Goal: Task Accomplishment & Management: Manage account settings

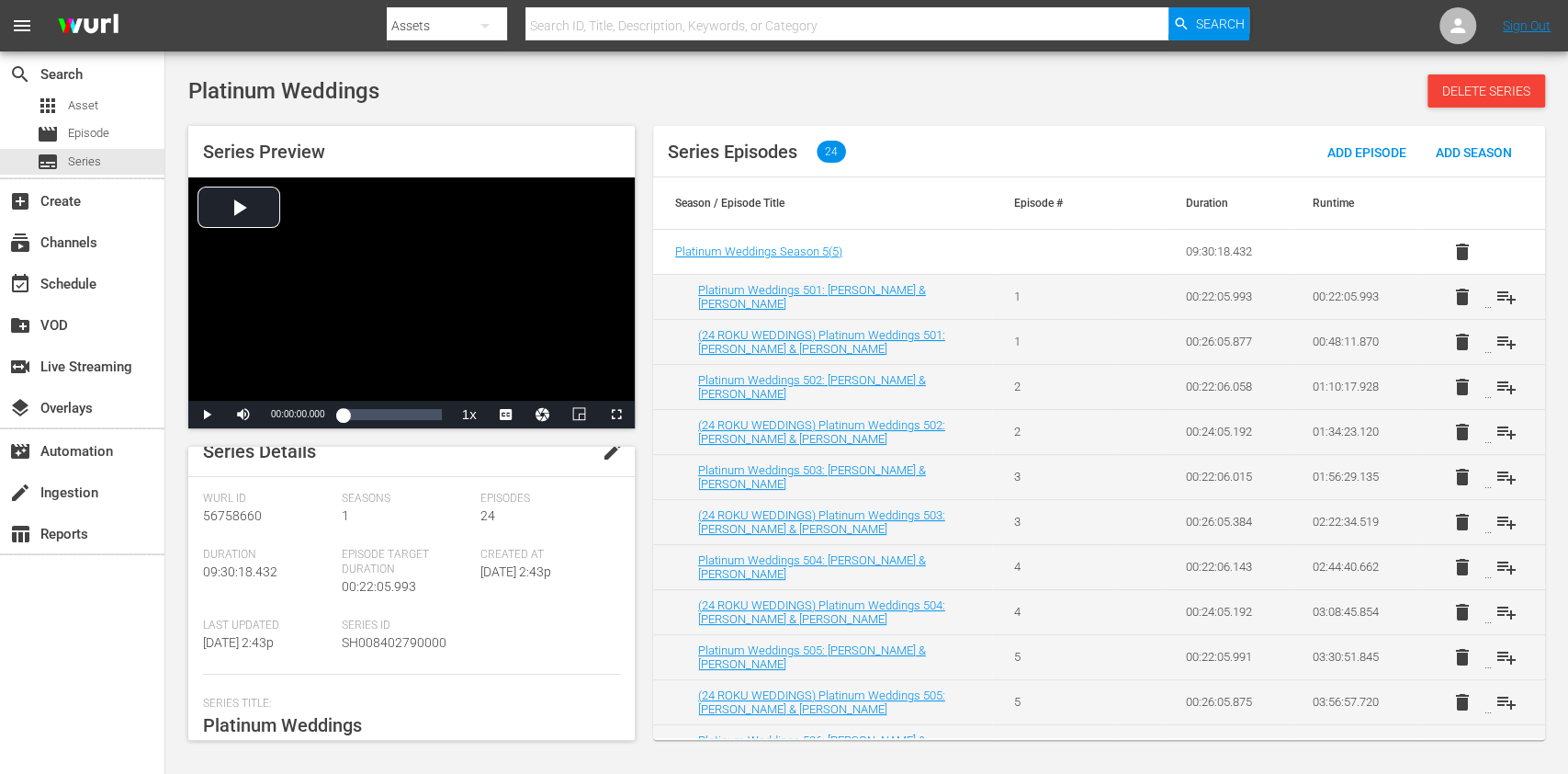
scroll to position [2, 0]
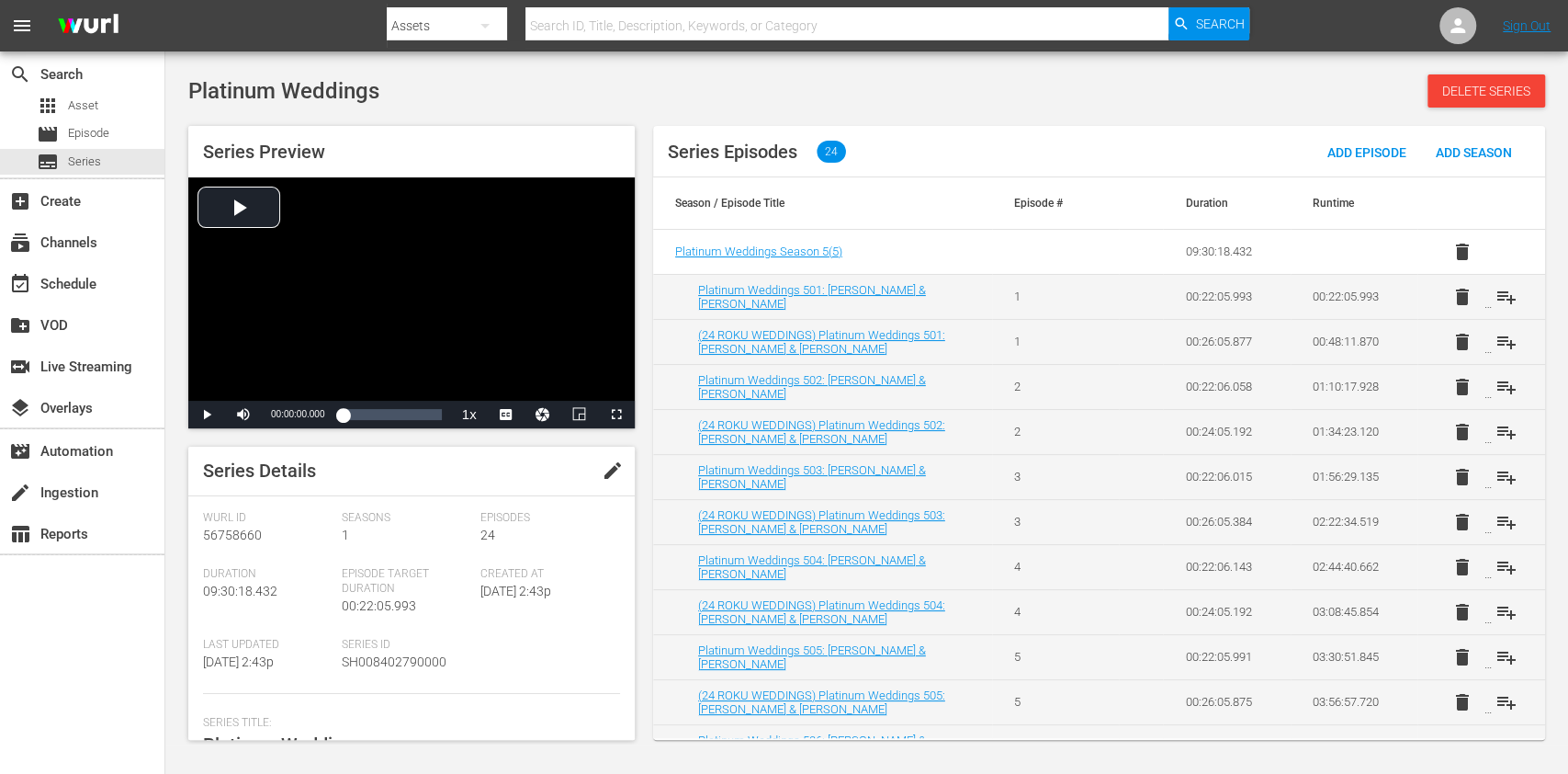
click at [602, 467] on span "edit" at bounding box center [612, 470] width 22 height 22
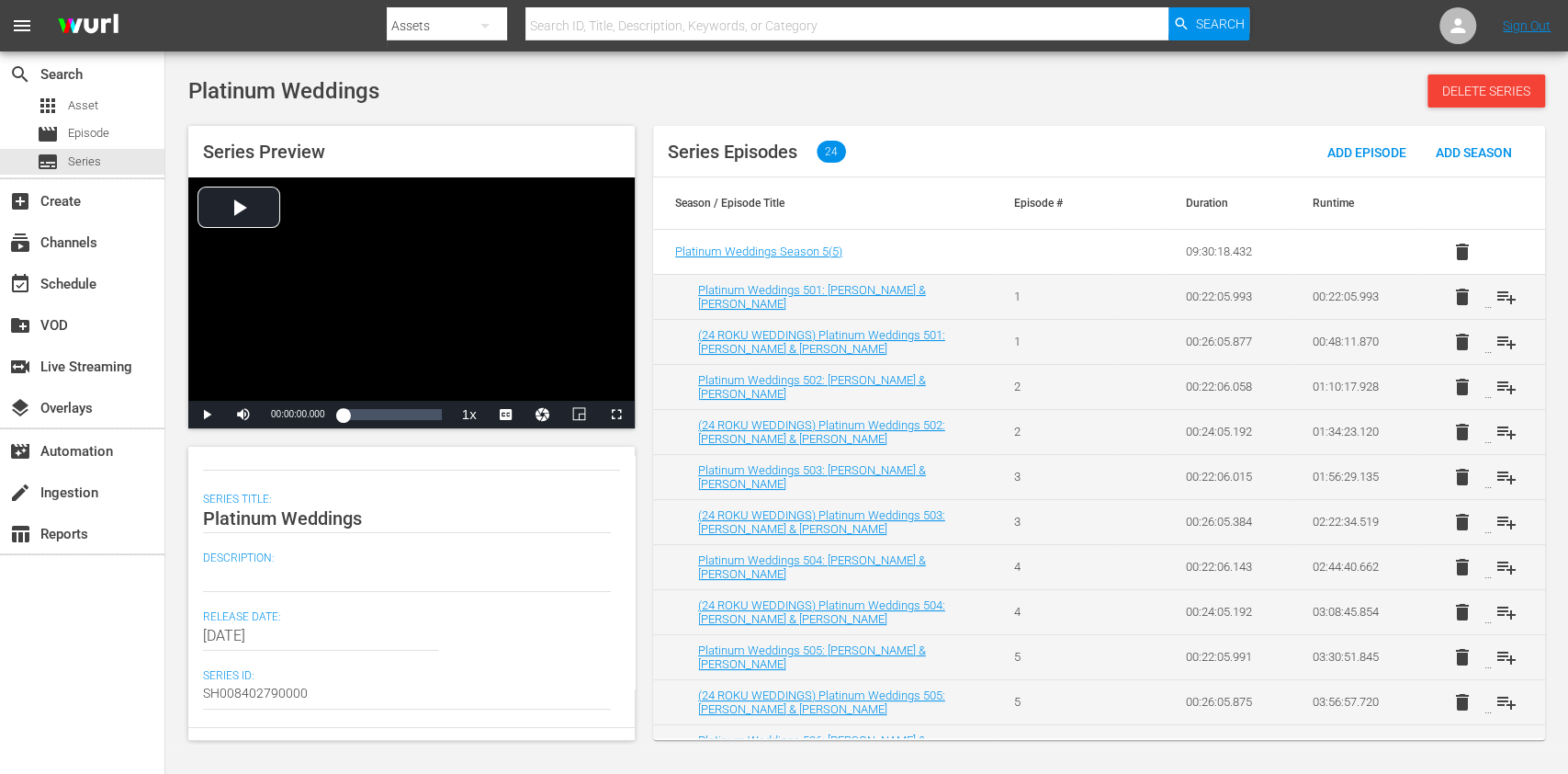
scroll to position [194, 0]
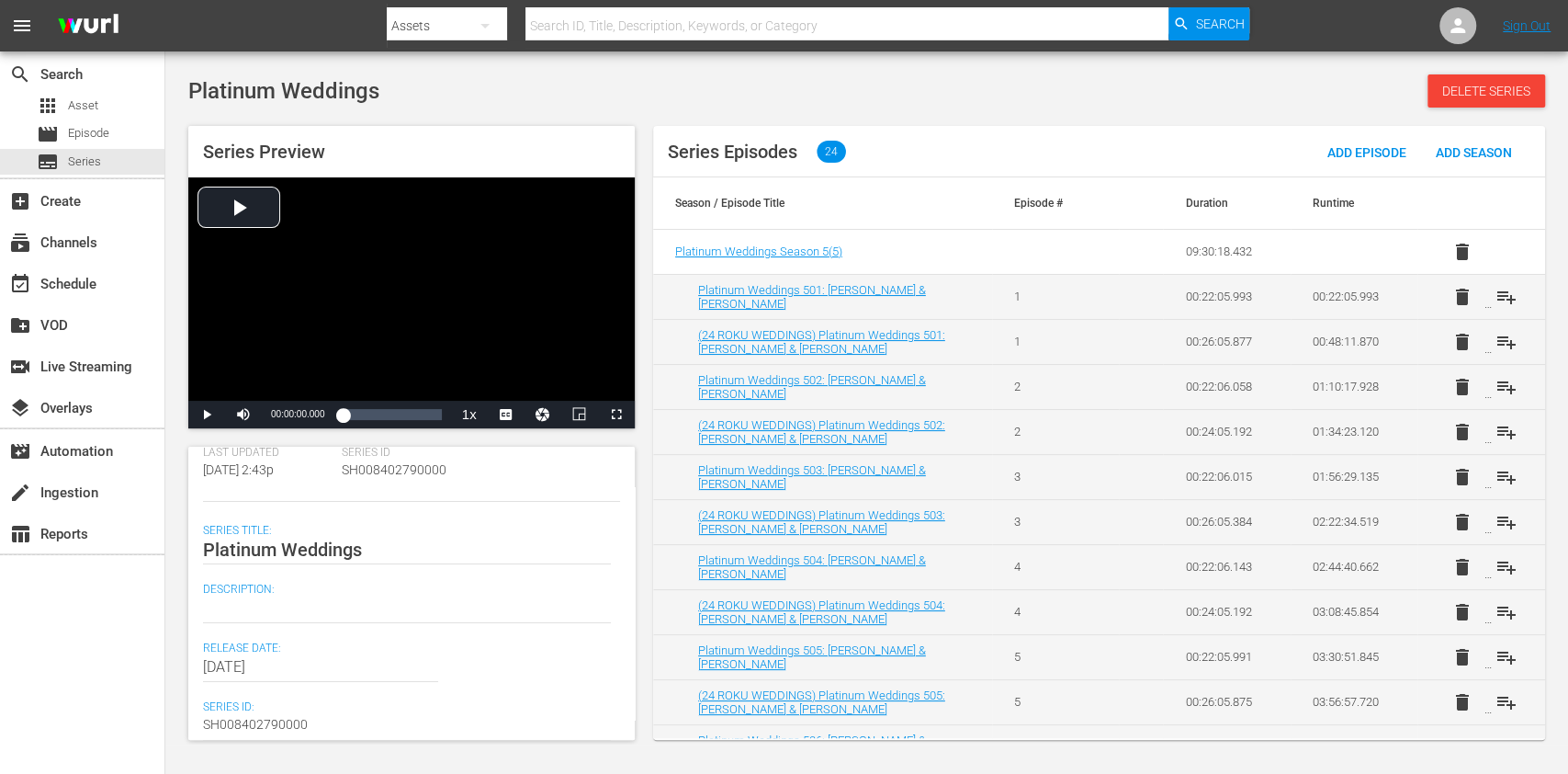
click at [341, 608] on textarea at bounding box center [407, 607] width 408 height 22
click at [95, 642] on div "search Search apps Asset movie Episode subtitles Series add_box Create subscrip…" at bounding box center [83, 438] width 166 height 774
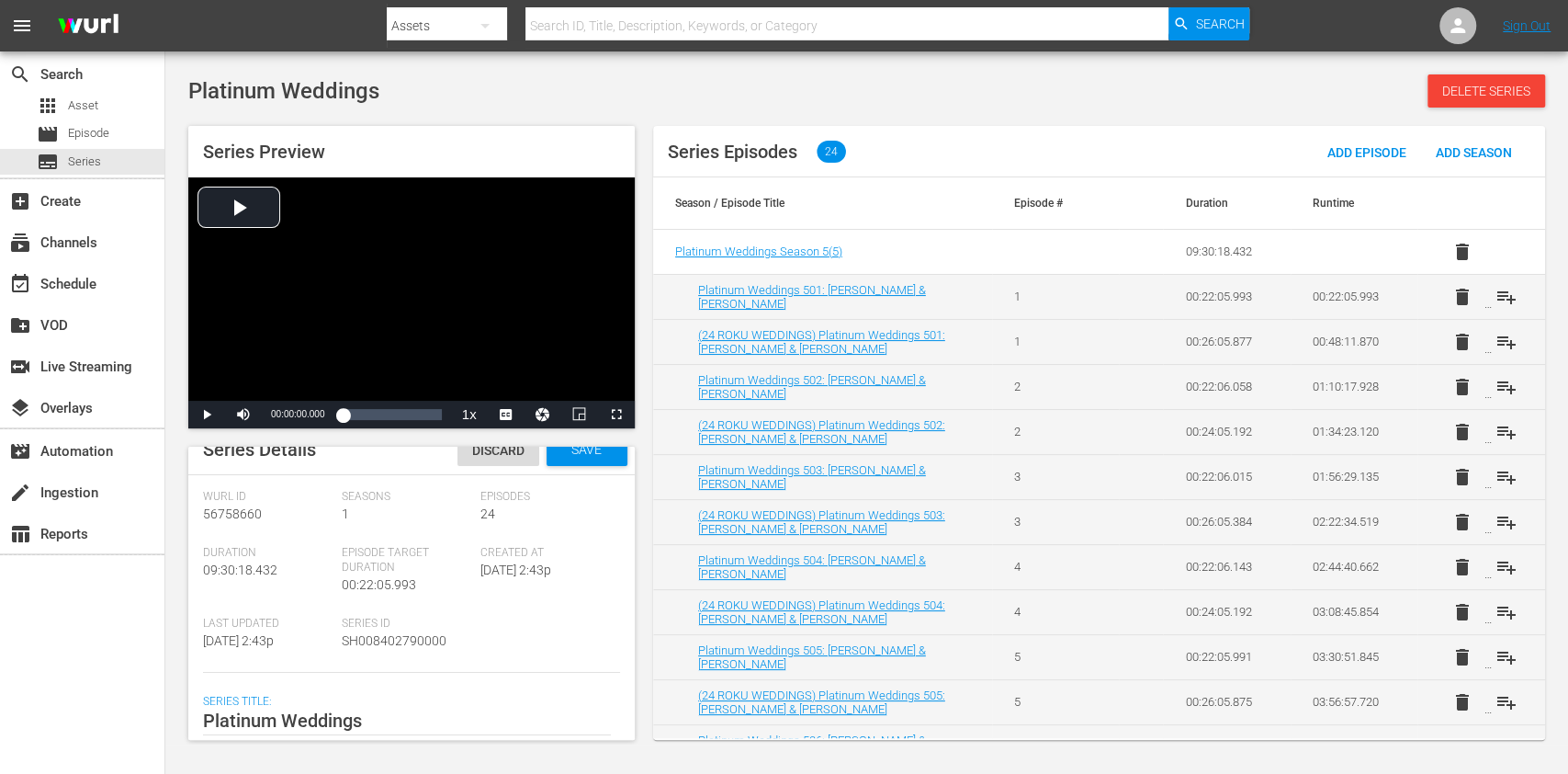
scroll to position [0, 0]
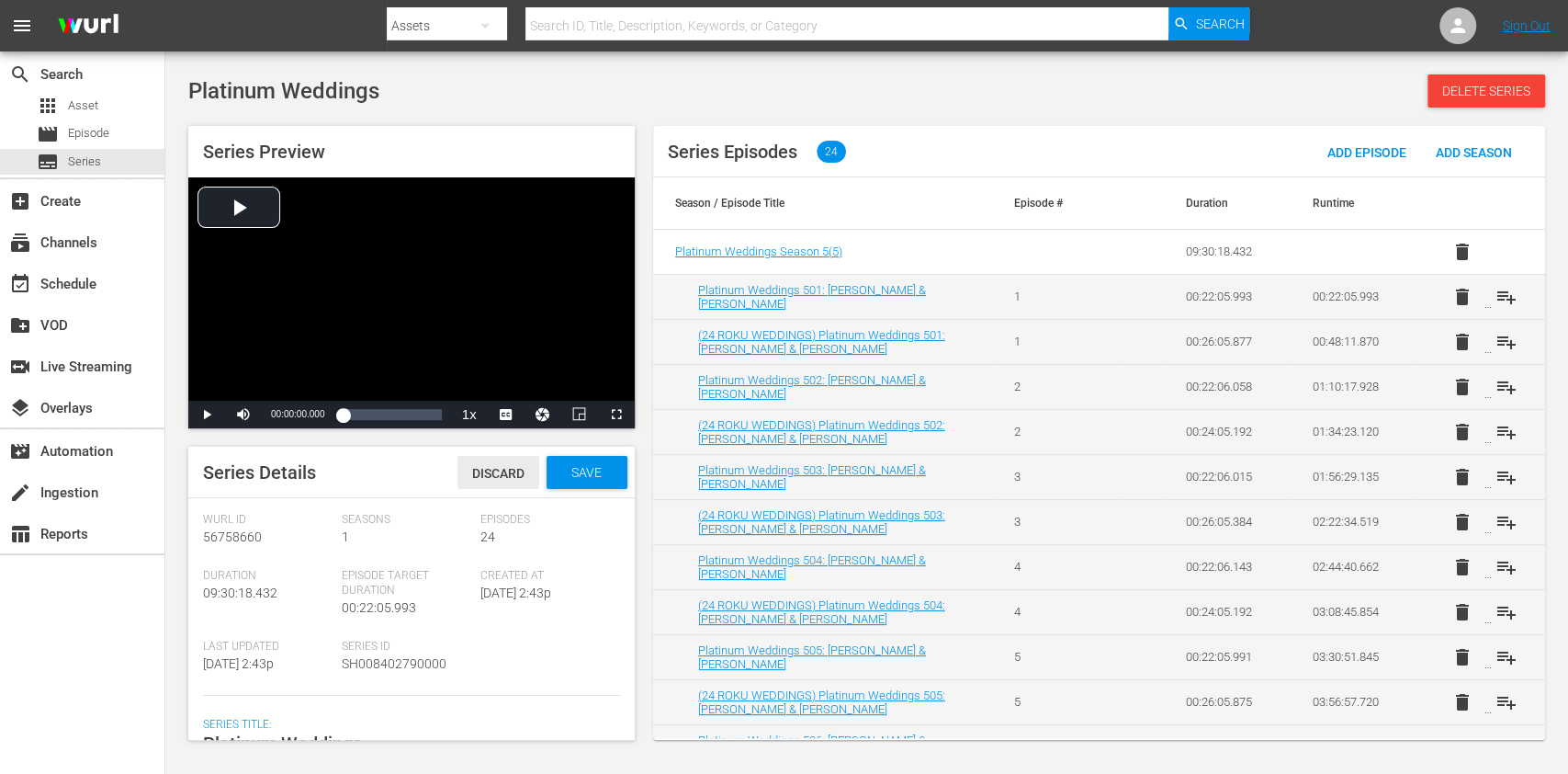
click at [484, 471] on span "Discard" at bounding box center [499, 472] width 82 height 14
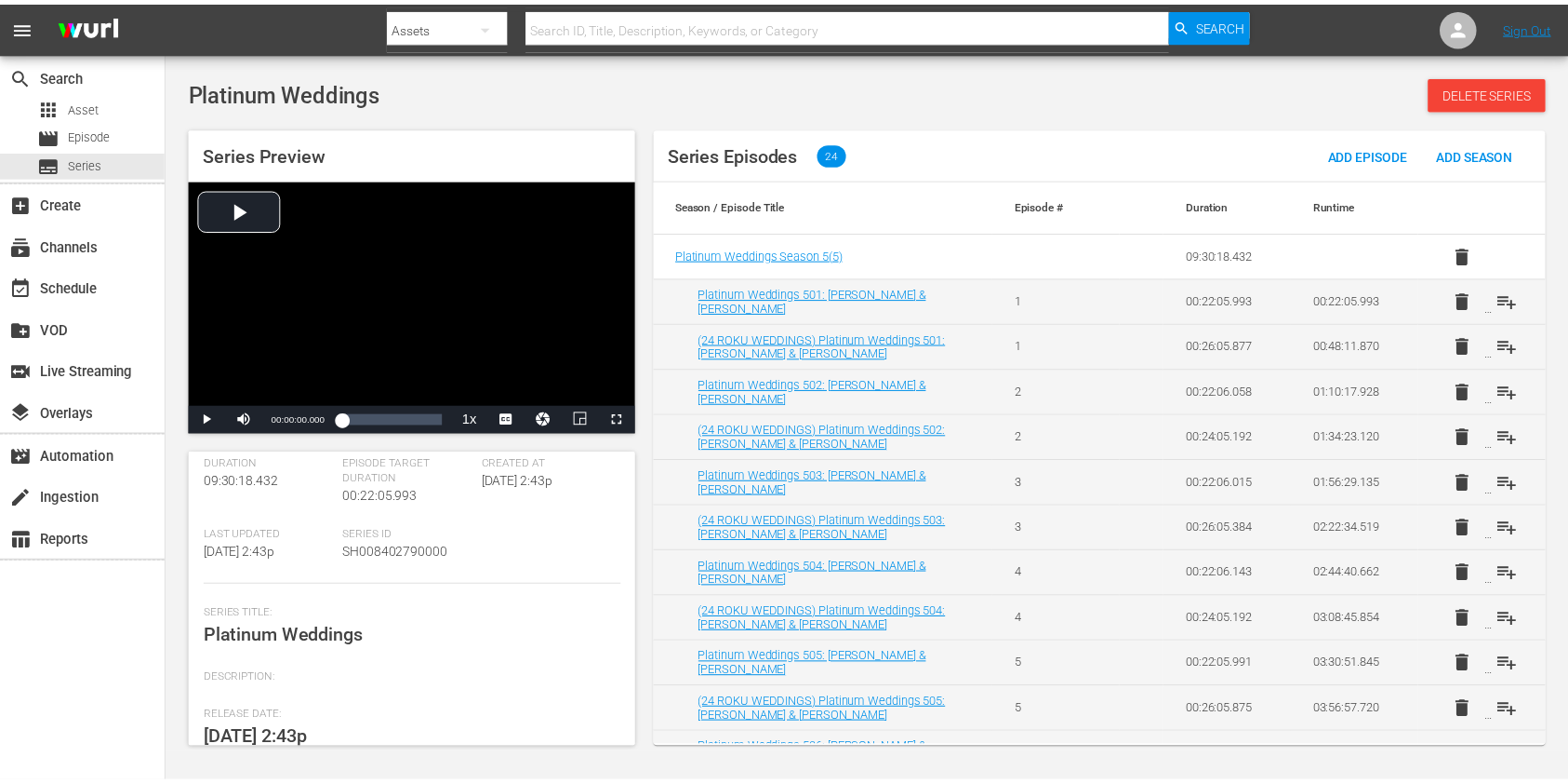
scroll to position [2, 0]
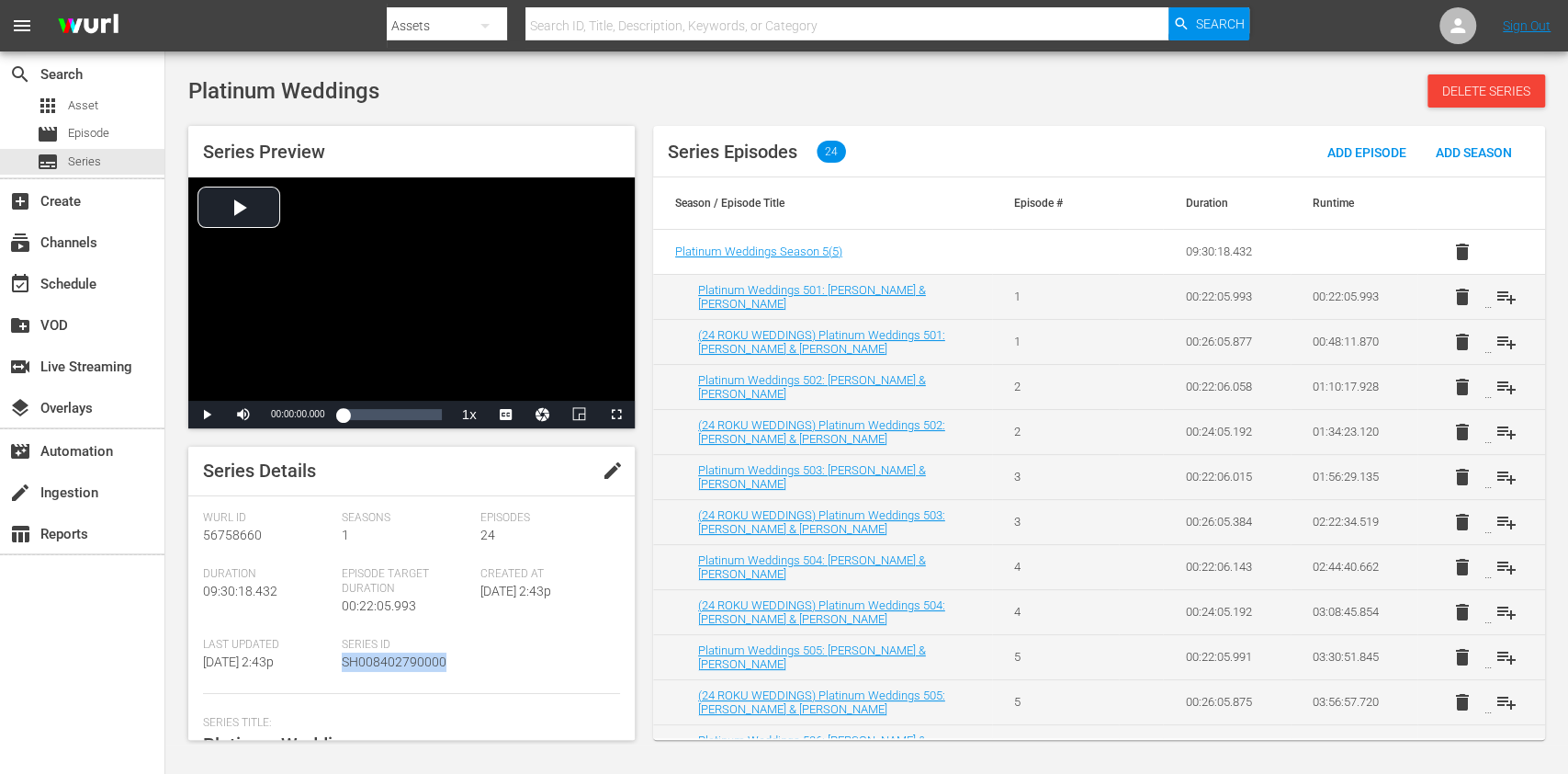
drag, startPoint x: 340, startPoint y: 652, endPoint x: 459, endPoint y: 658, distance: 119.2
click at [459, 658] on div "Series ID SH008402790000" at bounding box center [411, 665] width 139 height 56
copy span "SH008402790000"
click at [101, 96] on div "apps Asset" at bounding box center [82, 105] width 165 height 26
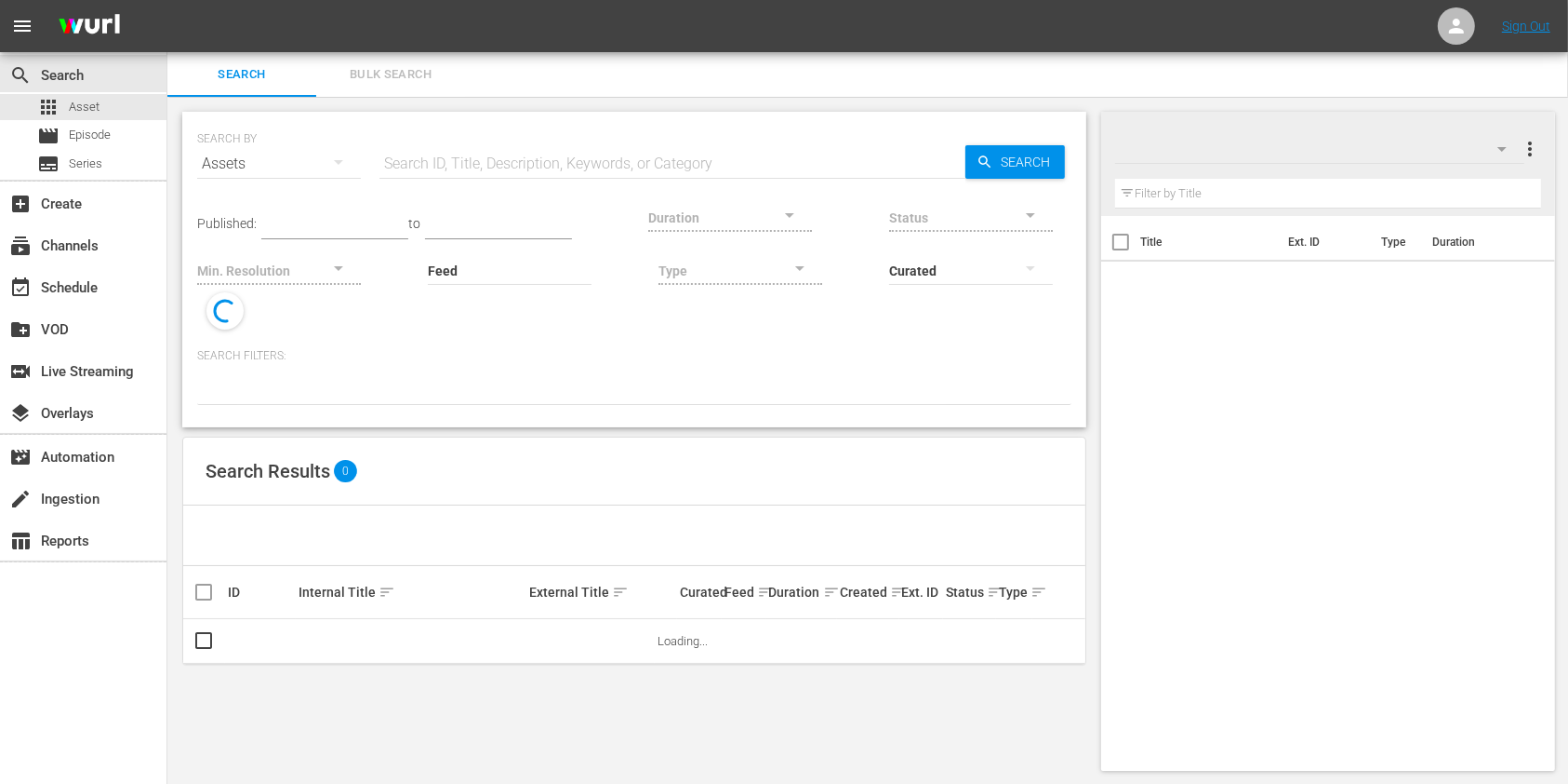
click at [628, 164] on input "text" at bounding box center [673, 164] width 586 height 44
paste input "SH008402790000"
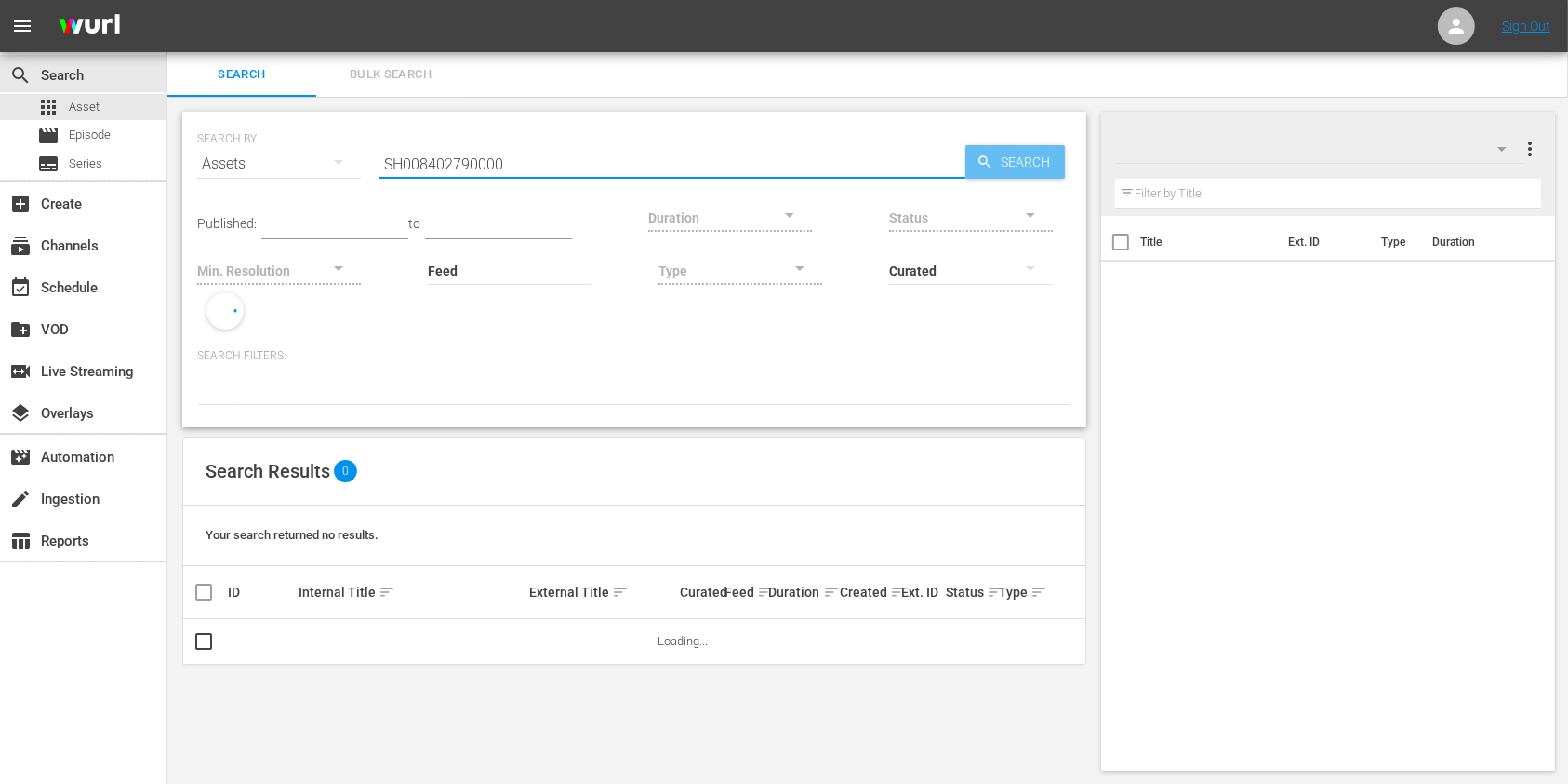
type input "SH008402790000"
click at [971, 171] on div "Search" at bounding box center [1015, 162] width 99 height 34
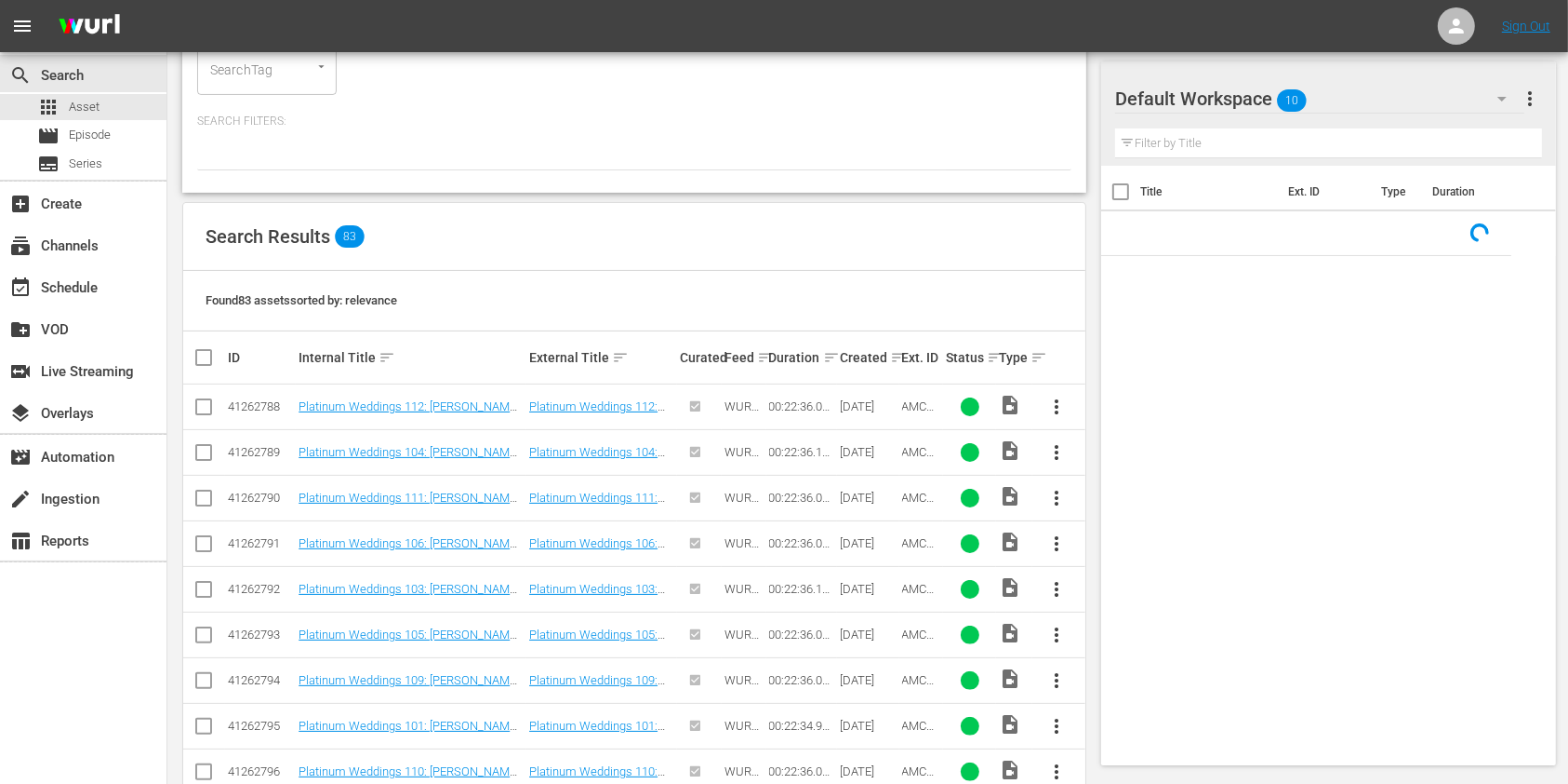
scroll to position [744, 0]
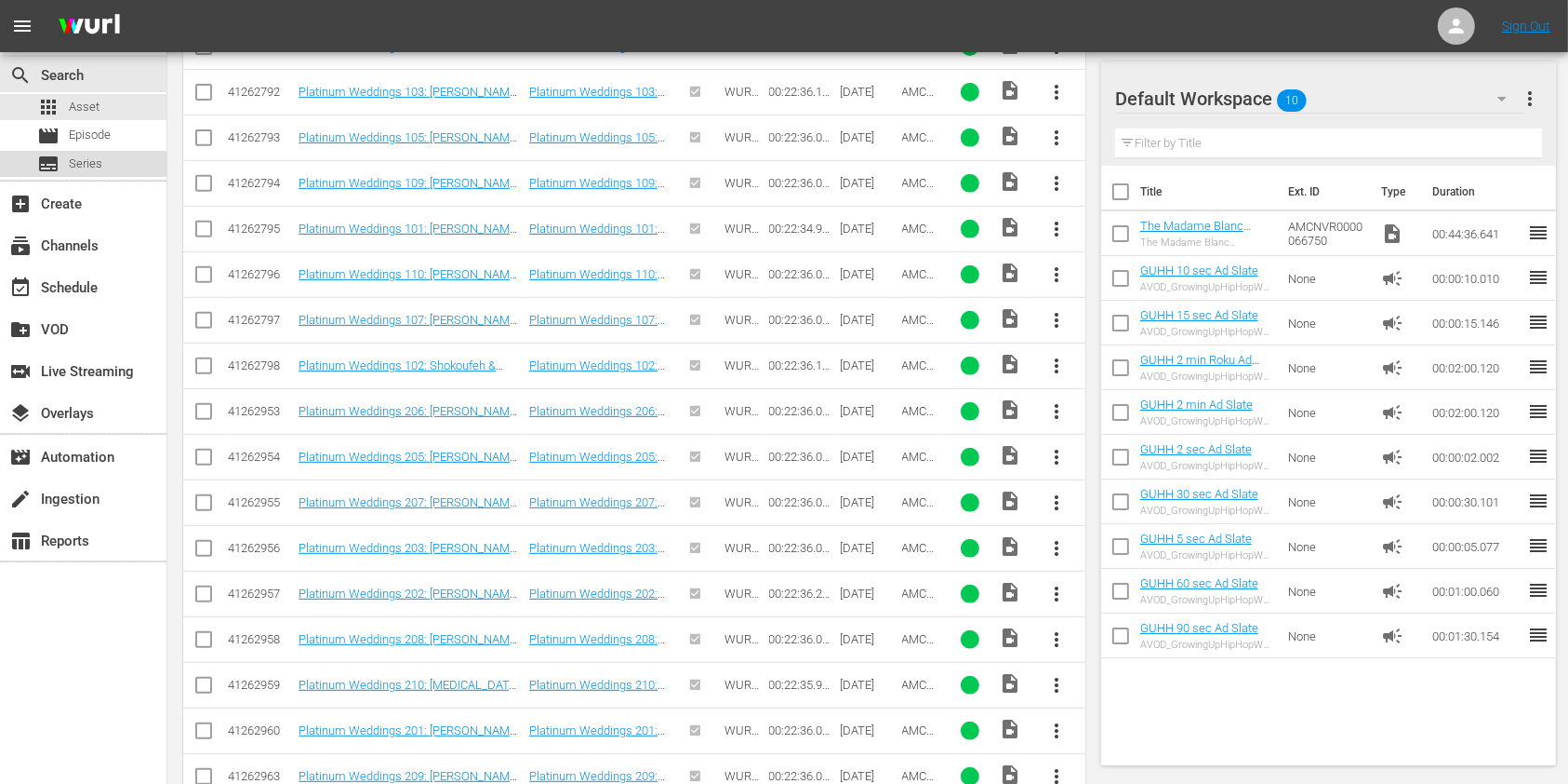
click at [89, 157] on span "Series" at bounding box center [85, 163] width 34 height 18
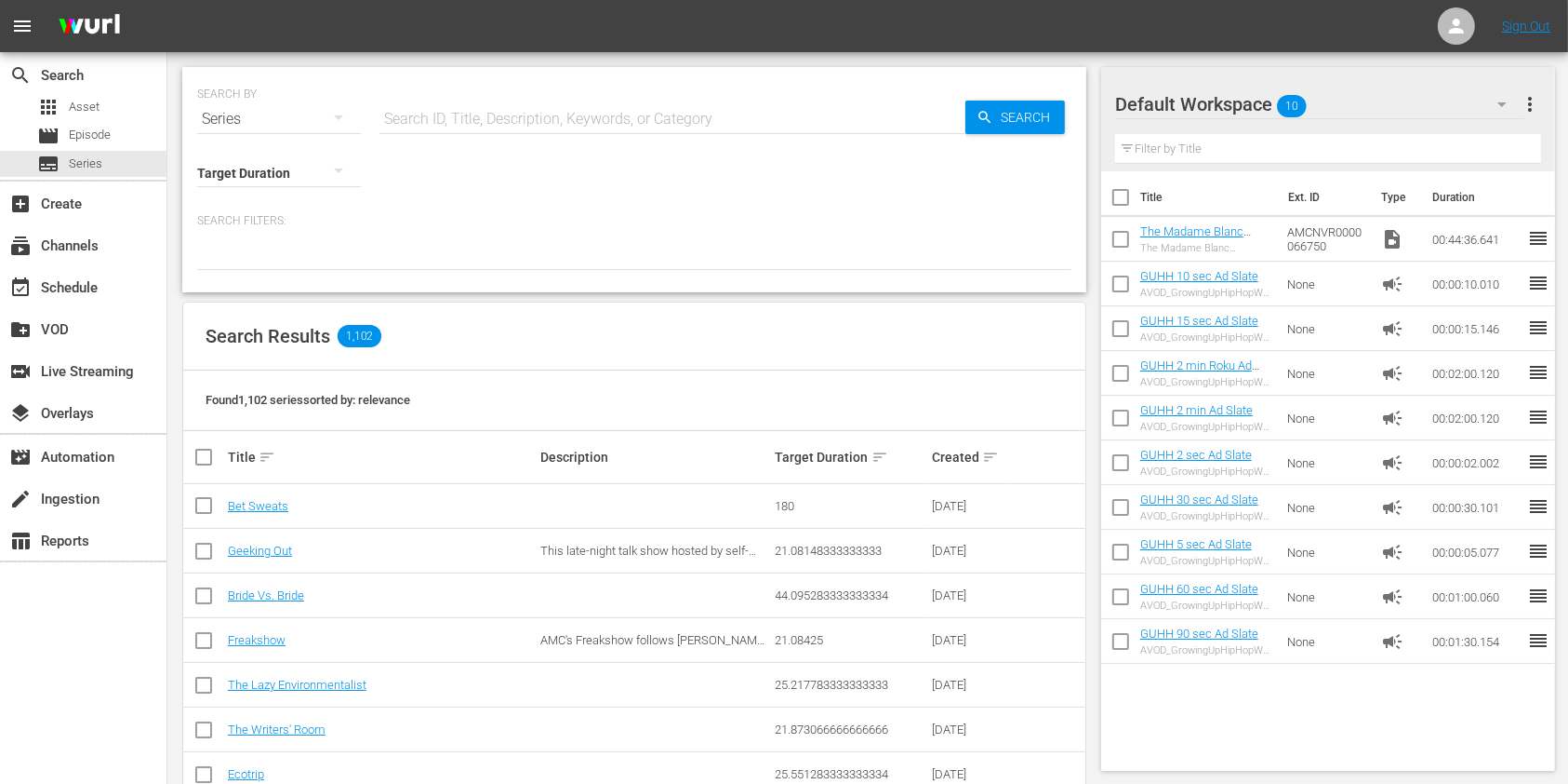
click at [652, 121] on input "text" at bounding box center [673, 119] width 586 height 44
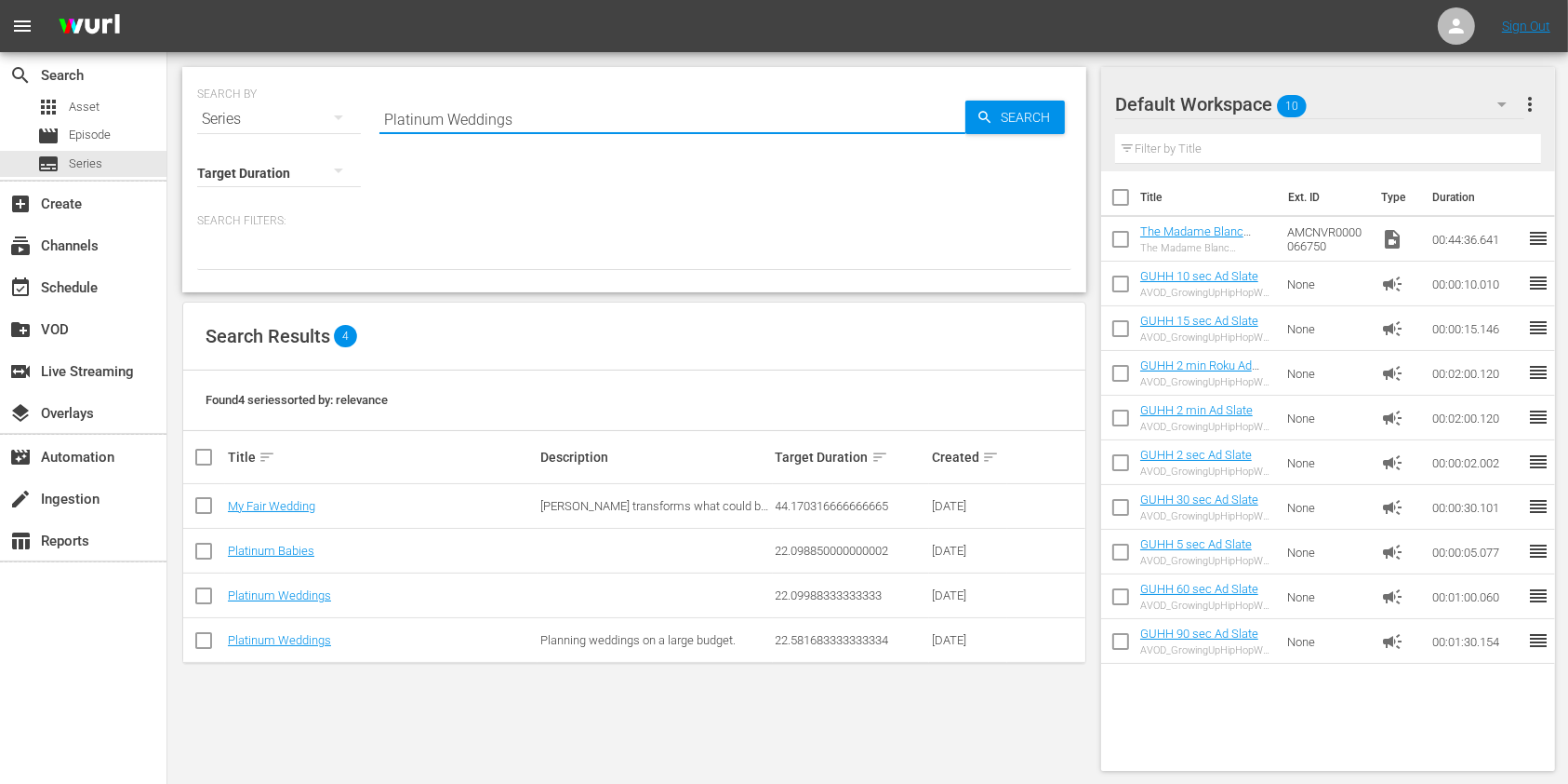
type input "Platinum Weddings"
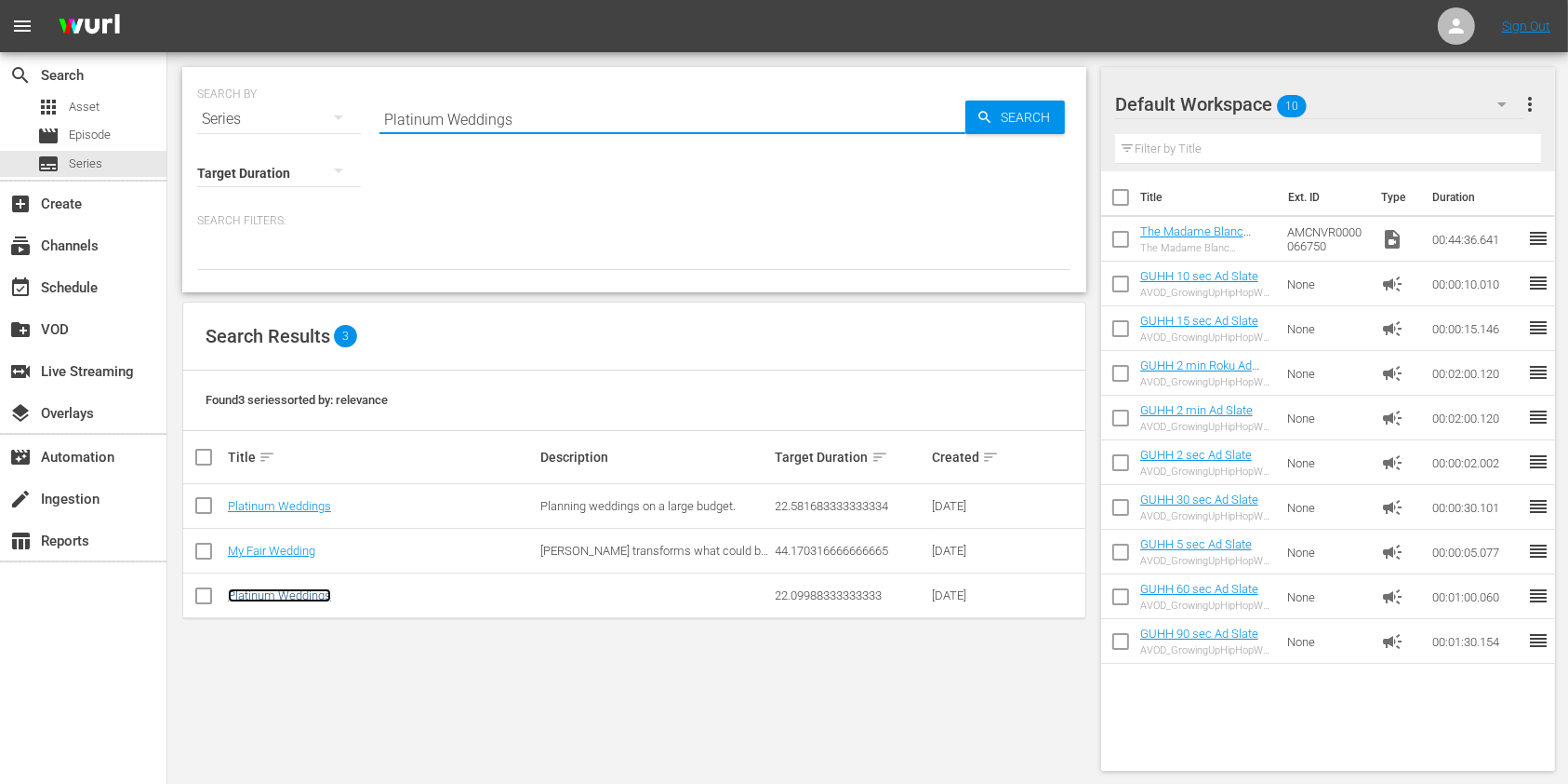
click at [293, 600] on link "Platinum Weddings" at bounding box center [279, 595] width 103 height 14
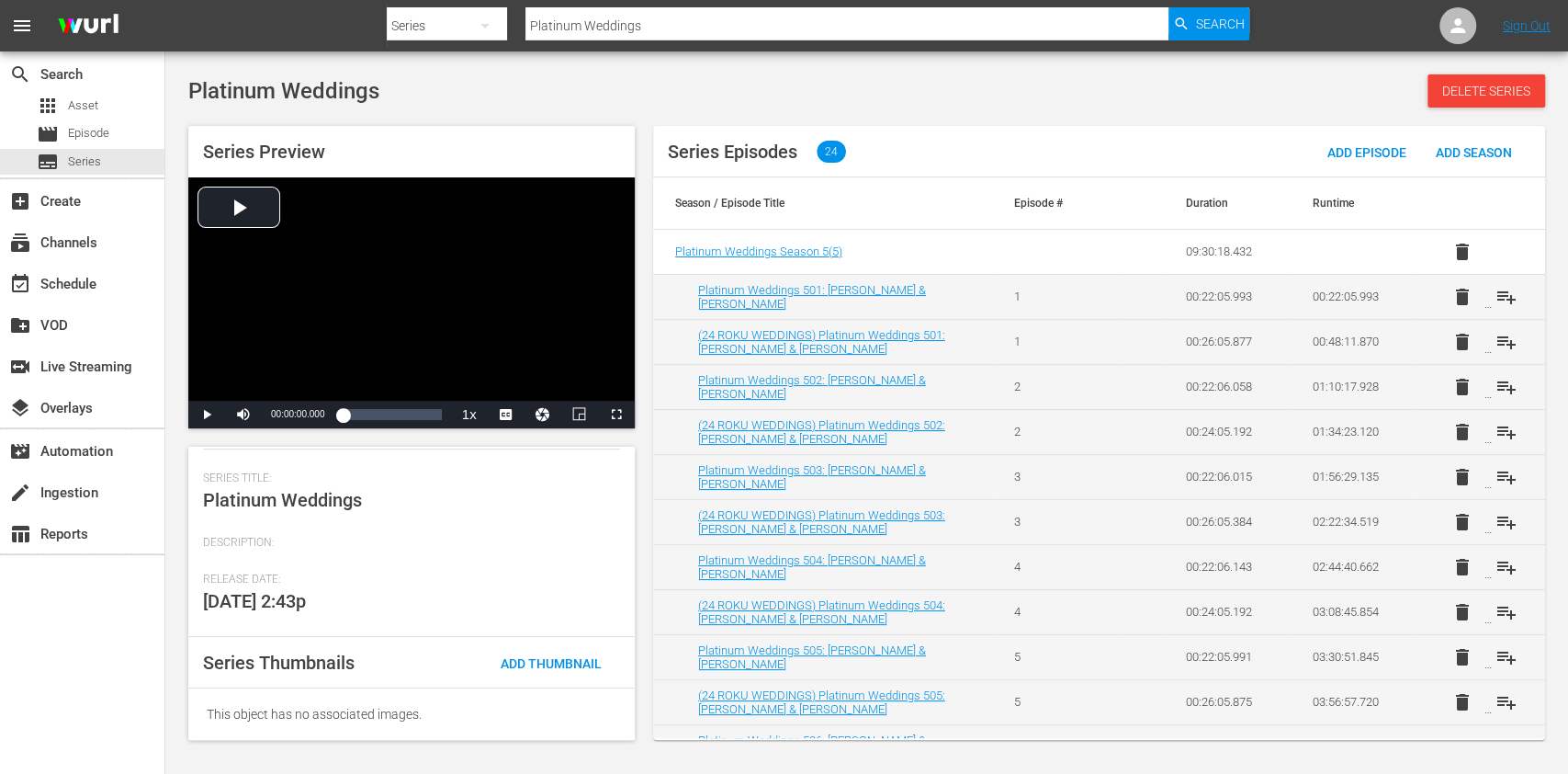
scroll to position [2, 0]
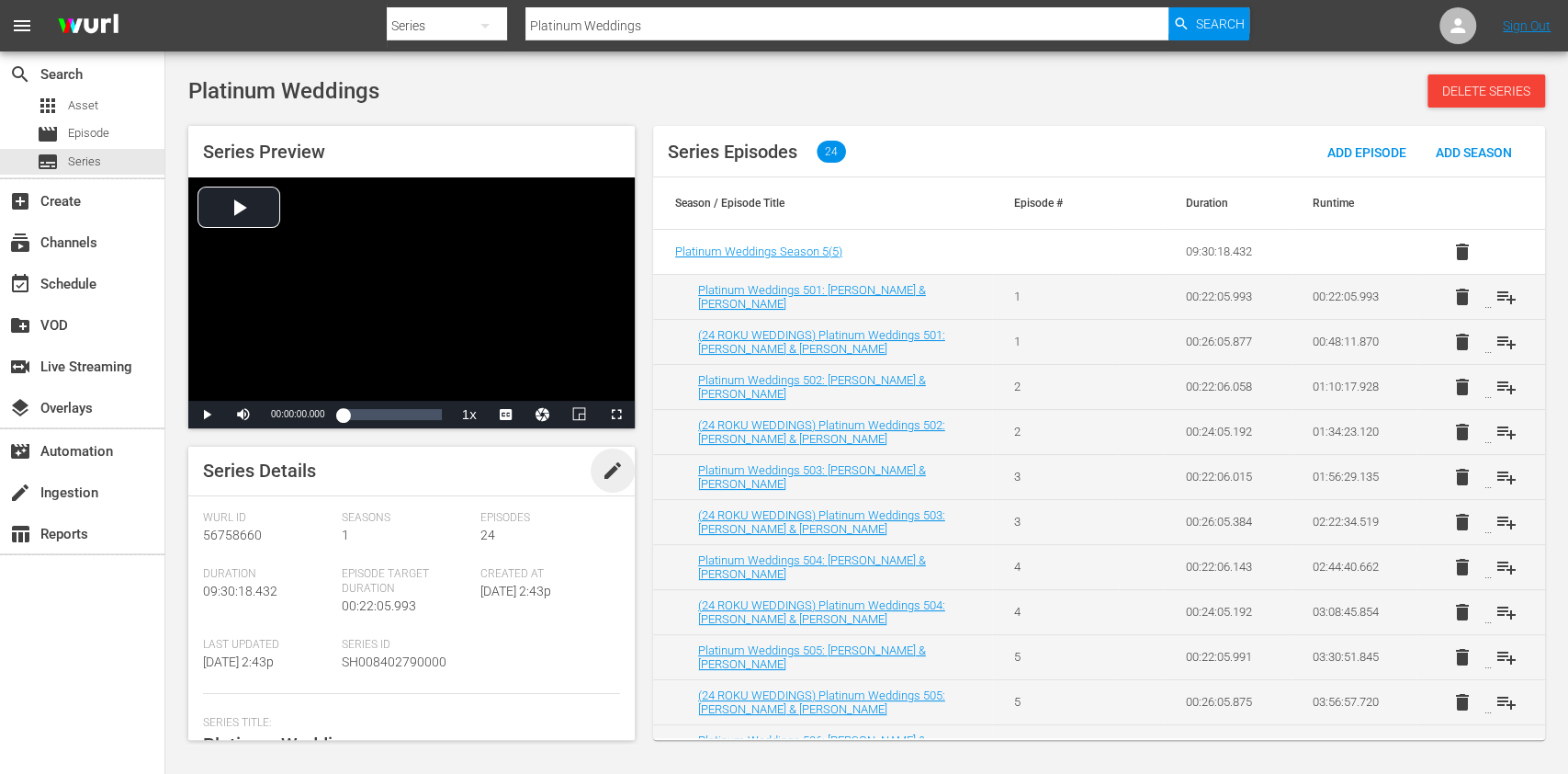
click at [609, 474] on span "edit" at bounding box center [612, 470] width 22 height 22
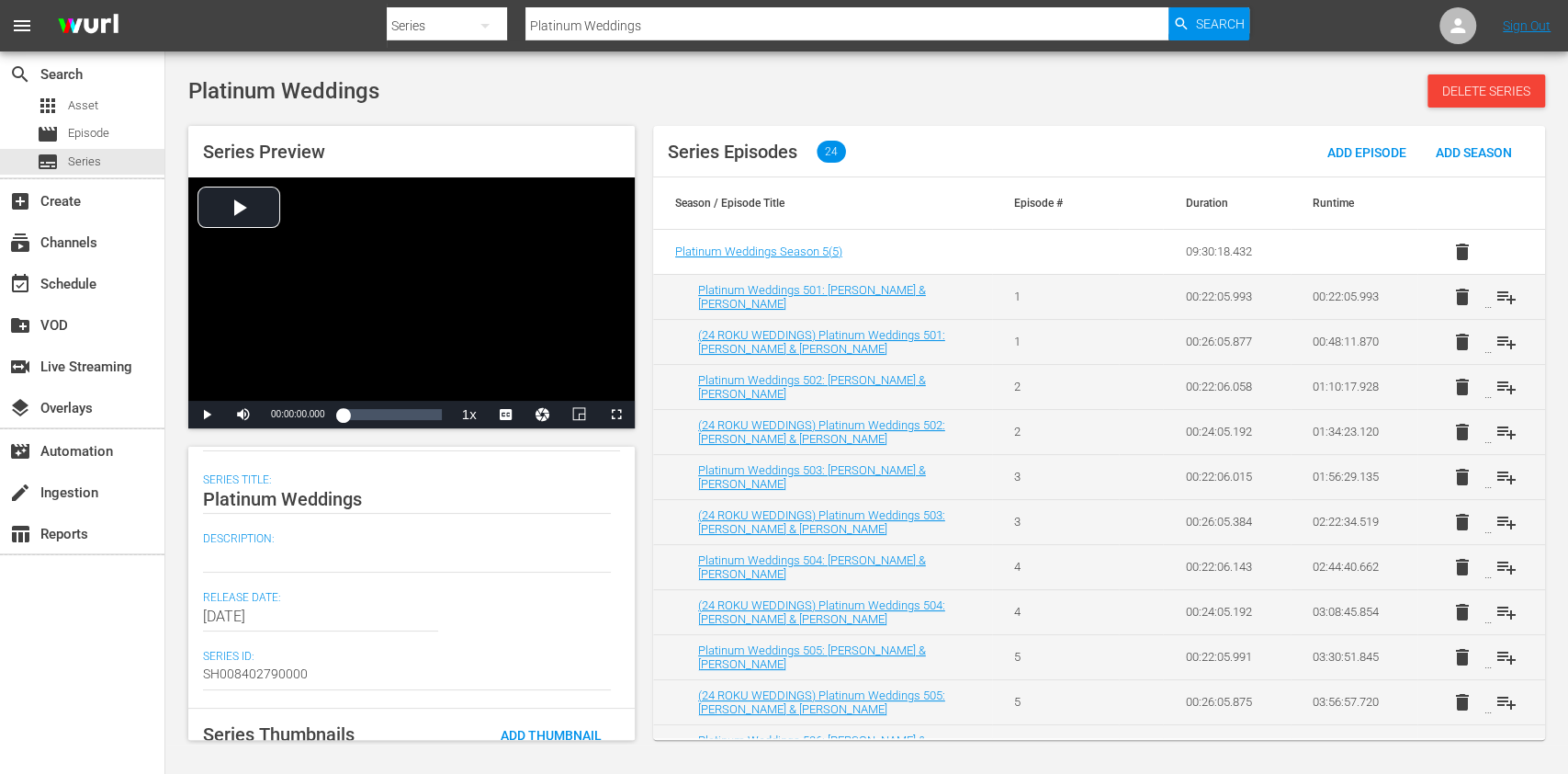
click at [290, 554] on textarea at bounding box center [407, 557] width 408 height 22
paste textarea "Planning weddings on a large budget."
type textarea "Planning weddings on a large budget."
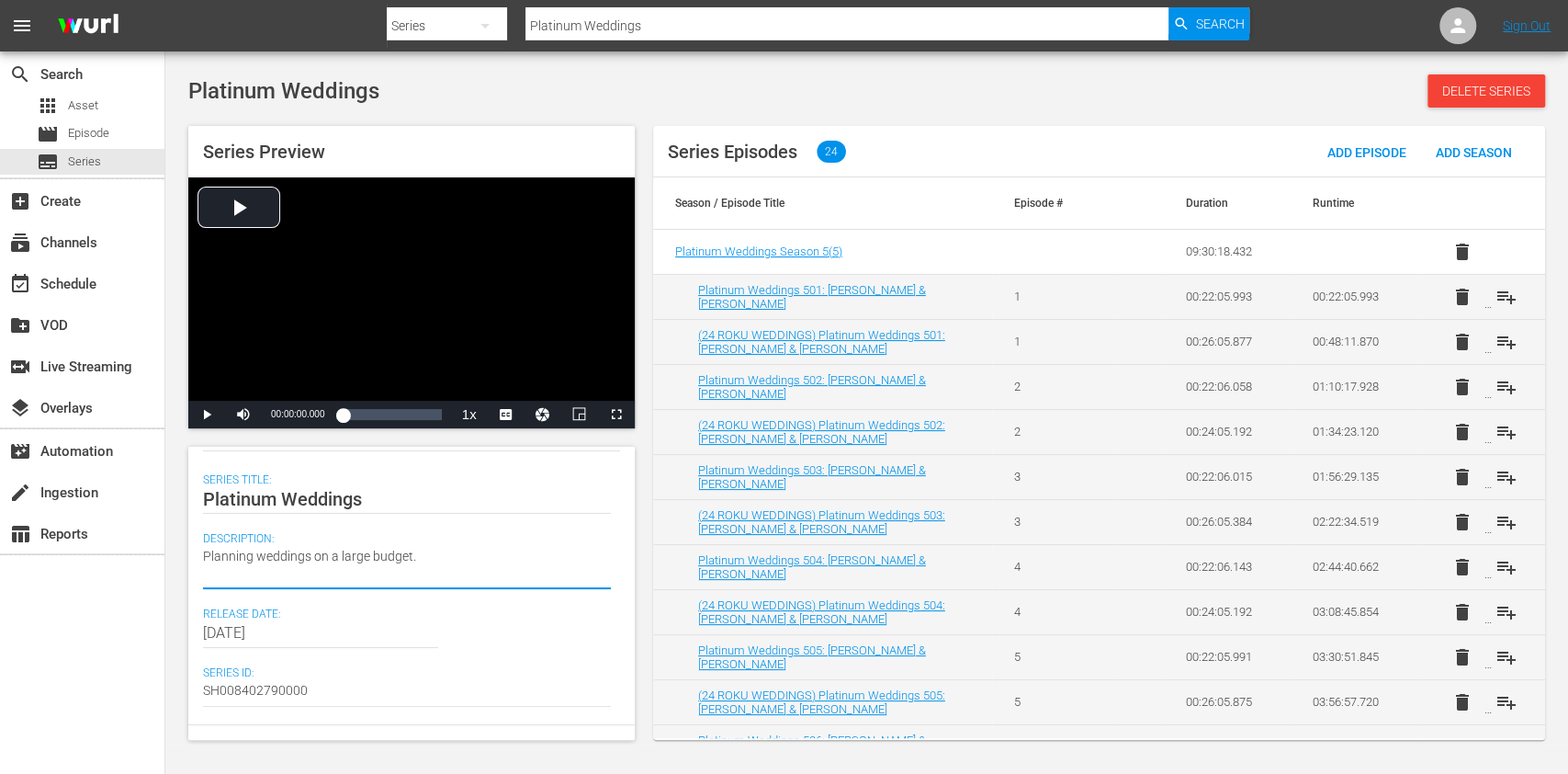
type textarea "Planning weddings on a large budget."
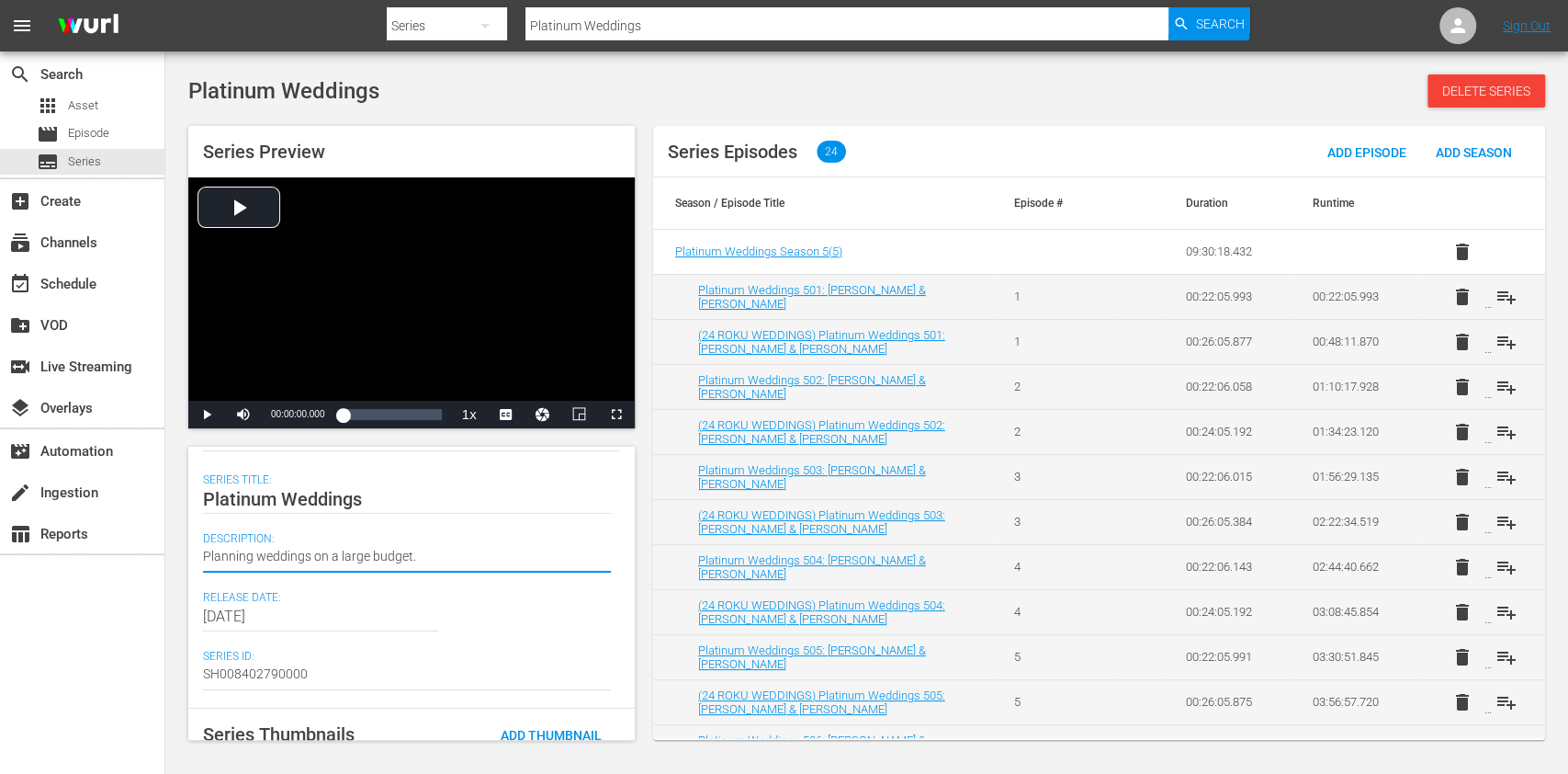
scroll to position [0, 0]
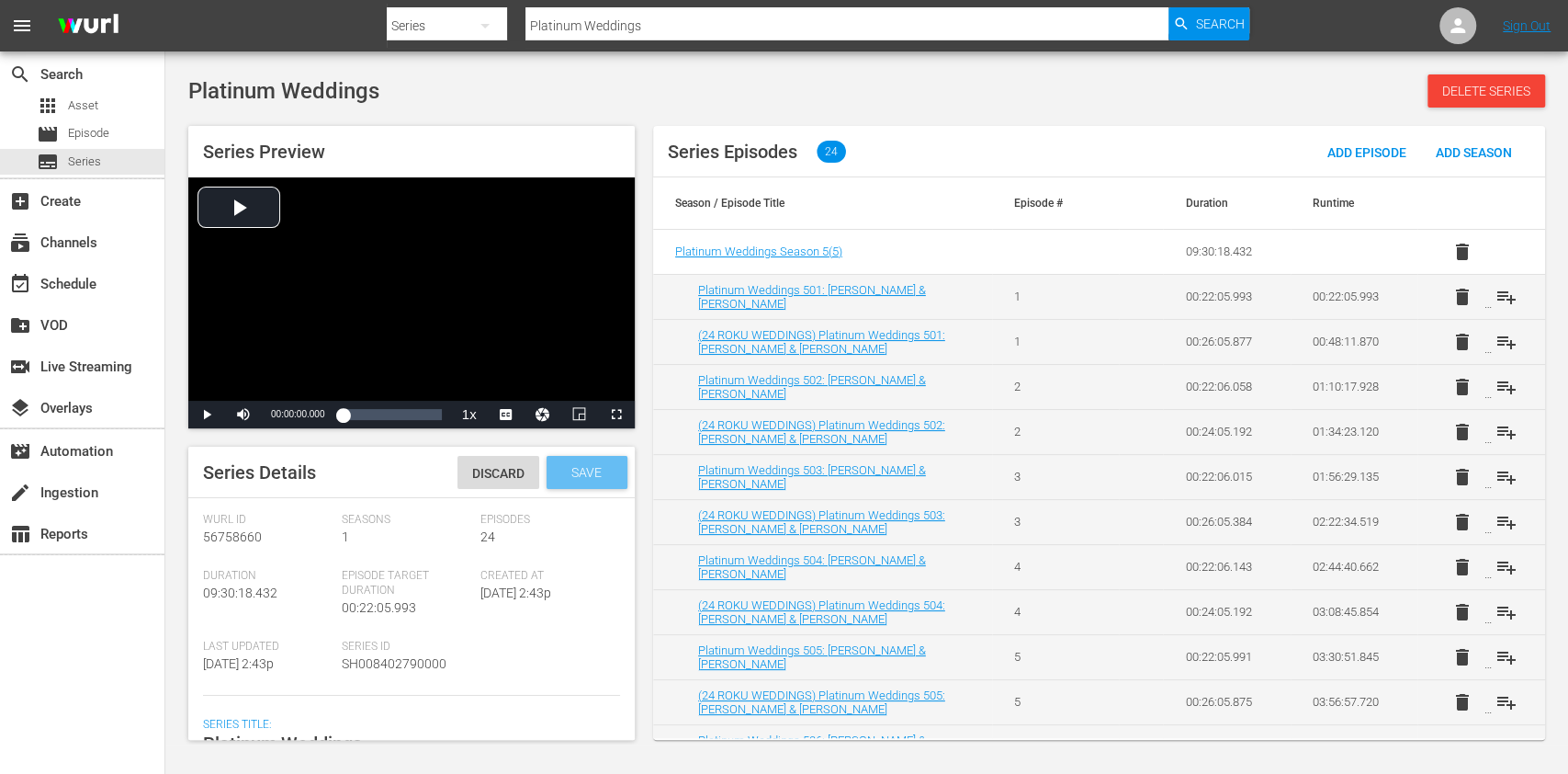
type textarea "Planning weddings on a large budget."
click at [586, 465] on span "Save" at bounding box center [586, 471] width 60 height 14
click at [103, 157] on div "subtitles Series" at bounding box center [82, 161] width 165 height 26
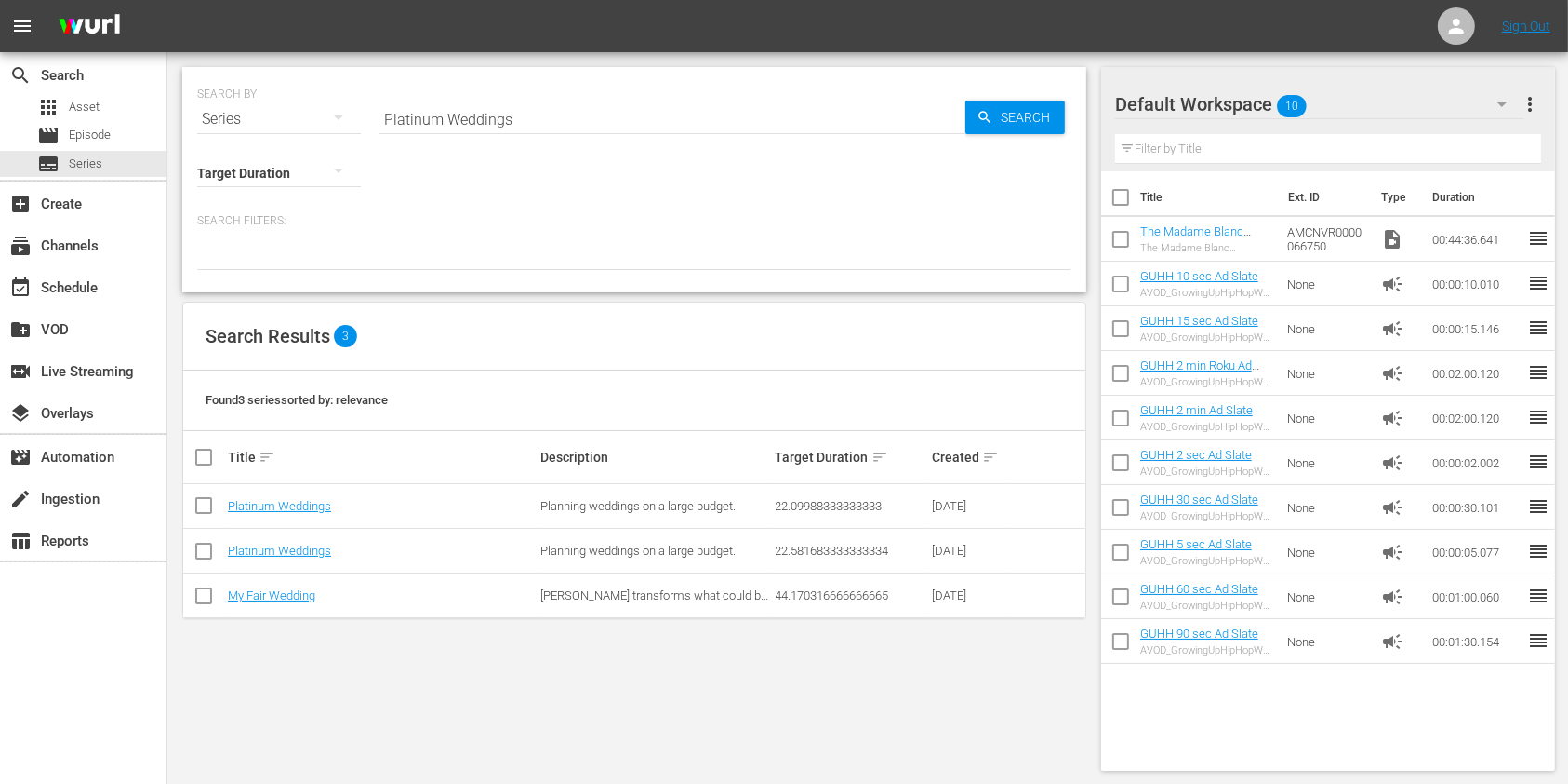
click at [550, 745] on div "SEARCH BY Search By Series Search ID, Title, Description, Keywords, or Category…" at bounding box center [634, 419] width 934 height 734
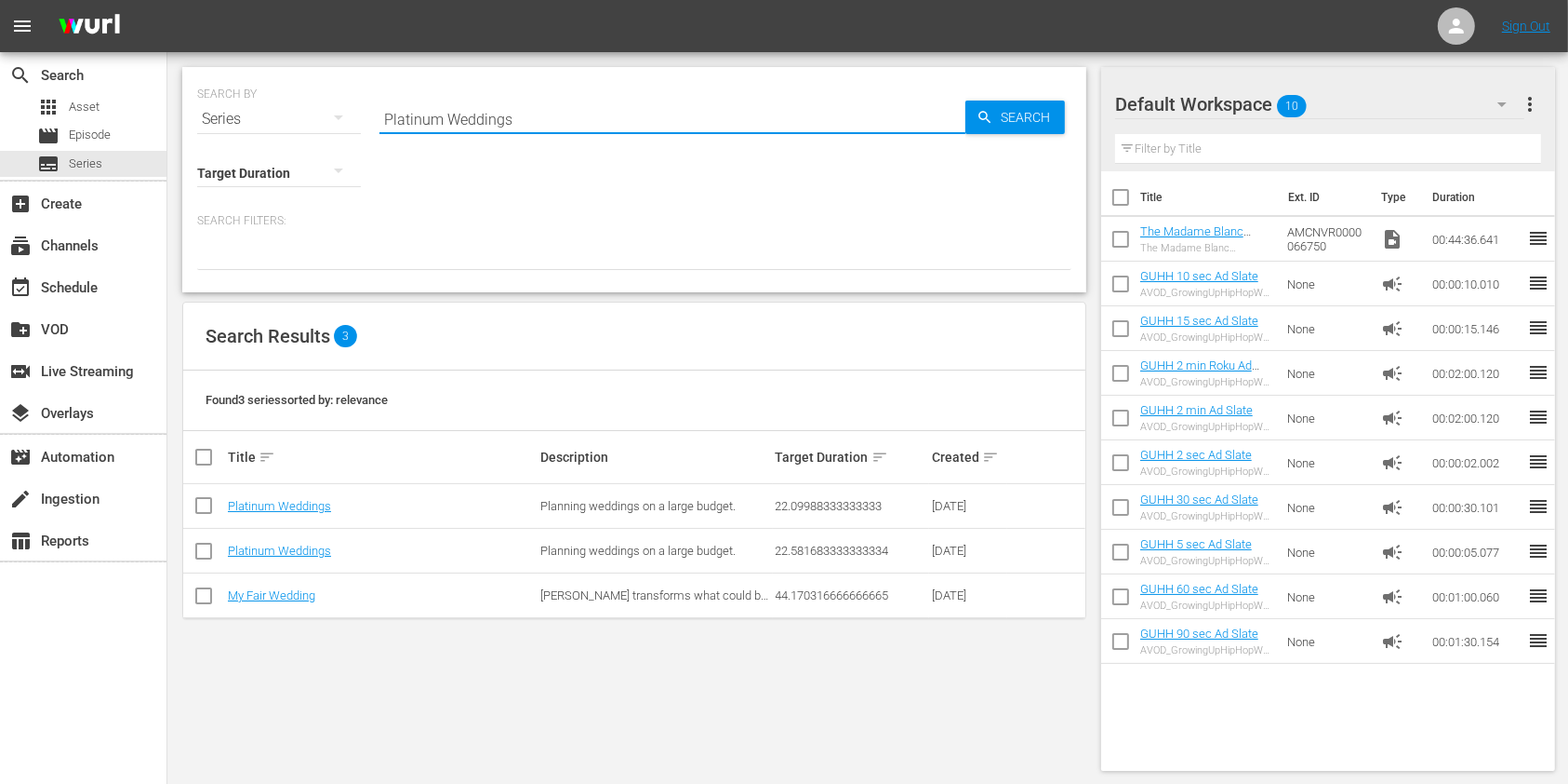
click at [496, 116] on input "Platinum Weddings" at bounding box center [673, 119] width 586 height 44
type input "Deb's House"
click at [996, 123] on span "Search" at bounding box center [1029, 117] width 71 height 34
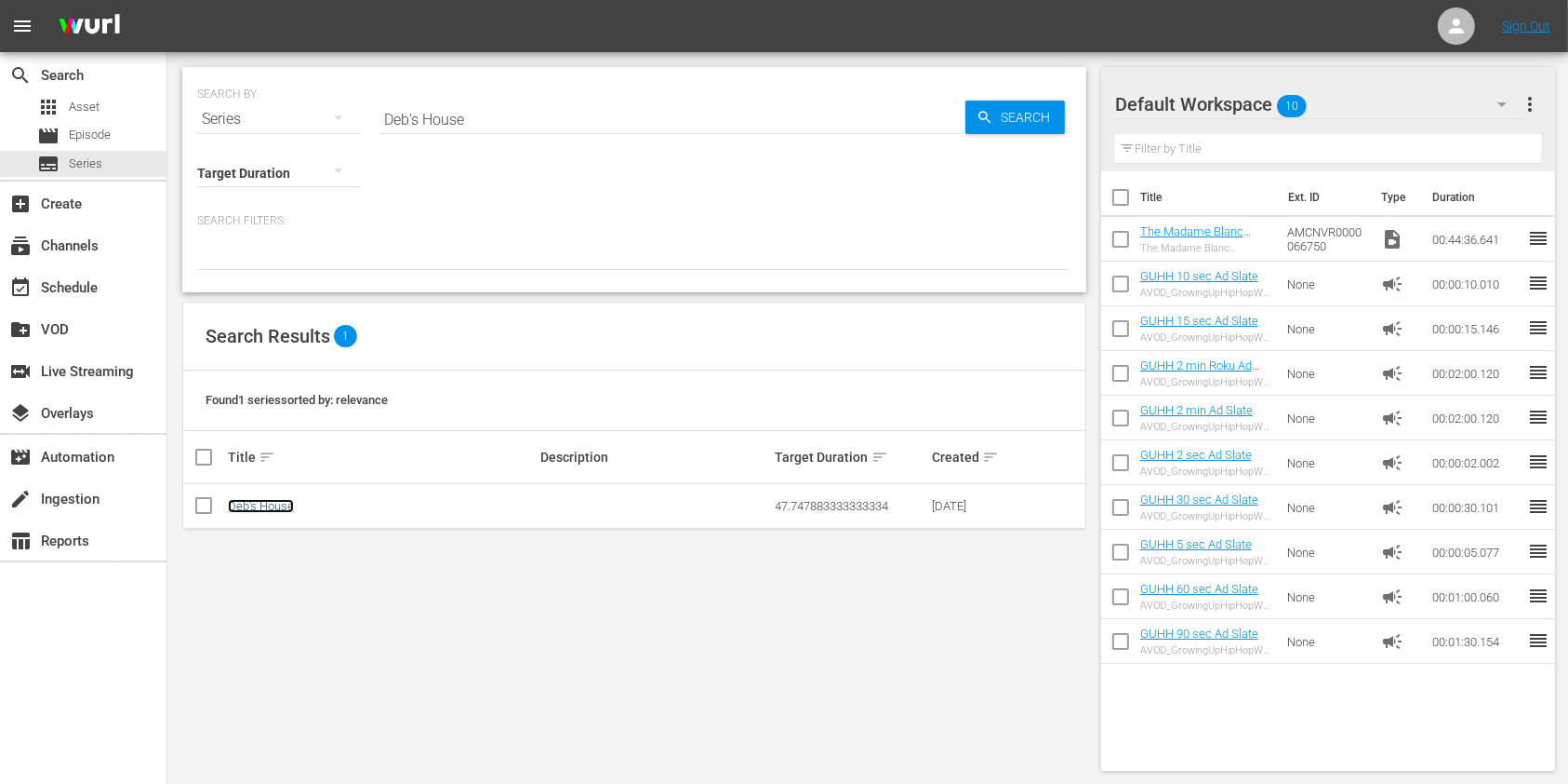
click at [282, 504] on link "Deb's House" at bounding box center [260, 505] width 66 height 14
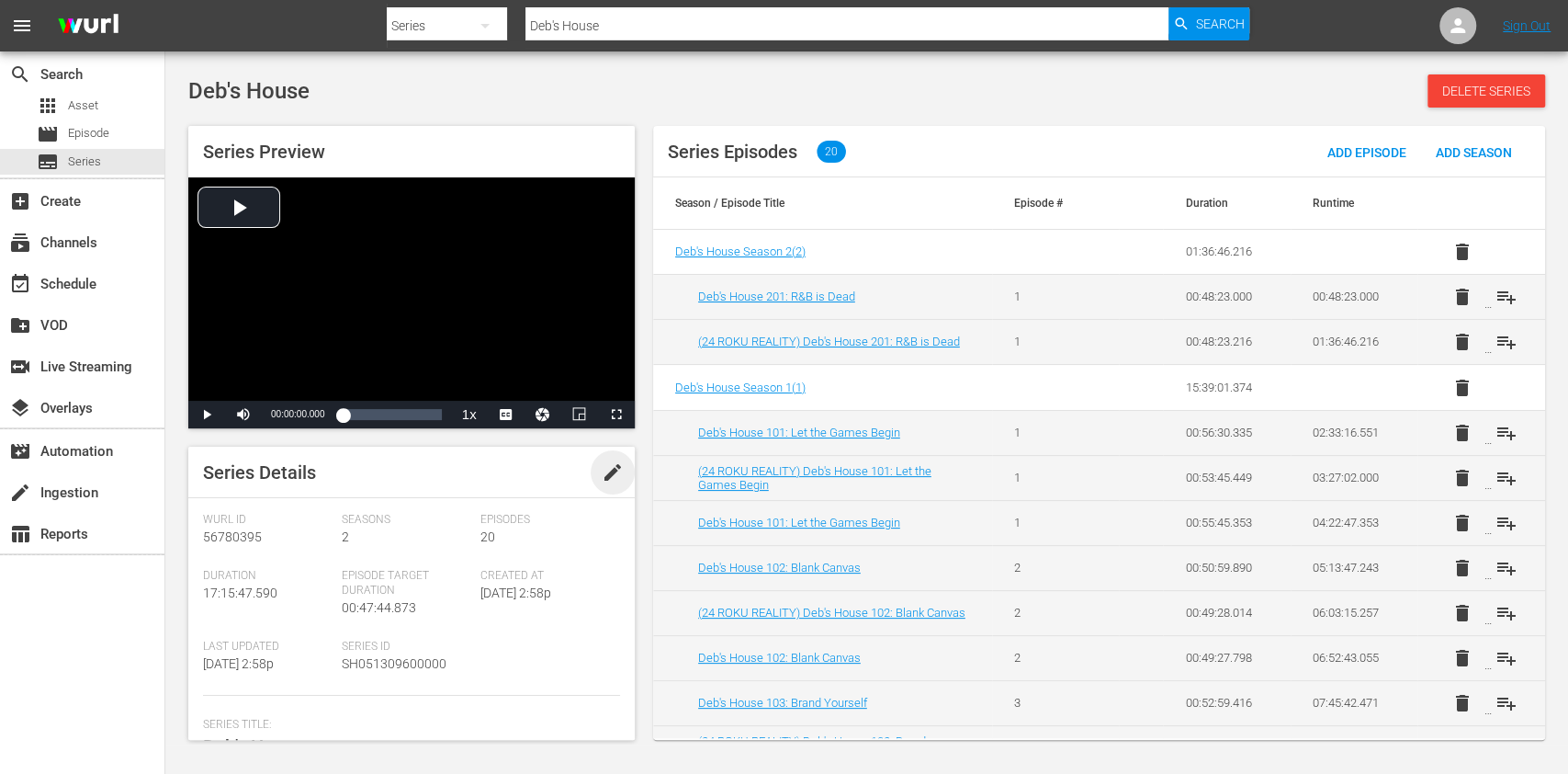
click at [603, 465] on span "edit" at bounding box center [612, 471] width 22 height 22
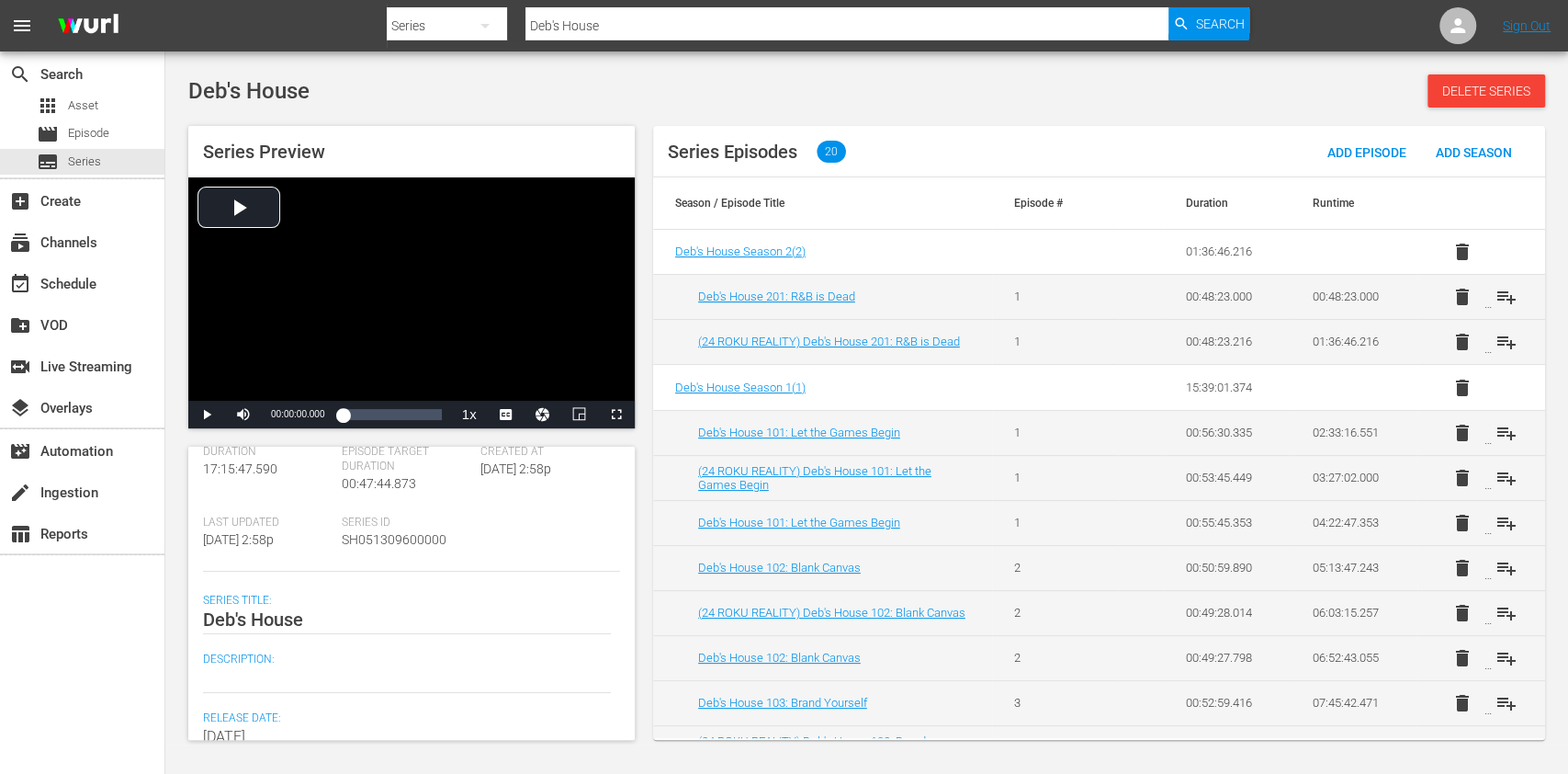
scroll to position [245, 0]
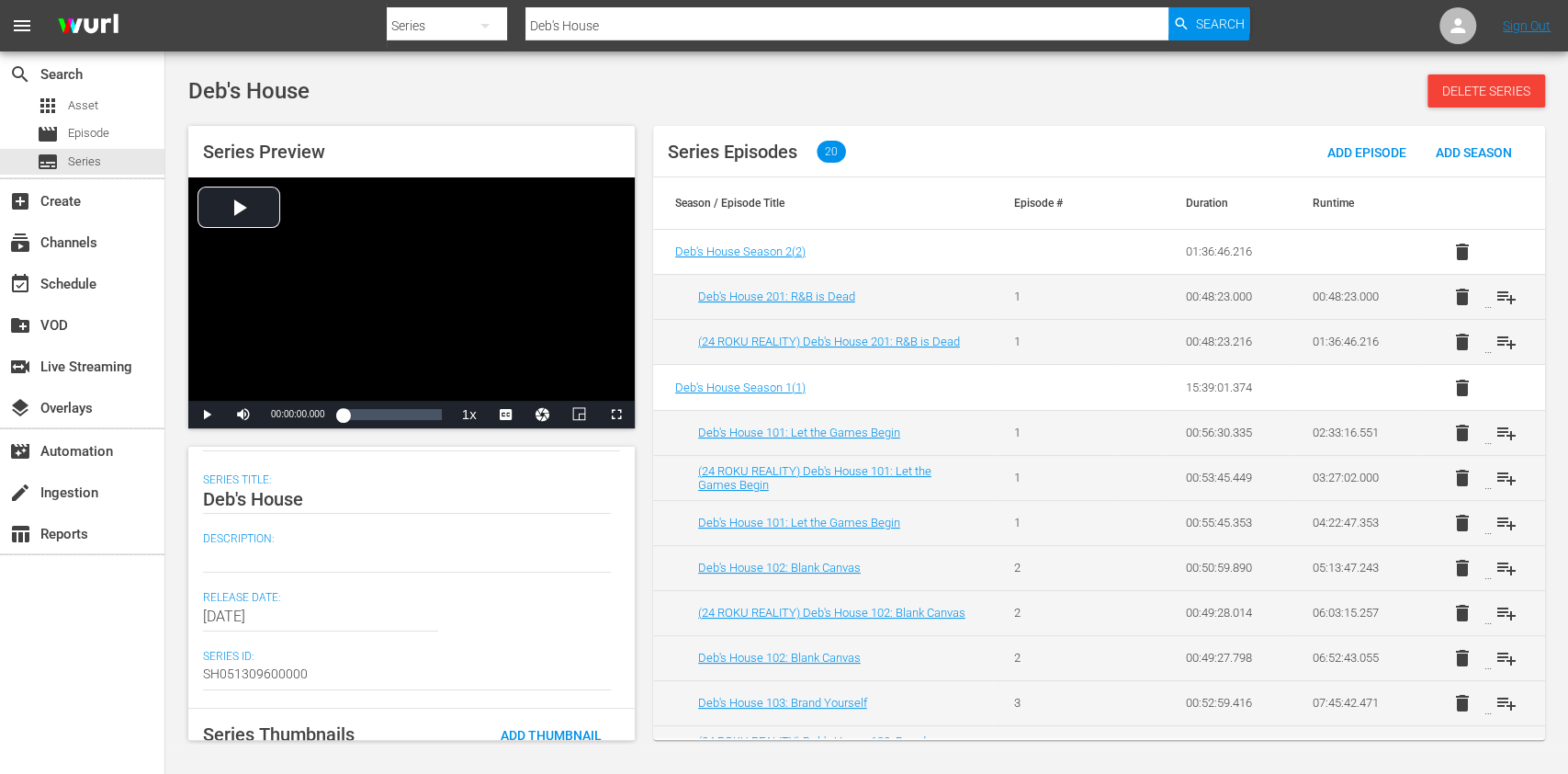
click at [45, 697] on div "search Search apps Asset movie Episode subtitles Series add_box Create subscrip…" at bounding box center [83, 438] width 166 height 774
click at [223, 557] on textarea at bounding box center [407, 557] width 408 height 22
paste textarea "Legendary music mogul Deb Antney searches for the next hip-hop superstar."
type textarea "Legendary music mogul Deb Antney searches for the next hip-hop superstar."
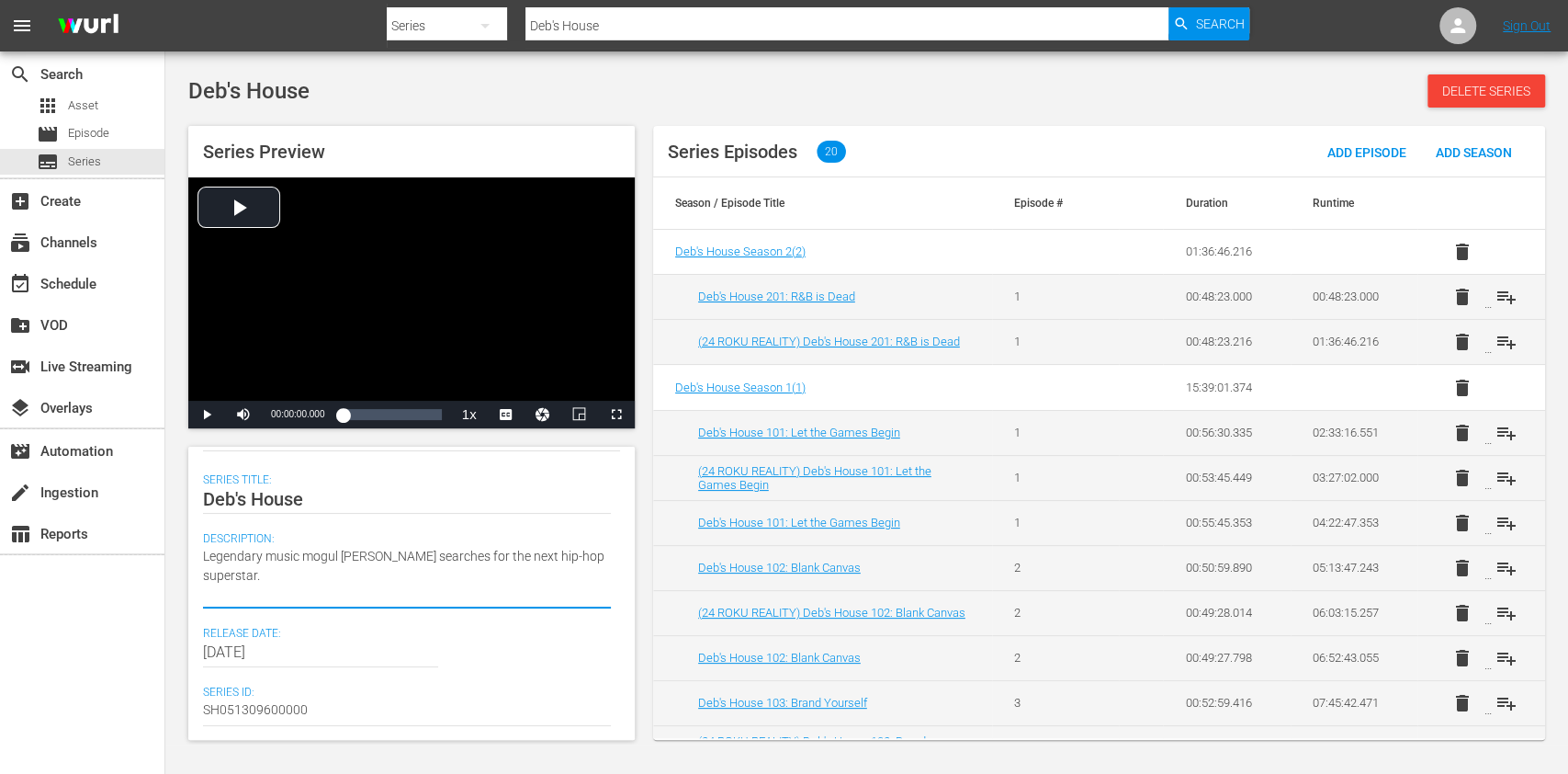
type textarea "Legendary music mogul Deb Antney searches for the next hip-hop superstar."
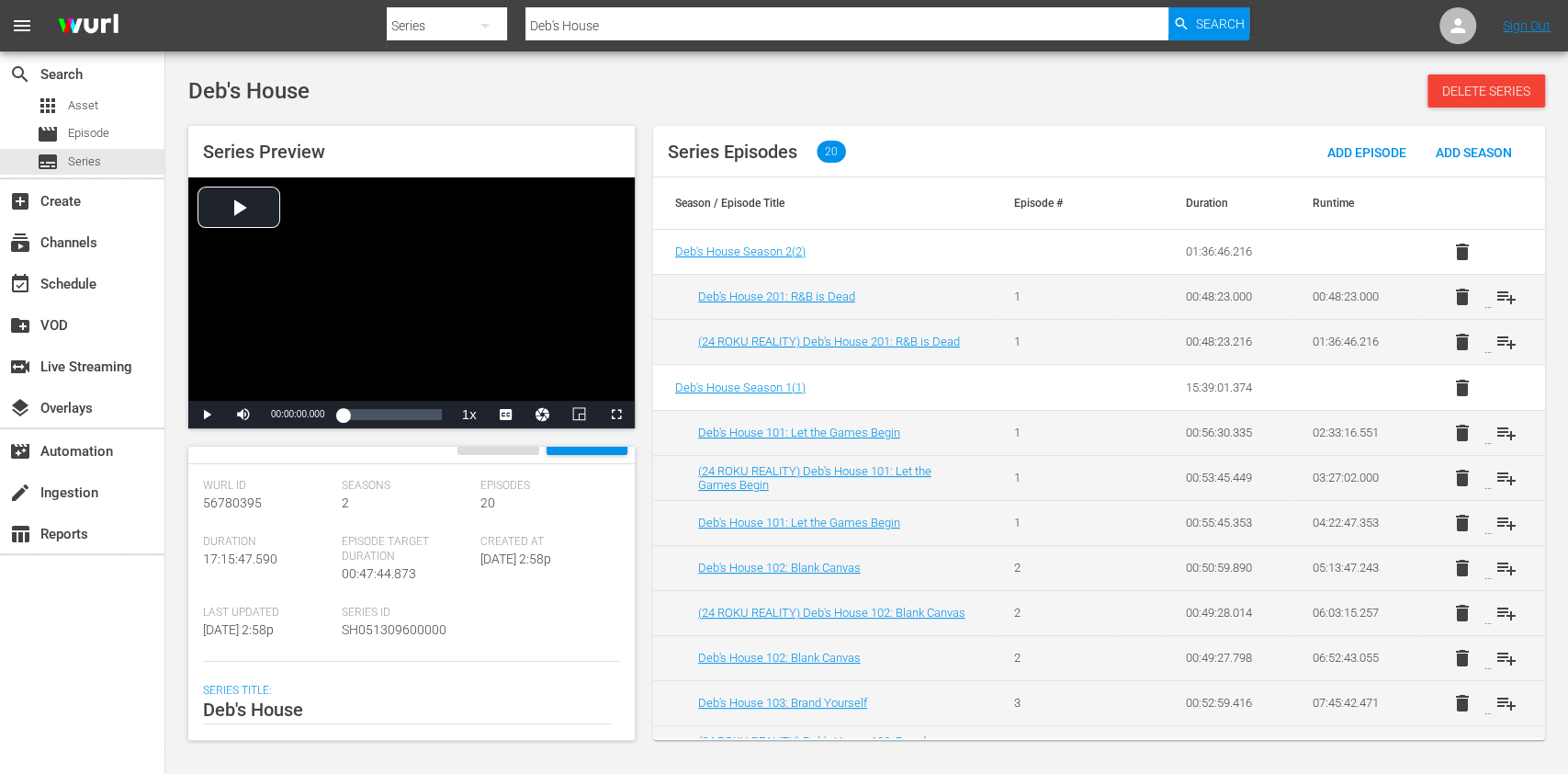
scroll to position [0, 0]
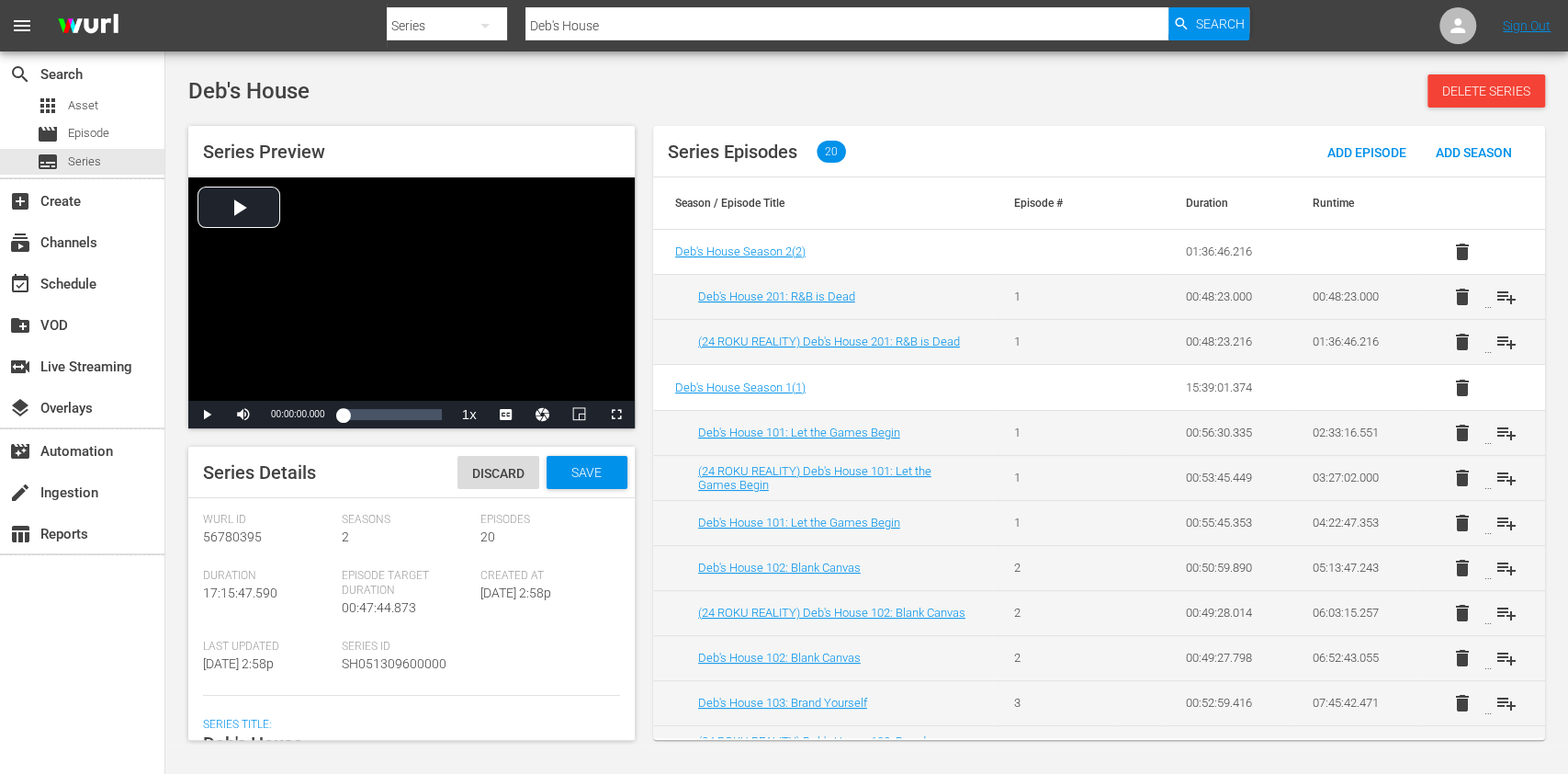
type textarea "Legendary music mogul Deb Antney searches for the next hip-hop superstar."
click at [572, 490] on div "Series Details Discard Save" at bounding box center [411, 472] width 447 height 51
click at [573, 487] on div "Save" at bounding box center [586, 472] width 81 height 33
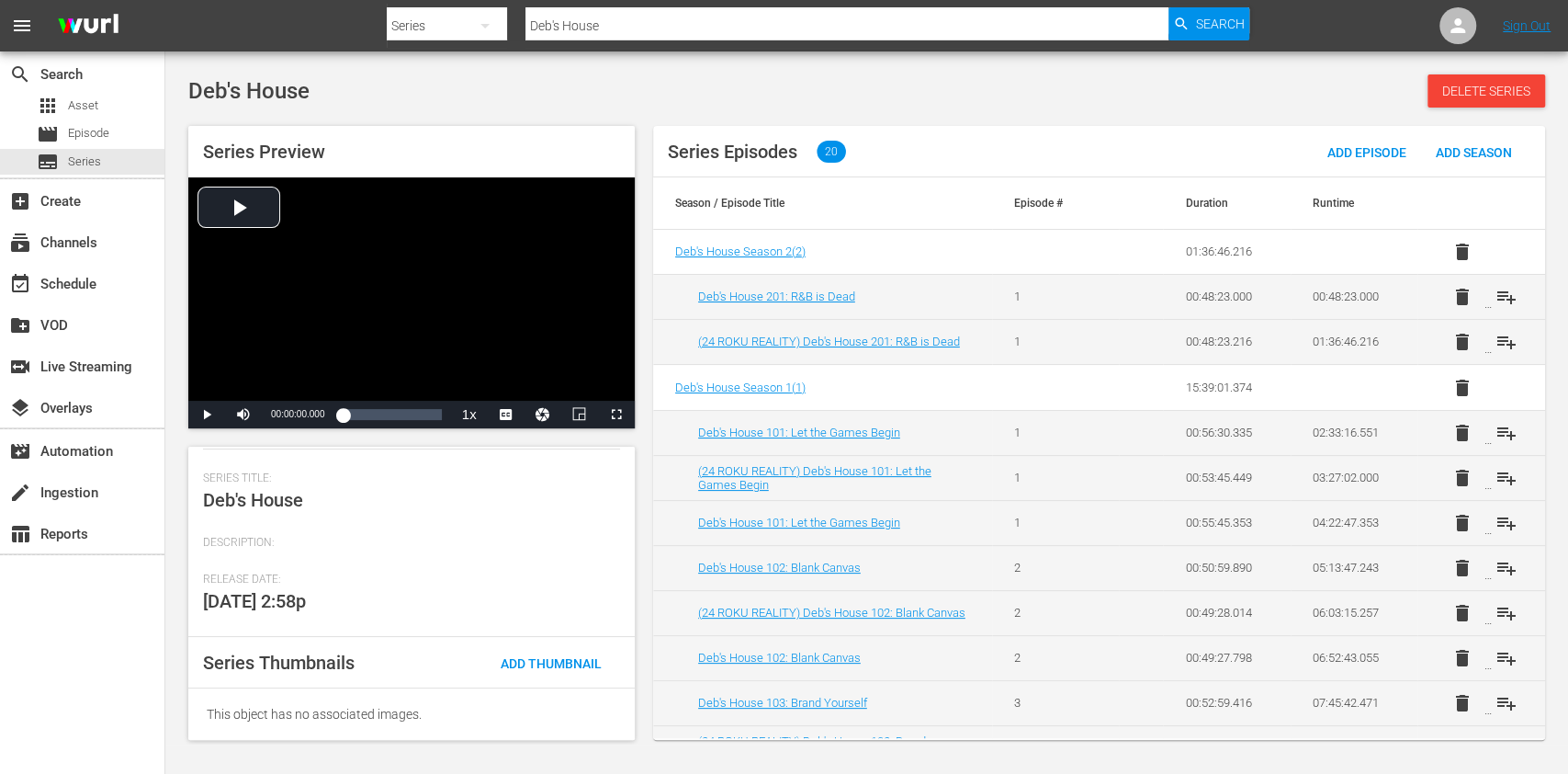
scroll to position [286, 0]
click at [109, 642] on div "search Search apps Asset movie Episode subtitles Series add_box Create subscrip…" at bounding box center [83, 438] width 166 height 774
click at [84, 160] on span "Series" at bounding box center [84, 161] width 33 height 18
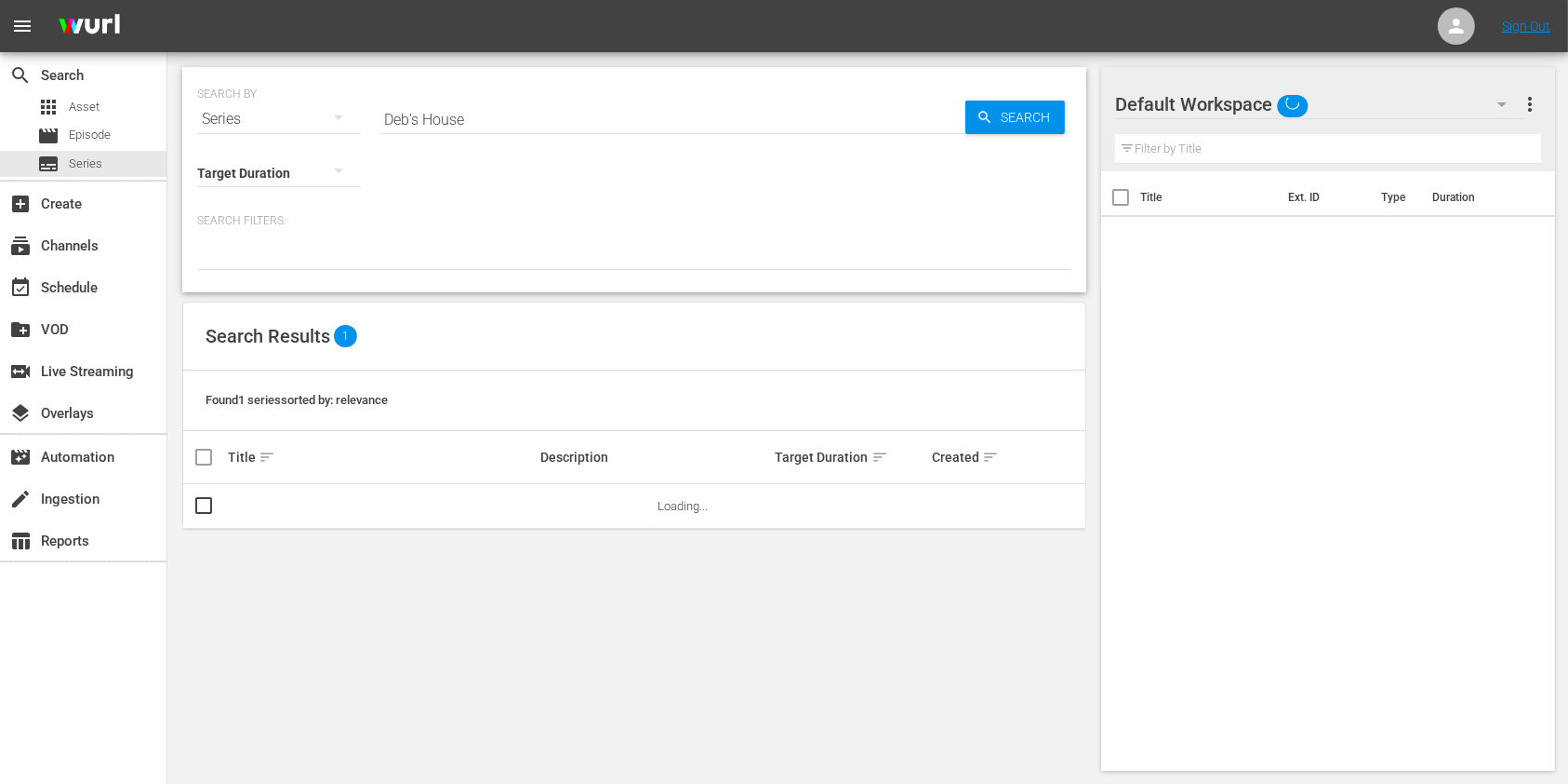
click at [548, 116] on input "Deb's House" at bounding box center [673, 119] width 586 height 44
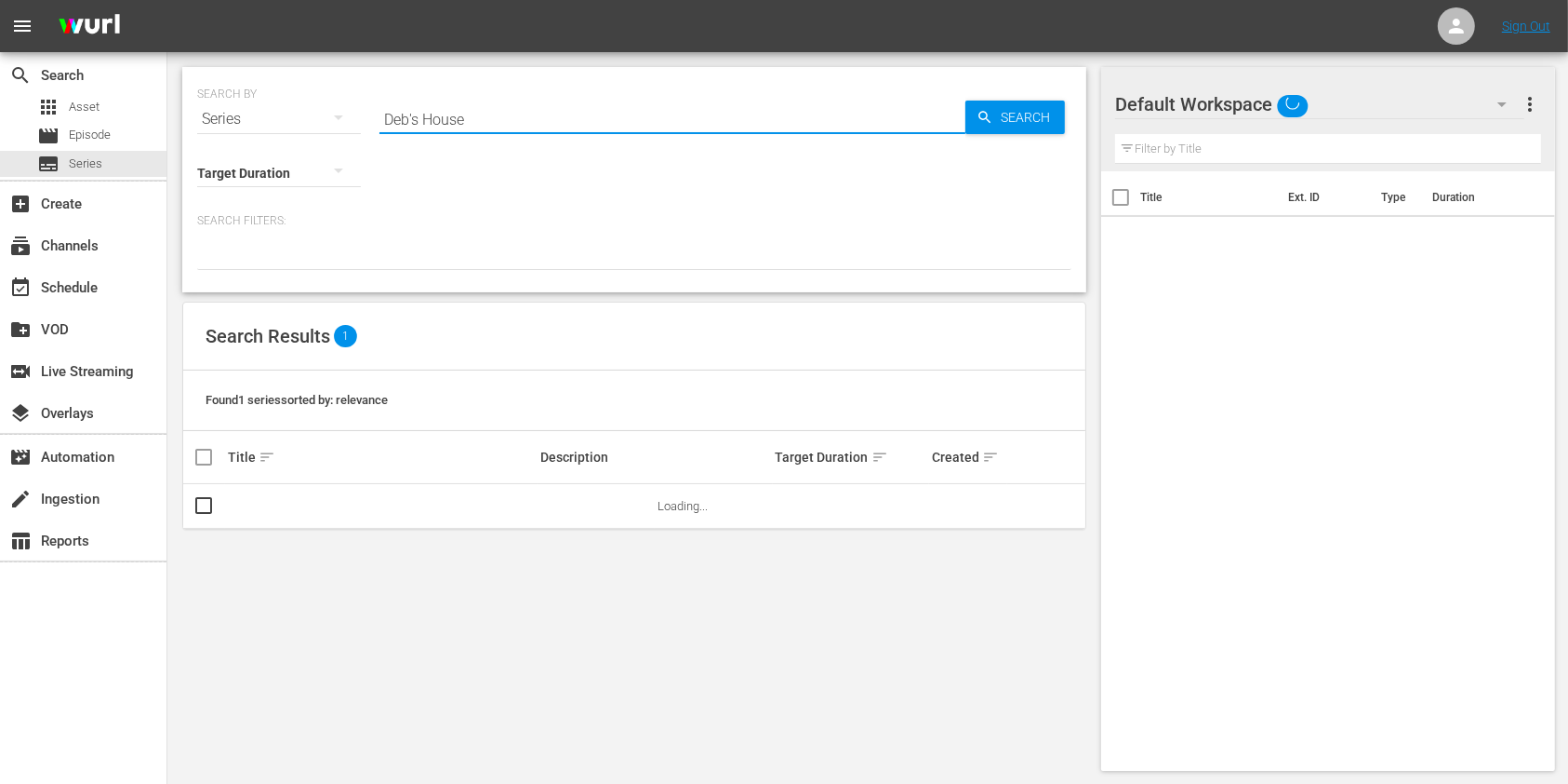
click at [548, 116] on input "Deb's House" at bounding box center [673, 119] width 586 height 44
type input "d"
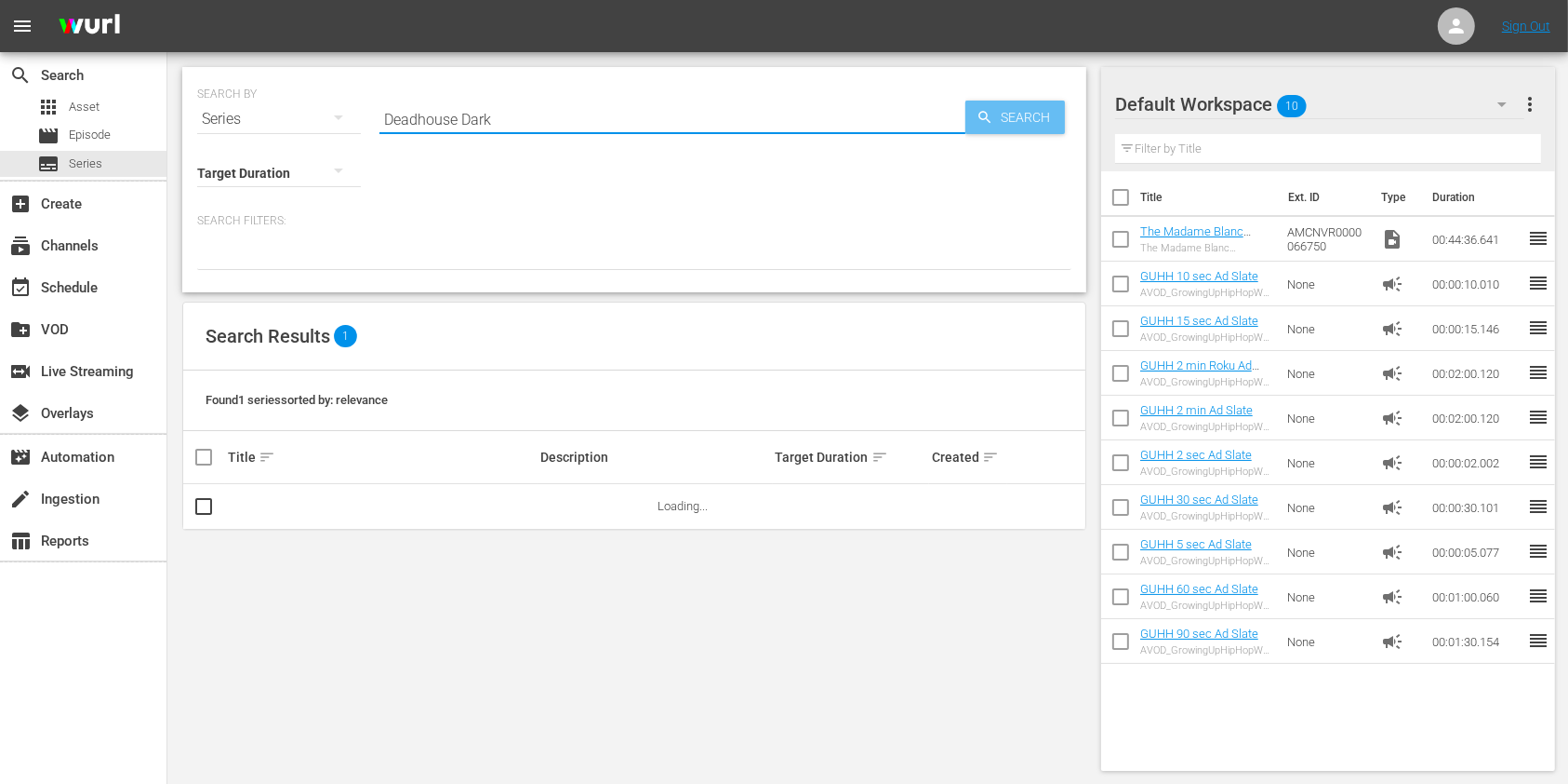
type input "Deadhouse Dark"
click at [1033, 120] on span "Search" at bounding box center [1029, 117] width 71 height 34
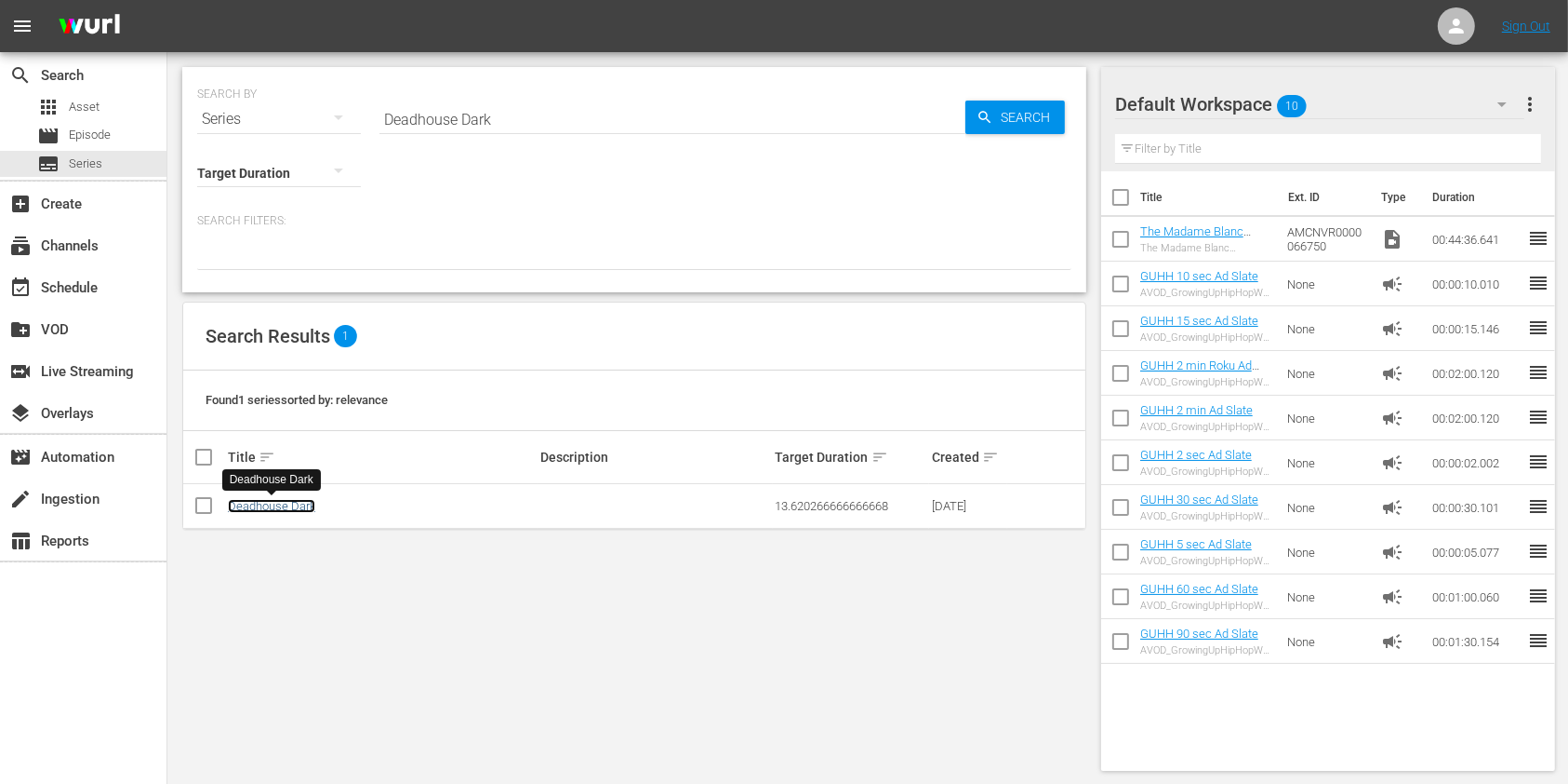
click at [297, 503] on link "Deadhouse Dark" at bounding box center [271, 505] width 88 height 14
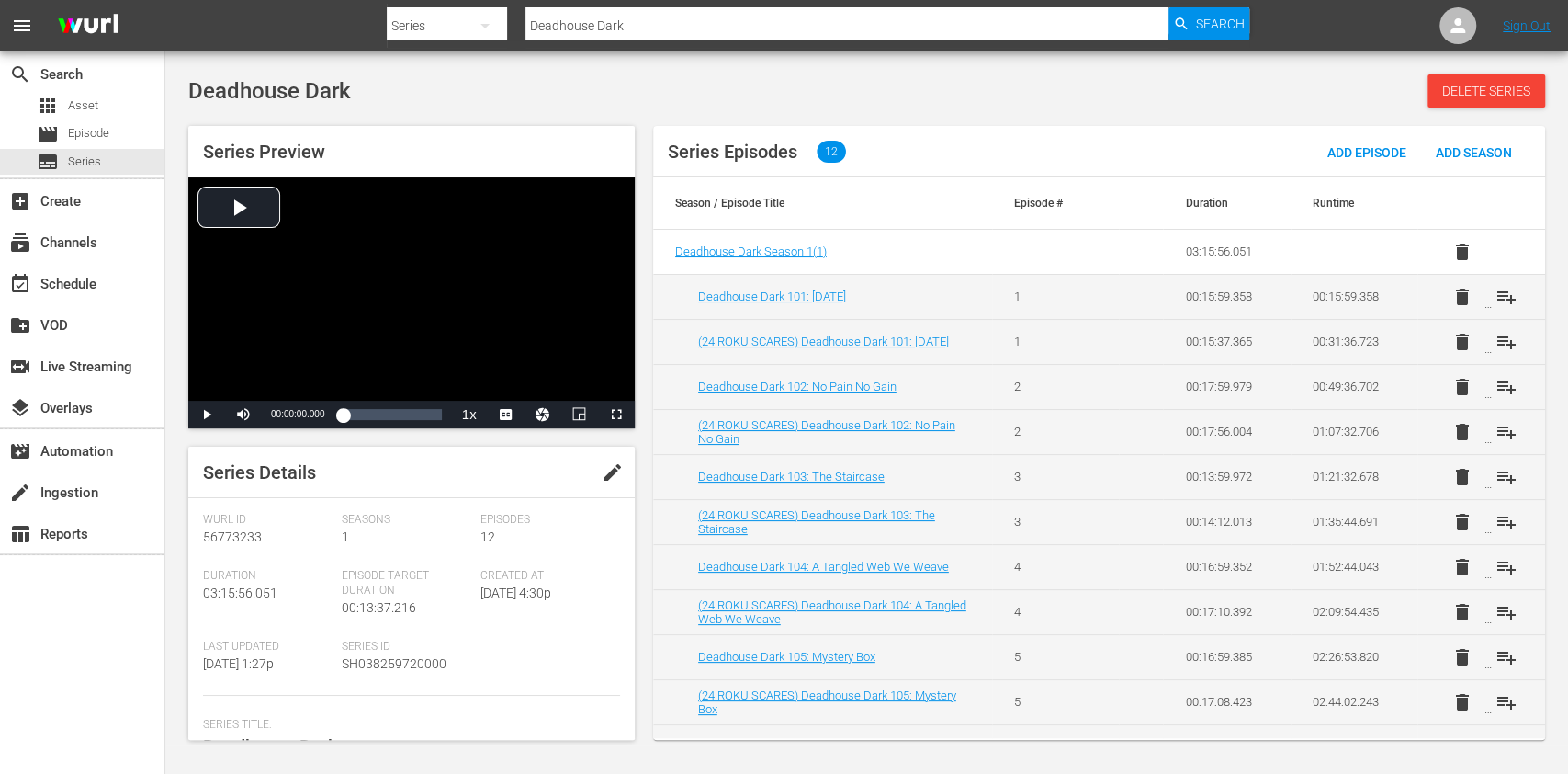
click at [593, 461] on button "edit" at bounding box center [613, 472] width 44 height 44
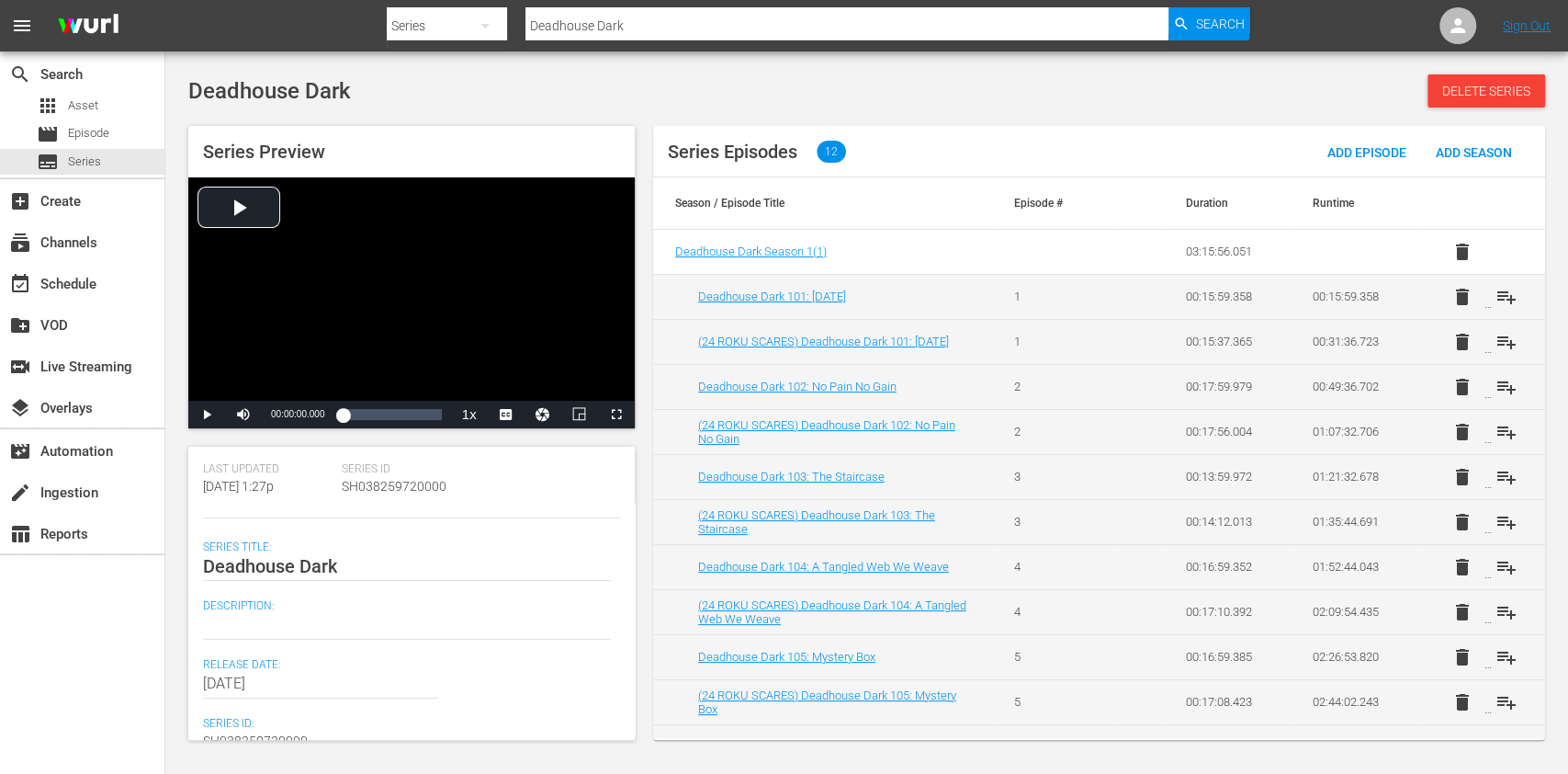
scroll to position [229, 0]
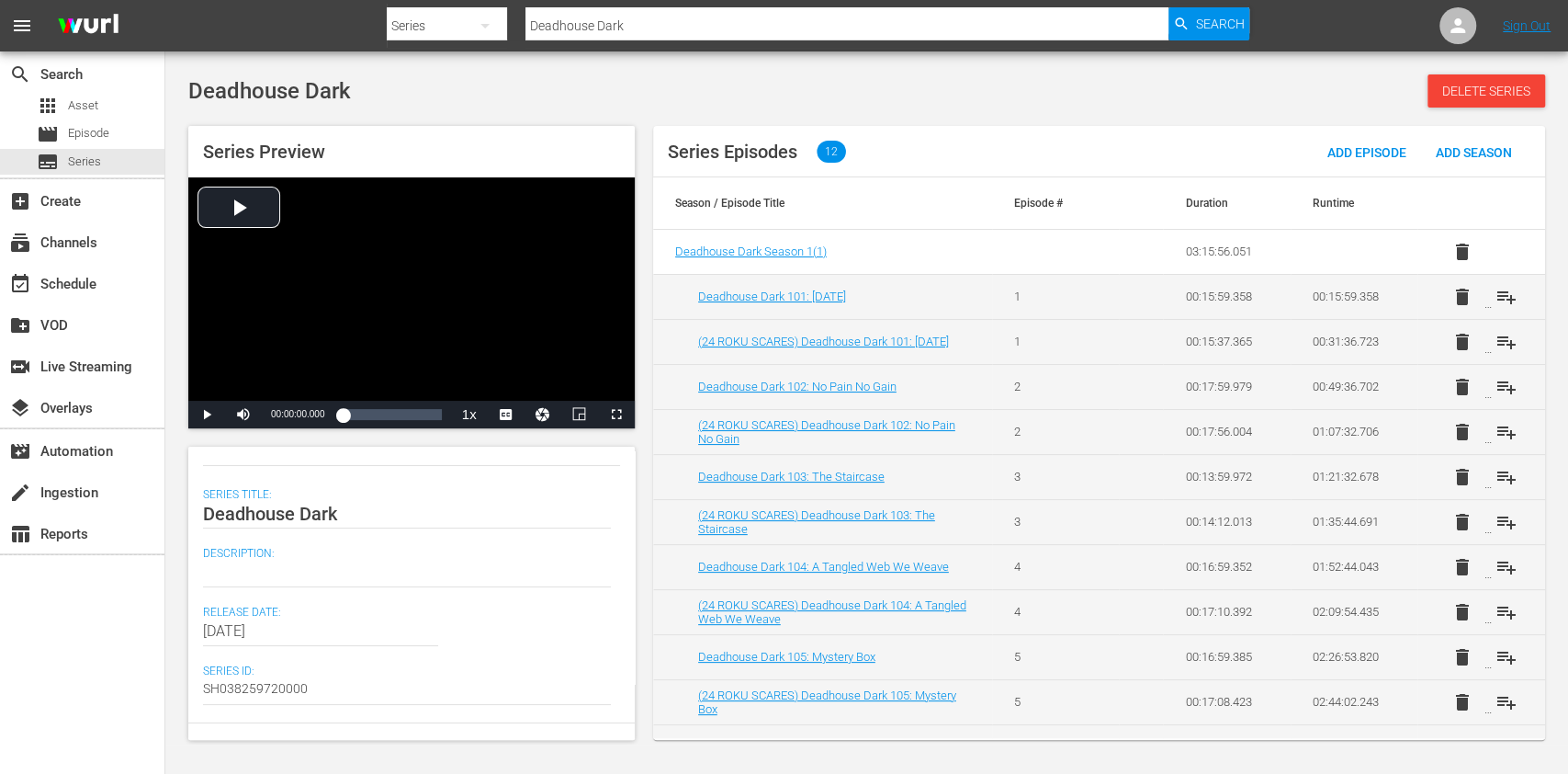
click at [322, 576] on textarea at bounding box center [407, 572] width 408 height 22
paste textarea "A boxful of dark and chilling tales of terror inspired by frighteningly familia…"
type textarea "A boxful of dark and chilling tales of terror inspired by frighteningly familia…"
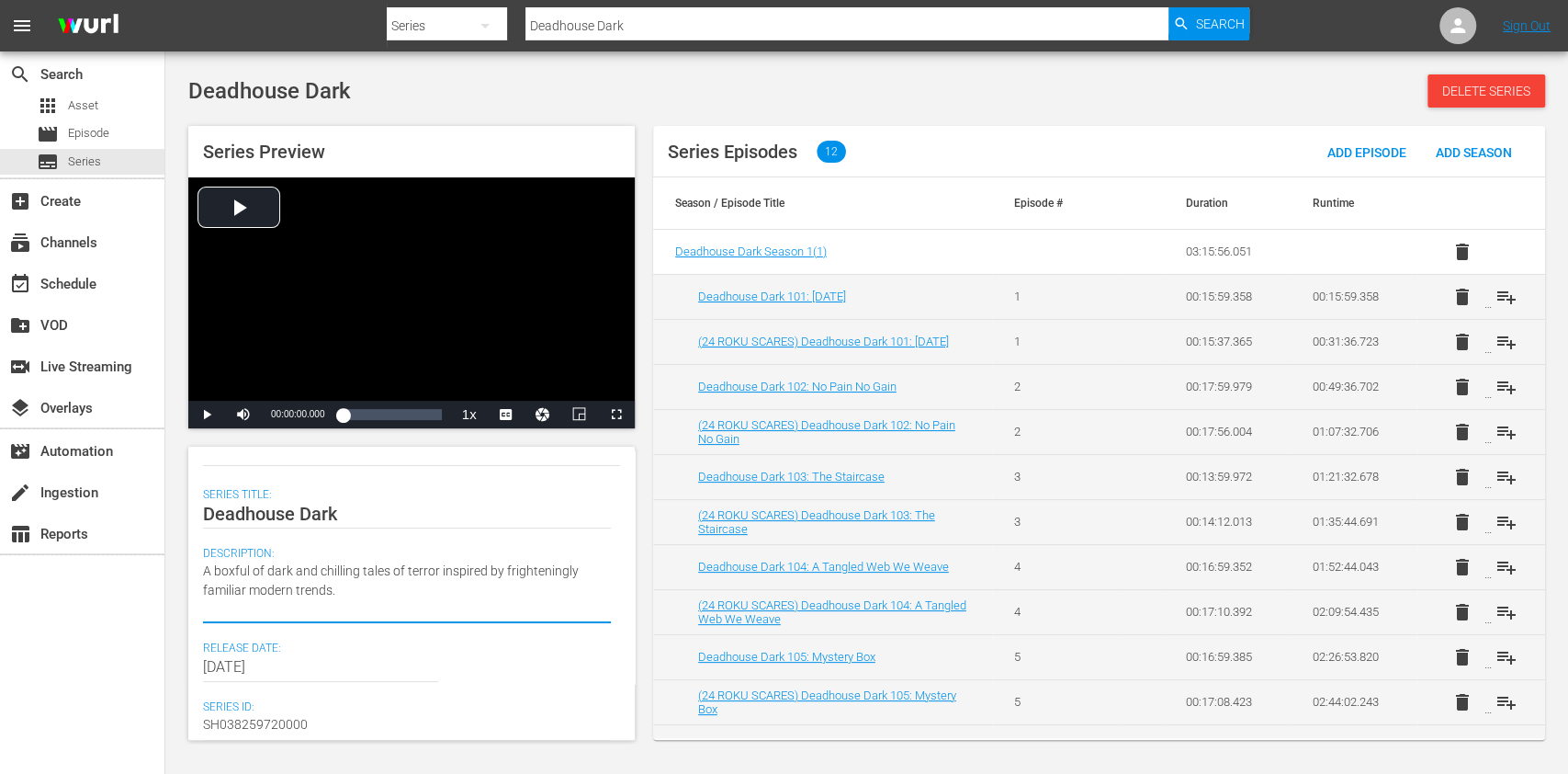
type textarea "A boxful of dark and chilling tales of terror inspired by frighteningly familia…"
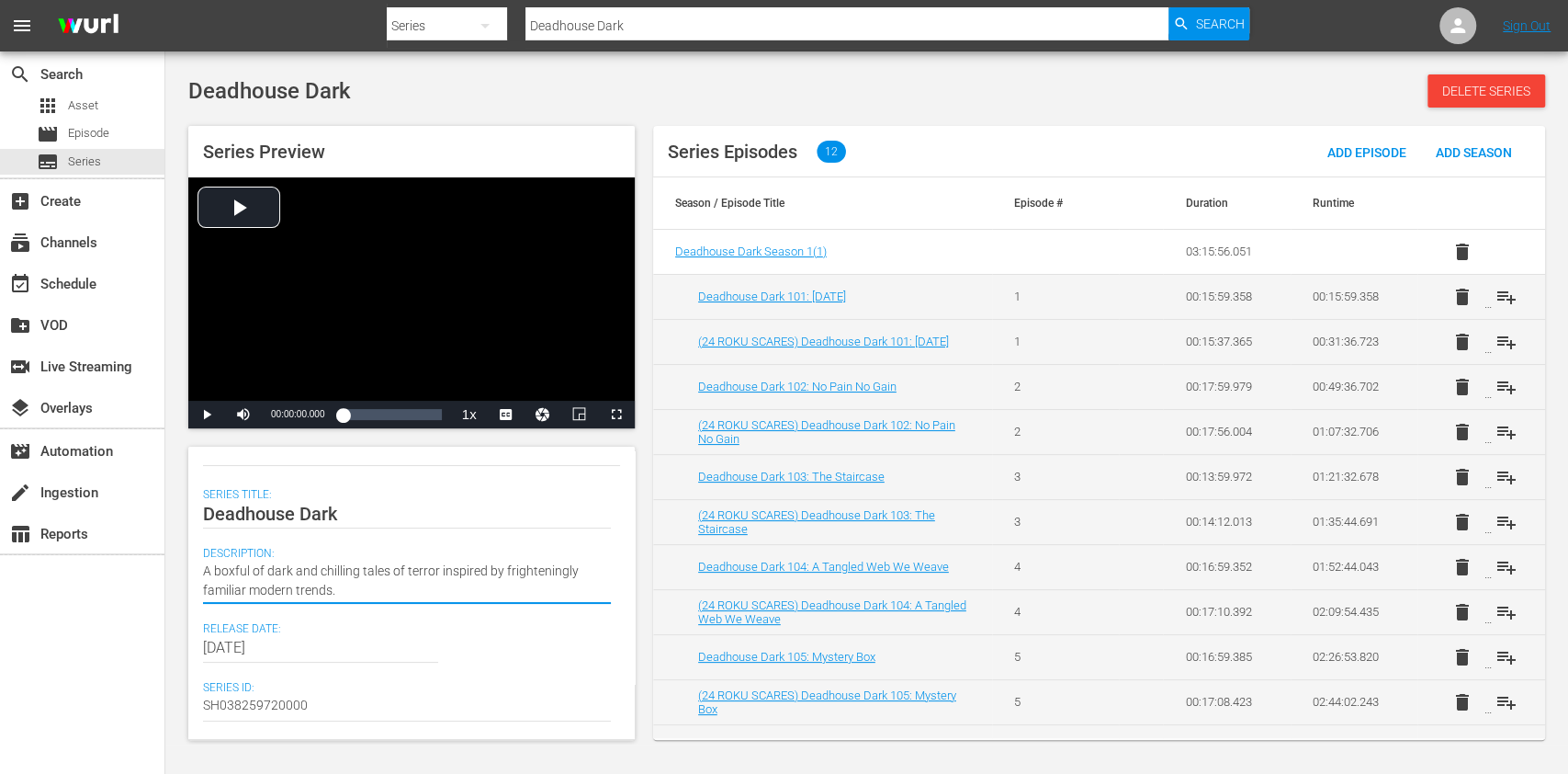
scroll to position [0, 0]
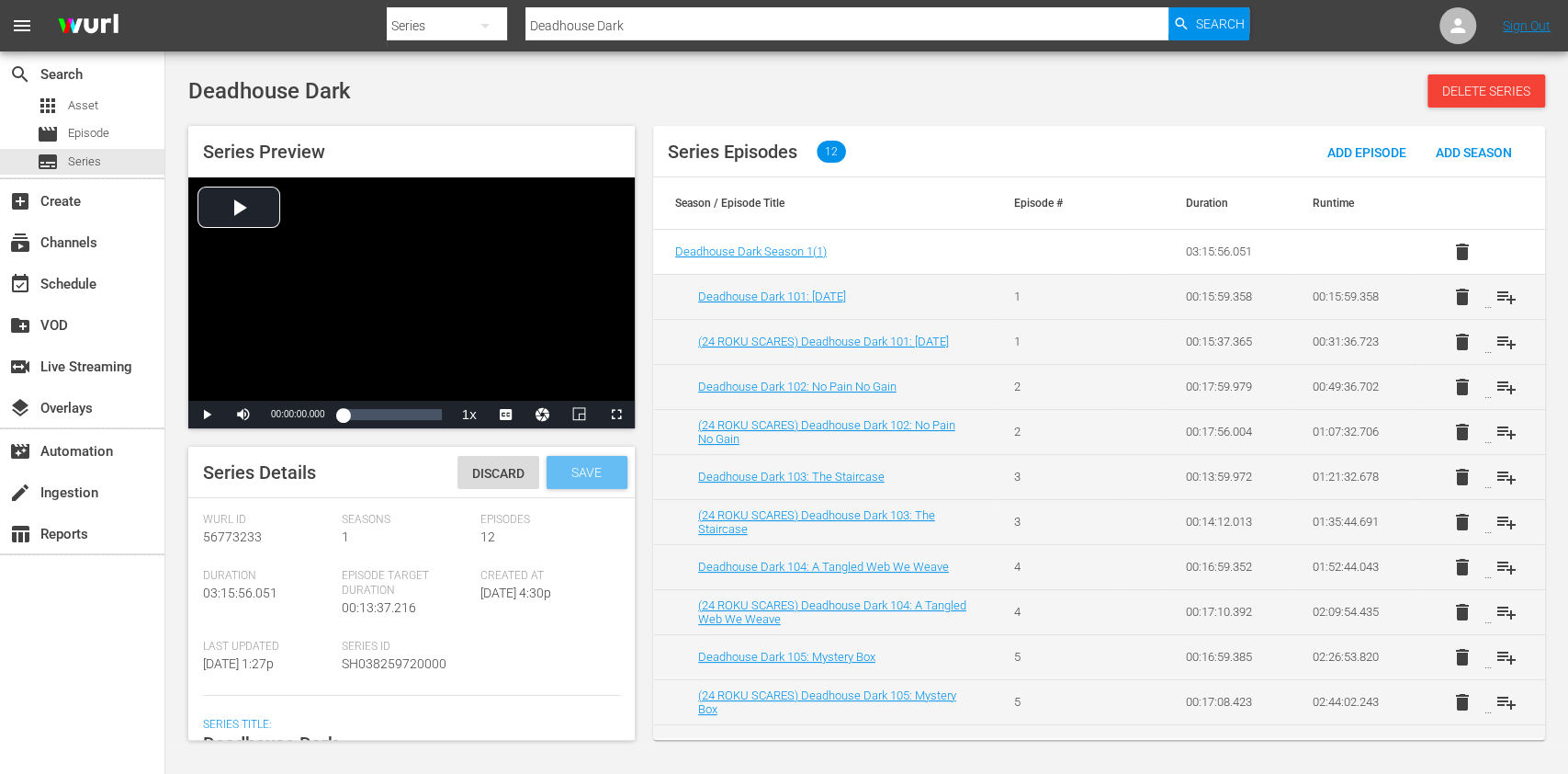
click at [593, 474] on span "Save" at bounding box center [586, 471] width 60 height 14
click at [76, 692] on div "search Search apps Asset movie Episode subtitles Series add_box Create subscrip…" at bounding box center [83, 438] width 166 height 774
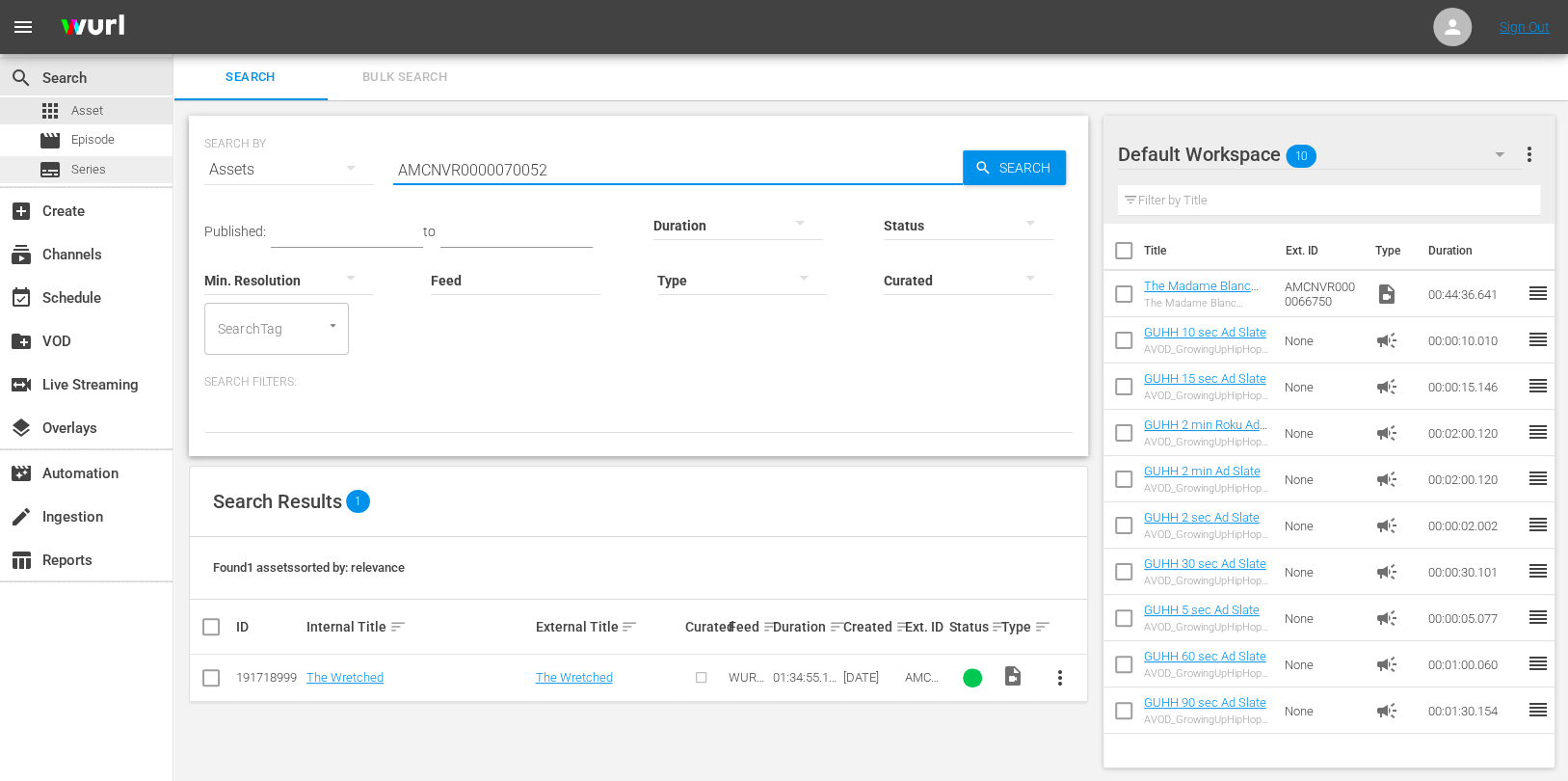
click at [84, 178] on span "Series" at bounding box center [88, 169] width 35 height 19
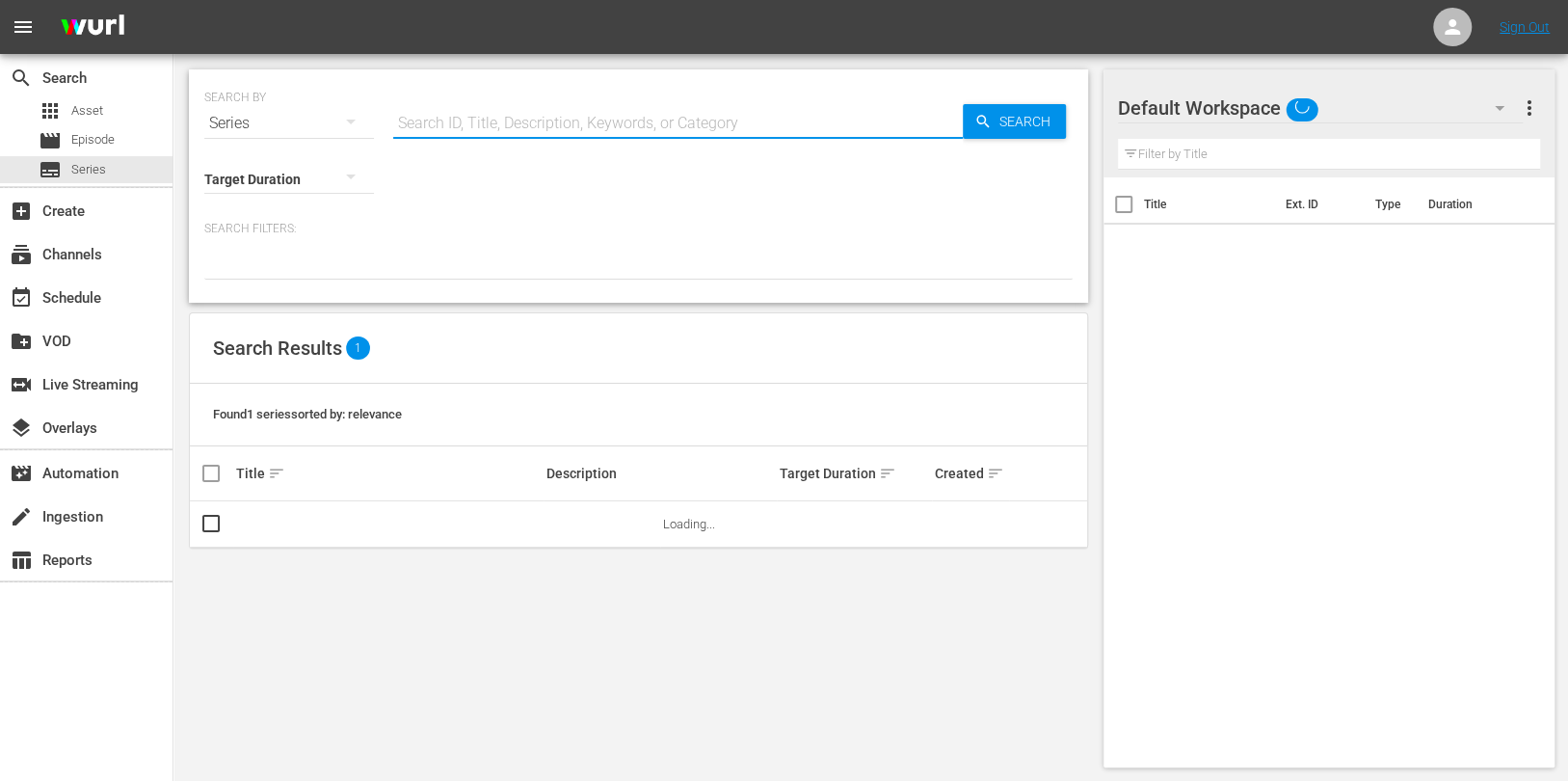
click at [621, 129] on input "text" at bounding box center [678, 123] width 569 height 46
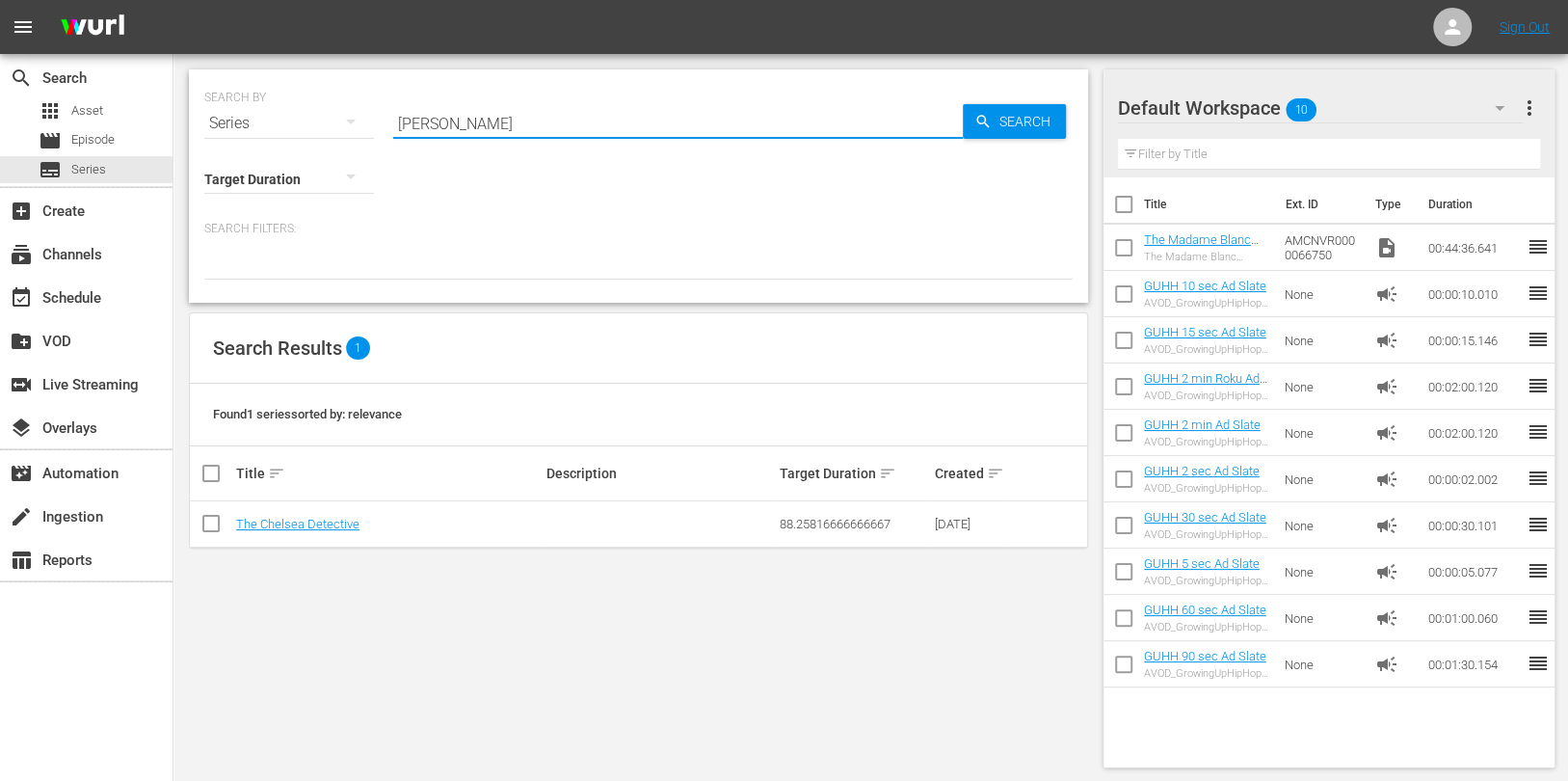
type input "Chelsea Det"
click at [334, 516] on link "The Chelsea Detective" at bounding box center [298, 523] width 124 height 14
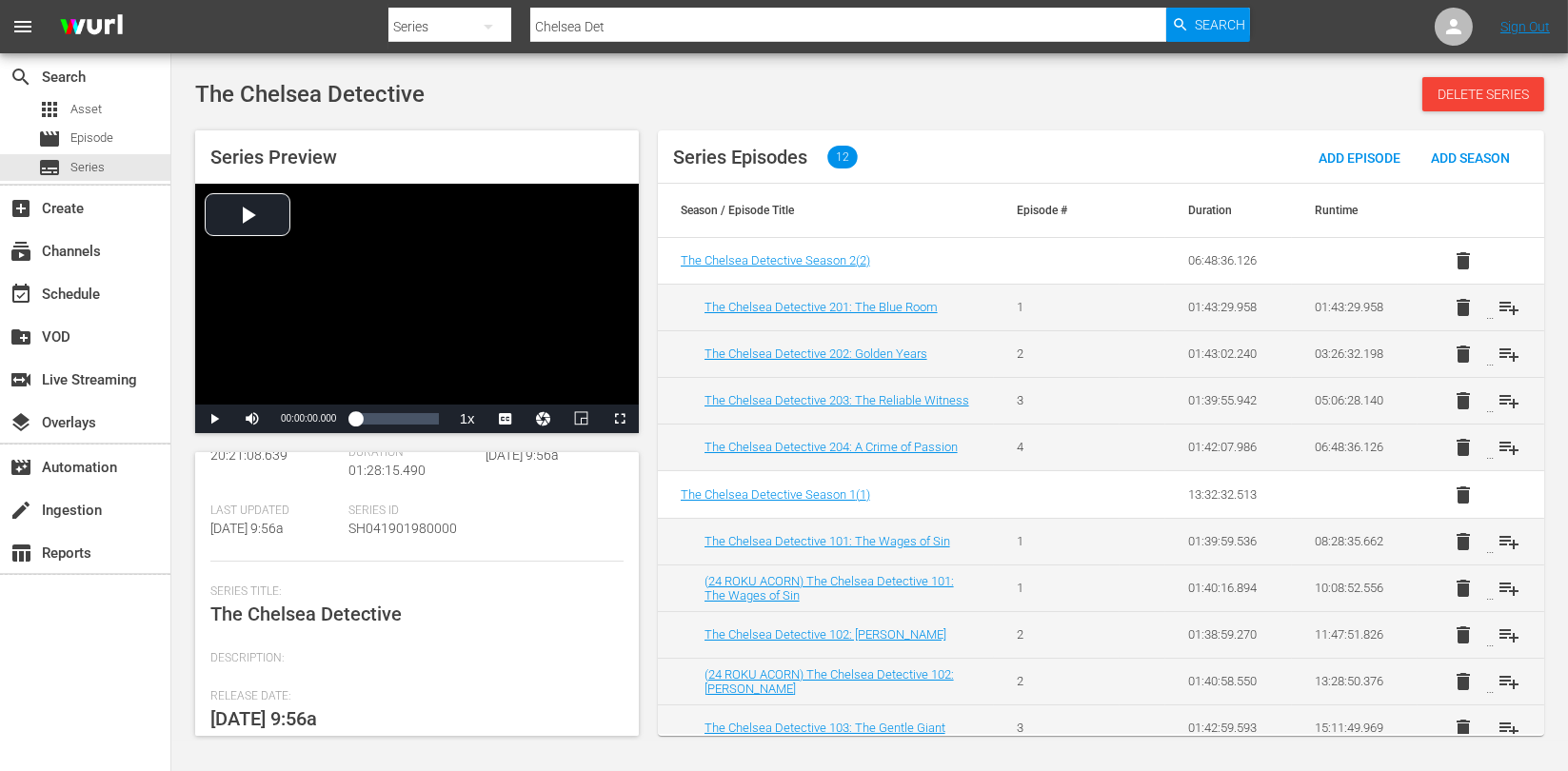
scroll to position [22, 0]
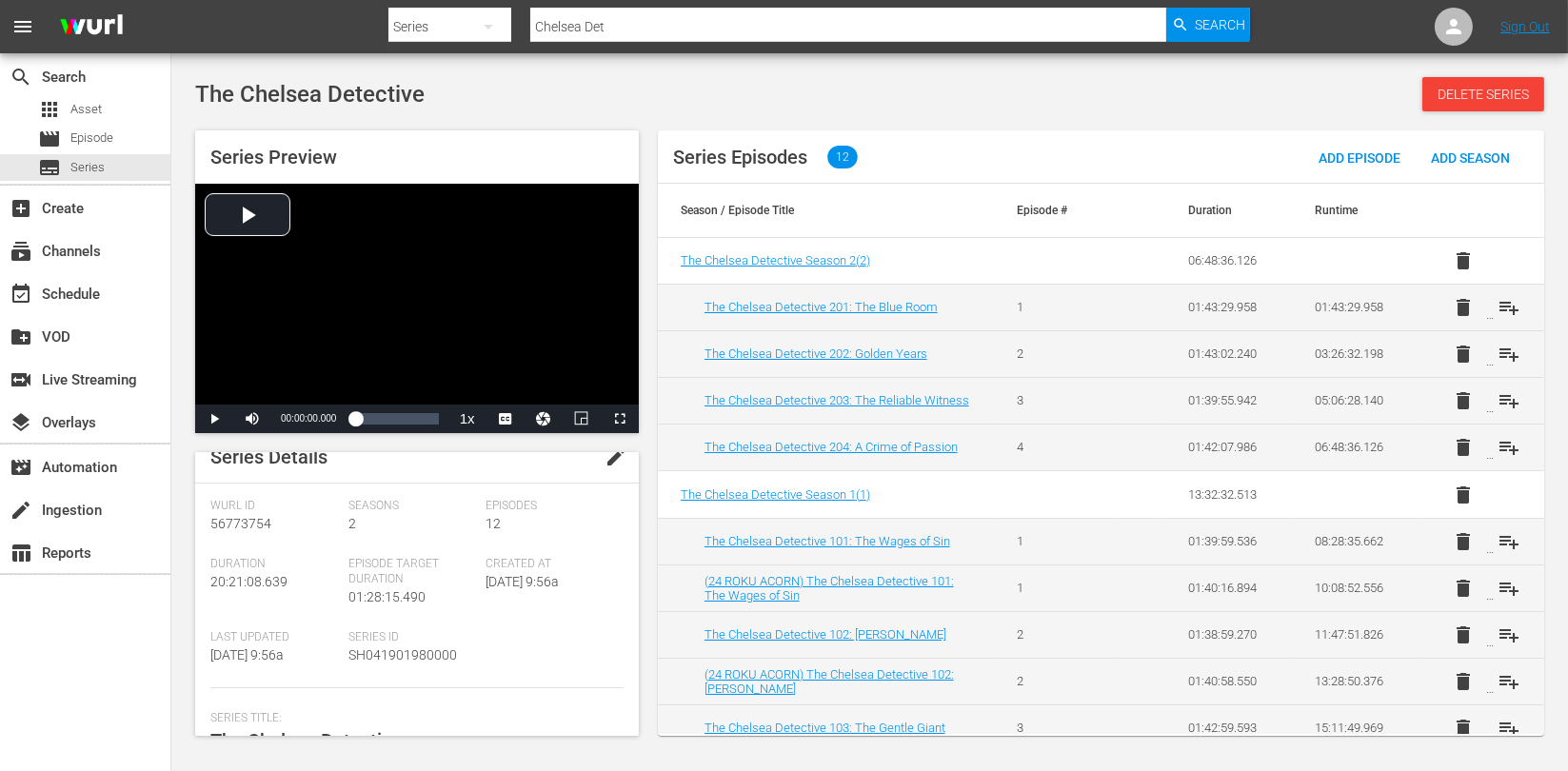
click at [609, 459] on span "edit" at bounding box center [615, 456] width 23 height 23
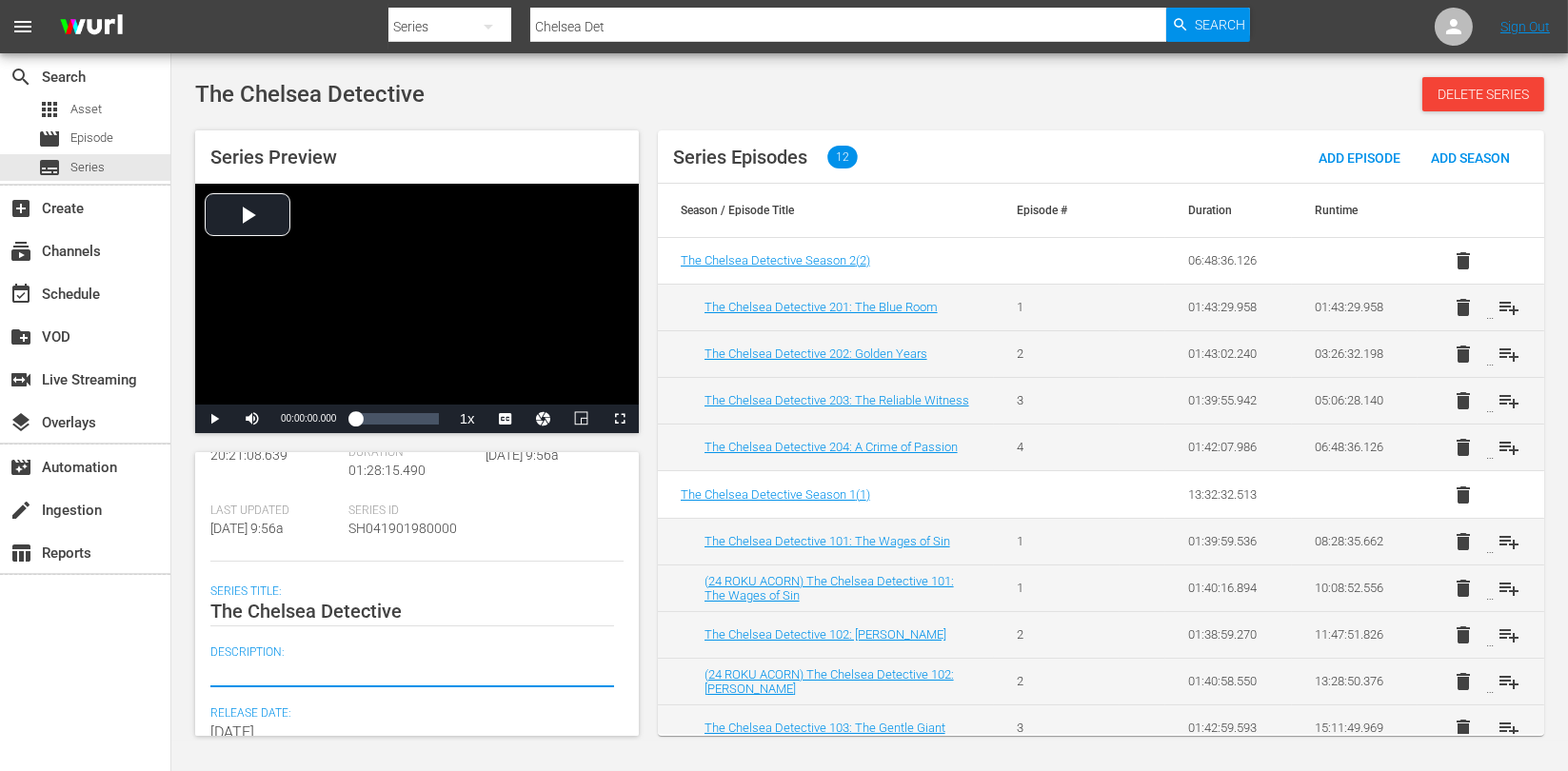
click at [332, 666] on textarea at bounding box center [411, 671] width 403 height 23
paste textarea "DI Max Arnold polices the streets of Chelsea, London's richest borough."
type textarea "DI Max Arnold polices the streets of Chelsea, London's richest borough."
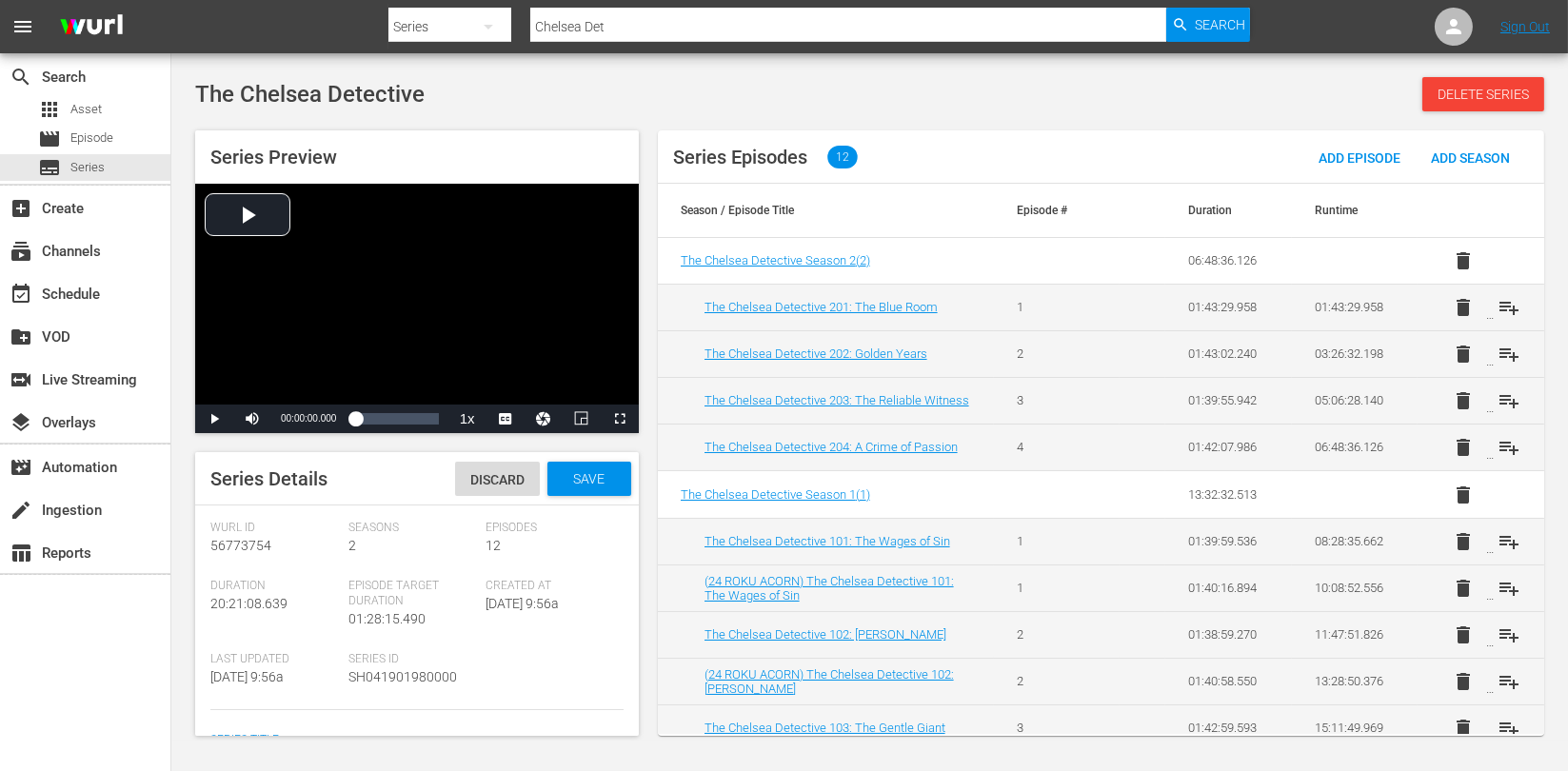
scroll to position [0, 0]
type textarea "DI Max Arnold polices the streets of Chelsea, London's richest borough."
click at [589, 476] on span "Save" at bounding box center [589, 478] width 62 height 15
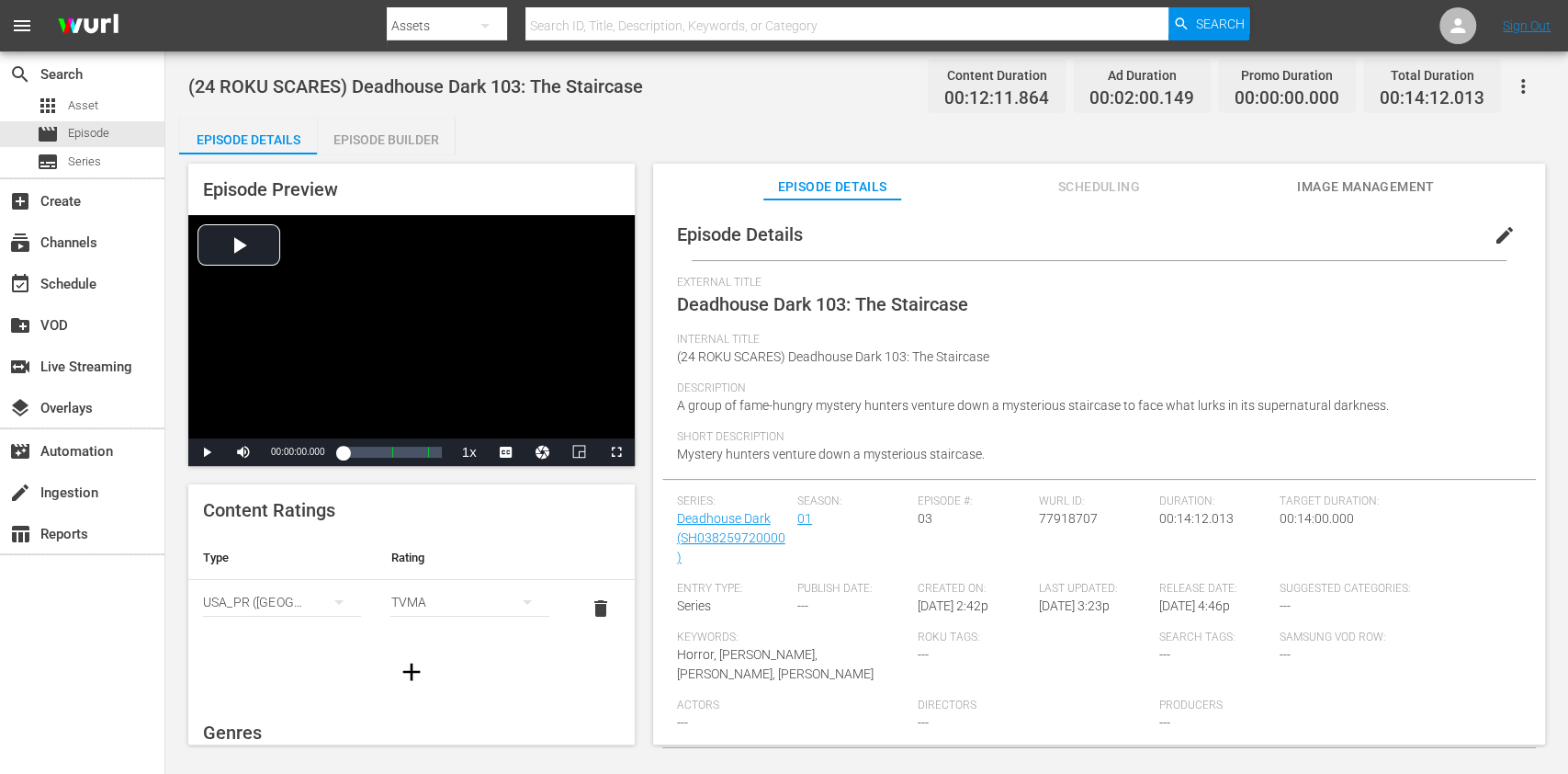
click at [17, 656] on div "search Search apps Asset movie Episode subtitles Series add_box Create subscrip…" at bounding box center [83, 438] width 166 height 774
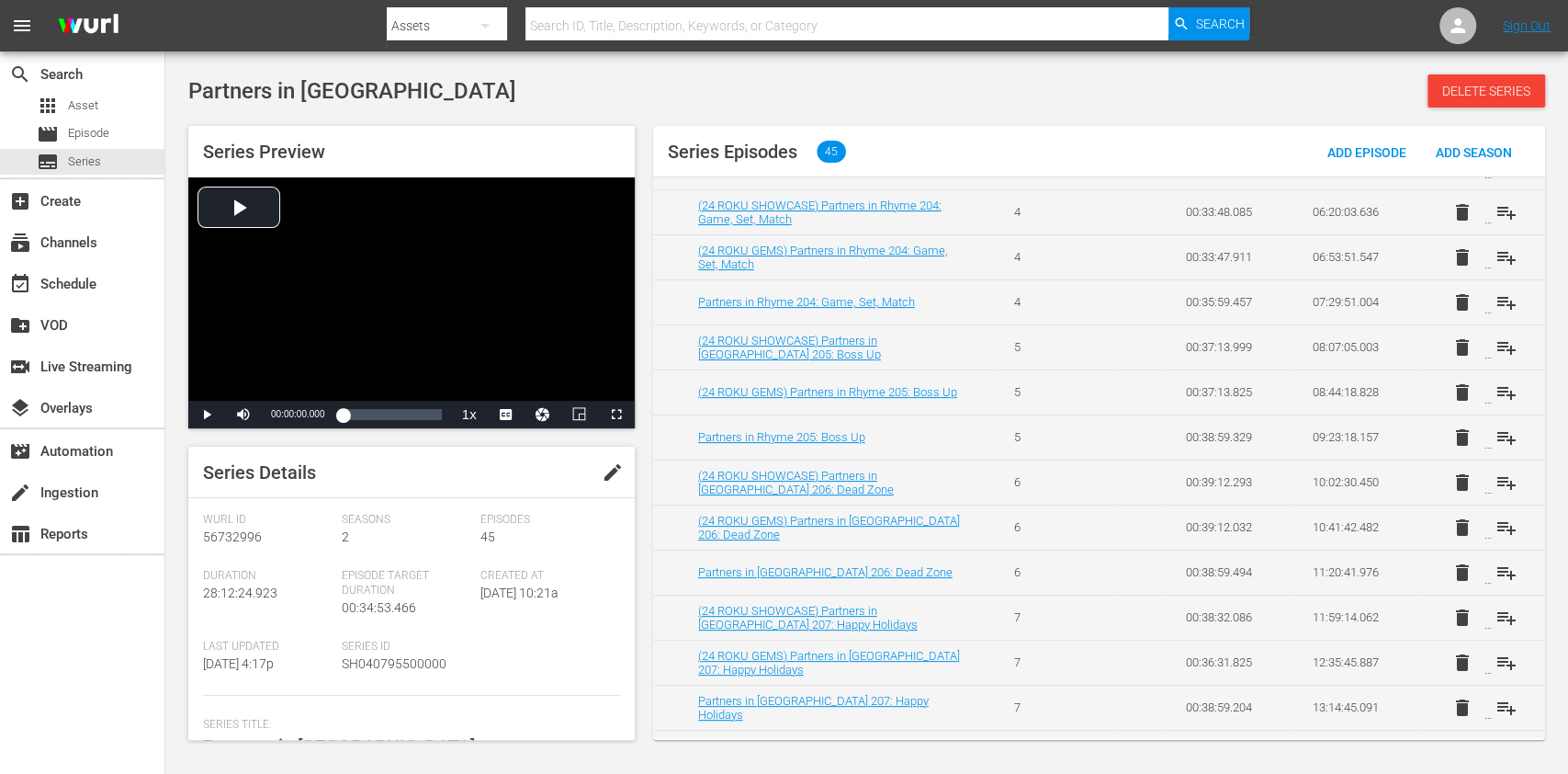
click at [602, 469] on span "edit" at bounding box center [612, 471] width 22 height 22
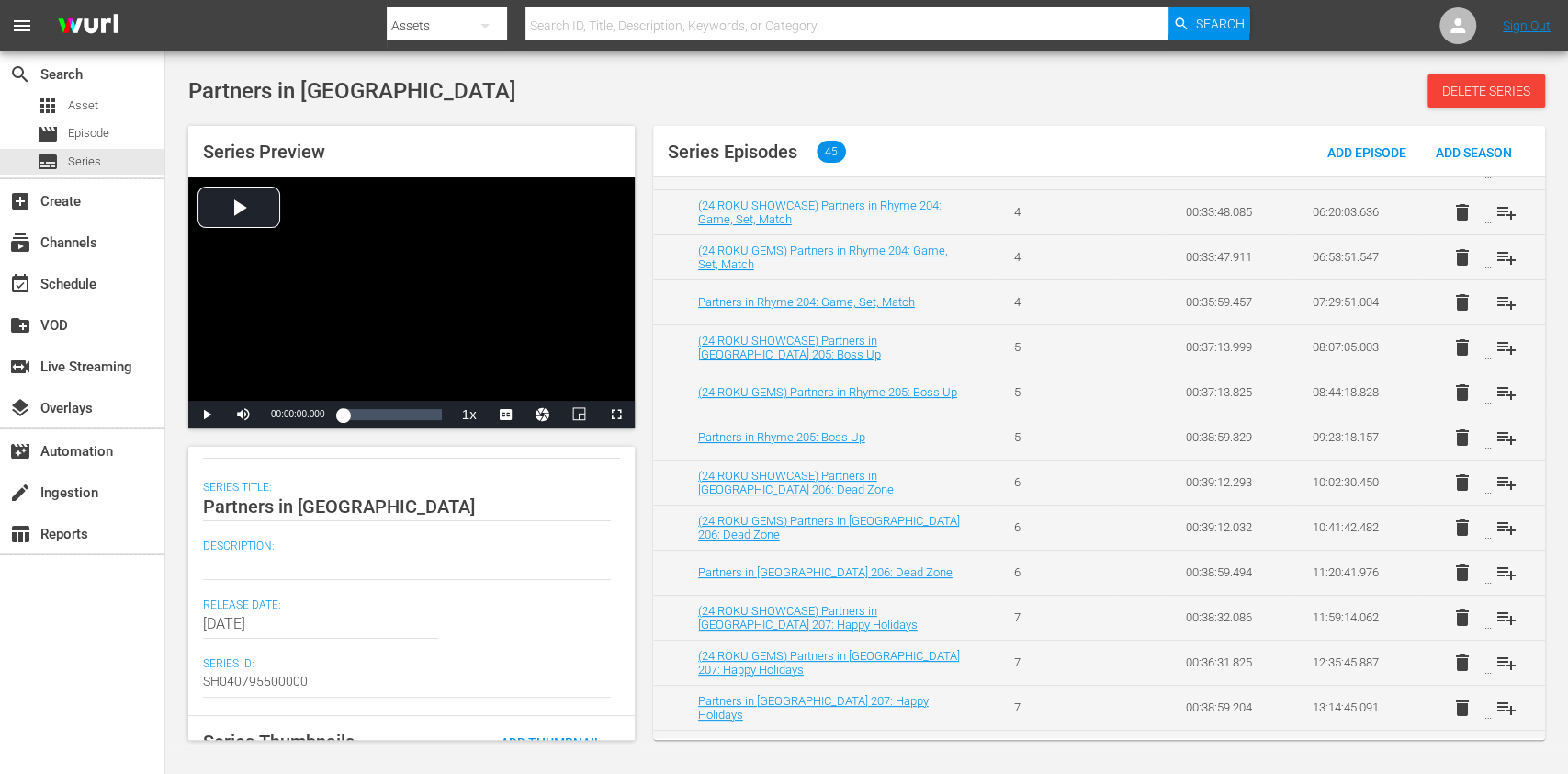
scroll to position [245, 0]
click at [104, 698] on div "search Search apps Asset movie Episode subtitles Series add_box Create subscrip…" at bounding box center [83, 438] width 166 height 774
click at [294, 555] on textarea at bounding box center [407, 557] width 408 height 22
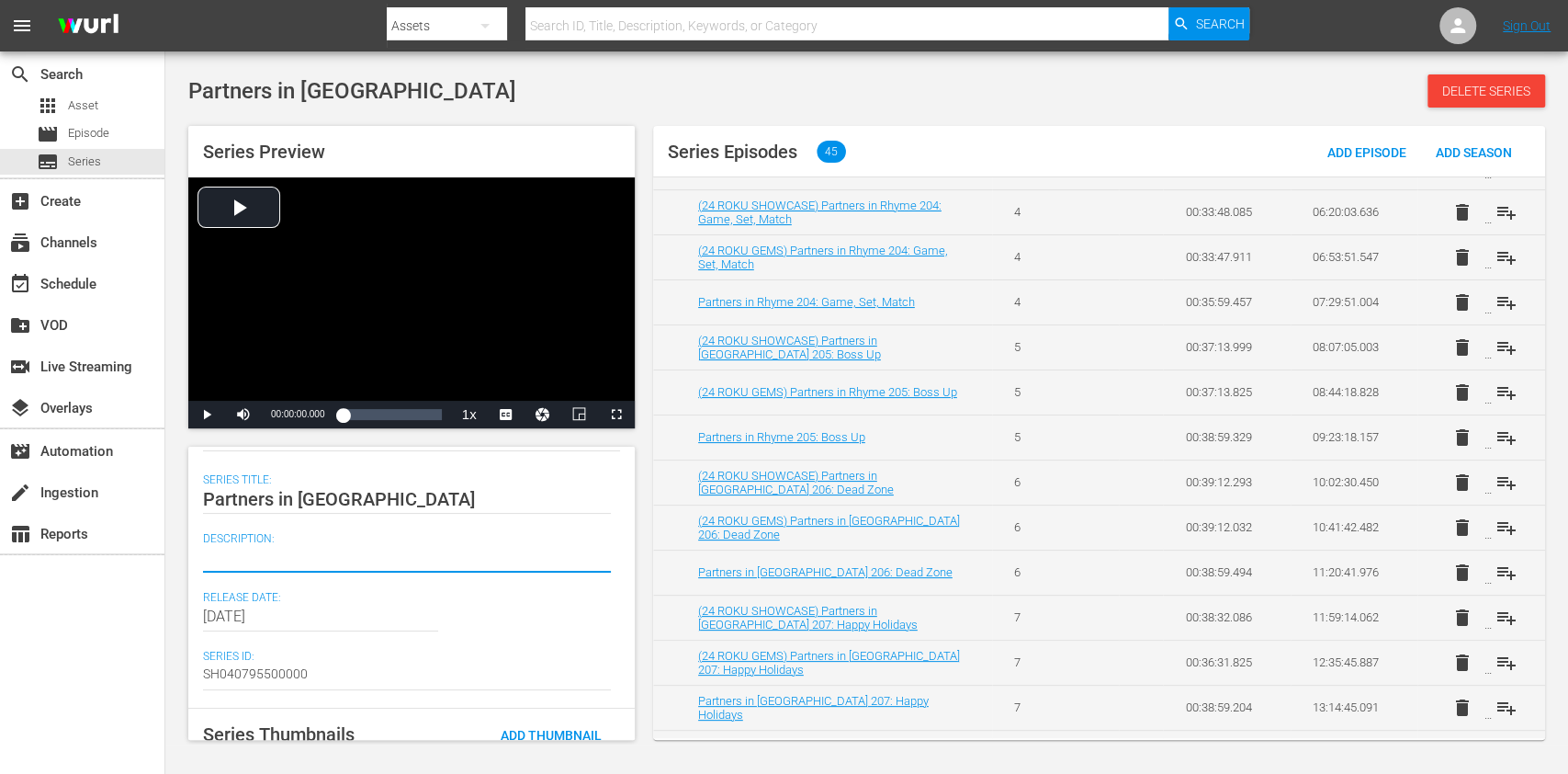
paste textarea "A legendary rapper manages the budding career of her niece in order to save her…"
type textarea "A legendary rapper manages the budding career of her niece in order to save her…"
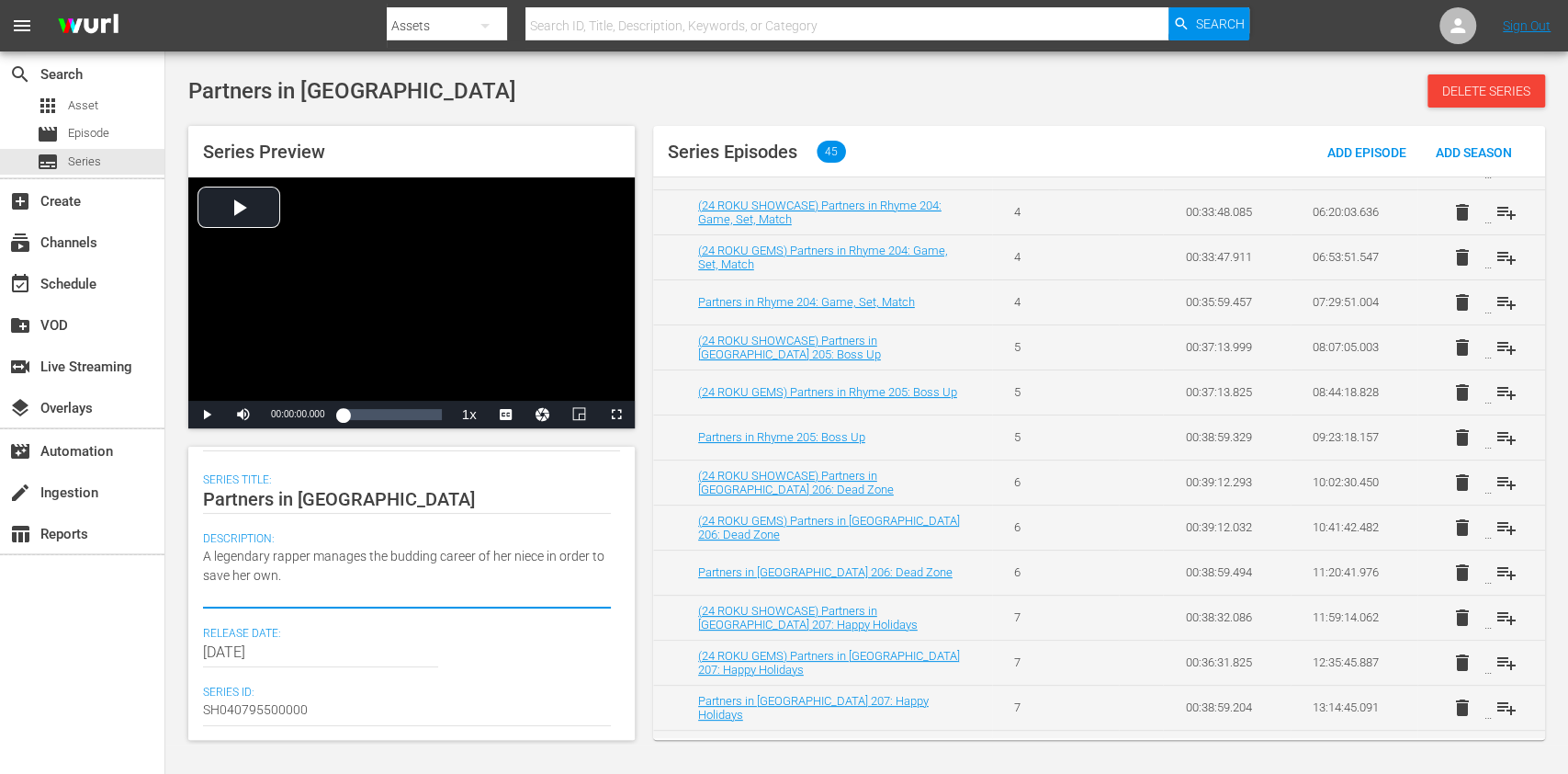
type textarea "A legendary rapper manages the budding career of her niece in order to save her…"
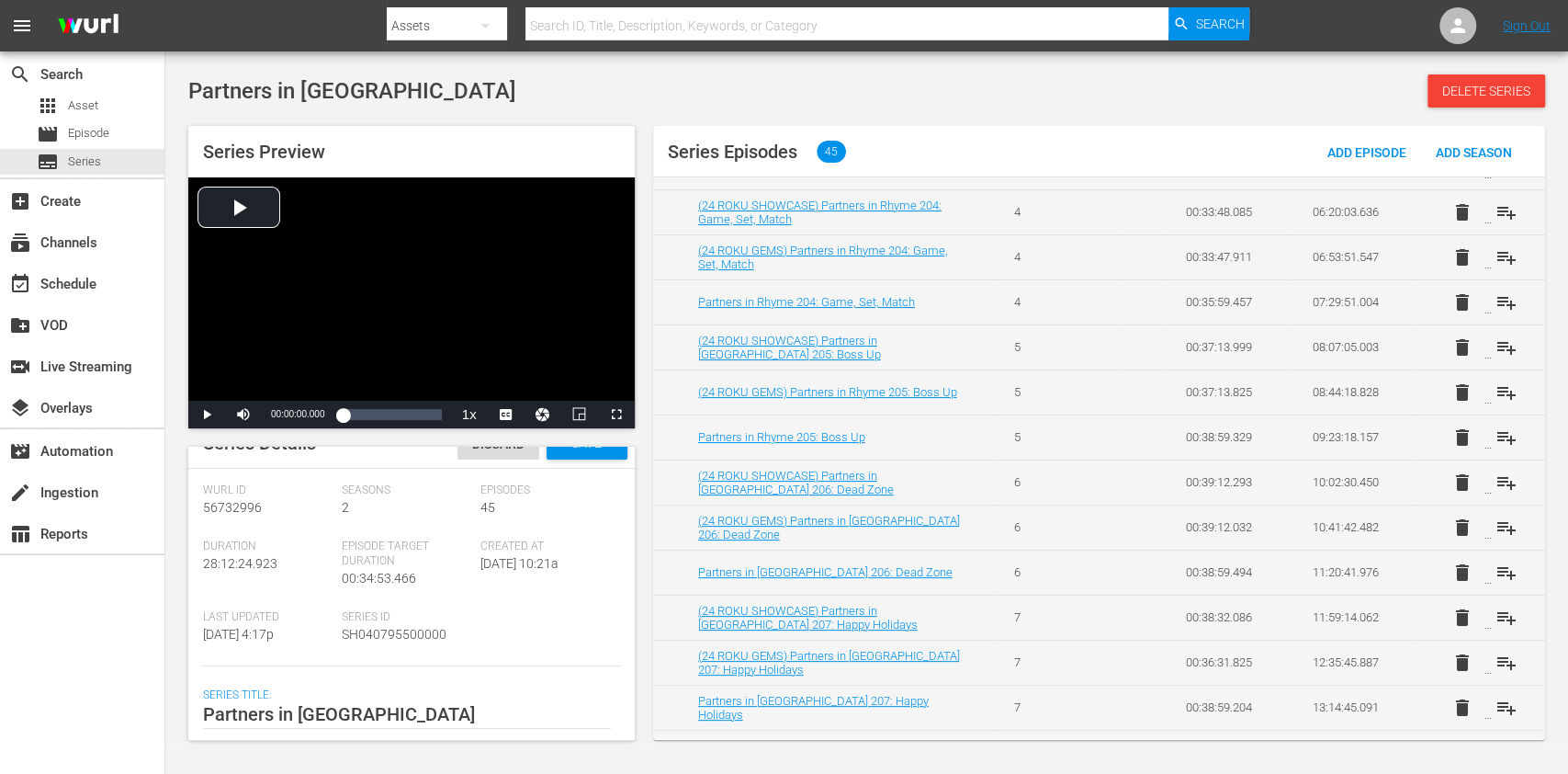
scroll to position [0, 0]
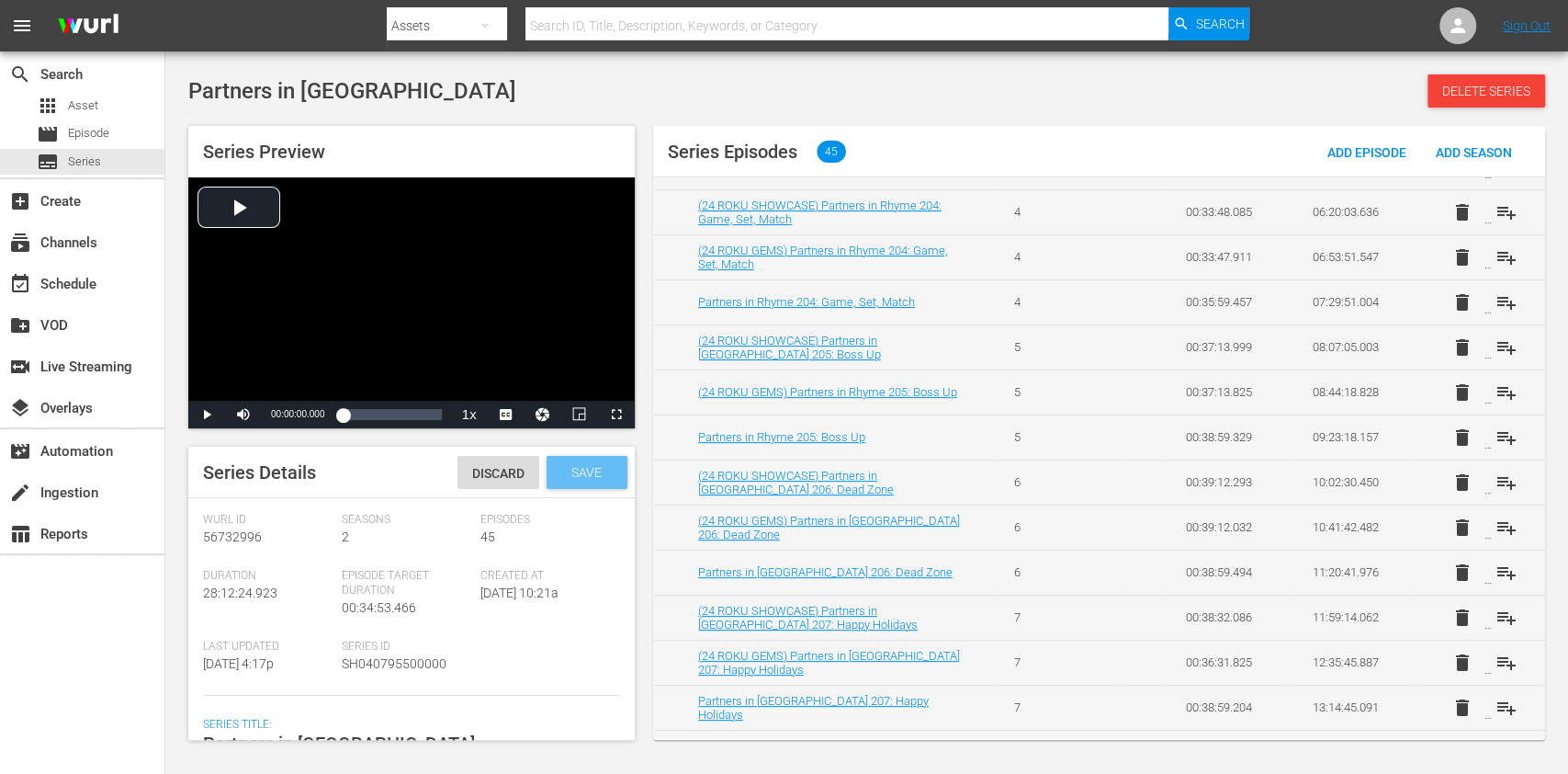
type textarea "A legendary rapper manages the budding career of her niece in order to save her…"
click at [592, 474] on span "Save" at bounding box center [586, 471] width 60 height 14
drag, startPoint x: 7, startPoint y: 665, endPoint x: 140, endPoint y: 473, distance: 233.6
click at [7, 665] on div "search Search apps Asset movie Episode subtitles Series add_box Create subscrip…" at bounding box center [83, 438] width 166 height 774
drag, startPoint x: 111, startPoint y: 658, endPoint x: 148, endPoint y: 443, distance: 218.2
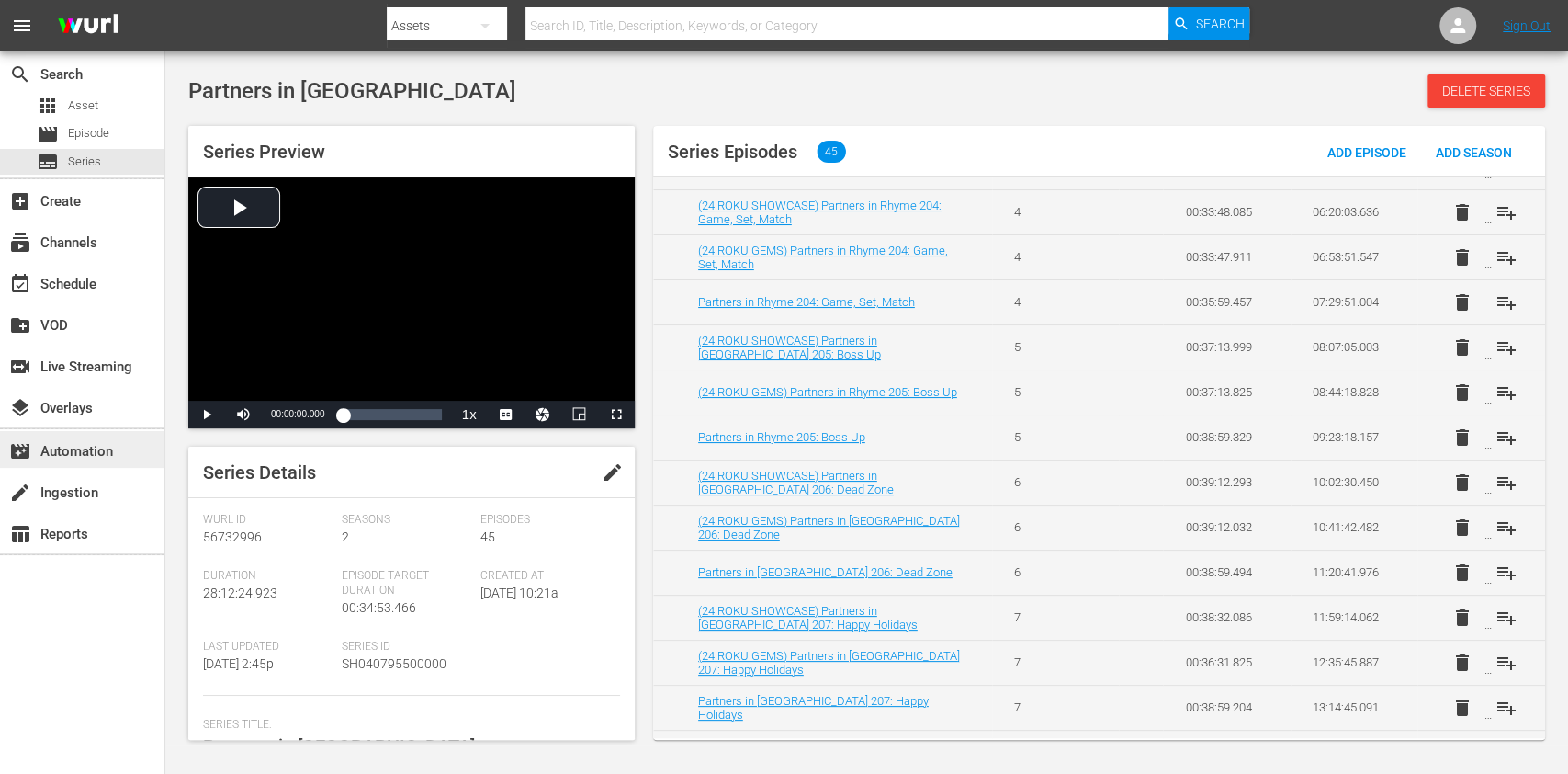
click at [111, 658] on div "search Search apps Asset movie Episode subtitles Series add_box Create subscrip…" at bounding box center [83, 438] width 166 height 774
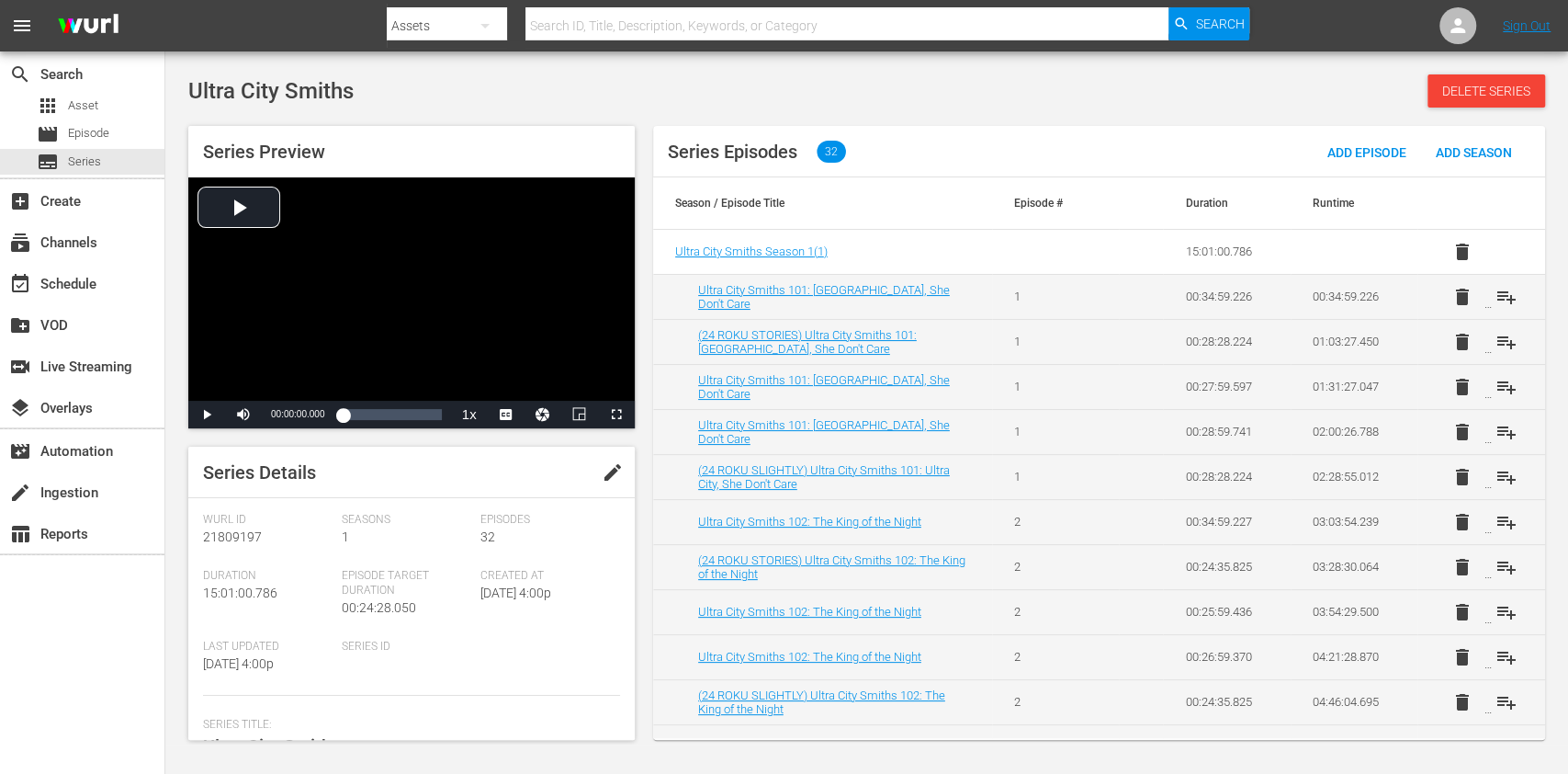
click at [605, 483] on span "edit" at bounding box center [612, 471] width 22 height 22
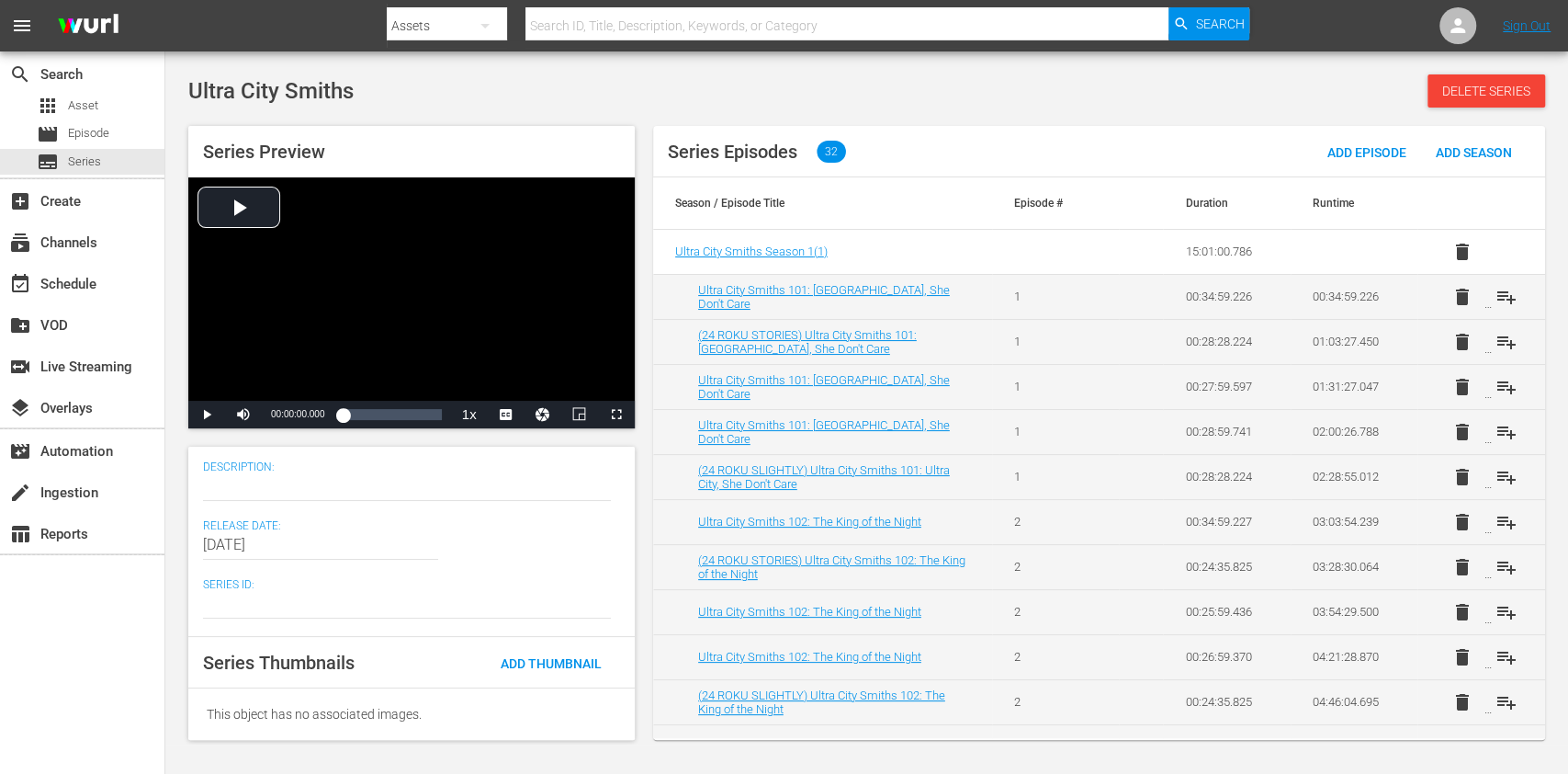
scroll to position [194, 0]
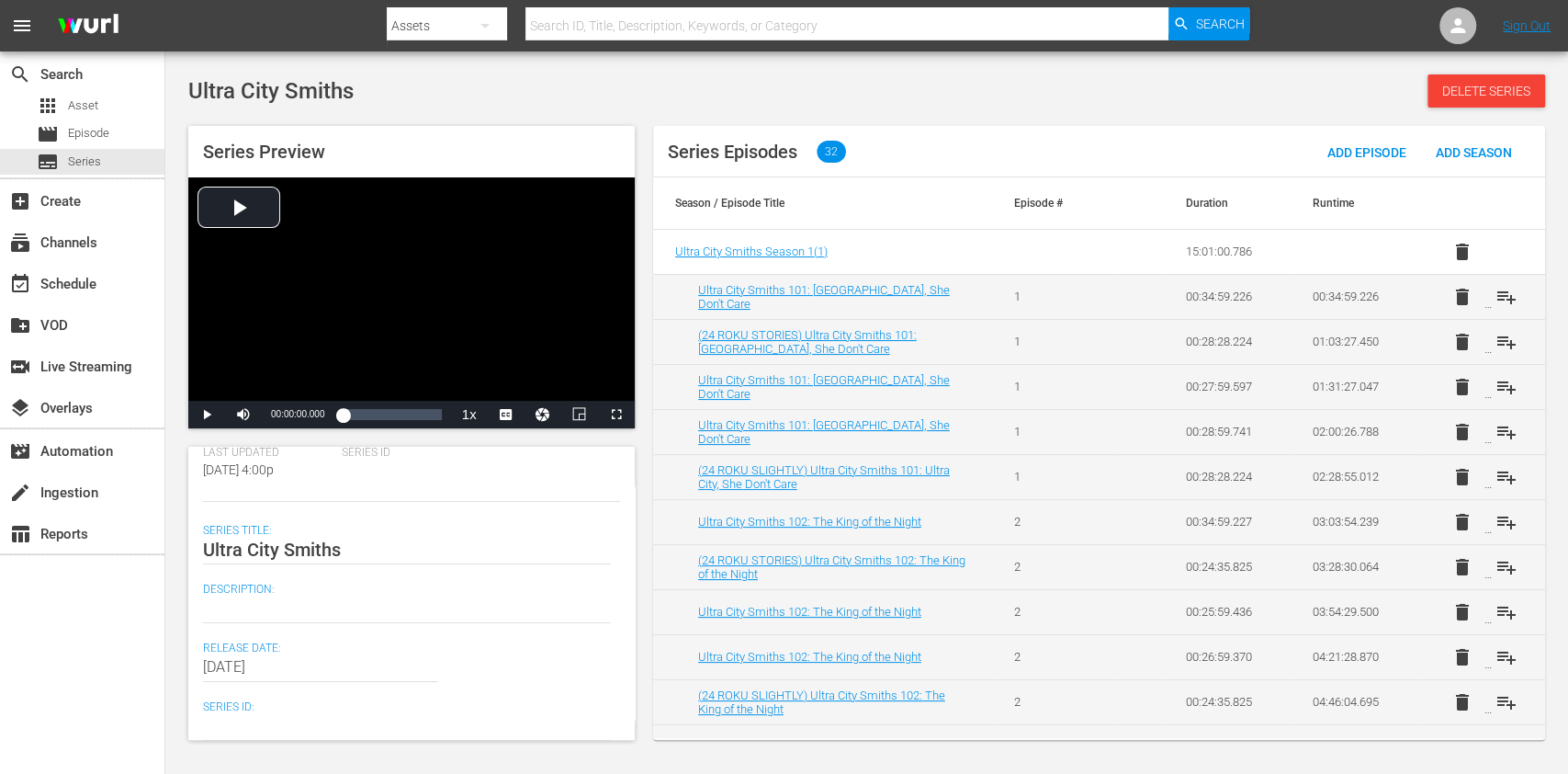
click at [105, 644] on div "search Search apps Asset movie Episode subtitles Series add_box Create subscrip…" at bounding box center [83, 438] width 166 height 774
click at [250, 603] on textarea at bounding box center [407, 607] width 408 height 22
paste textarea "Two detectives investigate the disappearance of the last honest politician in t…"
type textarea "Two detectives investigate the disappearance of the last honest politician in t…"
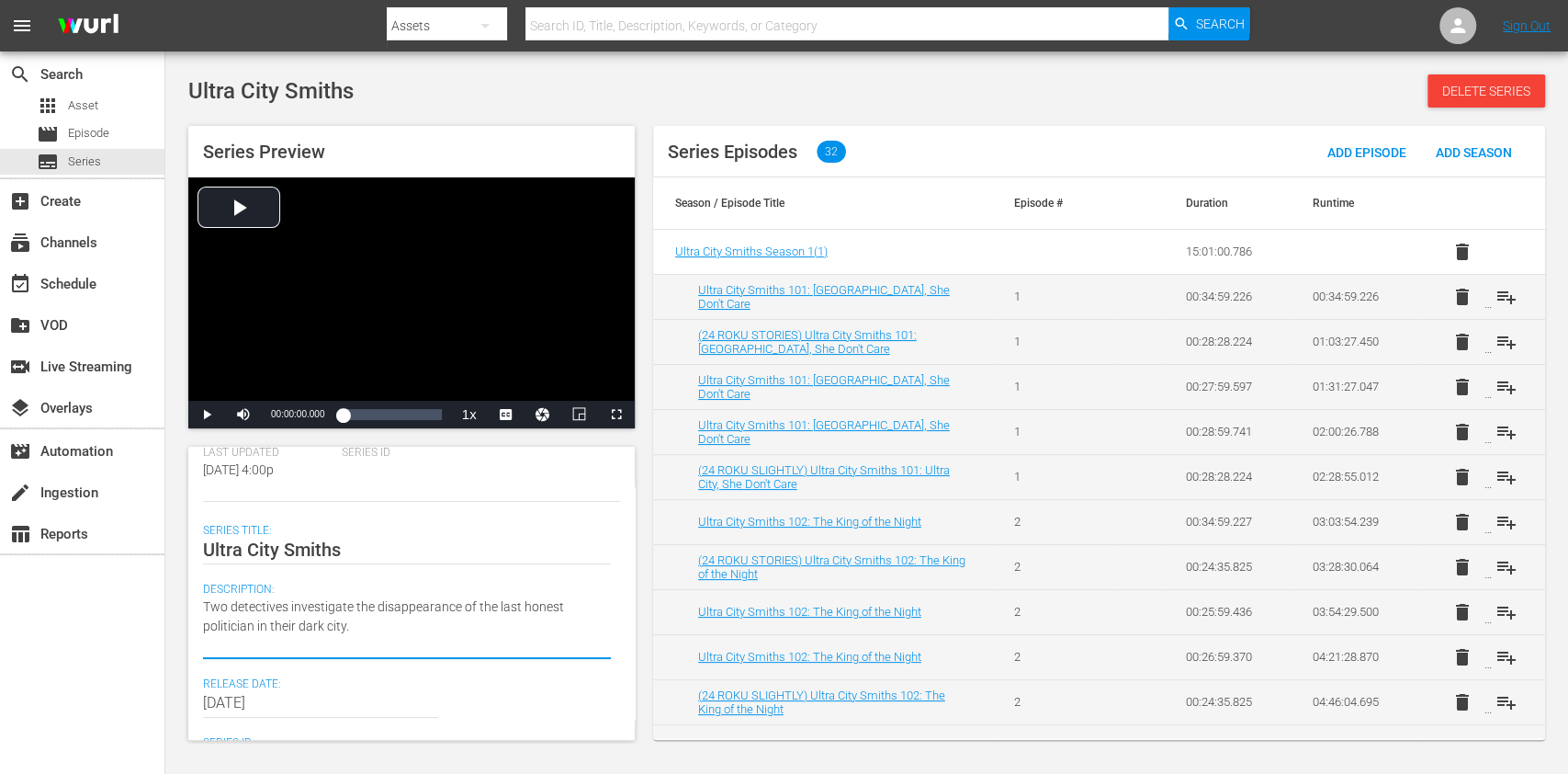
type textarea "Two detectives investigate the disappearance of the last honest politician in t…"
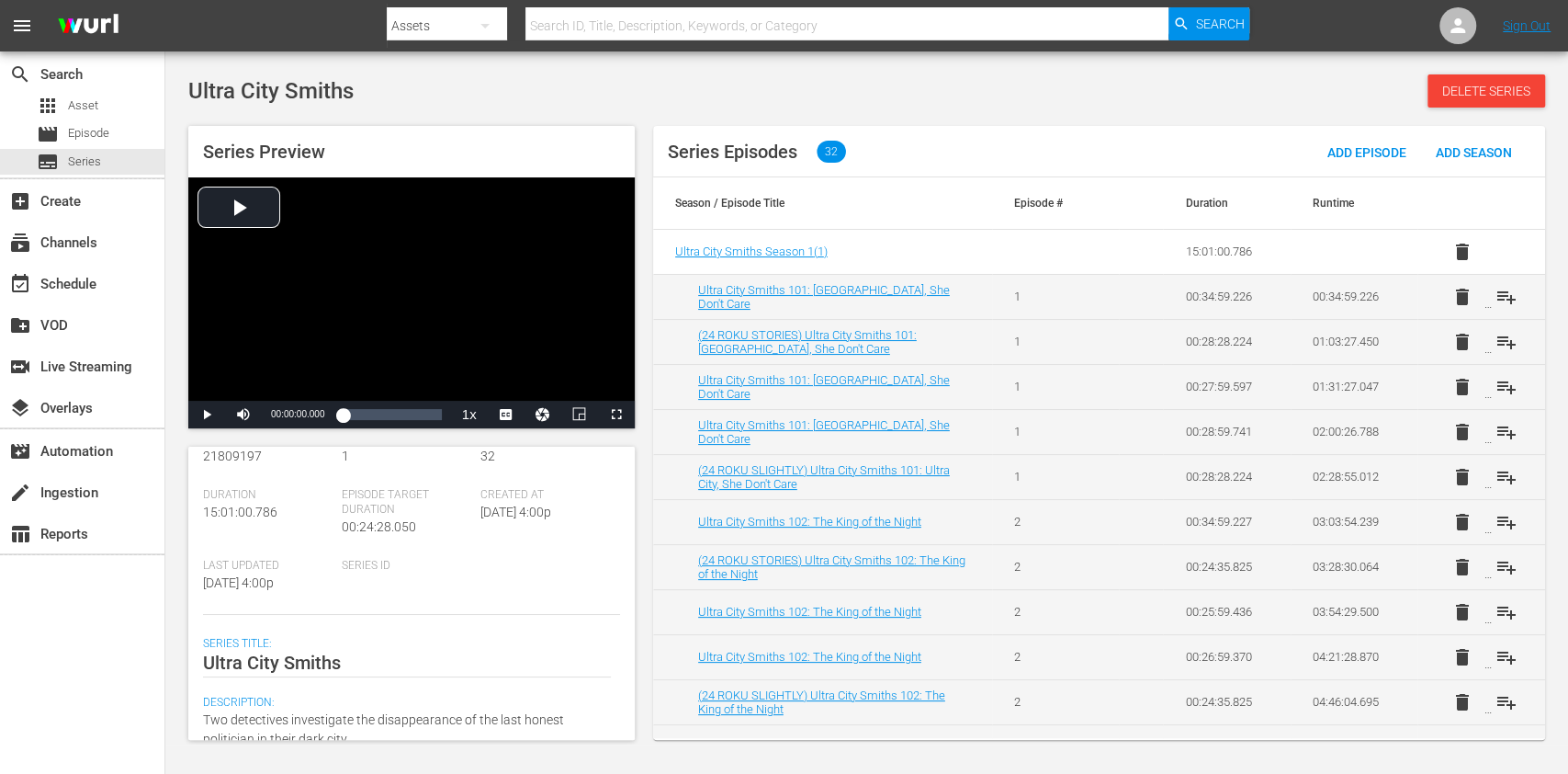
scroll to position [0, 0]
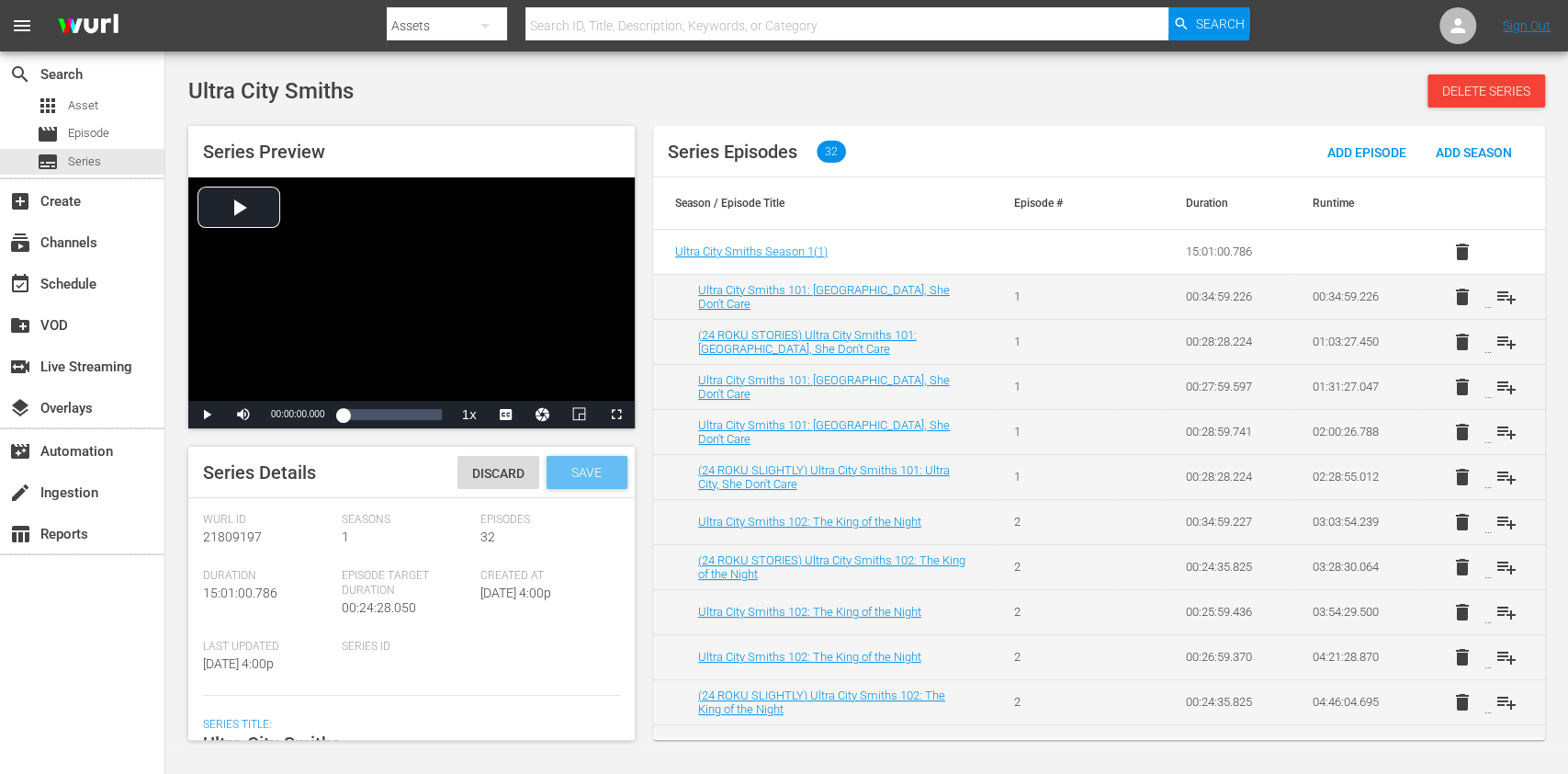
type textarea "Two detectives investigate the disappearance of the last honest politician in t…"
click at [571, 470] on span "Save" at bounding box center [586, 471] width 60 height 14
drag, startPoint x: 62, startPoint y: 605, endPoint x: 371, endPoint y: 395, distance: 373.6
click at [60, 605] on div "search Search apps Asset movie Episode subtitles Series add_box Create subscrip…" at bounding box center [83, 438] width 166 height 774
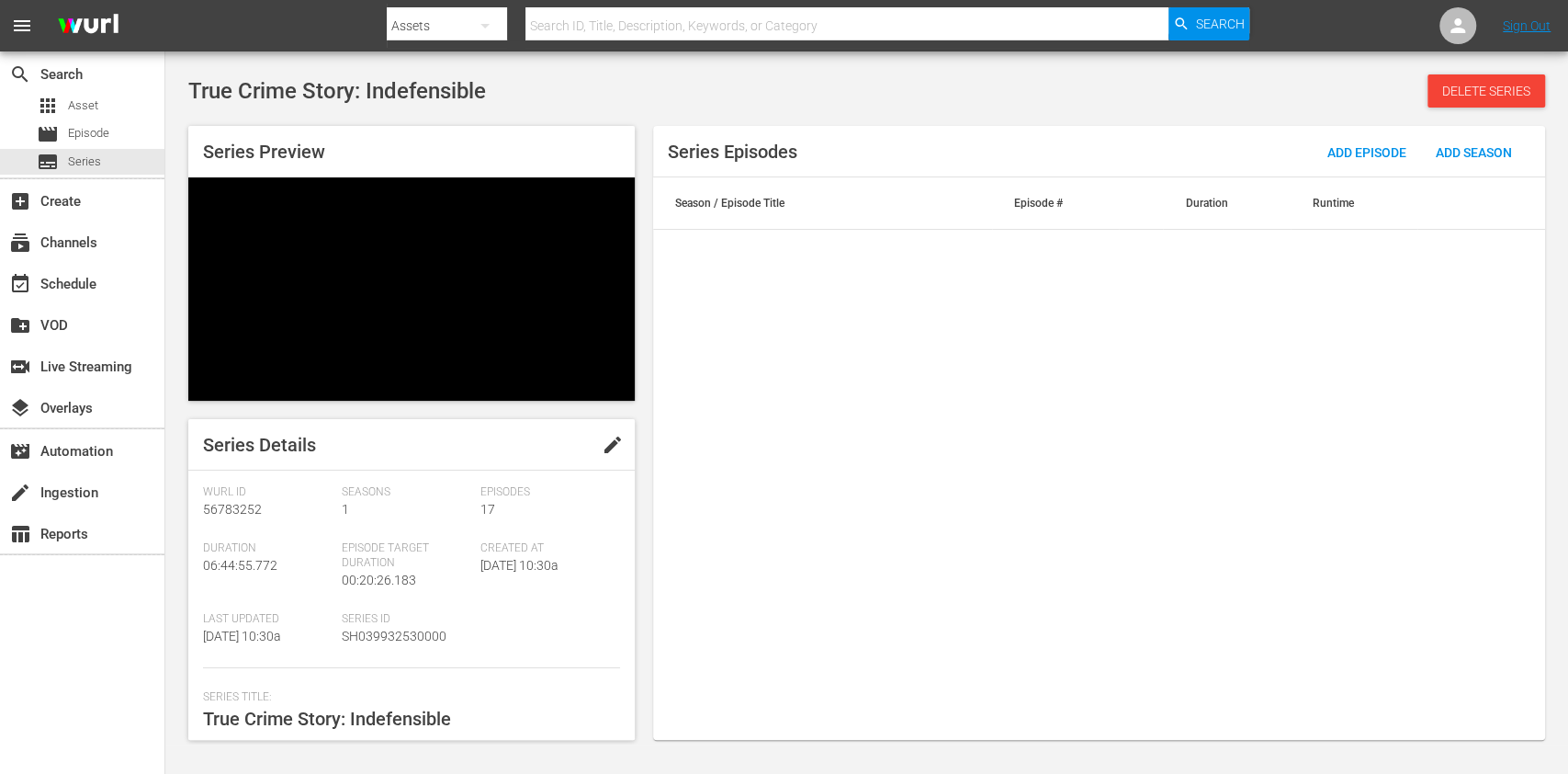
click at [607, 434] on span "edit" at bounding box center [612, 445] width 22 height 22
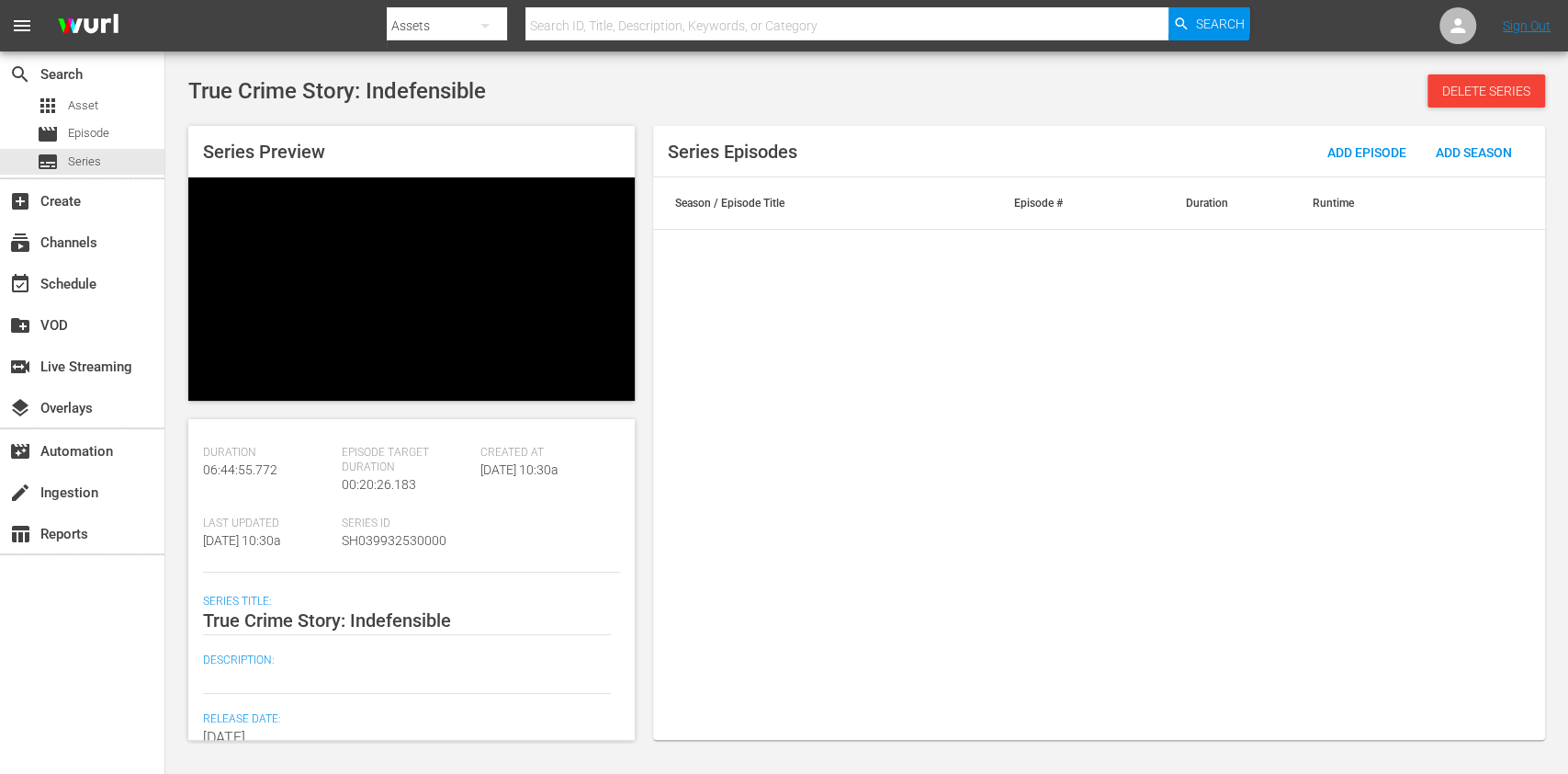
scroll to position [204, 0]
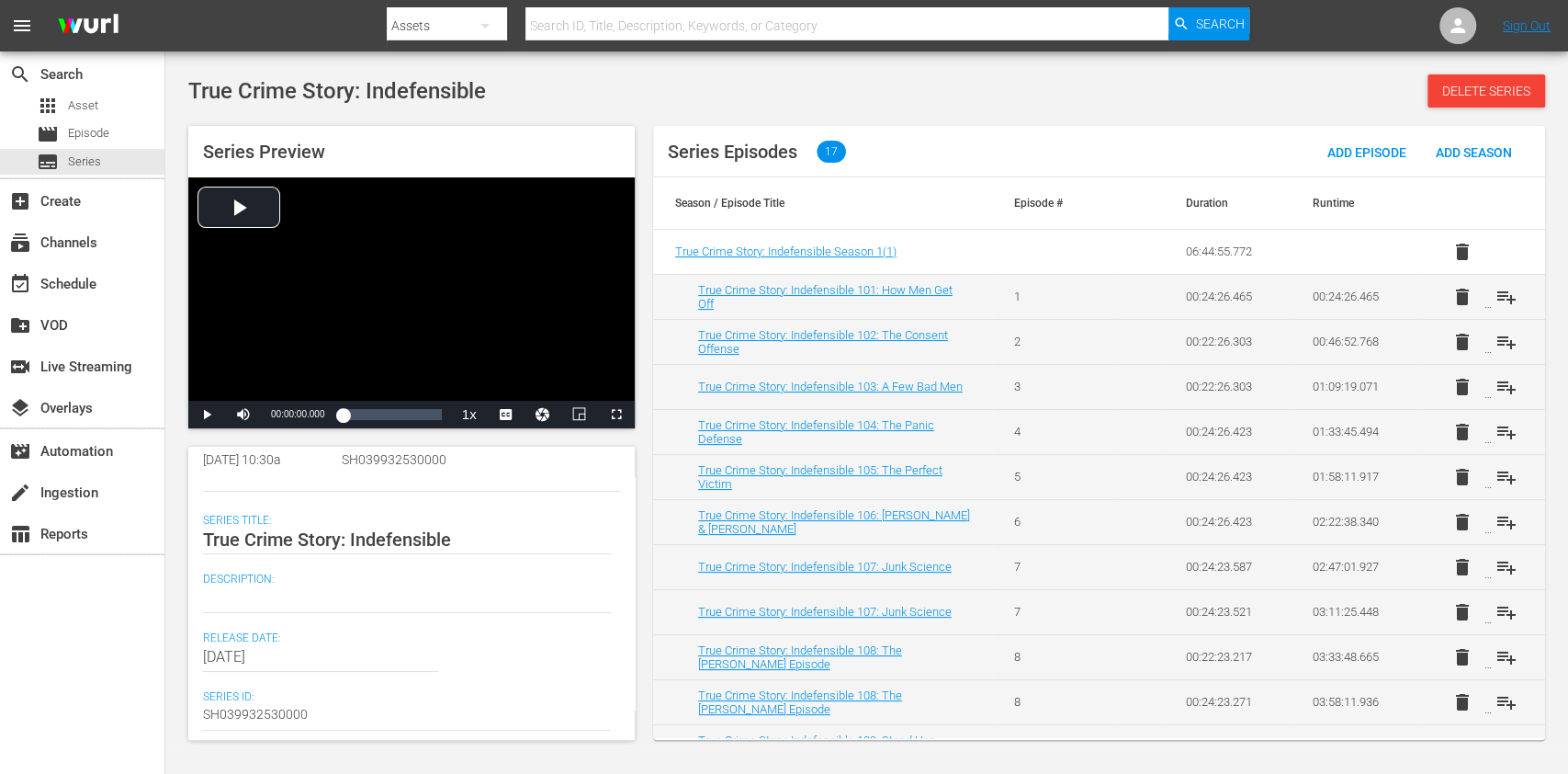
click at [99, 636] on div "search Search apps Asset movie Episode subtitles Series add_box Create subscrip…" at bounding box center [83, 438] width 166 height 774
click at [265, 606] on textarea at bounding box center [407, 598] width 408 height 22
paste textarea "[PERSON_NAME] probes true crimes that reveal hard truths about our flawed crimi…"
type textarea "[PERSON_NAME] probes true crimes that reveal hard truths about our flawed crimi…"
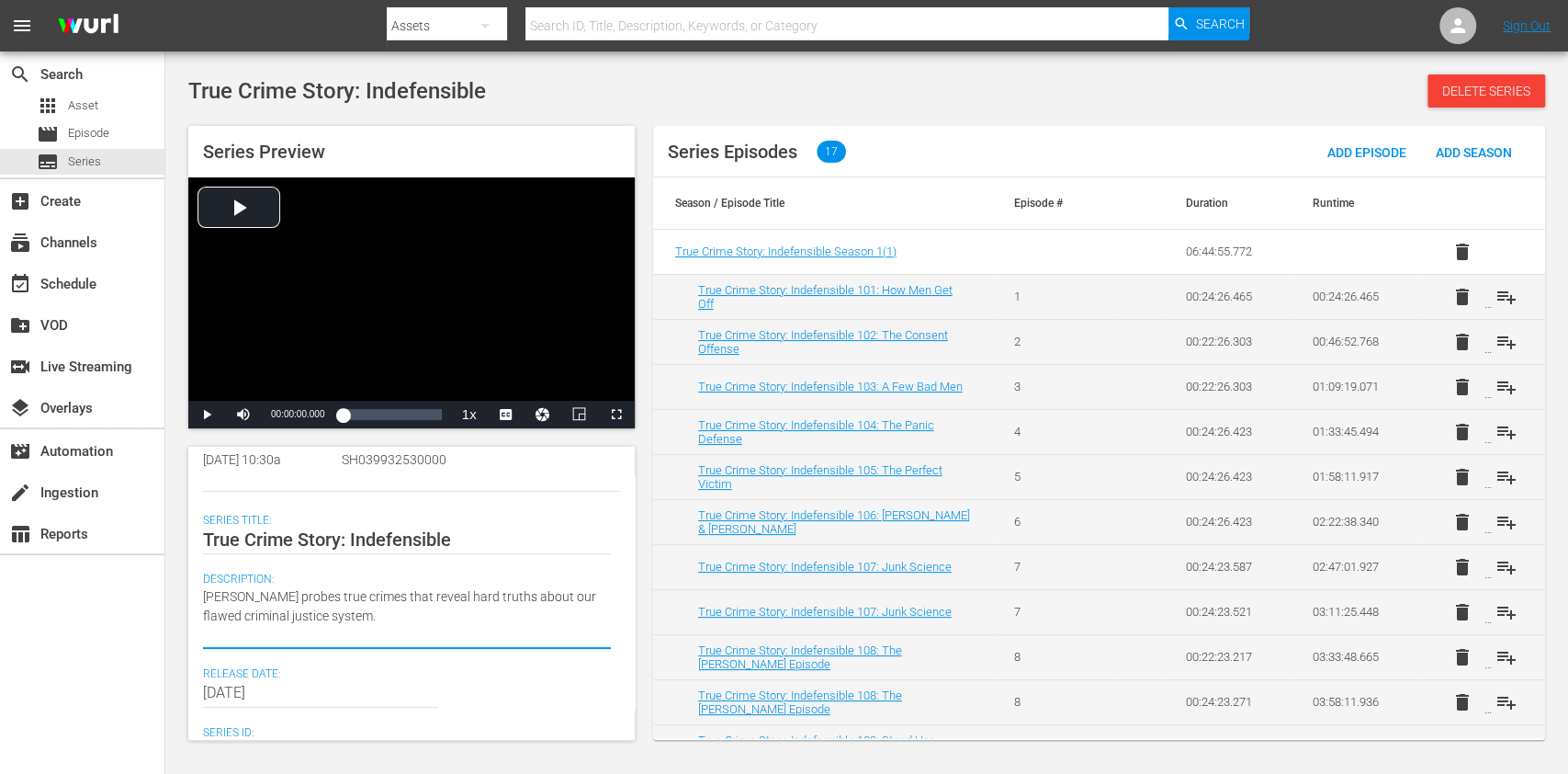
type textarea "[PERSON_NAME] probes true crimes that reveal hard truths about our flawed crimi…"
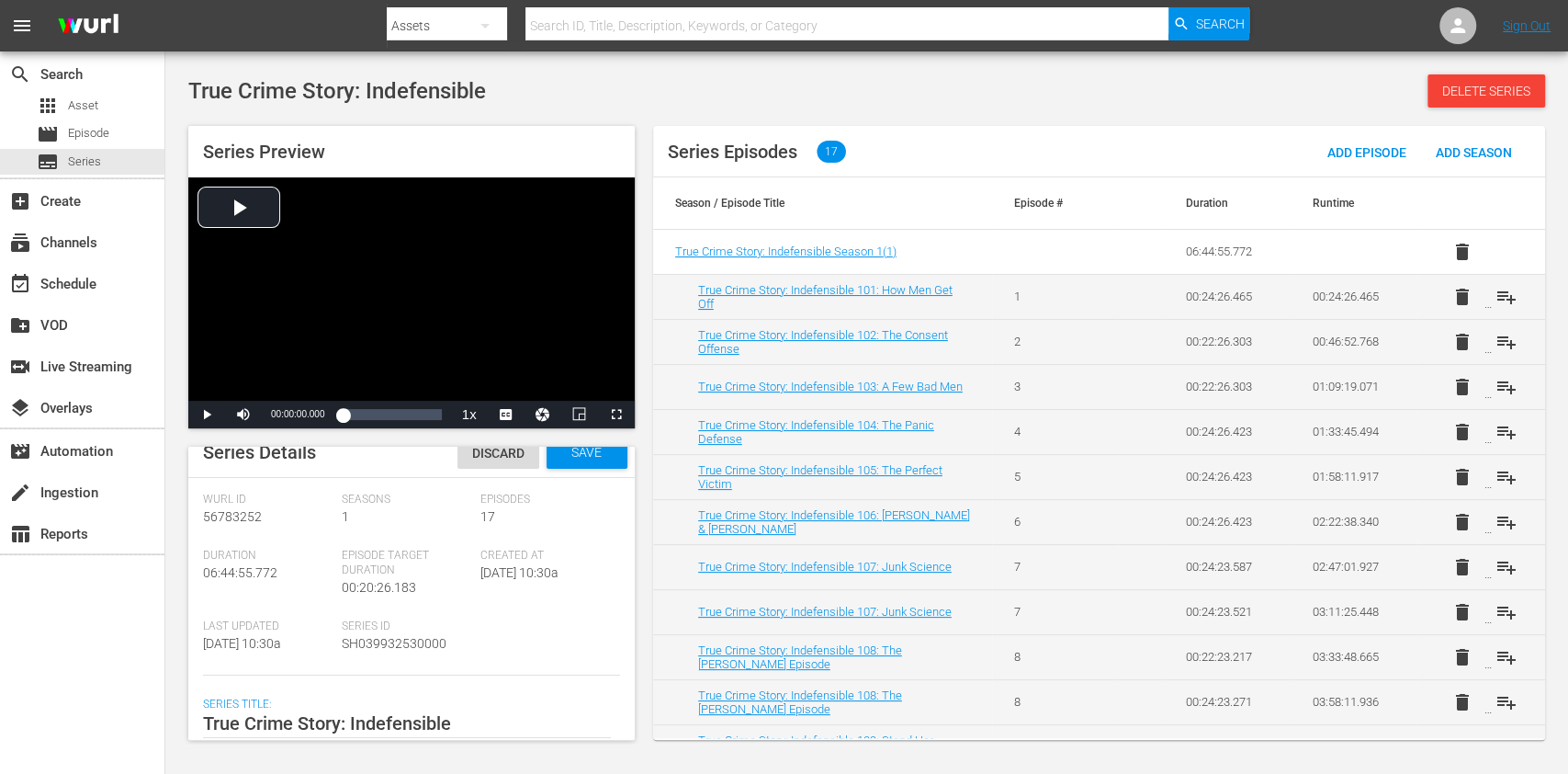
scroll to position [0, 0]
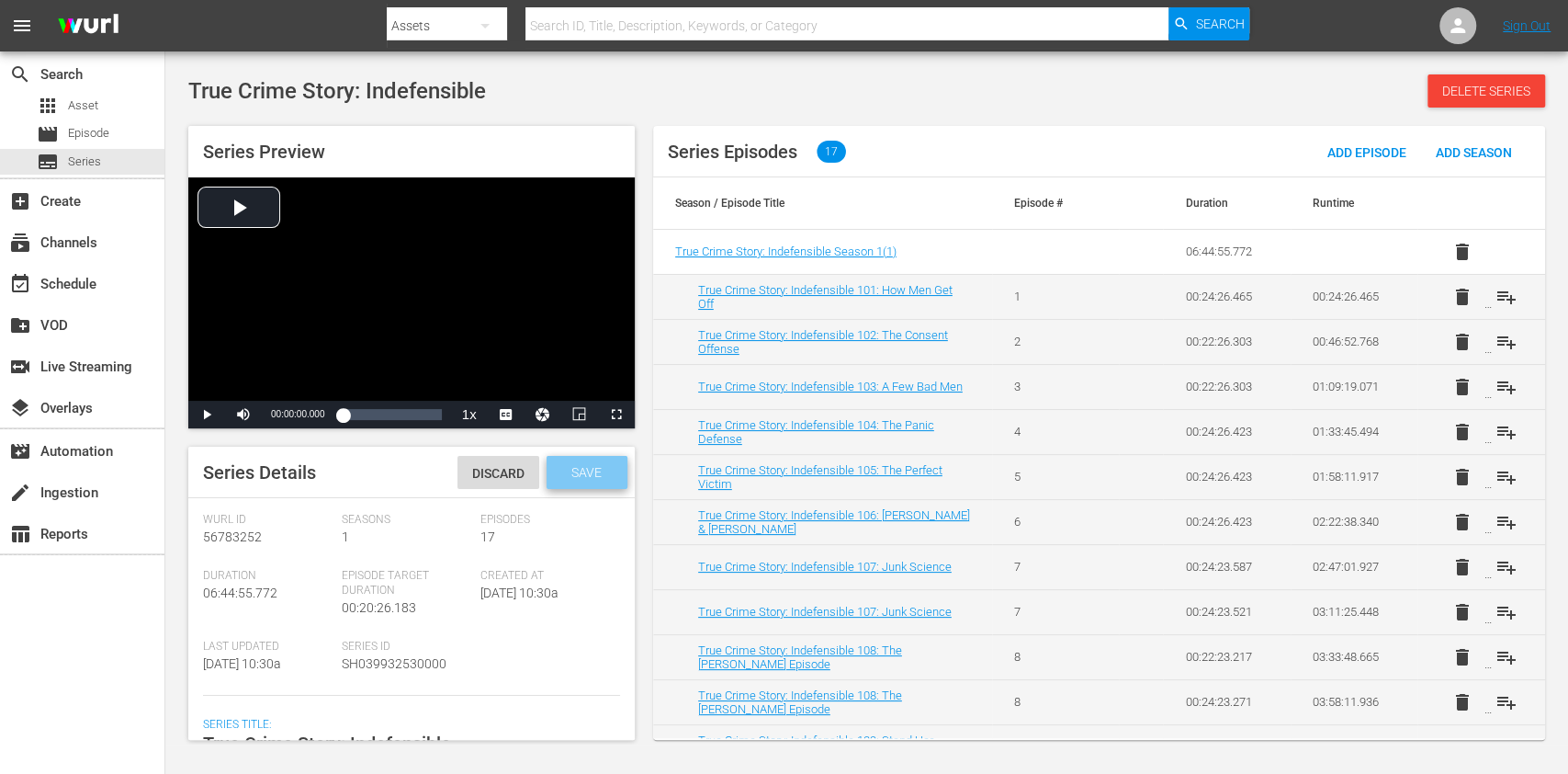
click at [603, 477] on span "Save" at bounding box center [586, 471] width 60 height 14
click at [90, 626] on div "search Search apps Asset movie Episode subtitles Series add_box Create subscrip…" at bounding box center [83, 438] width 166 height 774
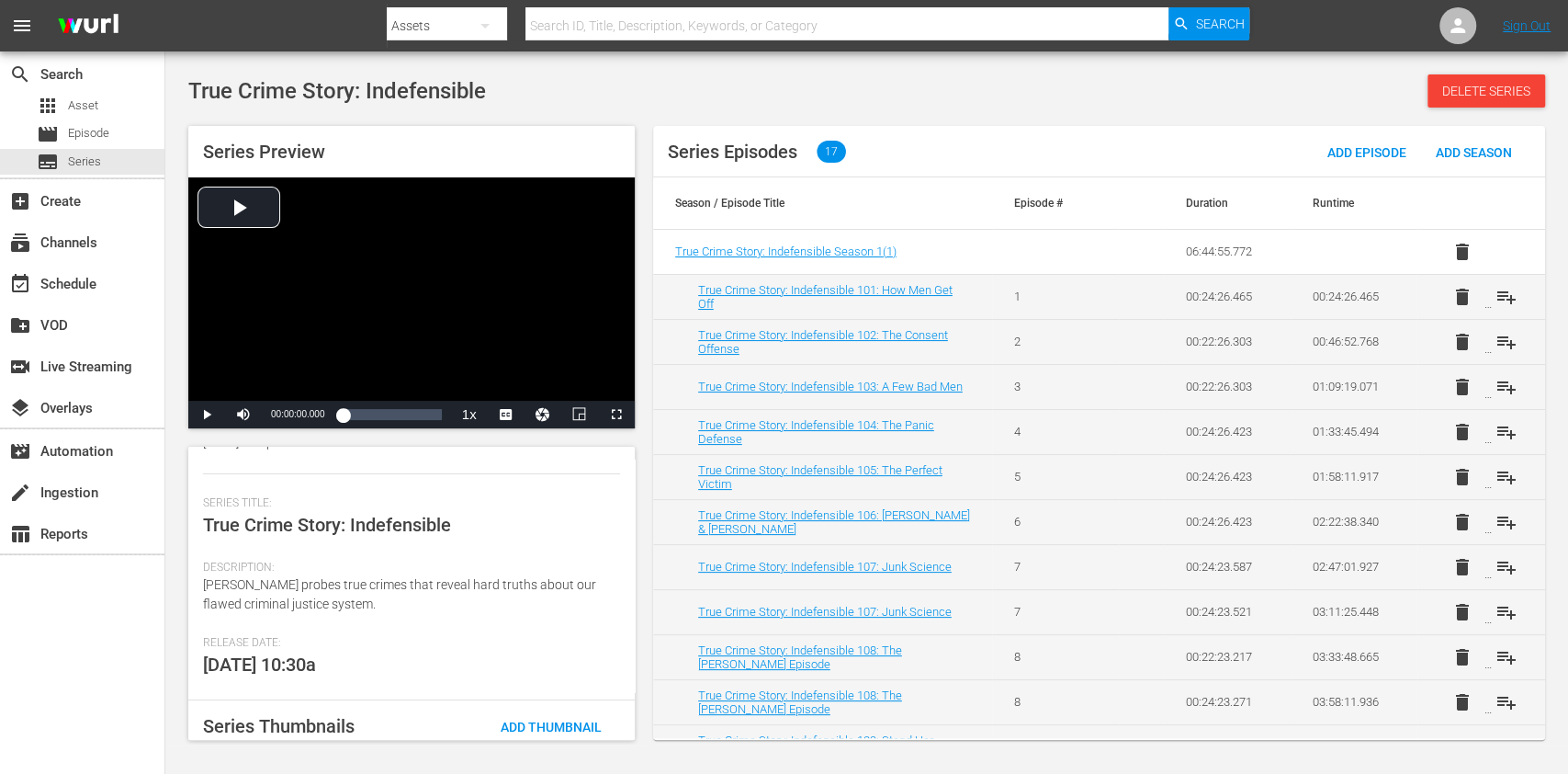
scroll to position [245, 0]
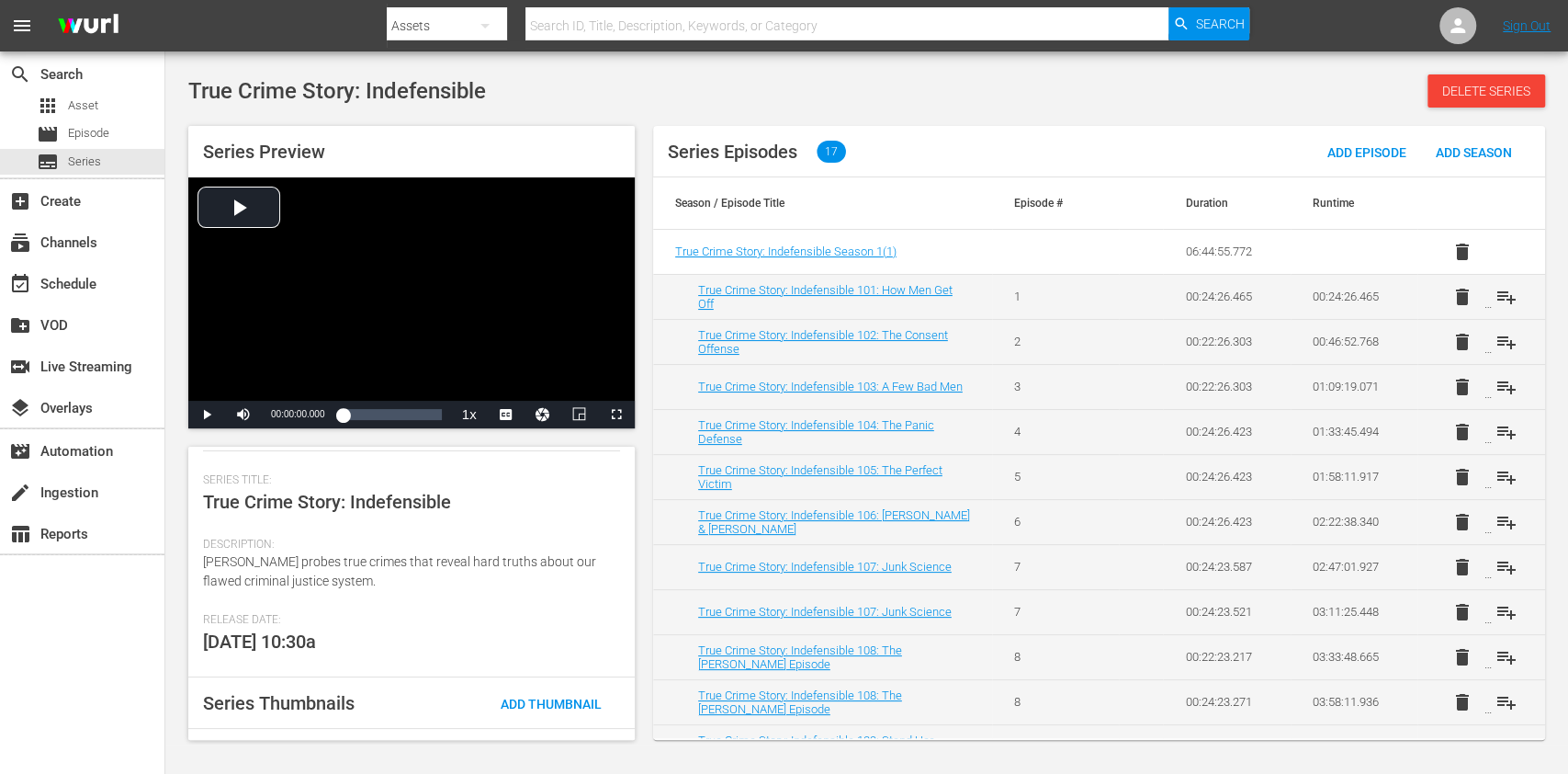
drag, startPoint x: 88, startPoint y: 604, endPoint x: 88, endPoint y: 593, distance: 11.0
click at [88, 605] on div "search Search apps Asset movie Episode subtitles Series add_box Create subscrip…" at bounding box center [83, 438] width 166 height 774
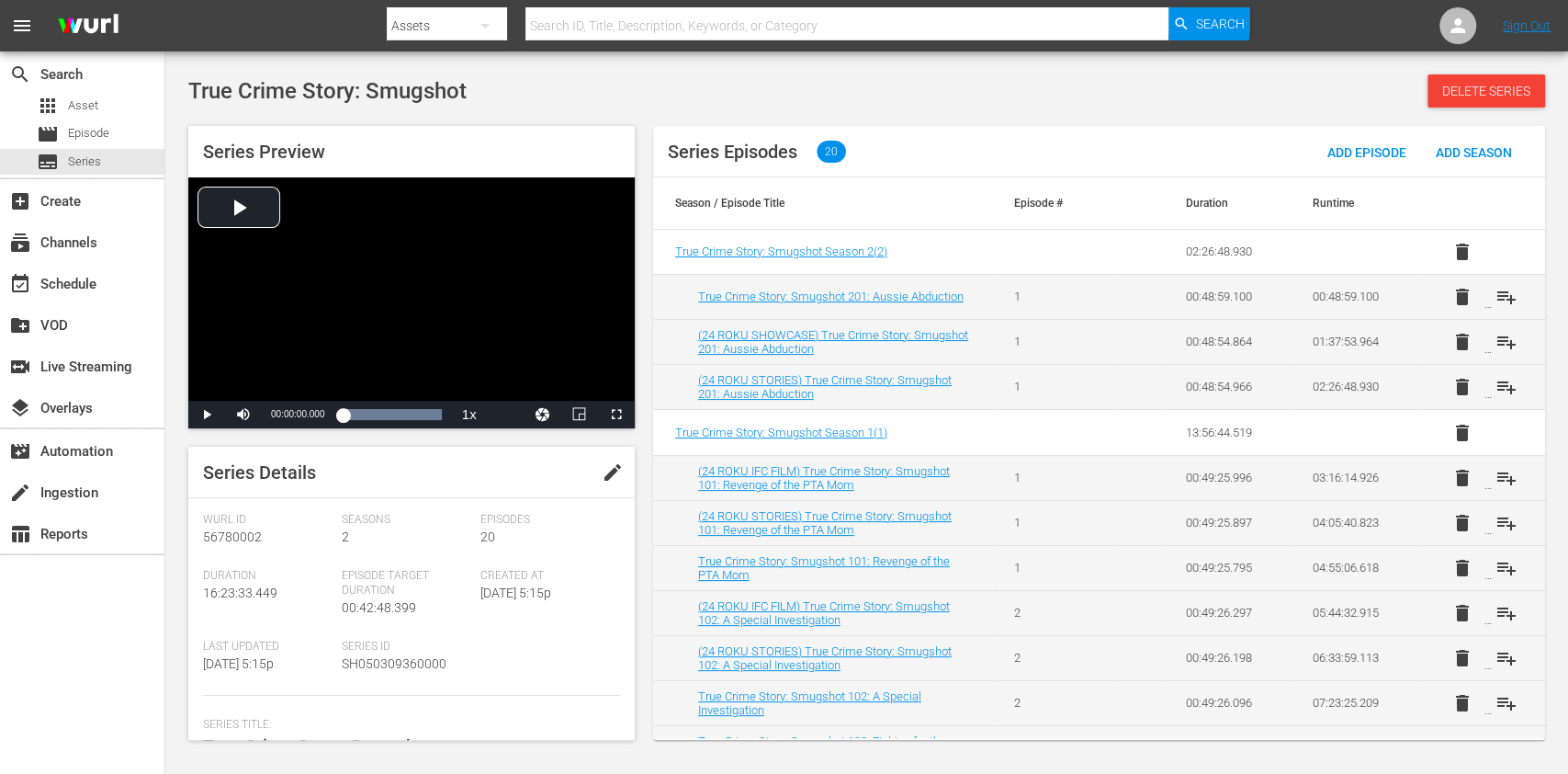
click at [609, 473] on span "edit" at bounding box center [612, 471] width 22 height 22
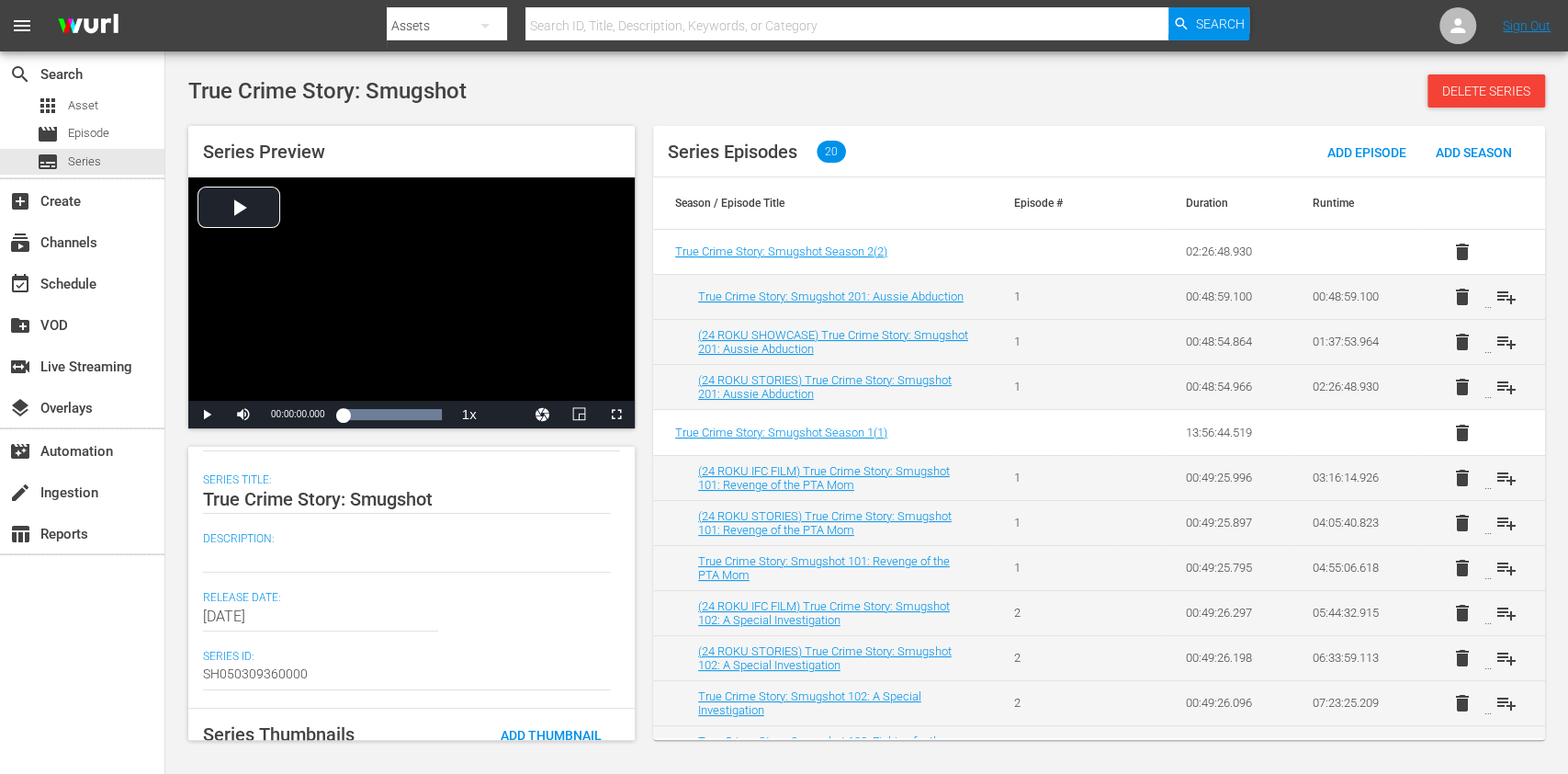
drag, startPoint x: 14, startPoint y: 638, endPoint x: 65, endPoint y: 622, distance: 53.5
click at [14, 638] on div "search Search apps Asset movie Episode subtitles Series add_box Create subscrip…" at bounding box center [83, 438] width 166 height 774
click at [262, 557] on textarea at bounding box center [407, 557] width 408 height 22
paste textarea "Smugshot's crime stories spotlight entitled individuals involved in elaborate c…"
type textarea "Smugshot's crime stories spotlight entitled individuals involved in elaborate c…"
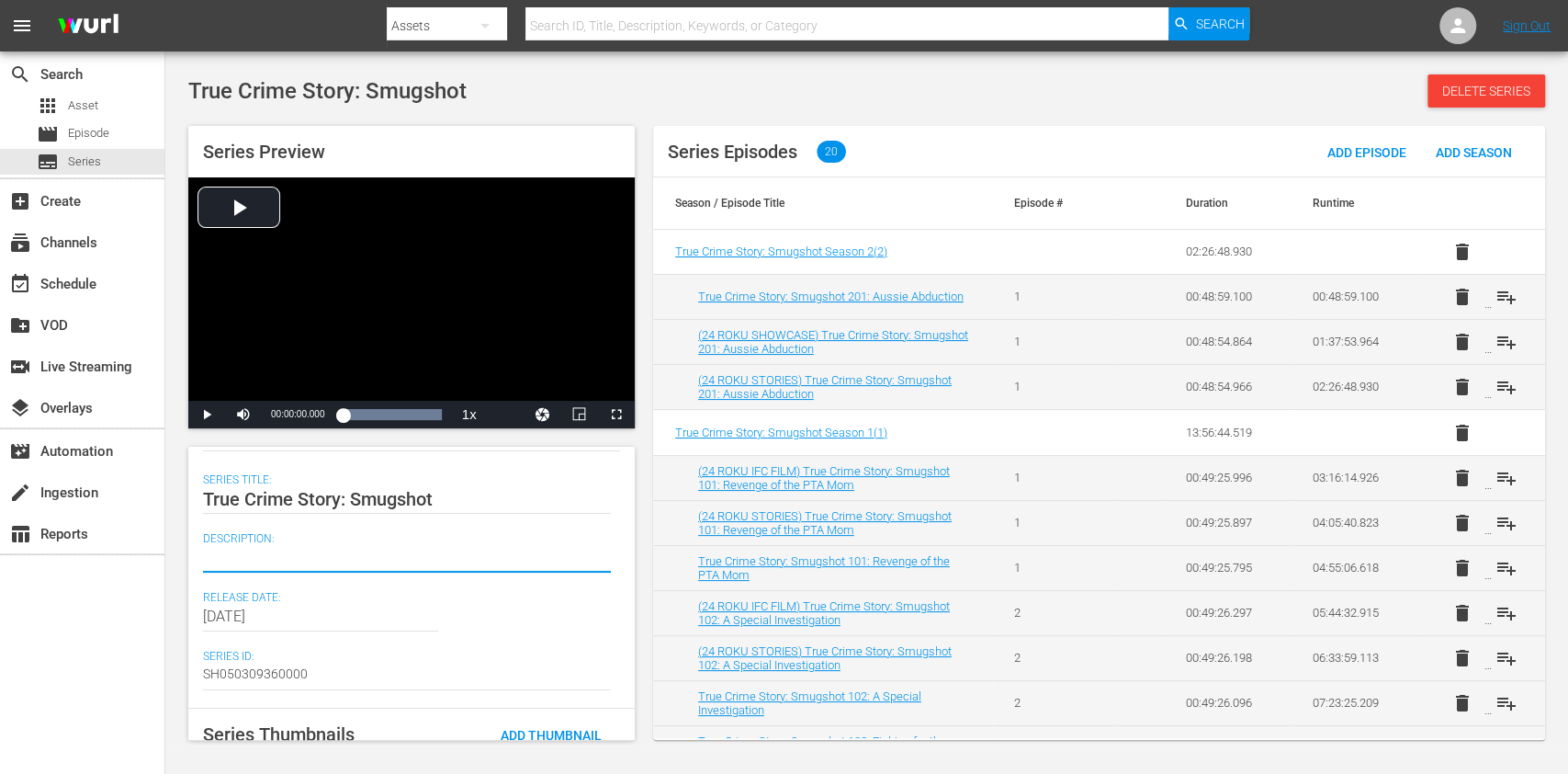
type textarea "Smugshot's crime stories spotlight entitled individuals involved in elaborate c…"
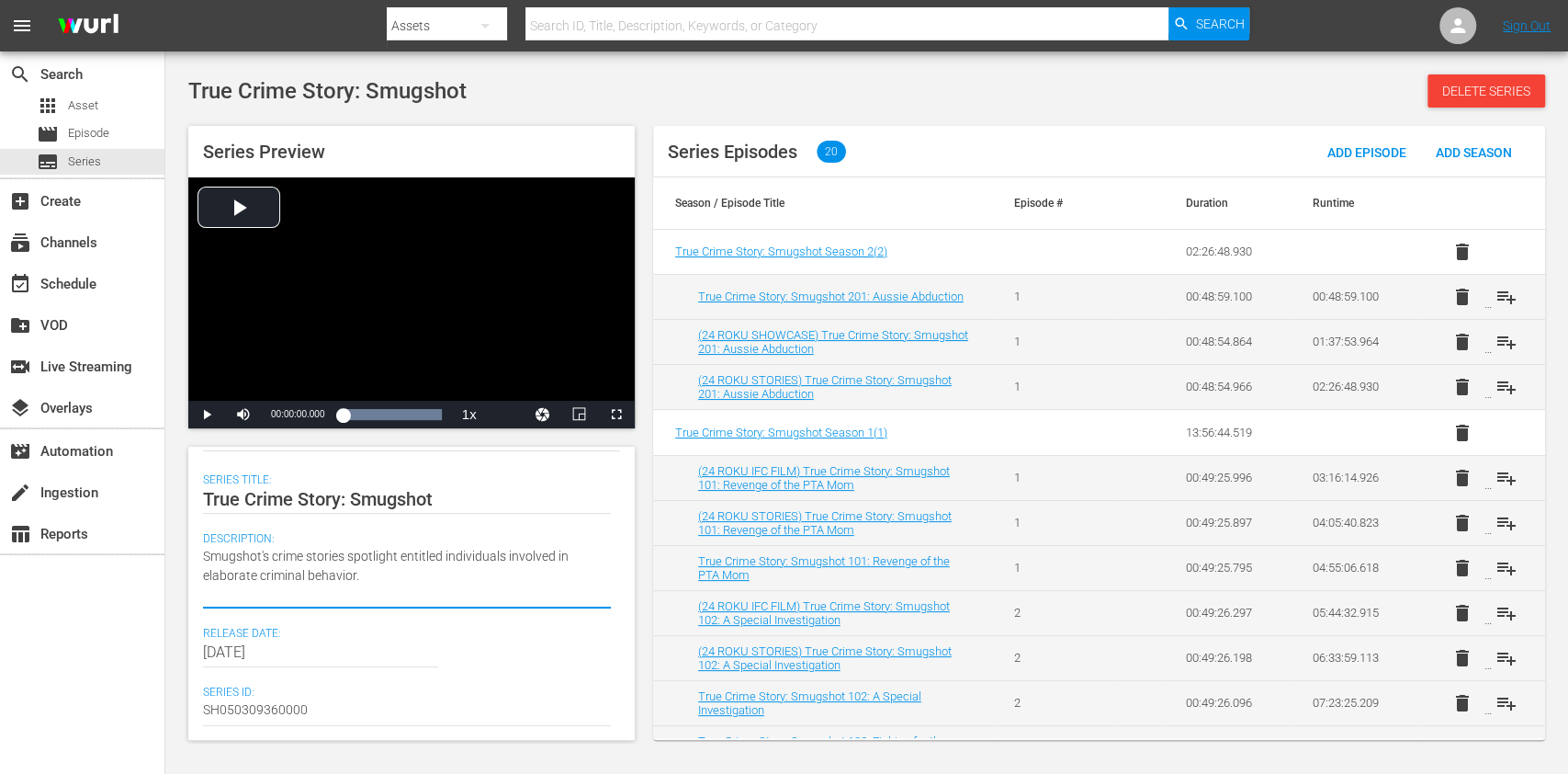
type textarea "Smugshot's crime stories spotlight entitled individuals involved in elaborate c…"
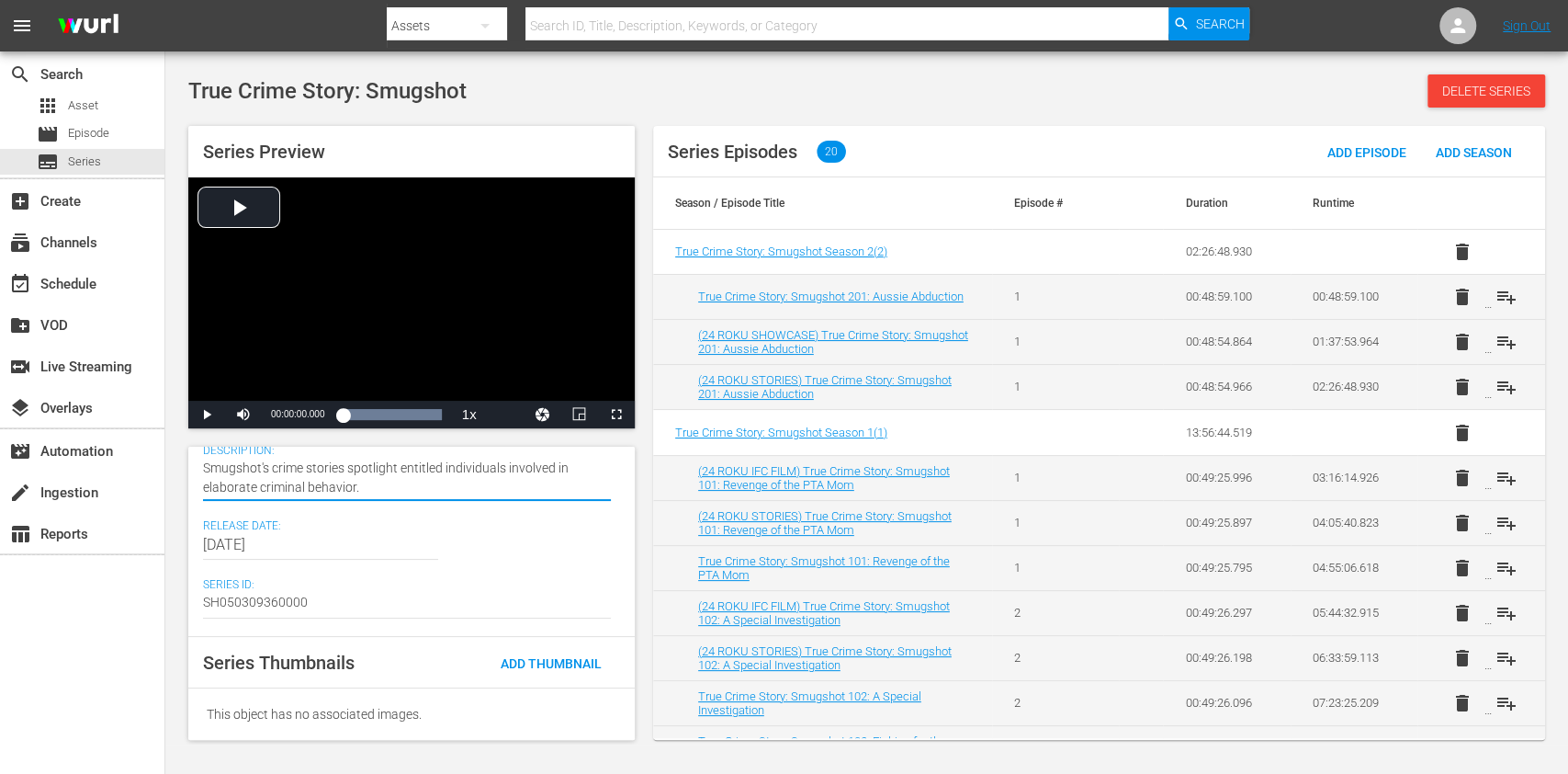
scroll to position [0, 0]
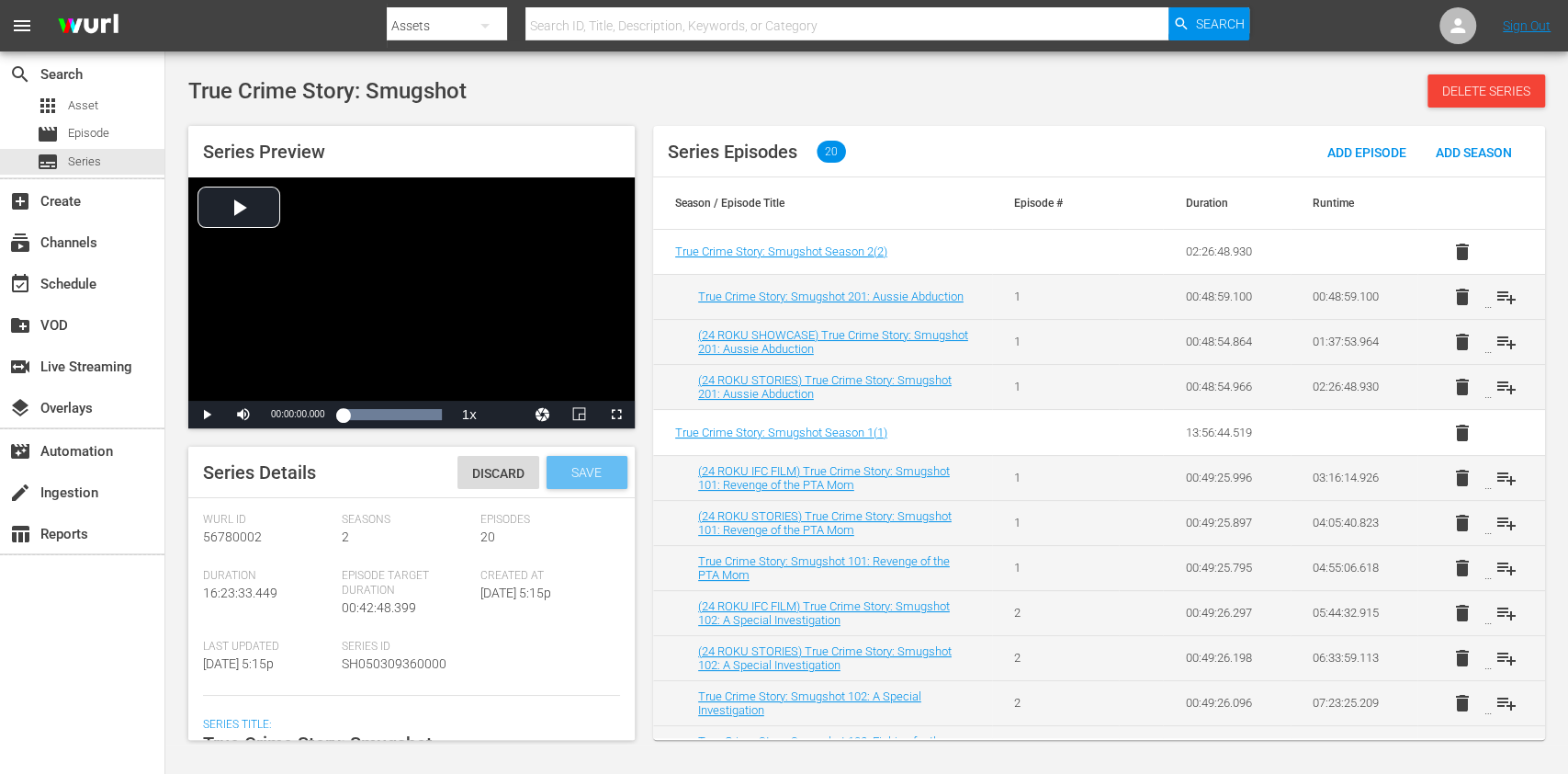
type textarea "Smugshot's crime stories spotlight entitled individuals involved in elaborate c…"
click at [586, 465] on span "Save" at bounding box center [586, 471] width 60 height 14
click at [108, 663] on div "search Search apps Asset movie Episode subtitles Series add_box Create subscrip…" at bounding box center [83, 438] width 166 height 774
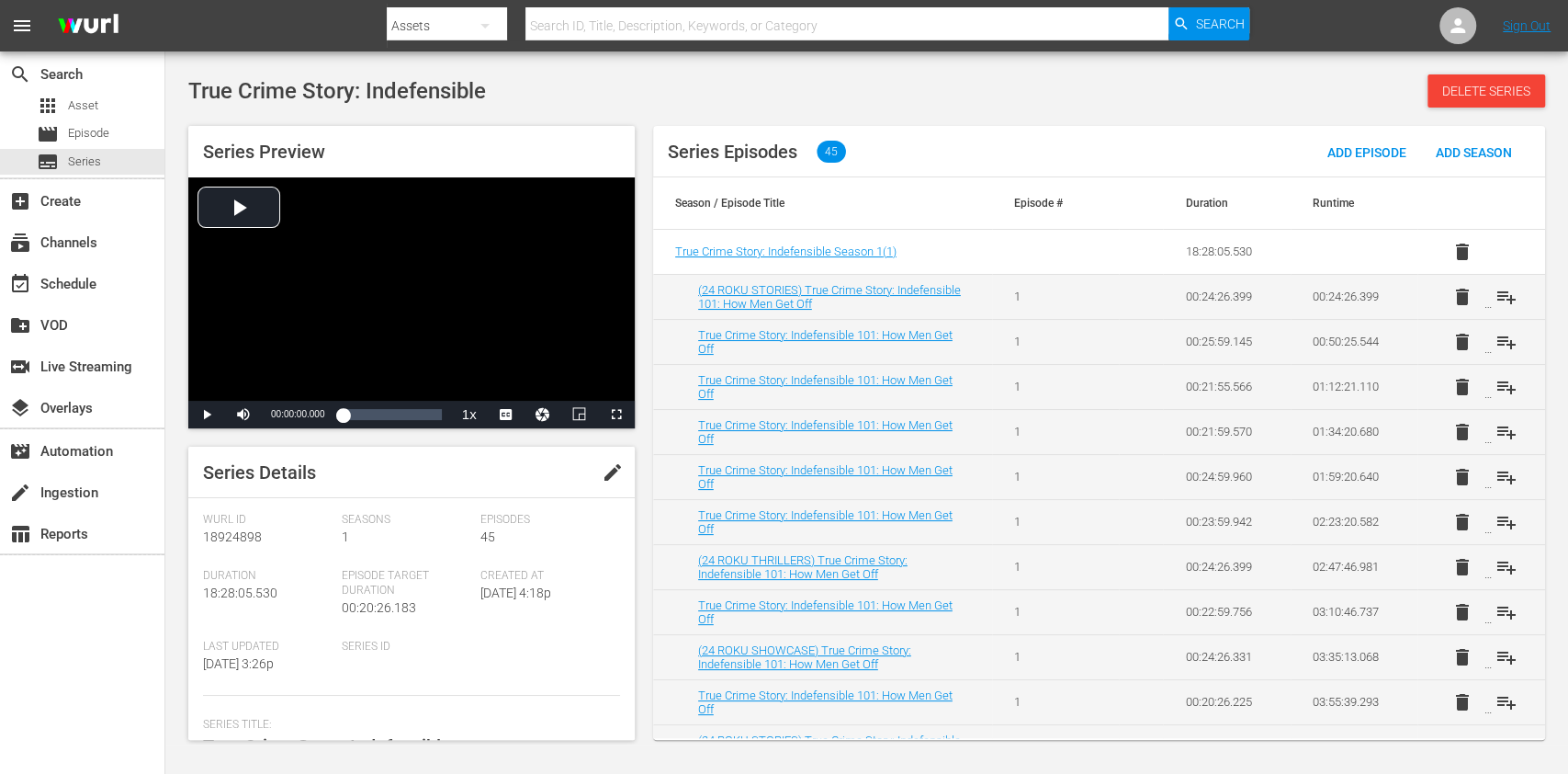
click at [614, 481] on span "edit" at bounding box center [612, 471] width 22 height 22
click at [17, 668] on div "search Search apps Asset movie Episode subtitles Series add_box Create subscrip…" at bounding box center [83, 438] width 166 height 774
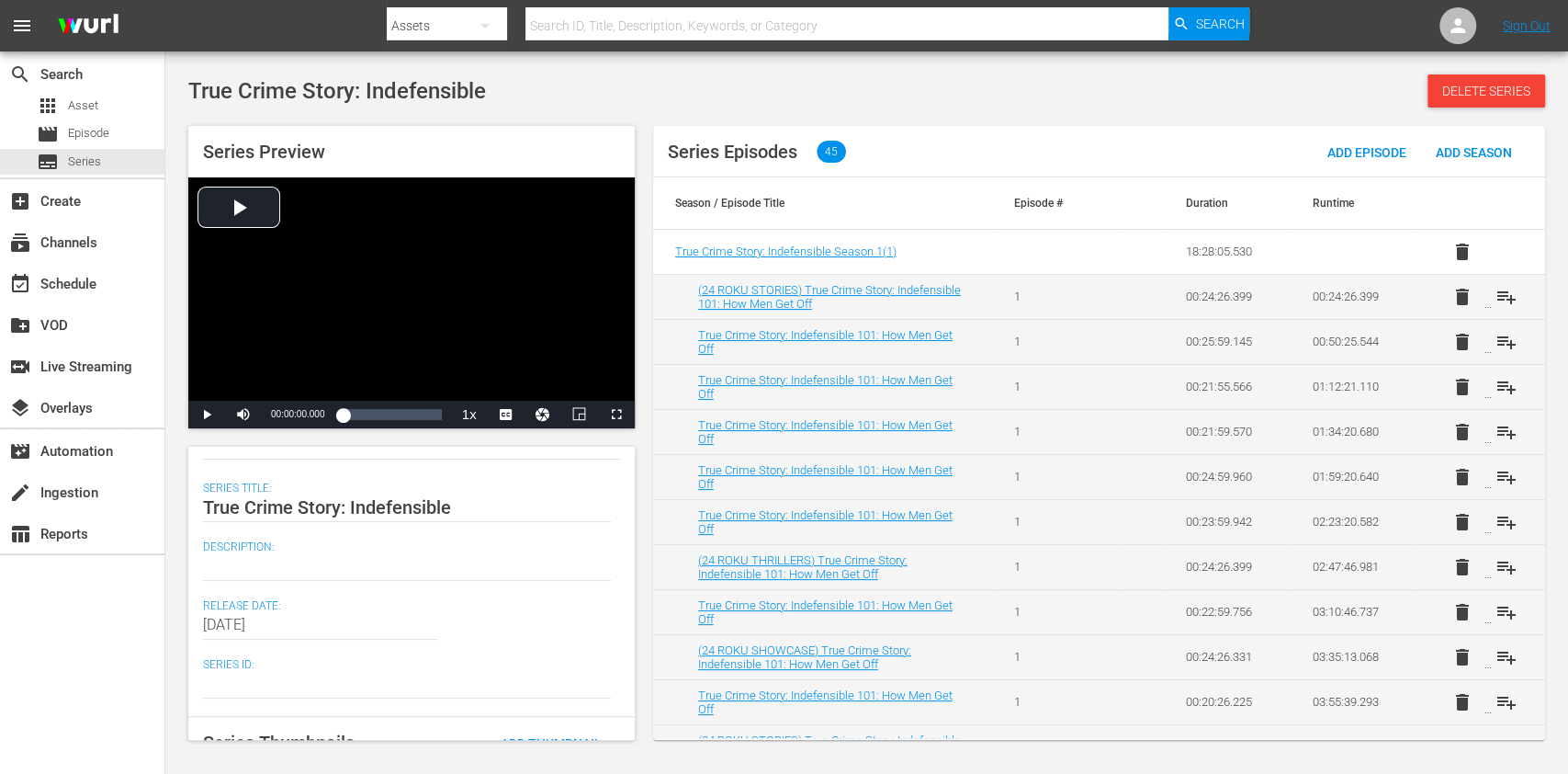
scroll to position [245, 0]
click at [263, 563] on textarea at bounding box center [407, 557] width 408 height 22
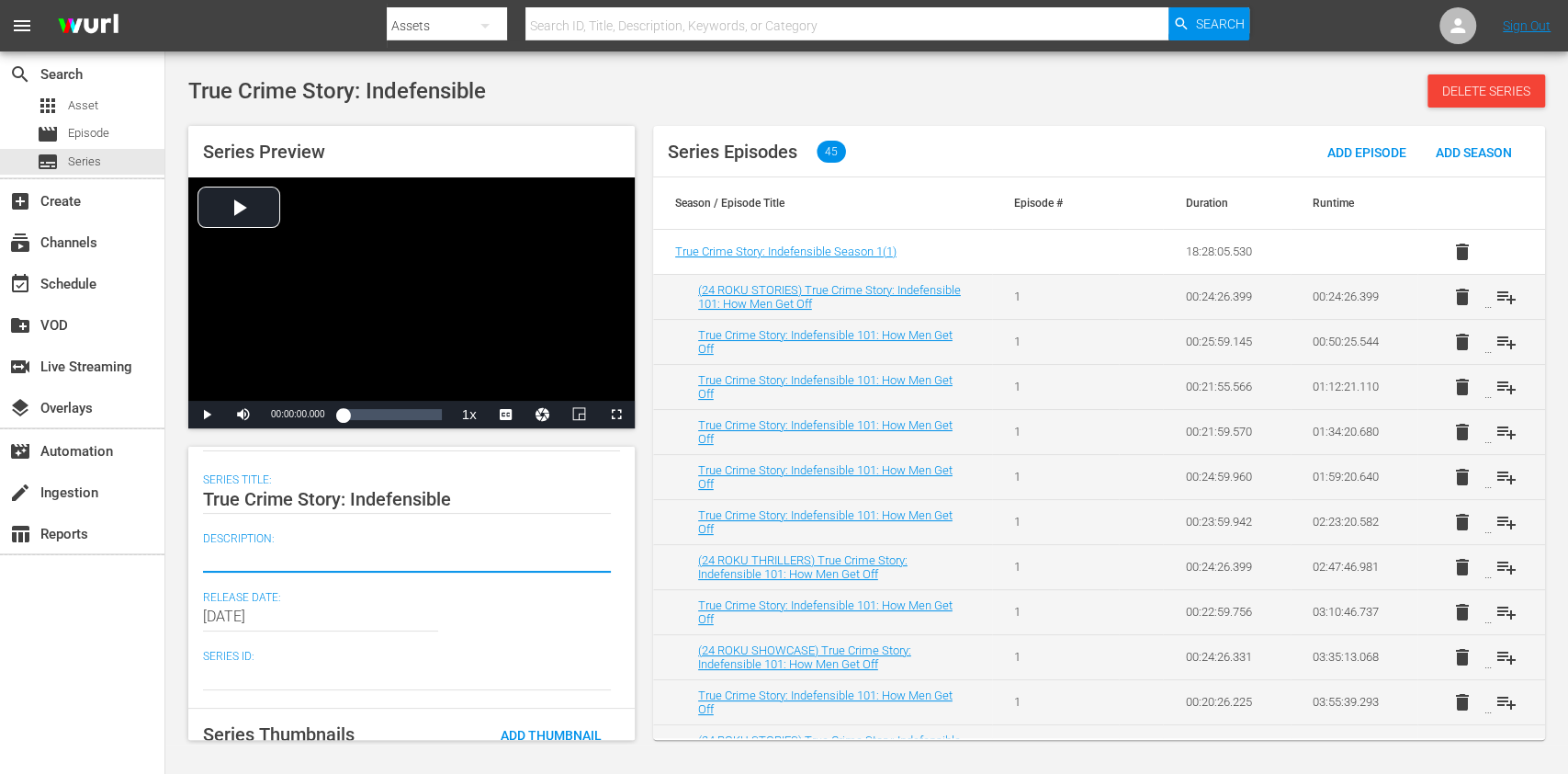
paste textarea "Jena Friedman probes true crimes that reveal hard truths about our flawed crimi…"
type textarea "Jena Friedman probes true crimes that reveal hard truths about our flawed crimi…"
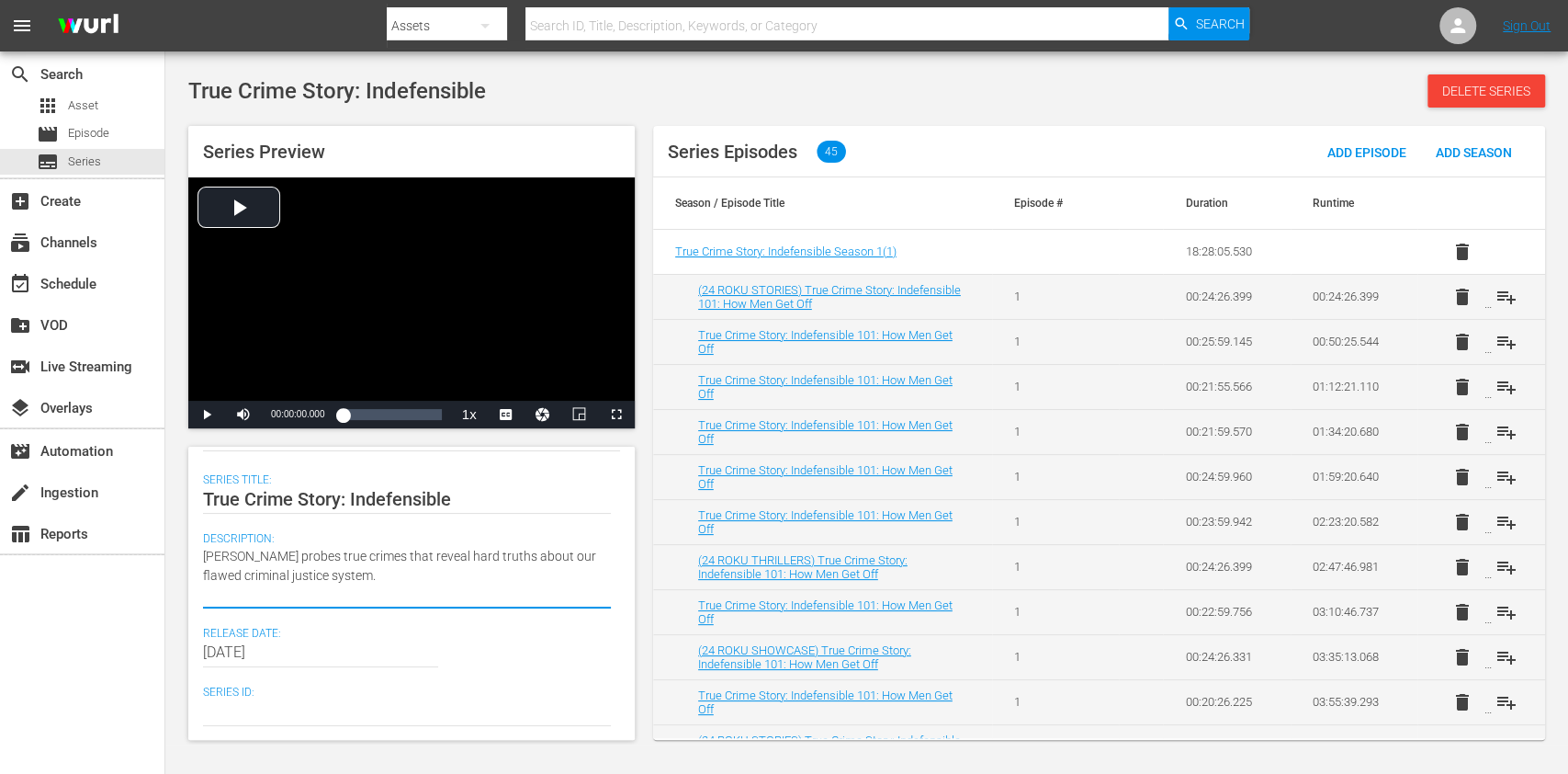
type textarea "Jena Friedman probes true crimes that reveal hard truths about our flawed crimi…"
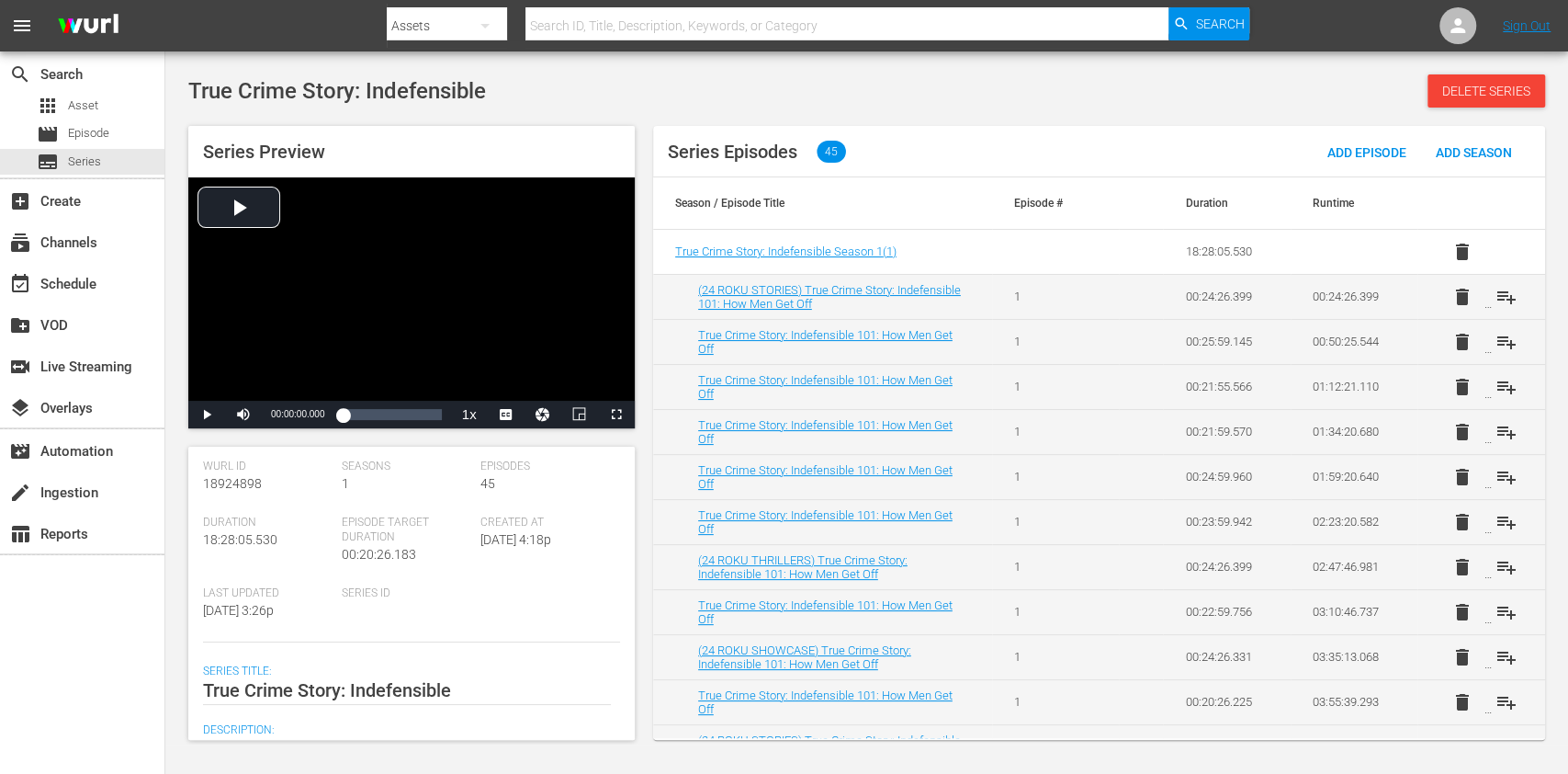
scroll to position [0, 0]
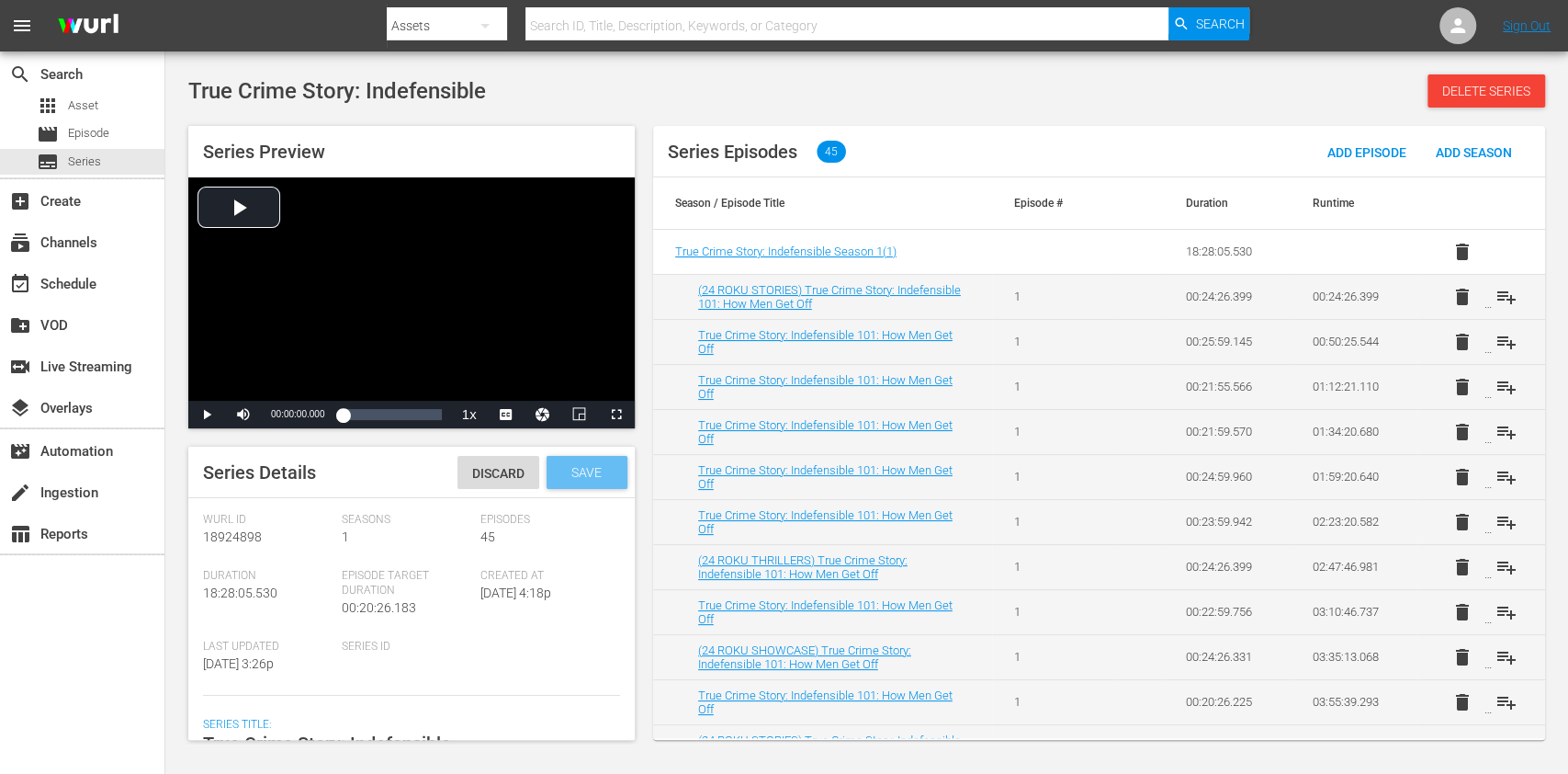
type textarea "Jena Friedman probes true crimes that reveal hard truths about our flawed crimi…"
click at [589, 482] on div "Save" at bounding box center [586, 472] width 81 height 33
drag, startPoint x: 36, startPoint y: 625, endPoint x: 292, endPoint y: 398, distance: 342.1
click at [36, 625] on div "search Search apps Asset movie Episode subtitles Series add_box Create subscrip…" at bounding box center [83, 438] width 166 height 774
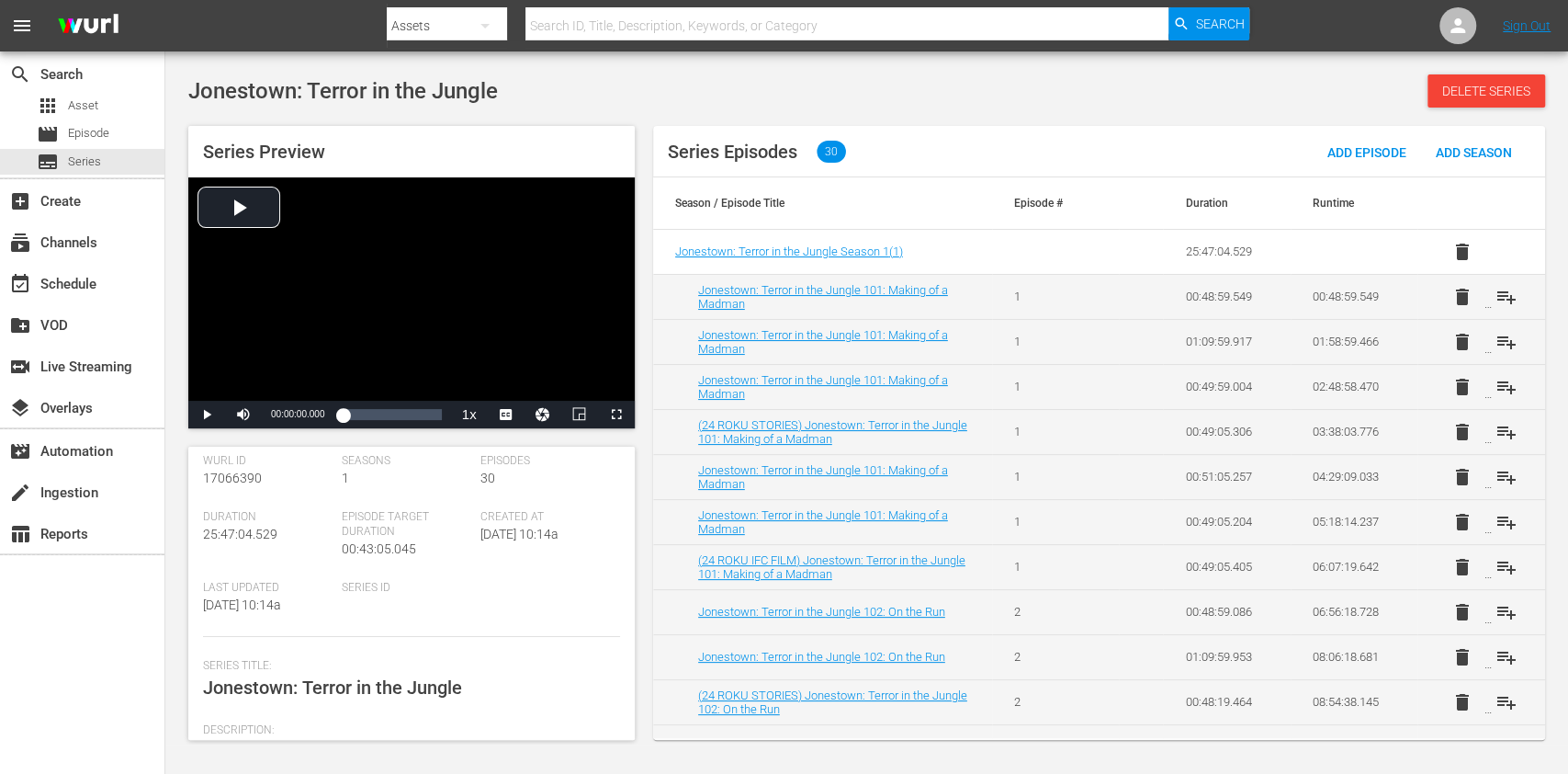
scroll to position [2, 0]
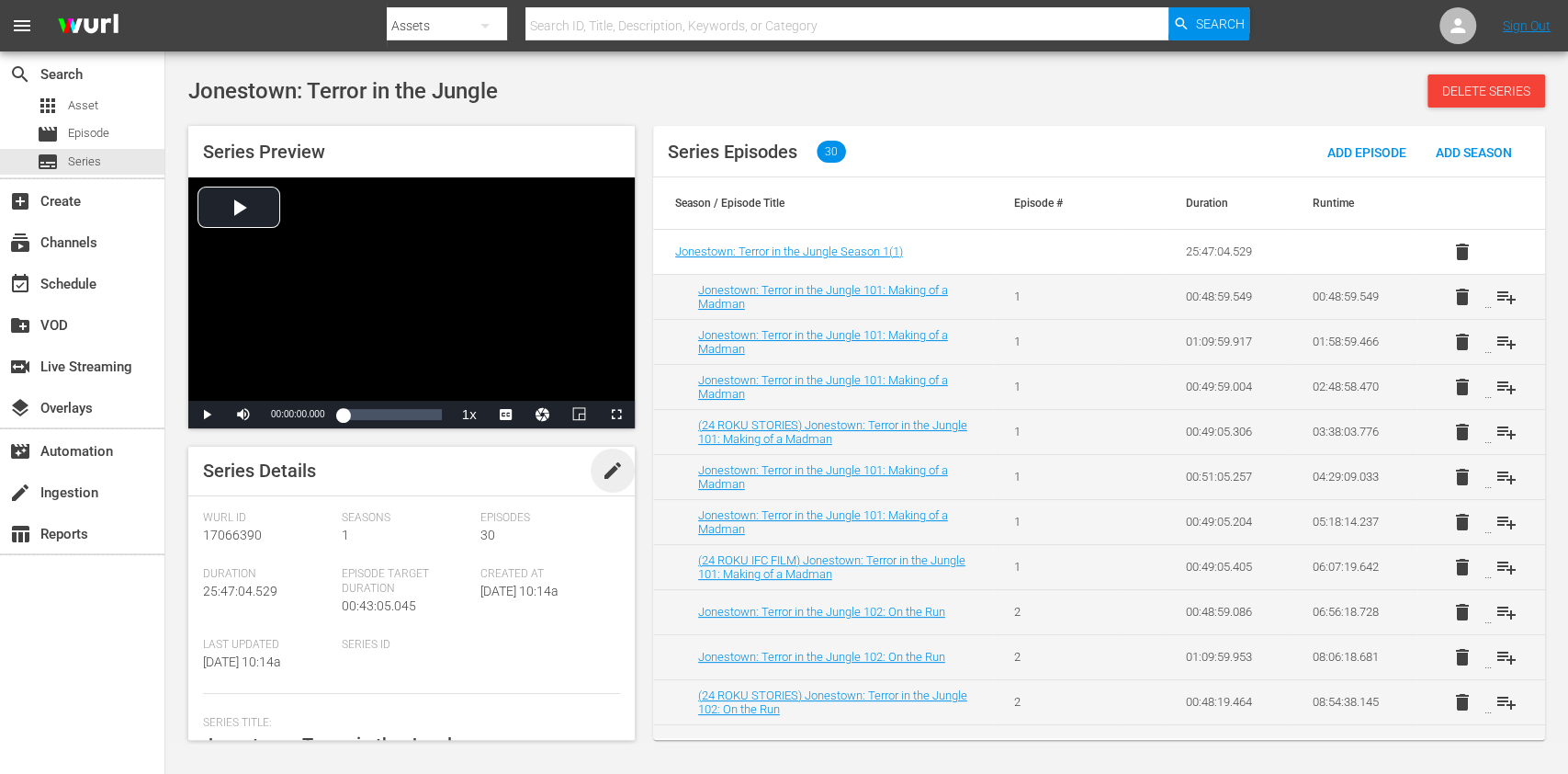
click at [613, 467] on span "edit" at bounding box center [612, 470] width 22 height 22
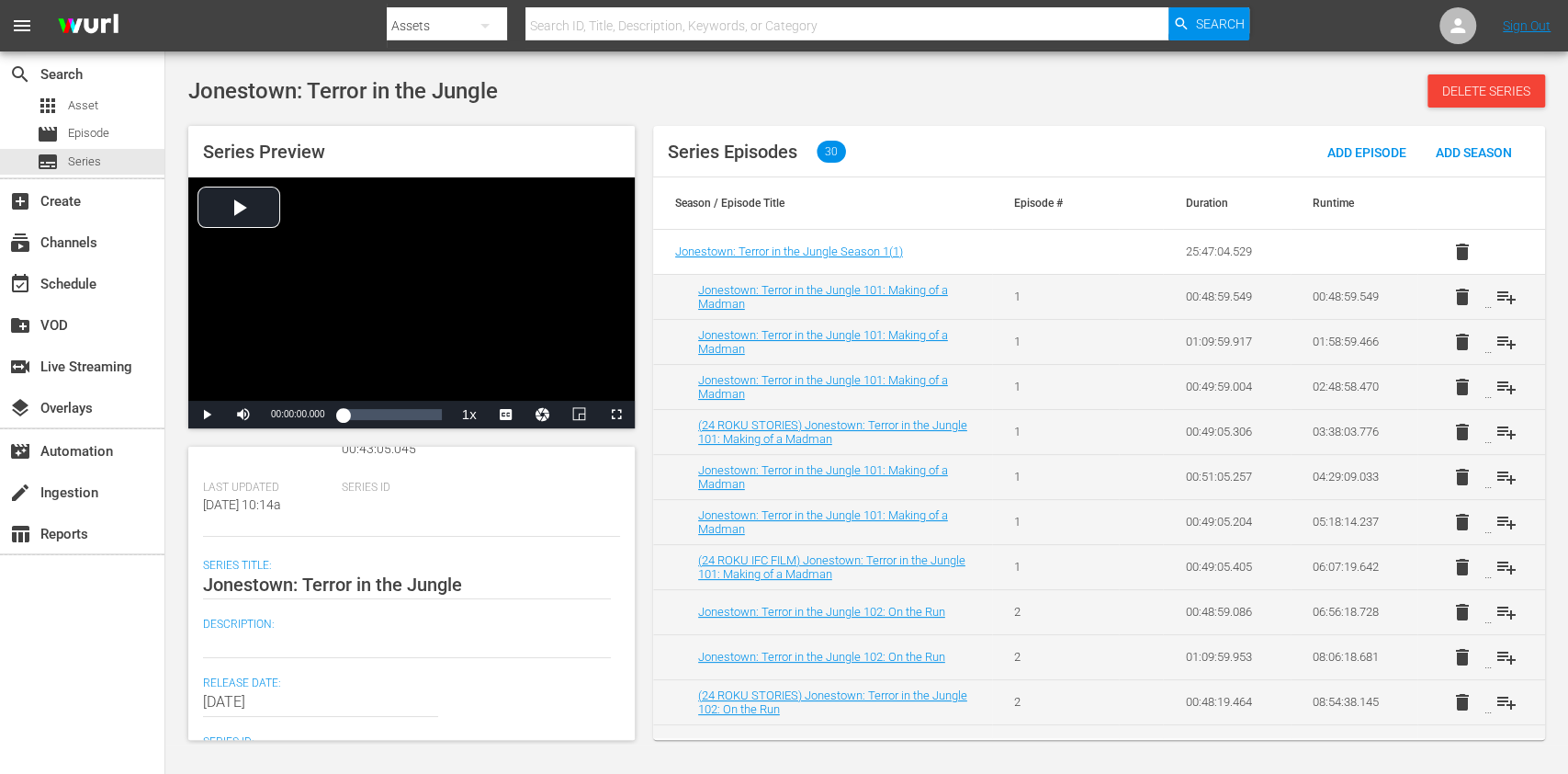
scroll to position [316, 0]
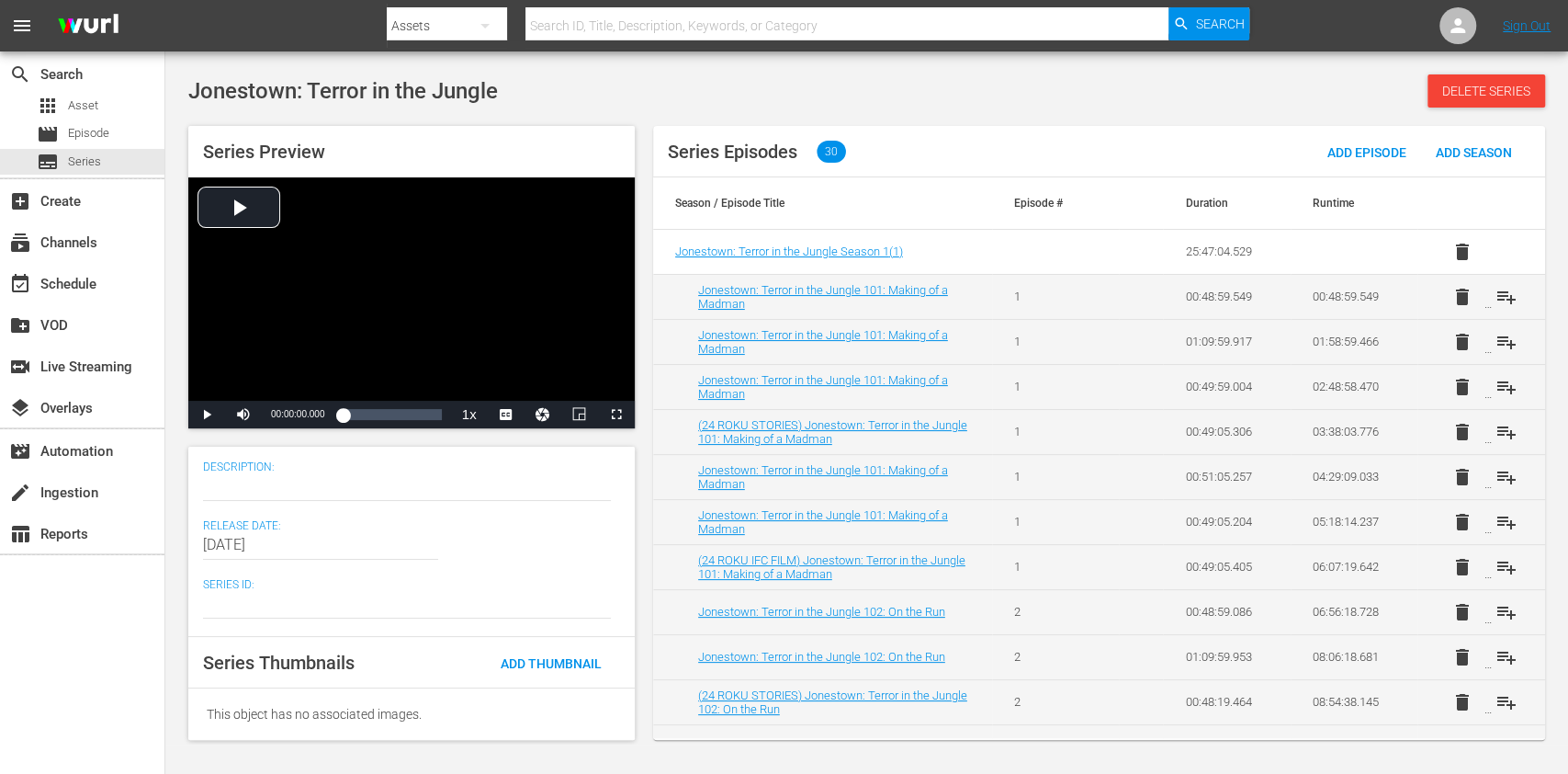
click at [81, 641] on div "search Search apps Asset movie Episode subtitles Series add_box Create subscrip…" at bounding box center [83, 438] width 166 height 774
click at [269, 494] on textarea at bounding box center [407, 486] width 408 height 22
paste textarea "Jim Jones forms The Peoples Temple. Members are captivated; his lust for power …"
type textarea "Jim Jones forms The Peoples Temple. Members are captivated; his lust for power …"
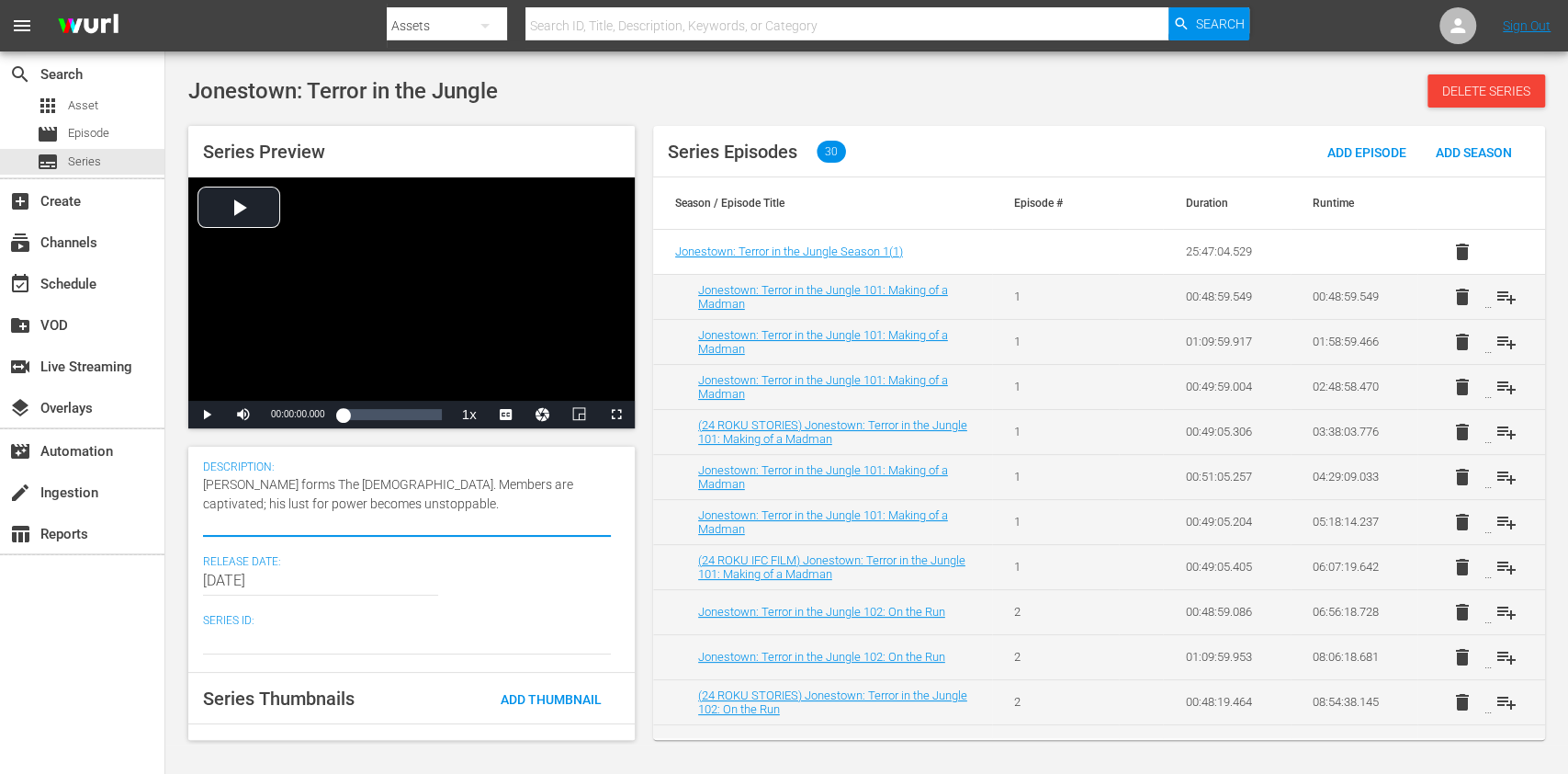
type textarea "Jim Jones forms The Peoples Temple. Members are captivated; his lust for power …"
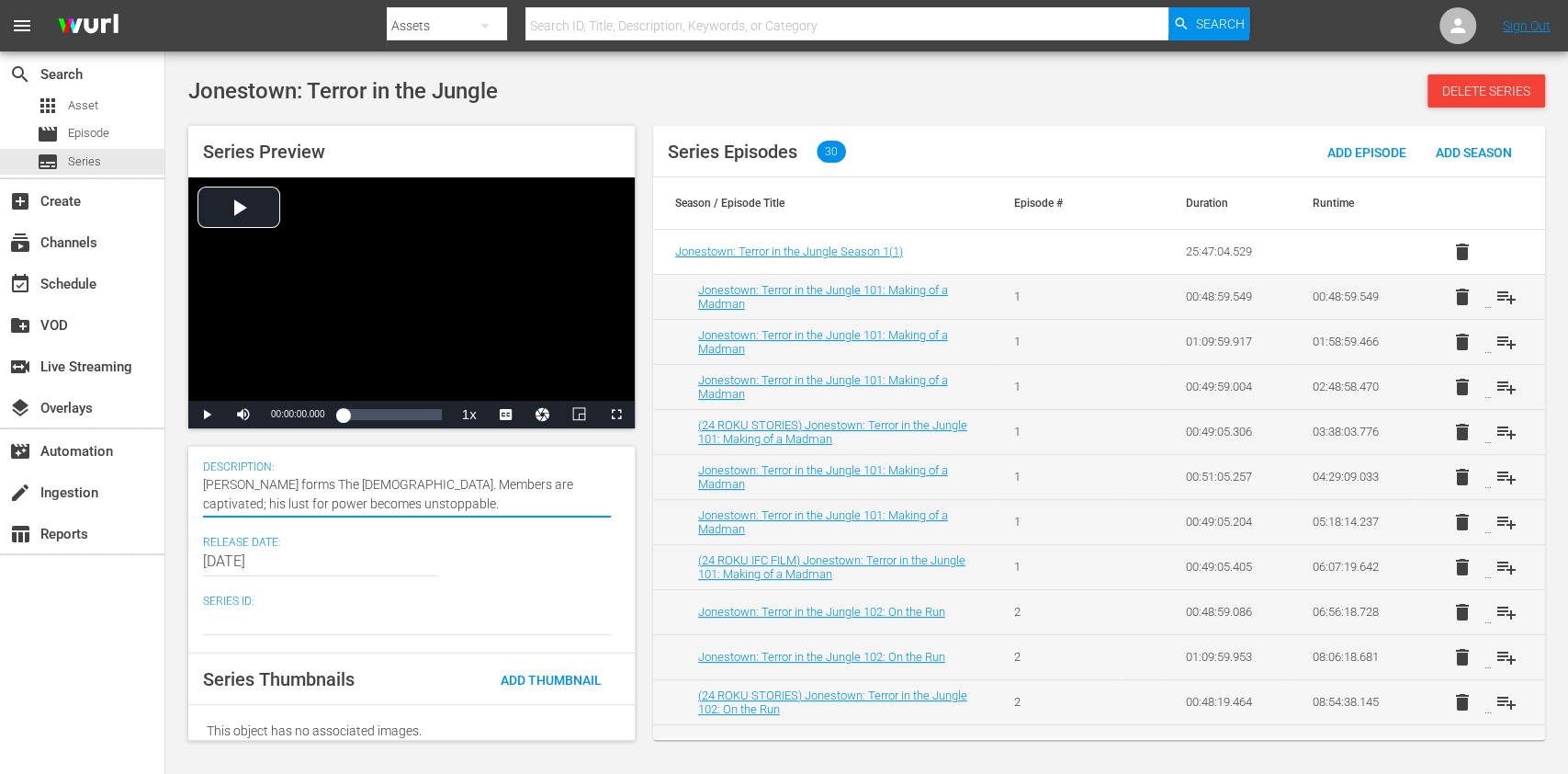
scroll to position [0, 0]
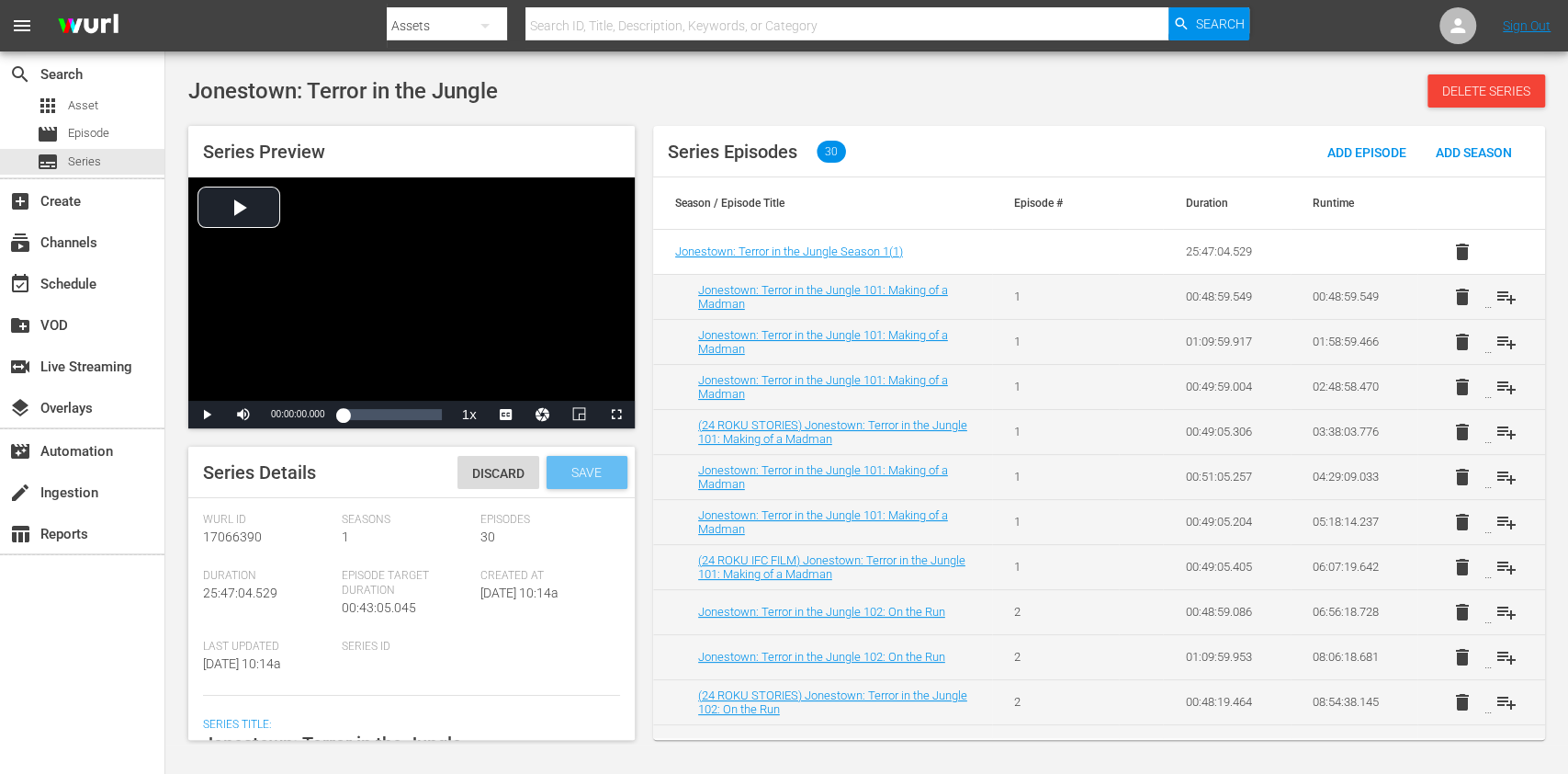
type textarea "Jim Jones forms The Peoples Temple. Members are captivated; his lust for power …"
click at [564, 456] on div "Save" at bounding box center [586, 472] width 81 height 33
drag, startPoint x: 1, startPoint y: 625, endPoint x: 206, endPoint y: 484, distance: 248.8
click at [1, 626] on div "search Search apps Asset movie Episode subtitles Series add_box Create subscrip…" at bounding box center [83, 438] width 166 height 774
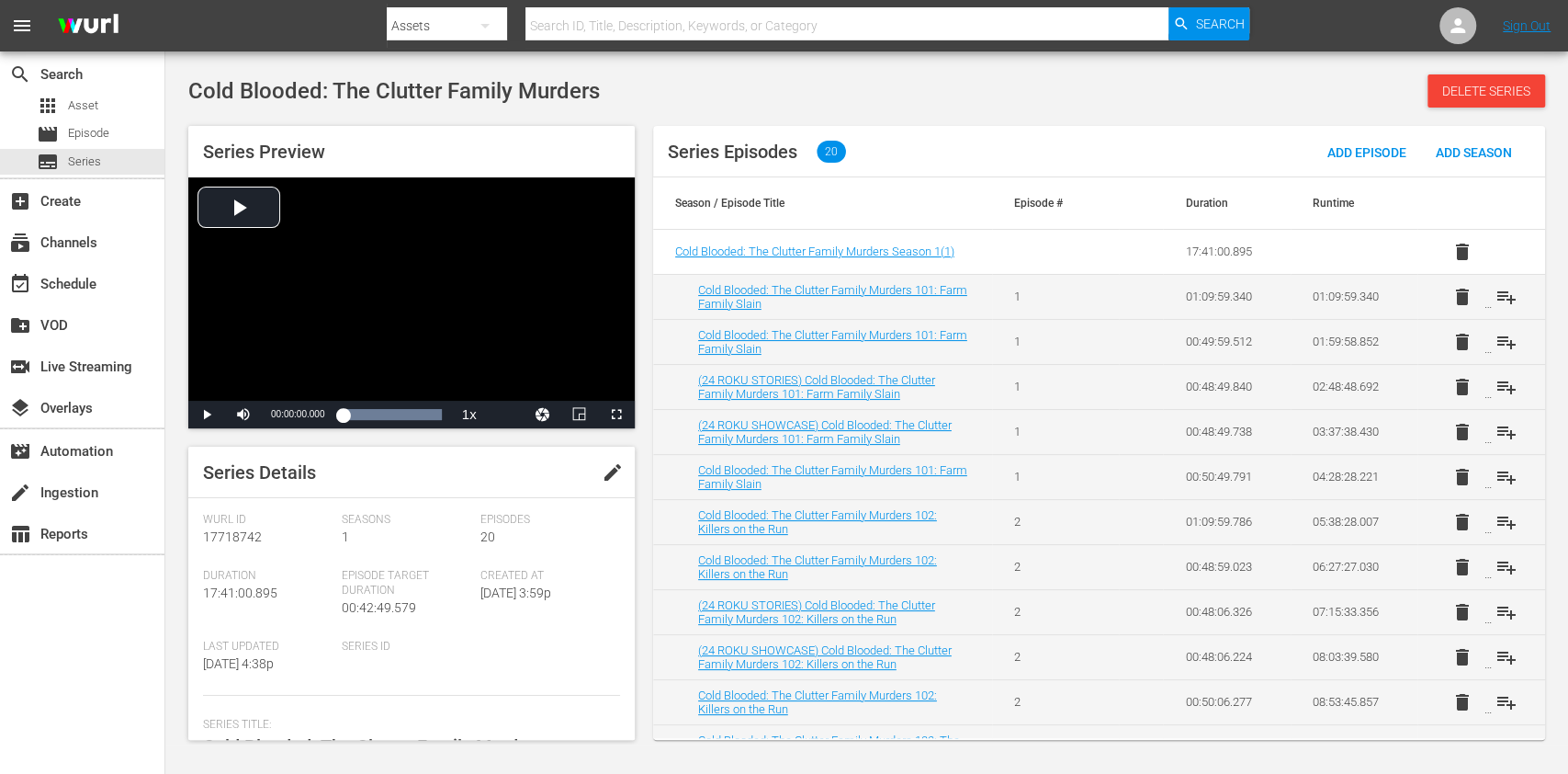
click at [618, 473] on span "edit" at bounding box center [612, 471] width 22 height 22
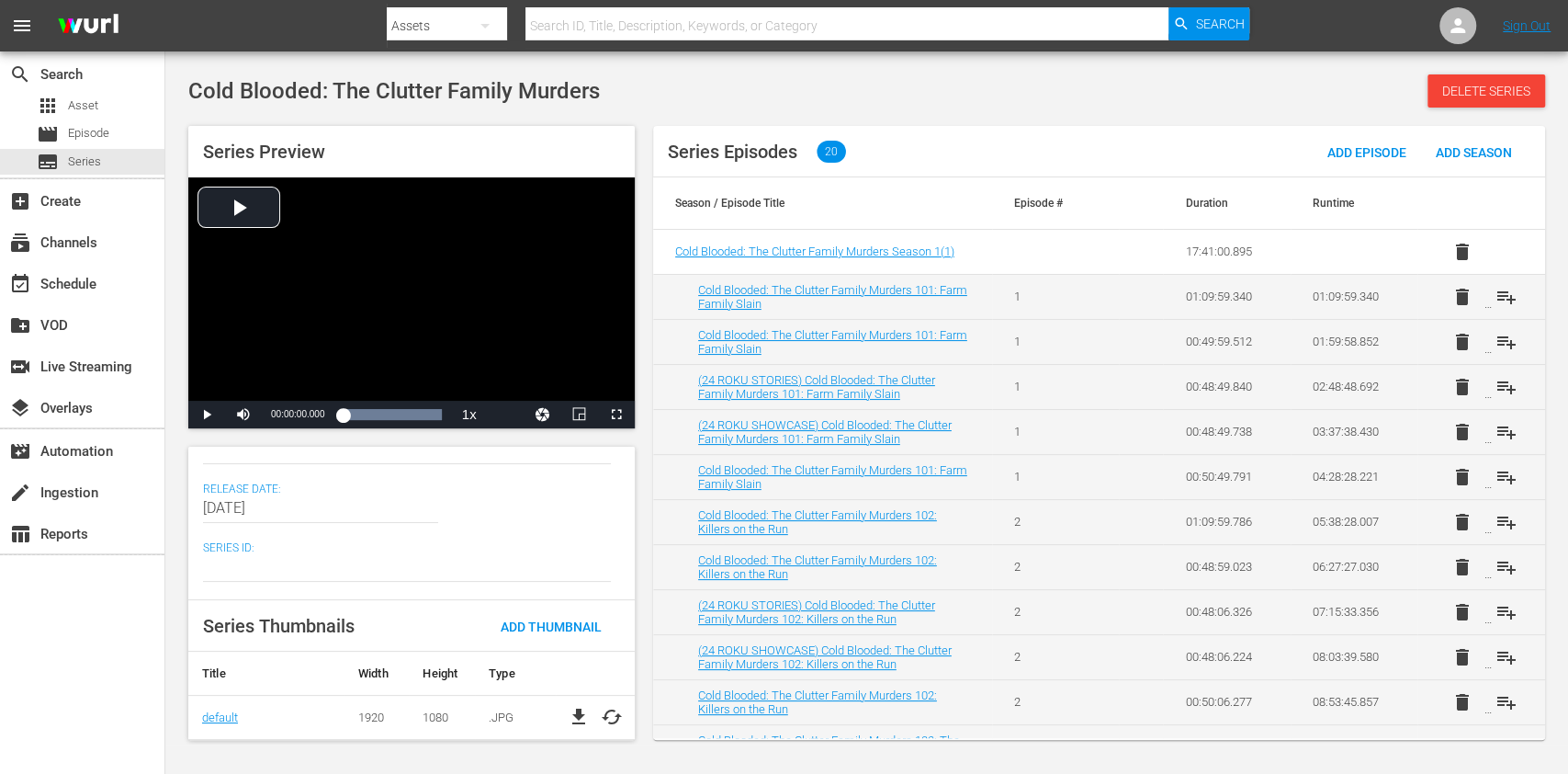
scroll to position [229, 0]
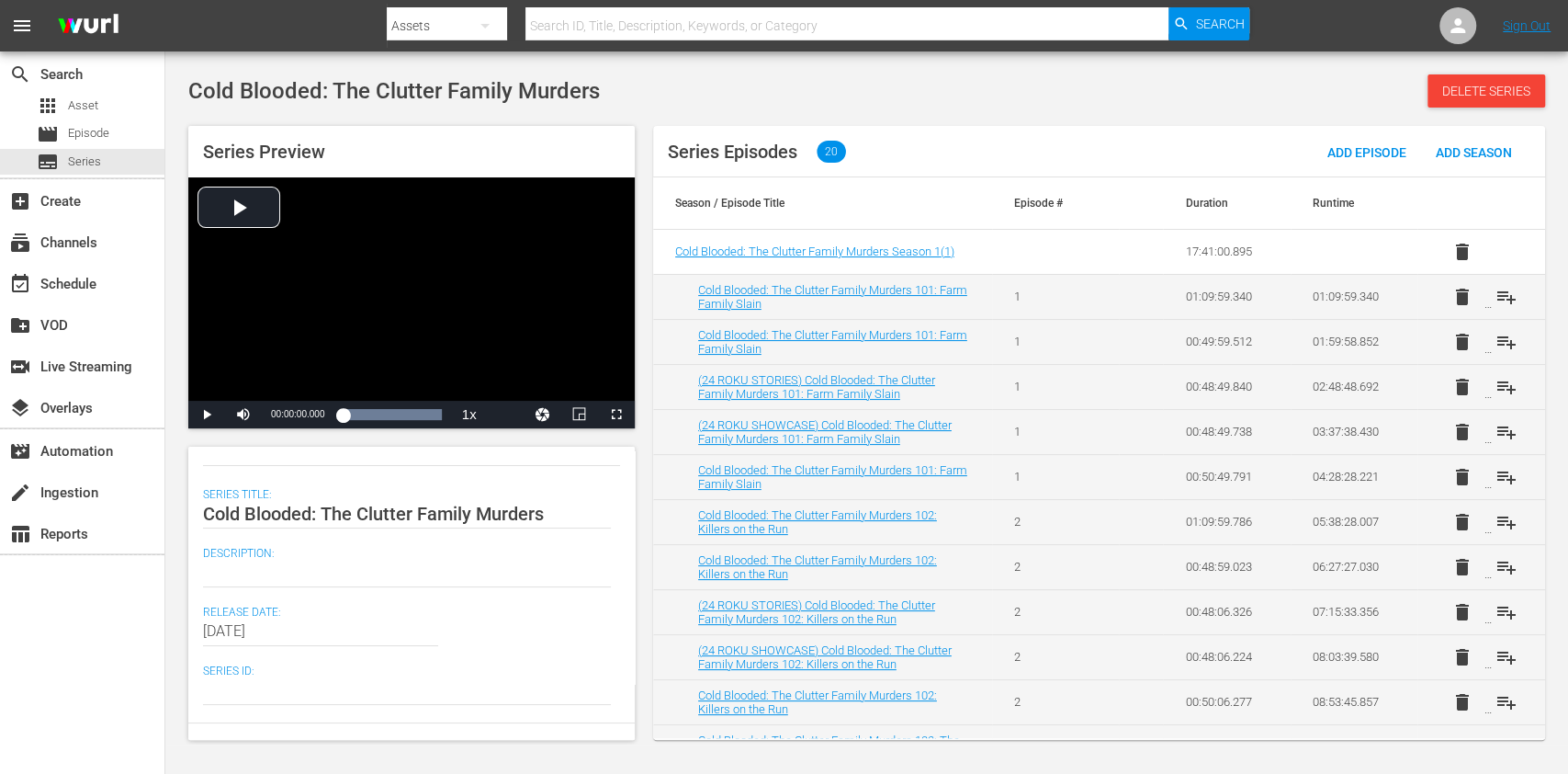
click at [94, 621] on div "search Search apps Asset movie Episode subtitles Series add_box Create subscrip…" at bounding box center [83, 438] width 166 height 774
click at [248, 576] on textarea at bounding box center [407, 572] width 408 height 22
paste textarea "A docuseries that focuses on the 1959 brutal murder of four members of the Clut…"
type textarea "A docuseries that focuses on the 1959 brutal murder of four members of the Clut…"
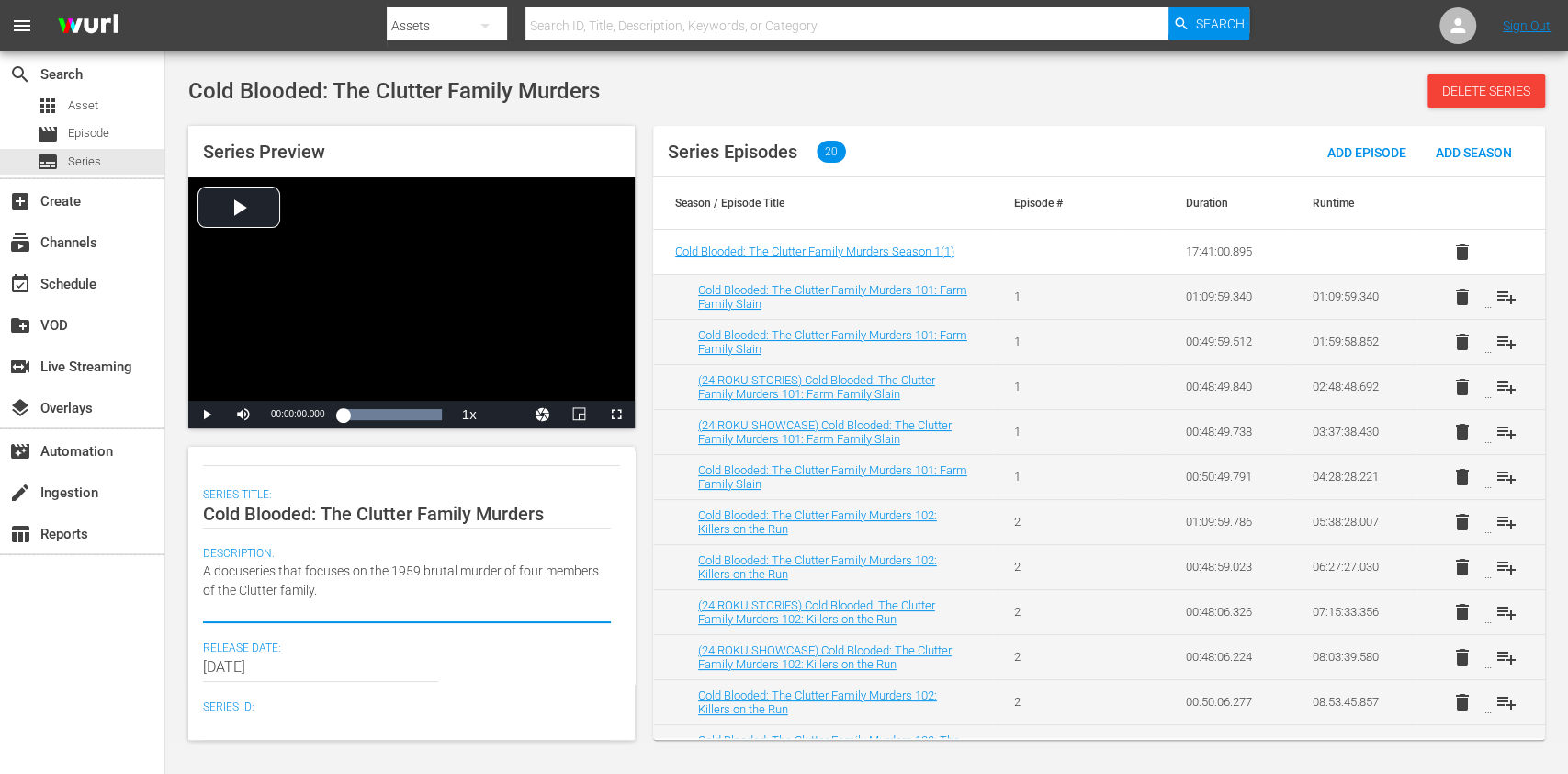
type textarea "A docuseries that focuses on the 1959 brutal murder of four members of the Clut…"
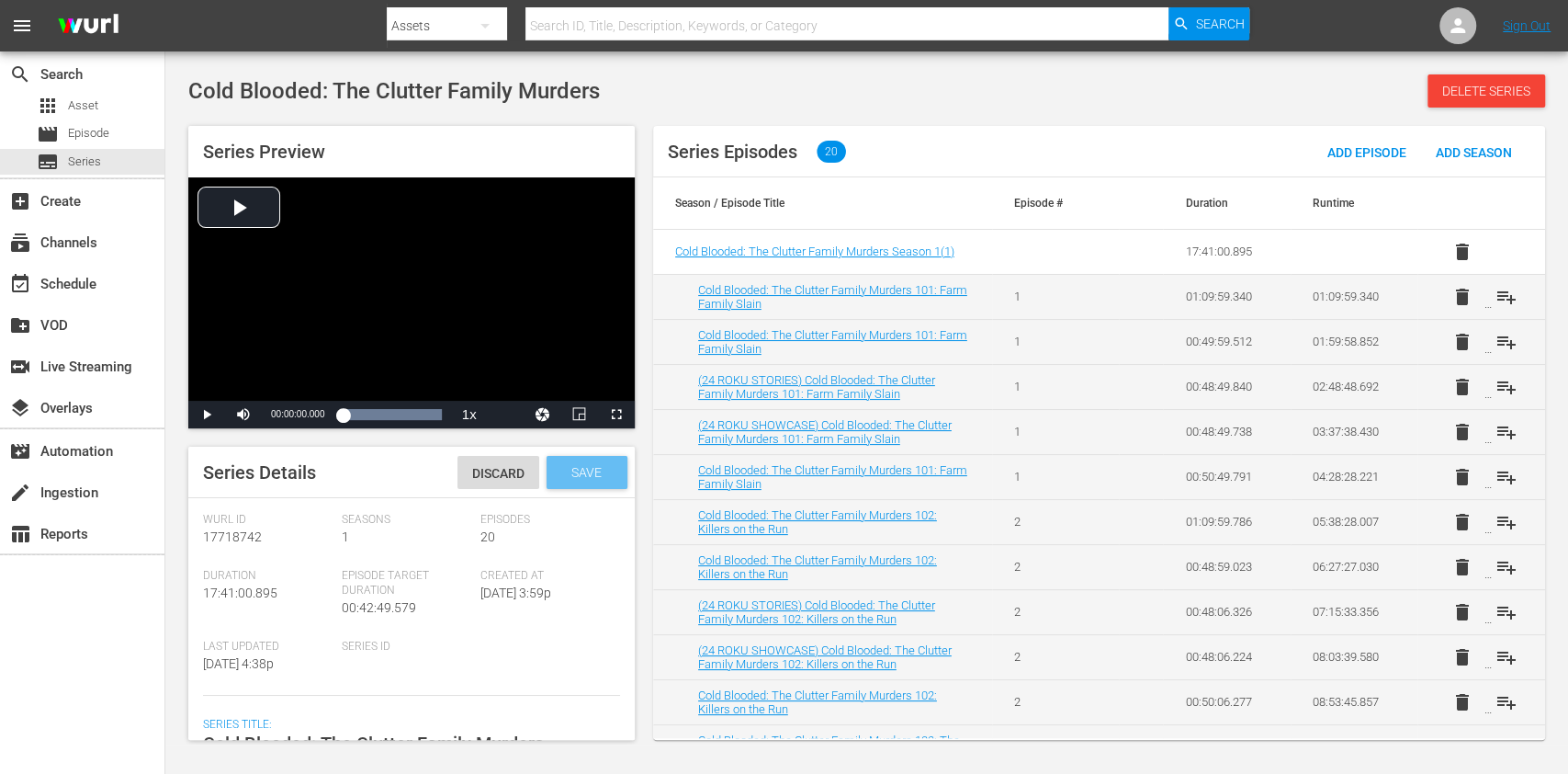
type textarea "A docuseries that focuses on the 1959 brutal murder of four members of the Clut…"
click at [574, 466] on span "Save" at bounding box center [586, 471] width 60 height 14
click at [61, 628] on div "search Search apps Asset movie Episode subtitles Series add_box Create subscrip…" at bounding box center [83, 438] width 166 height 774
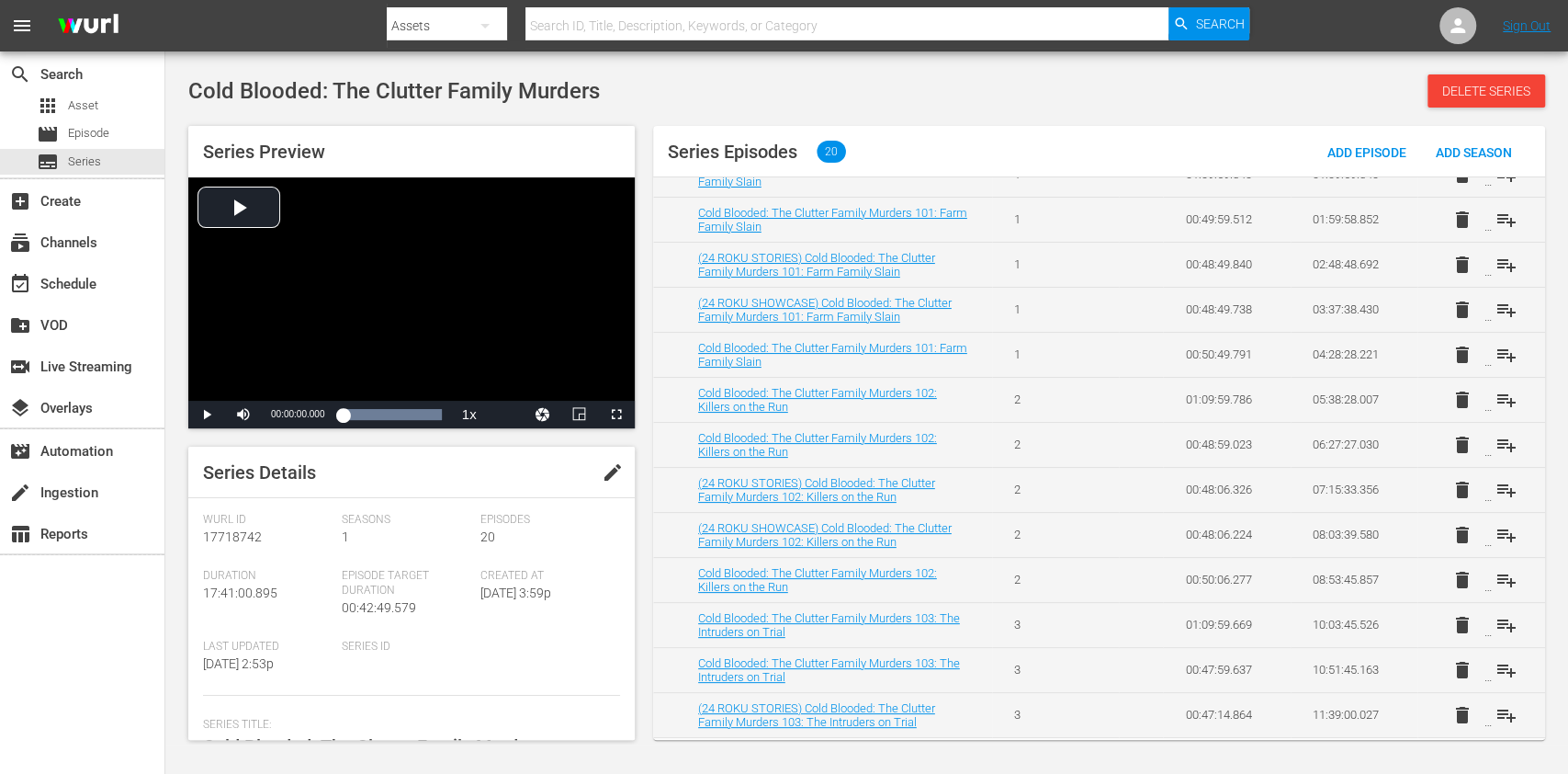
scroll to position [245, 0]
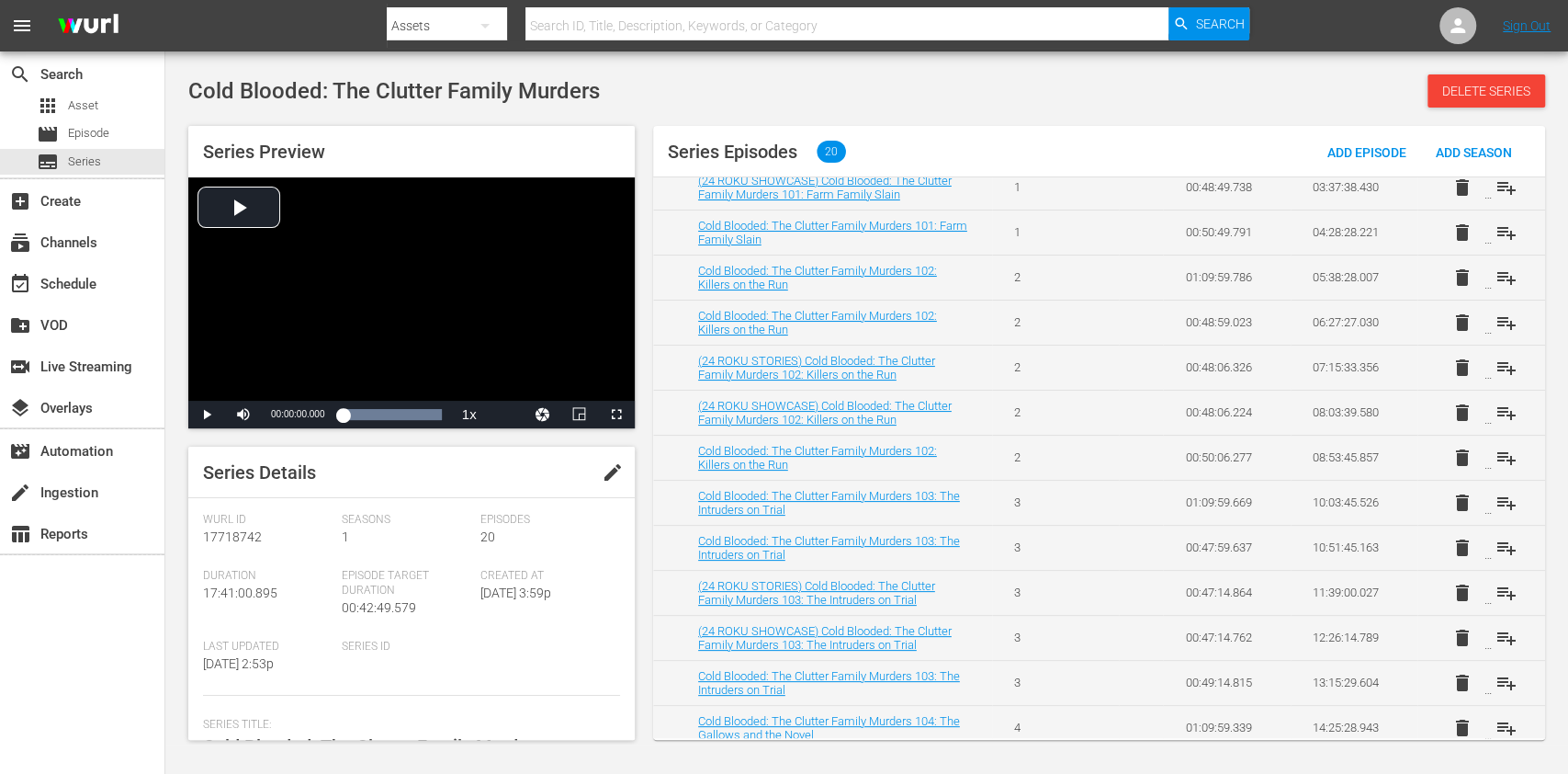
click at [603, 478] on span "edit" at bounding box center [612, 471] width 22 height 22
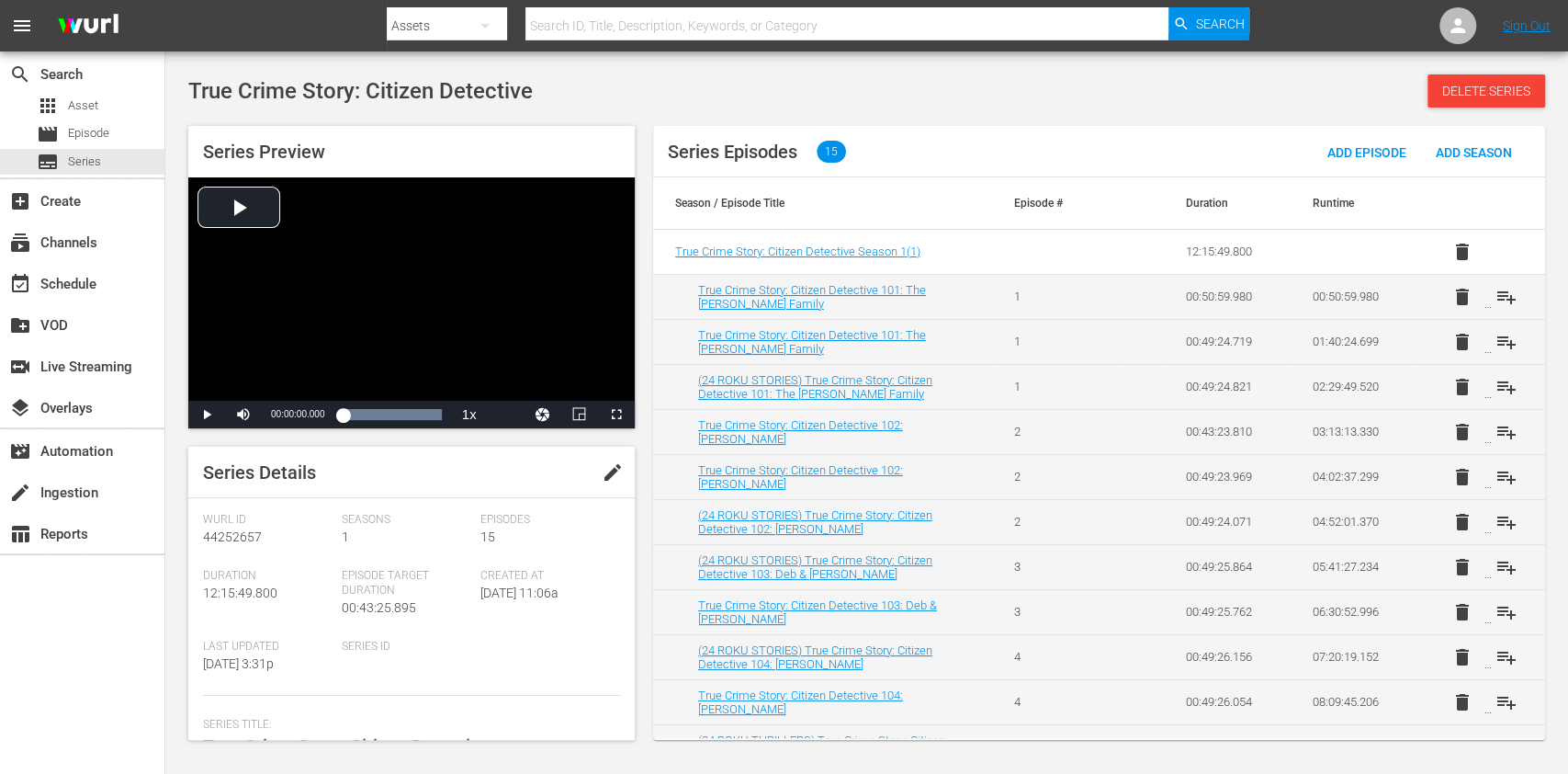
click at [606, 466] on span "edit" at bounding box center [612, 471] width 22 height 22
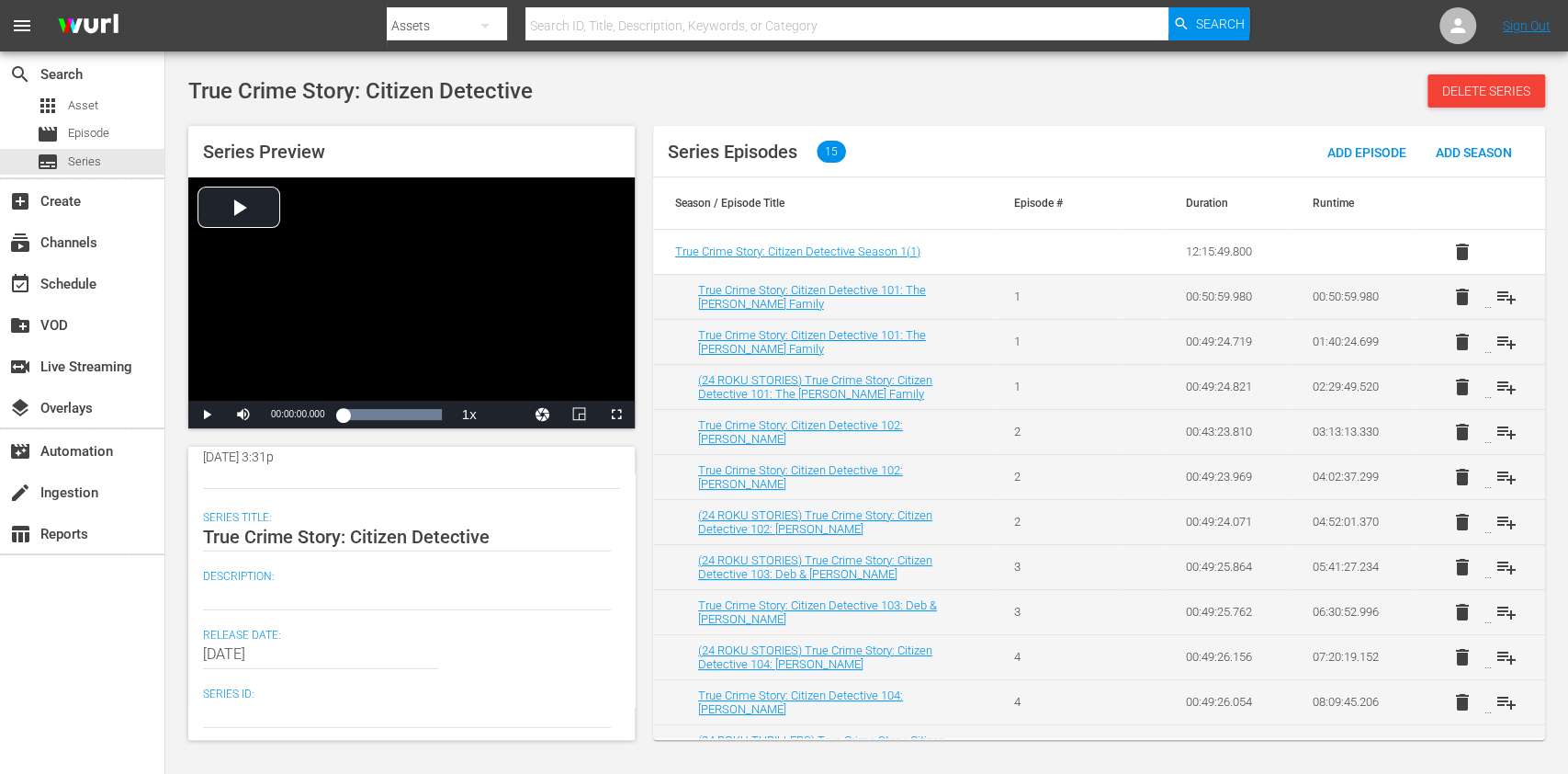
scroll to position [245, 0]
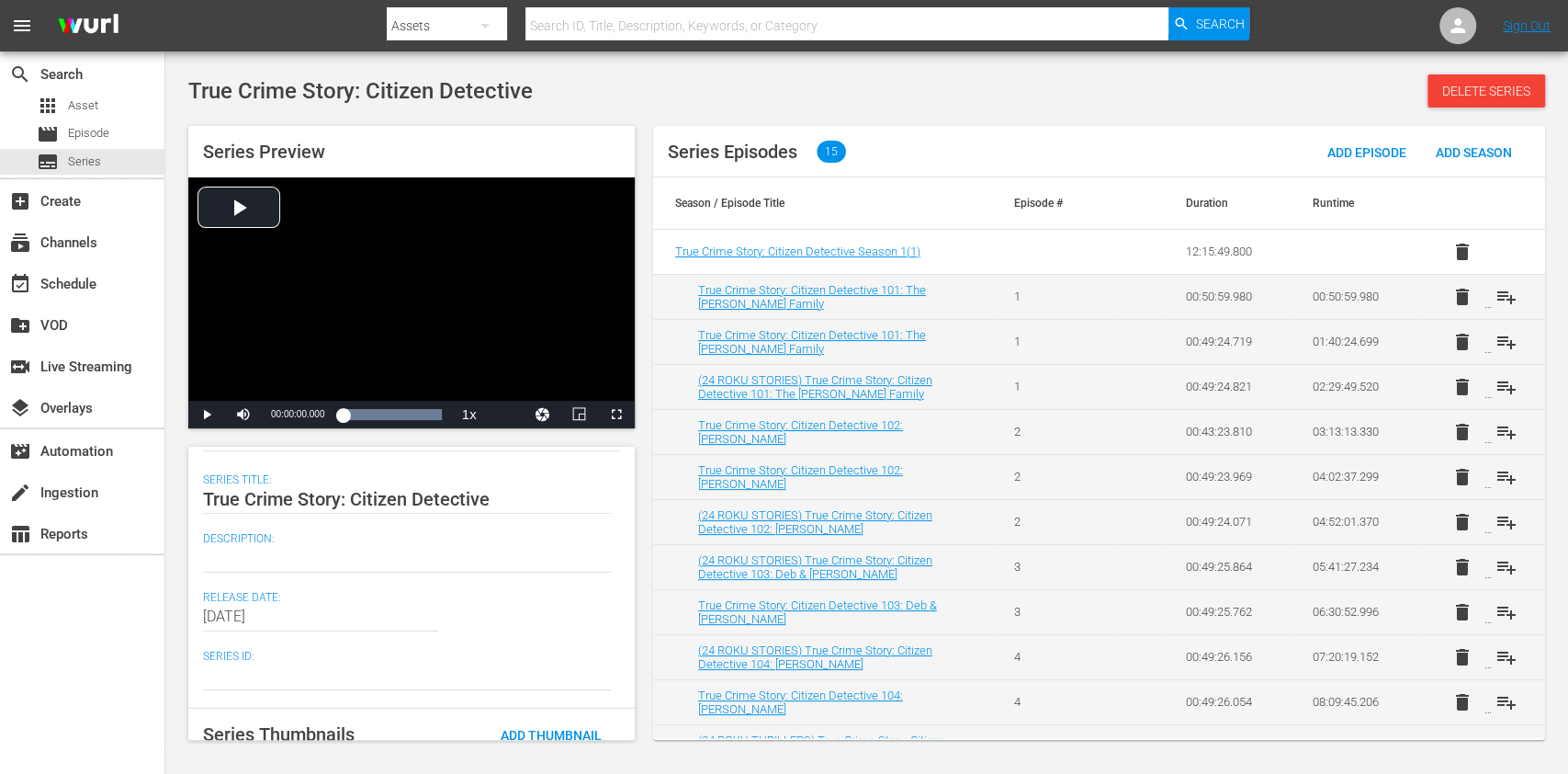
click at [85, 614] on div "search Search apps Asset movie Episode subtitles Series add_box Create subscrip…" at bounding box center [83, 438] width 166 height 774
click at [269, 562] on textarea at bounding box center [407, 557] width 408 height 22
paste textarea "TRUE CRIME STORY: CITIZEN DETECTIVE is a documentary series about everyday citi…"
type textarea "TRUE CRIME STORY: CITIZEN DETECTIVE is a documentary series about everyday citi…"
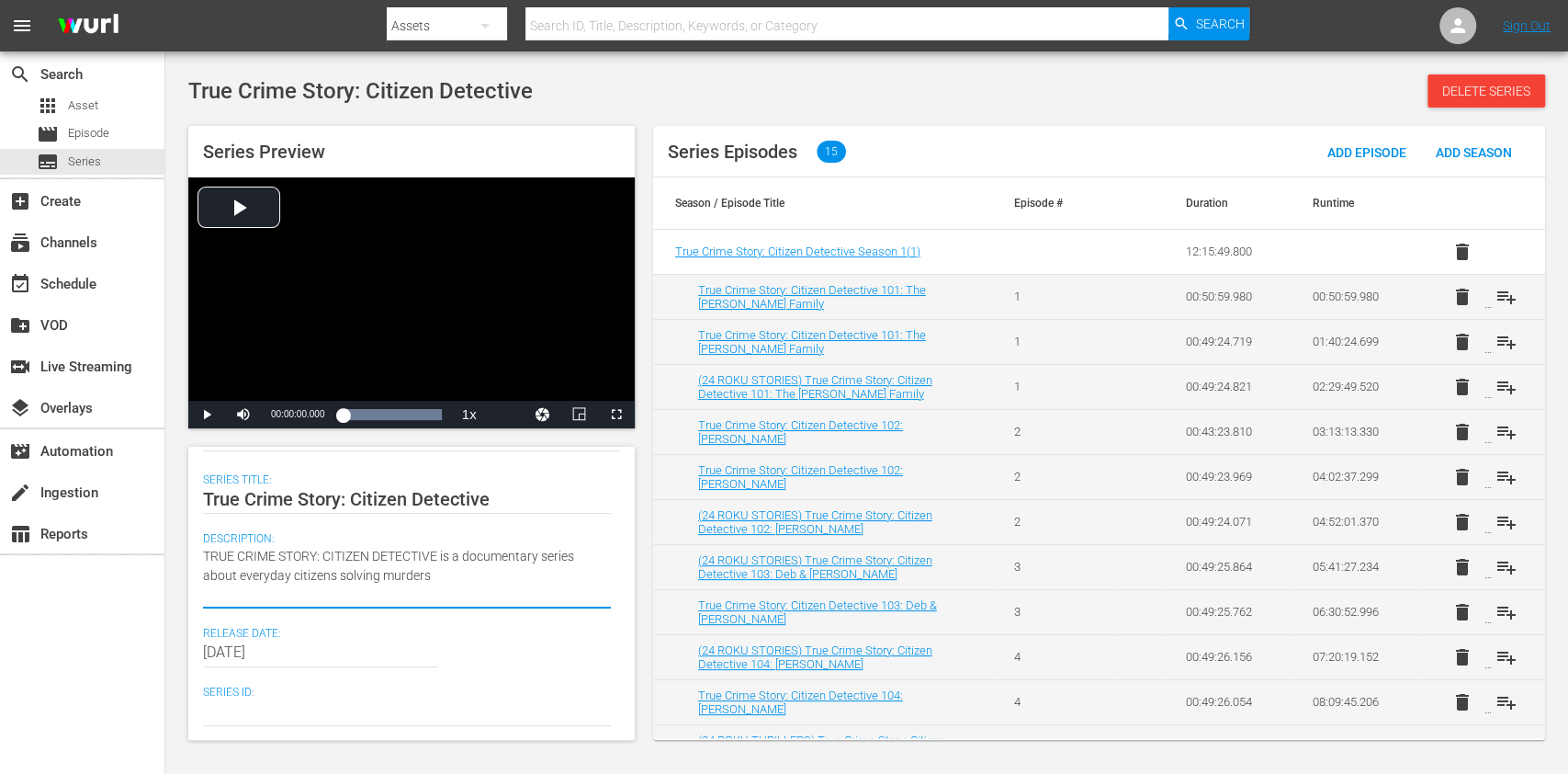
type textarea "TRUE CRIME STORY: CITIZEN DETECTIVE is a documentary series about everyday citi…"
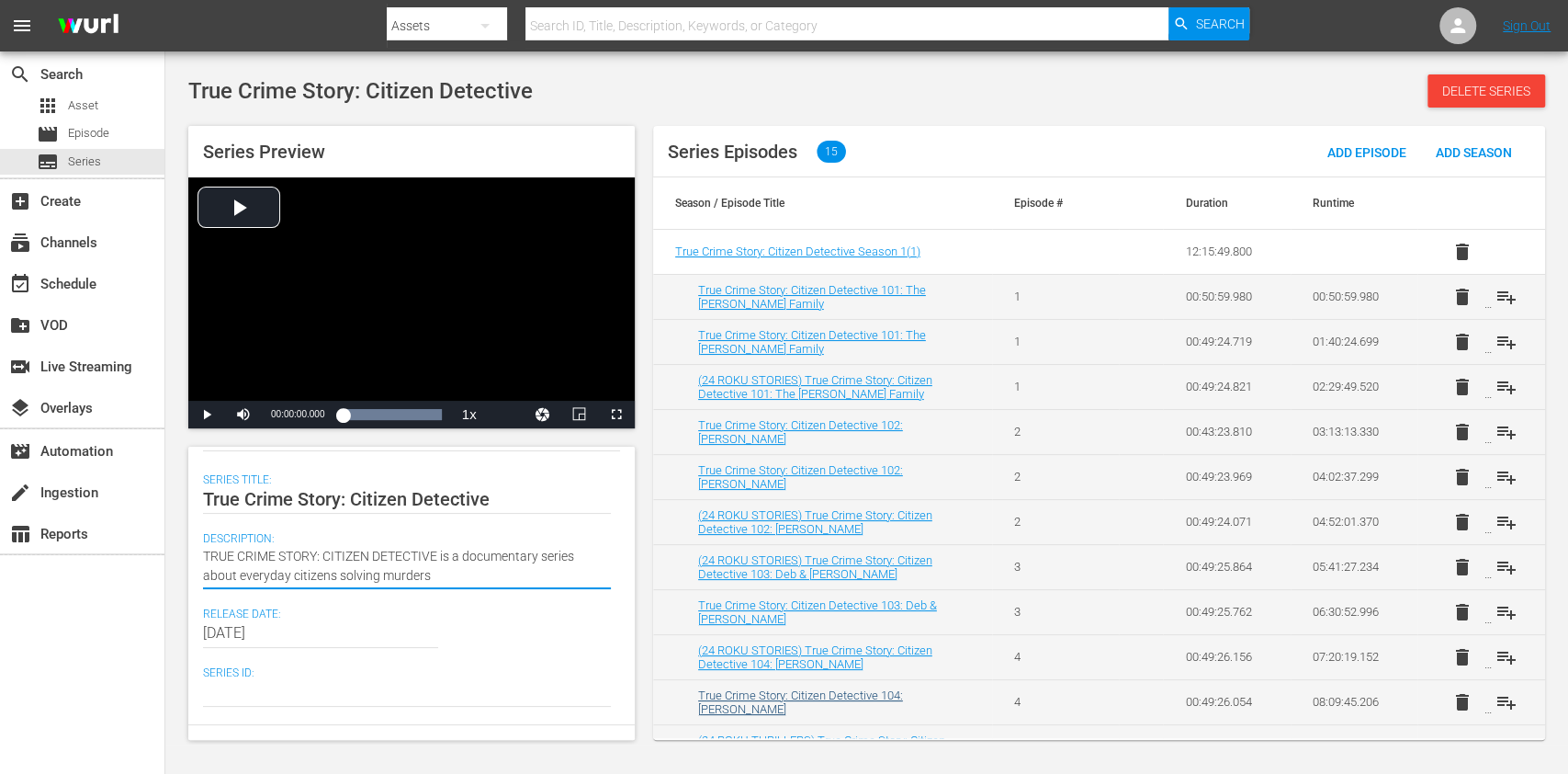
type textarea "TRUE CRIME STORY: CITIZEN DETECTIVE is a documentary series about everyday citi…"
click at [66, 656] on div "search Search apps Asset movie Episode subtitles Series add_box Create subscrip…" at bounding box center [83, 438] width 166 height 774
click at [443, 585] on textarea "TRUE CRIME STORY: CITIZEN DETECTIVE is a documentary series about everyday citi…" at bounding box center [407, 566] width 408 height 39
type textarea "TRUE CRIME STORY: CITIZEN DETECTIVE is a documentary series about everyday citi…"
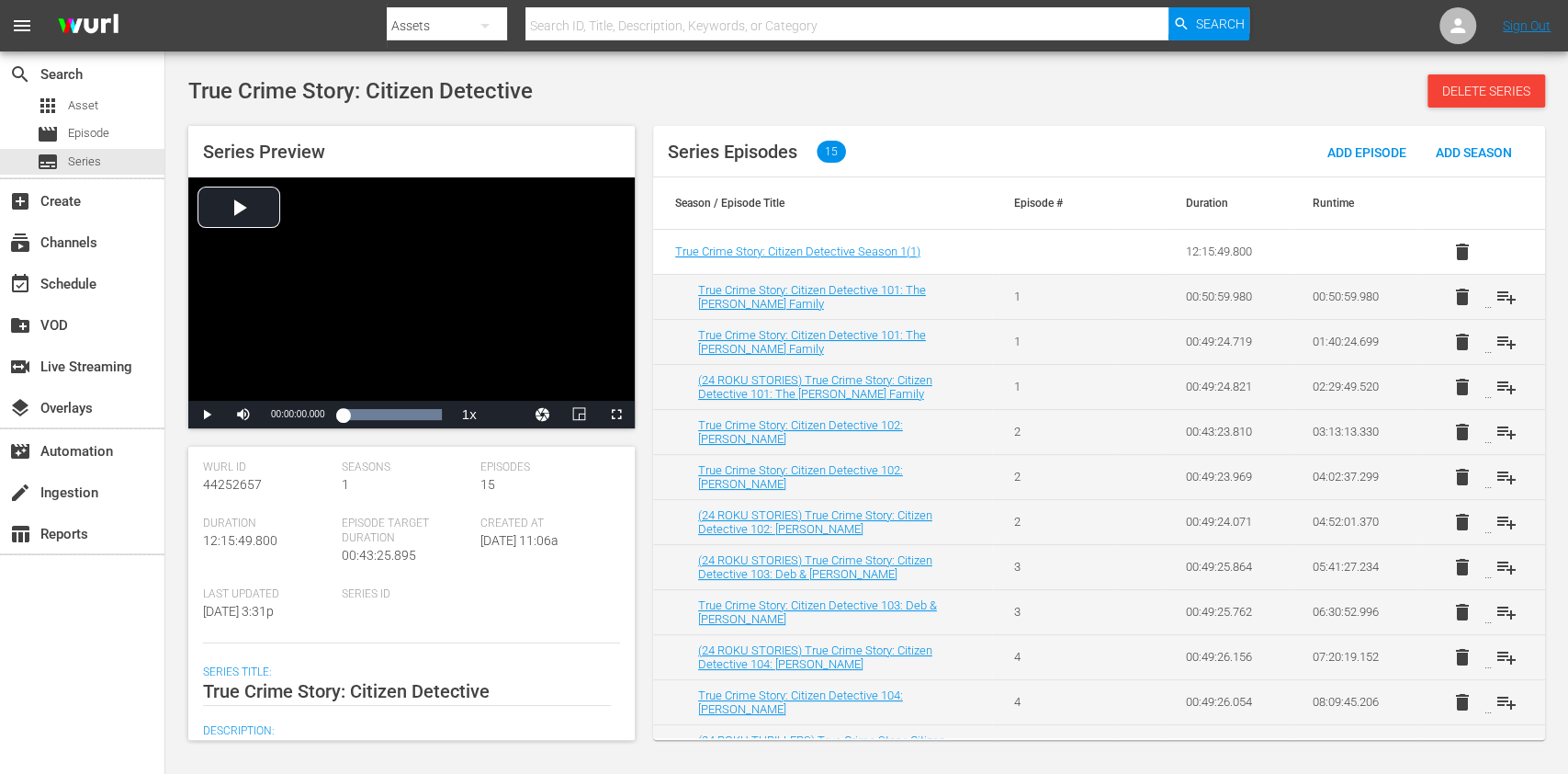
scroll to position [0, 0]
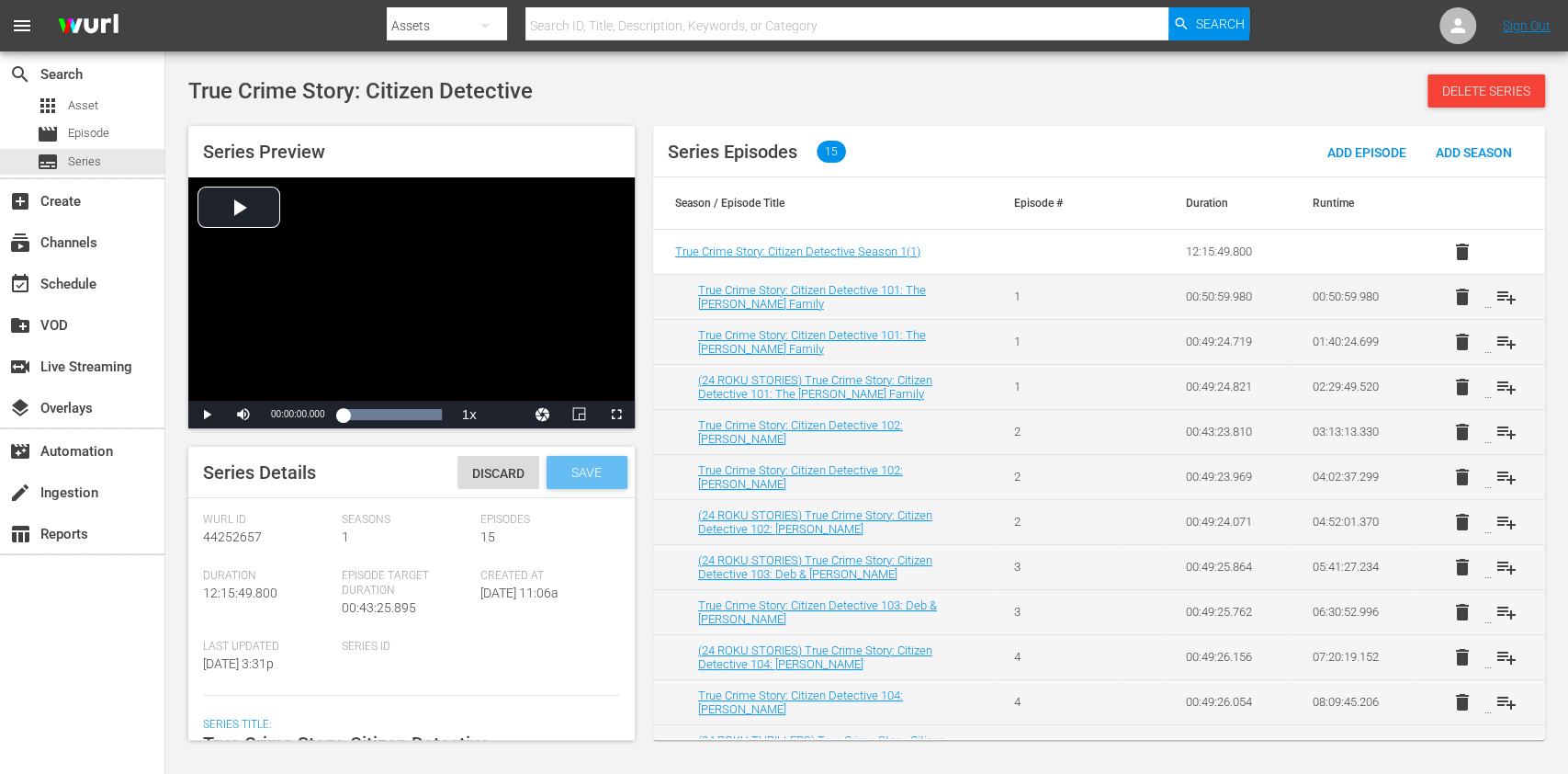
type textarea "TRUE CRIME STORY: CITIZEN DETECTIVE is a documentary series about everyday citi…"
click at [568, 477] on span "Save" at bounding box center [586, 471] width 60 height 14
click at [95, 612] on div "search Search apps Asset movie Episode subtitles Series add_box Create subscrip…" at bounding box center [83, 438] width 166 height 774
drag, startPoint x: 63, startPoint y: 634, endPoint x: 239, endPoint y: 227, distance: 443.4
click at [63, 634] on div "search Search apps Asset movie Episode subtitles Series add_box Create subscrip…" at bounding box center [83, 438] width 166 height 774
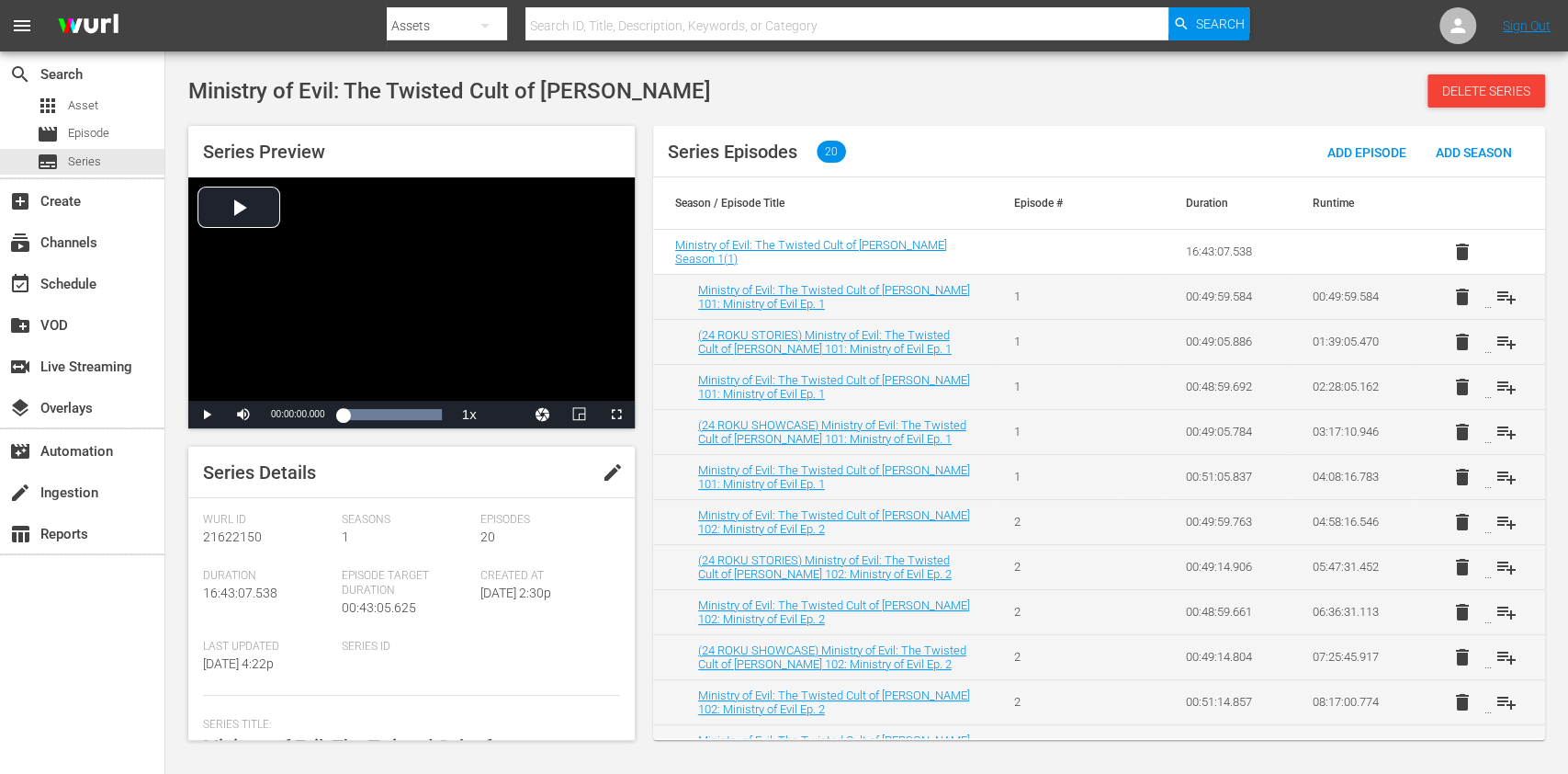
click at [591, 482] on button "edit" at bounding box center [613, 472] width 44 height 44
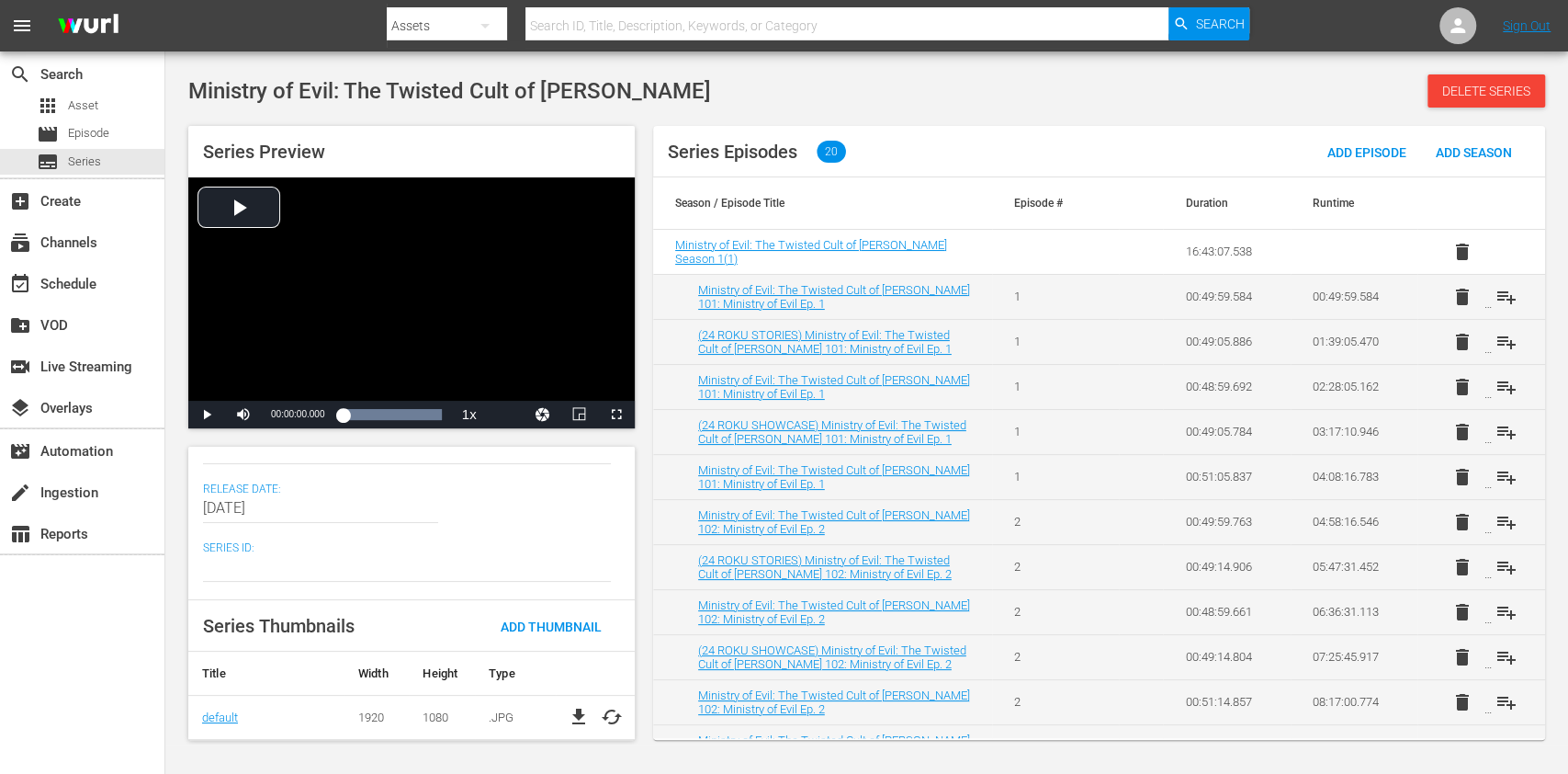
scroll to position [229, 0]
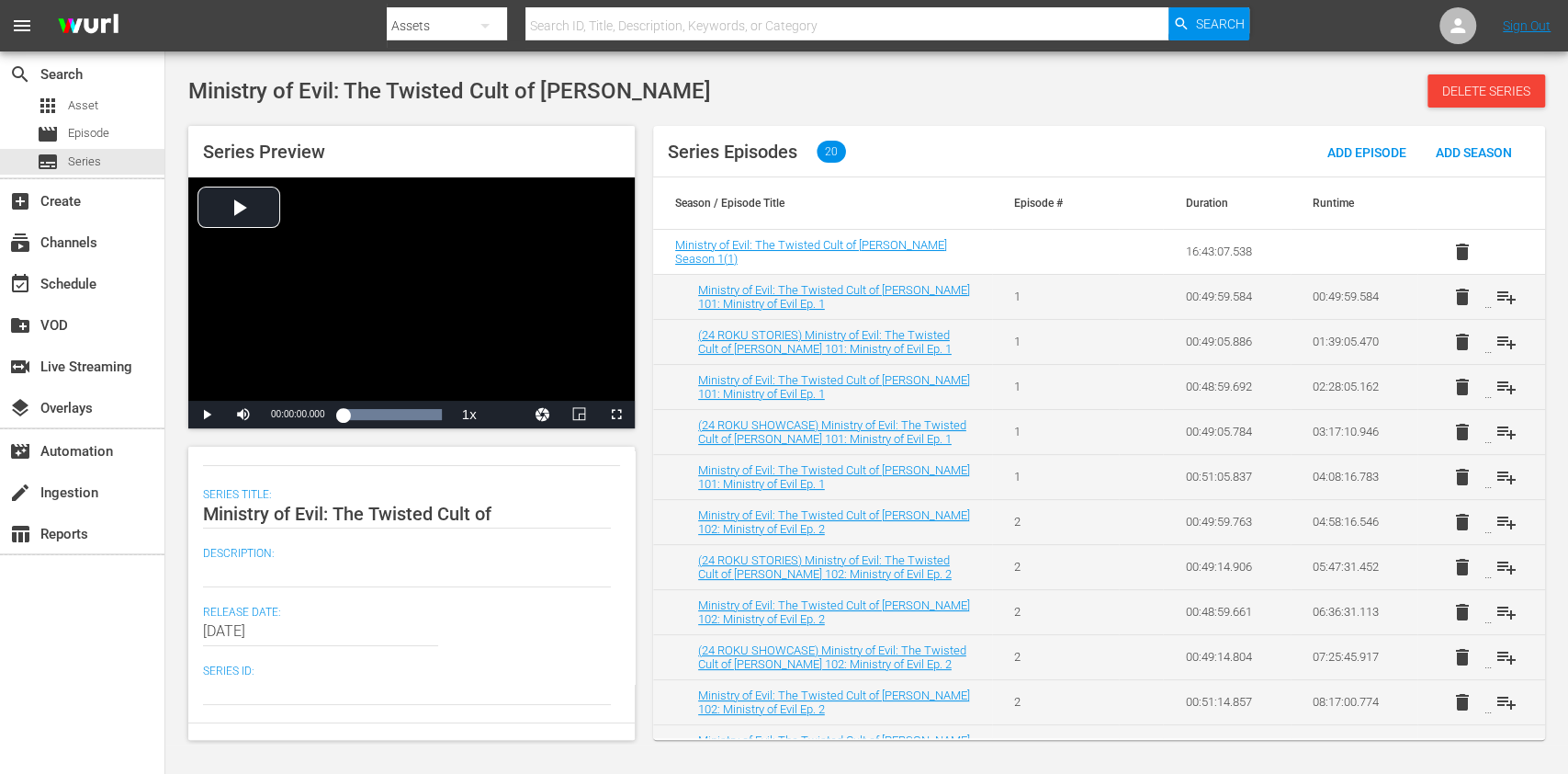
click at [54, 646] on div "search Search apps Asset movie Episode subtitles Series add_box Create subscrip…" at bounding box center [83, 438] width 166 height 774
click at [264, 566] on textarea at bounding box center [407, 572] width 408 height 22
paste textarea "[PERSON_NAME] and [PERSON_NAME] recruited young members to join their ministry …"
type textarea "[PERSON_NAME] and [PERSON_NAME] recruited young members to join their ministry …"
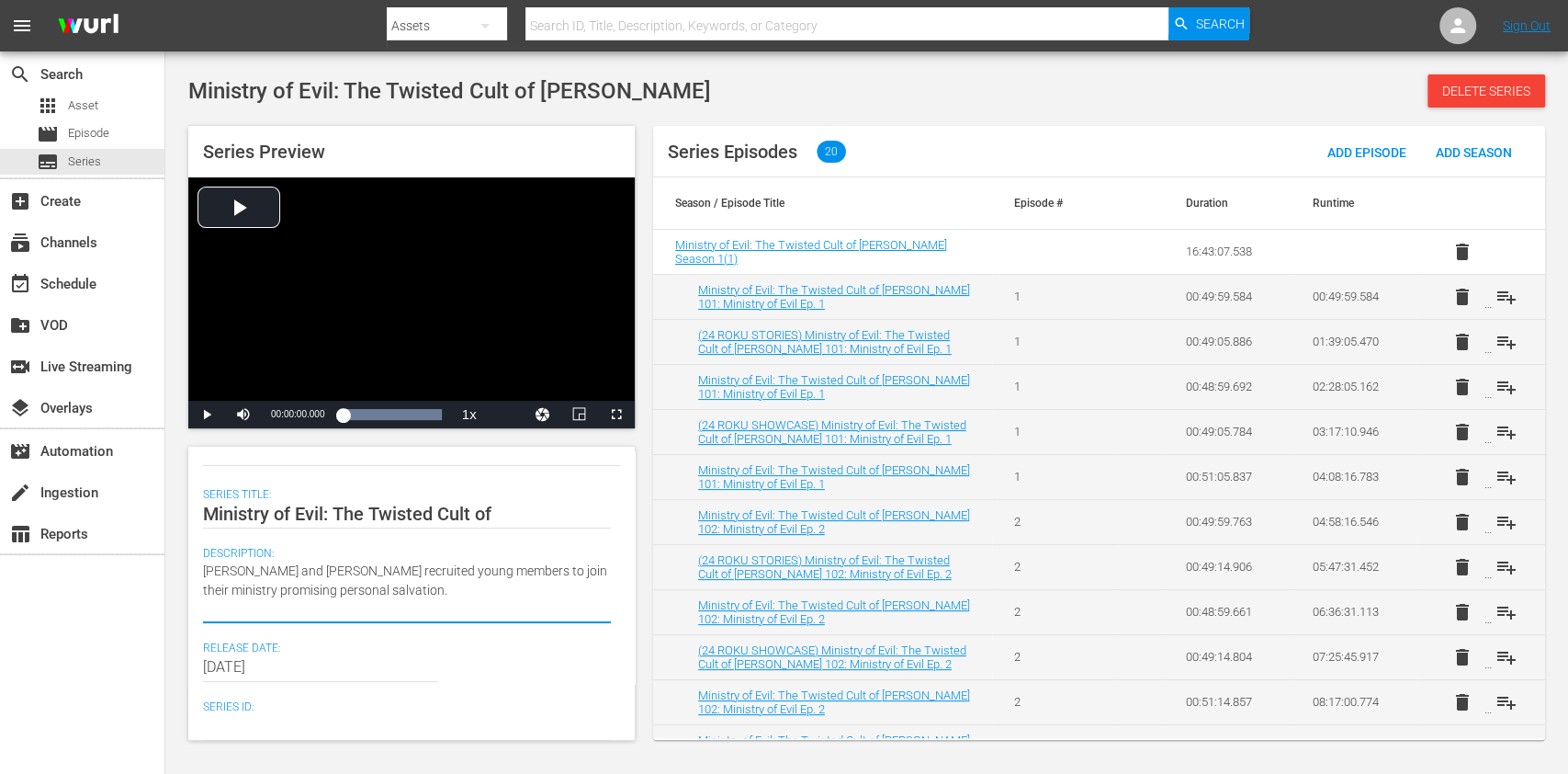
type textarea "[PERSON_NAME] and [PERSON_NAME] recruited young members to join their ministry …"
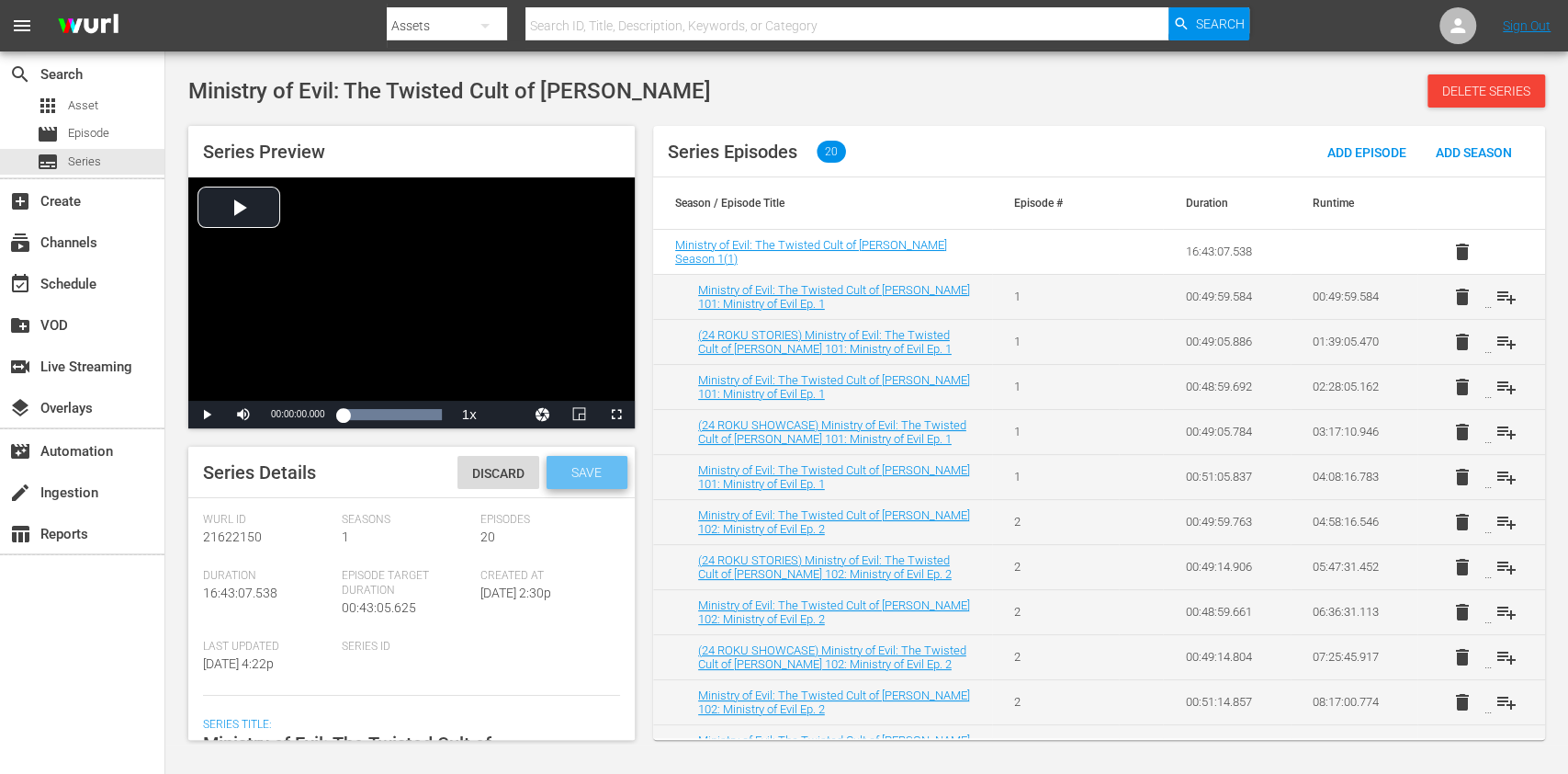
click at [588, 465] on span "Save" at bounding box center [586, 471] width 60 height 14
drag, startPoint x: 98, startPoint y: 623, endPoint x: 120, endPoint y: 559, distance: 67.7
click at [97, 623] on div "search Search apps Asset movie Episode subtitles Series add_box Create subscrip…" at bounding box center [83, 438] width 166 height 774
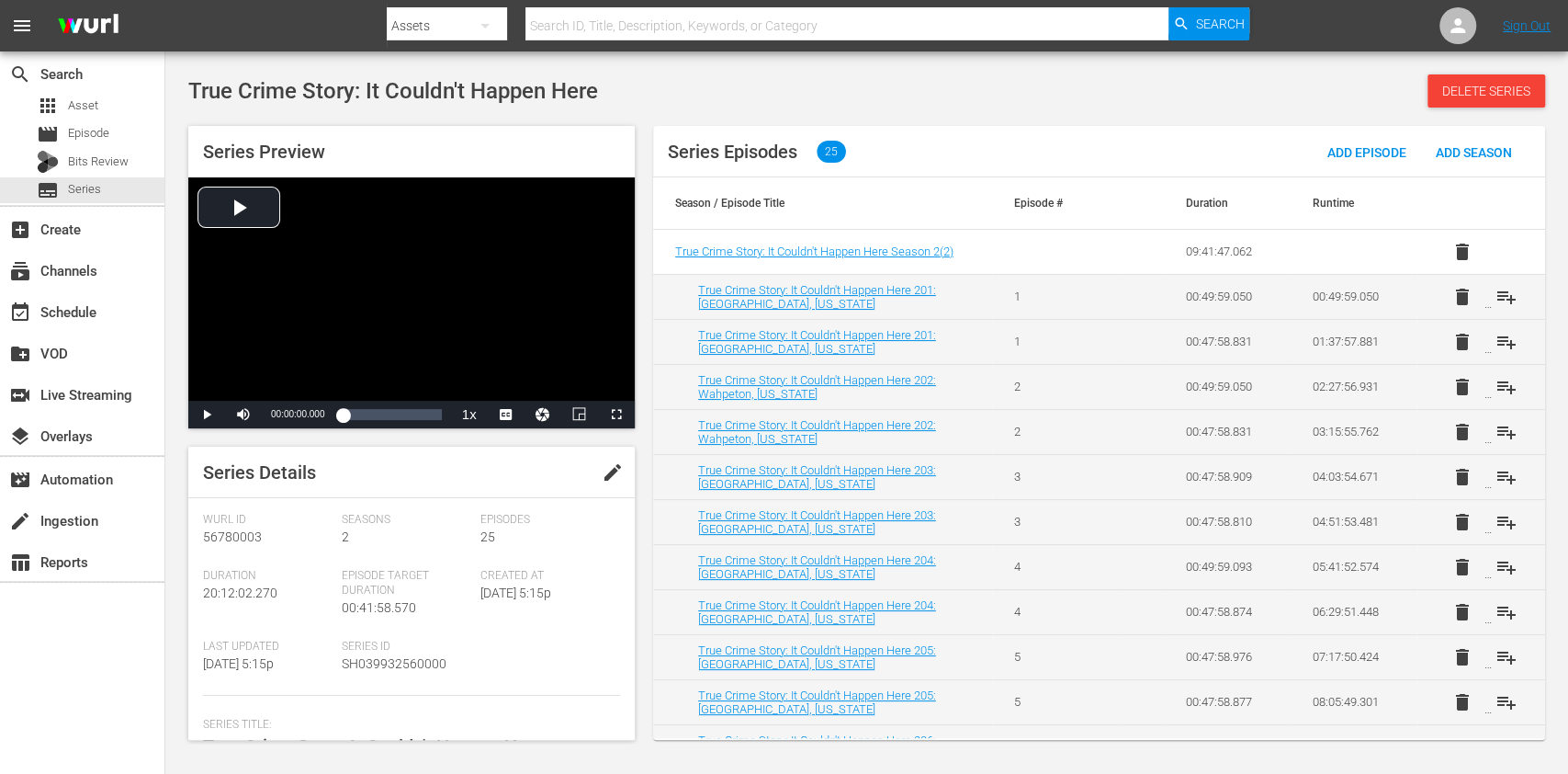
click at [605, 477] on span "edit" at bounding box center [612, 471] width 22 height 22
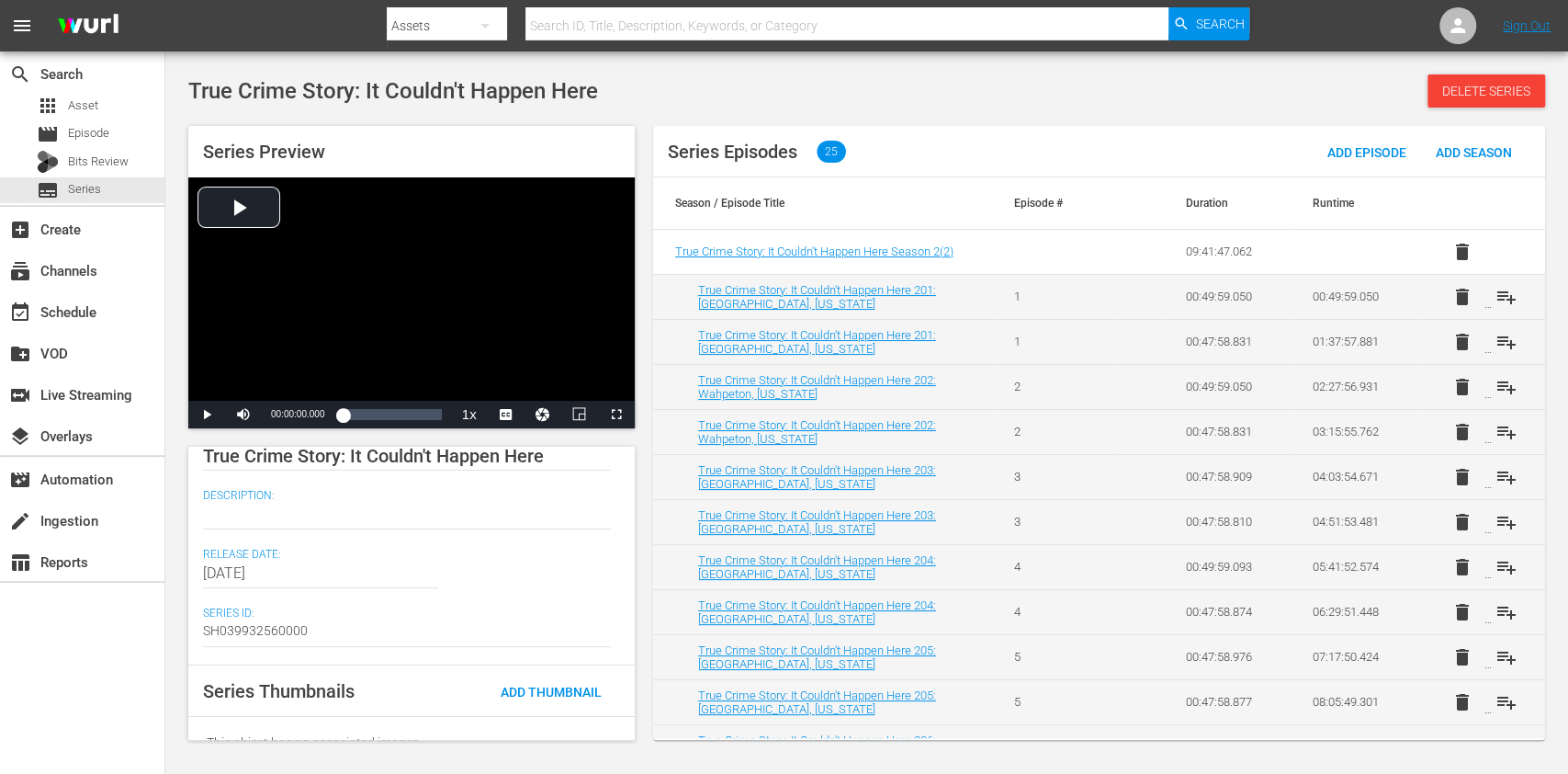
scroll to position [316, 0]
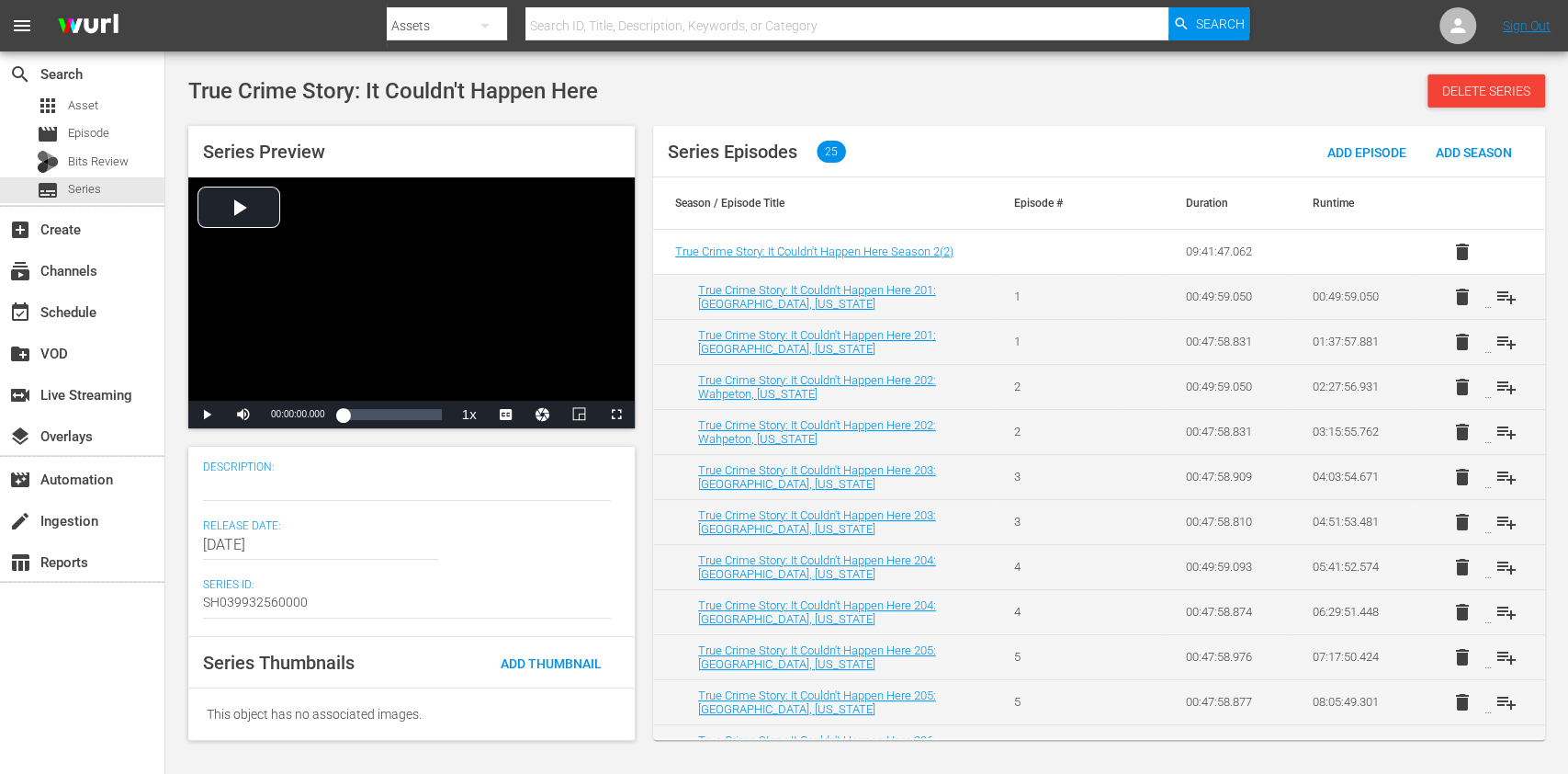
drag, startPoint x: 65, startPoint y: 625, endPoint x: 95, endPoint y: 585, distance: 50.0
click at [64, 625] on div "search Search apps Asset movie Episode Bits Review subtitles Series add_box Cre…" at bounding box center [83, 438] width 166 height 774
click at [263, 497] on div at bounding box center [407, 486] width 408 height 44
click at [263, 488] on textarea at bounding box center [407, 486] width 408 height 22
paste textarea "Small town native and advocate [PERSON_NAME] [PERSON_NAME] explores controversi…"
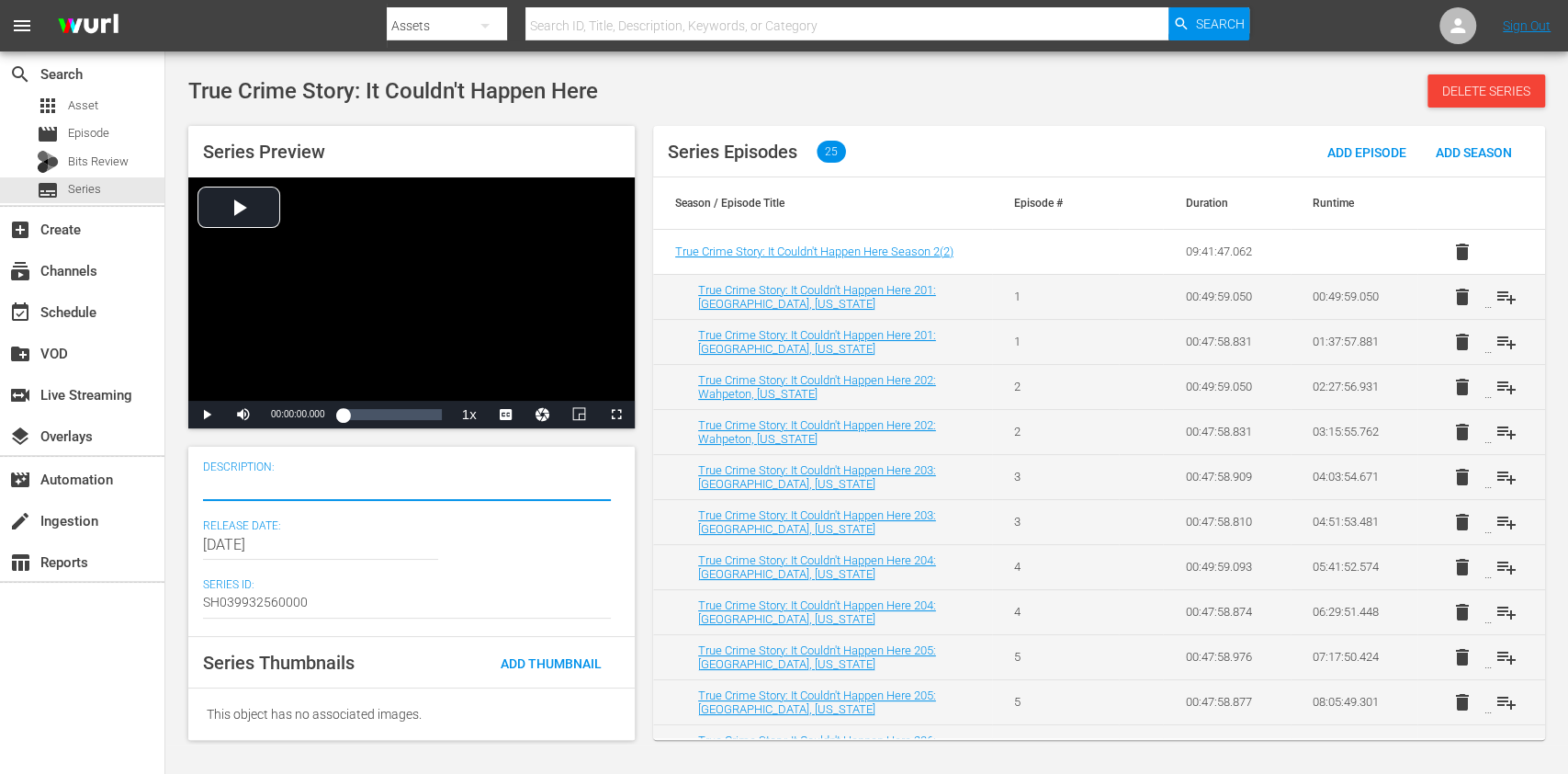
type textarea "Small town native and advocate [PERSON_NAME] [PERSON_NAME] explores controversi…"
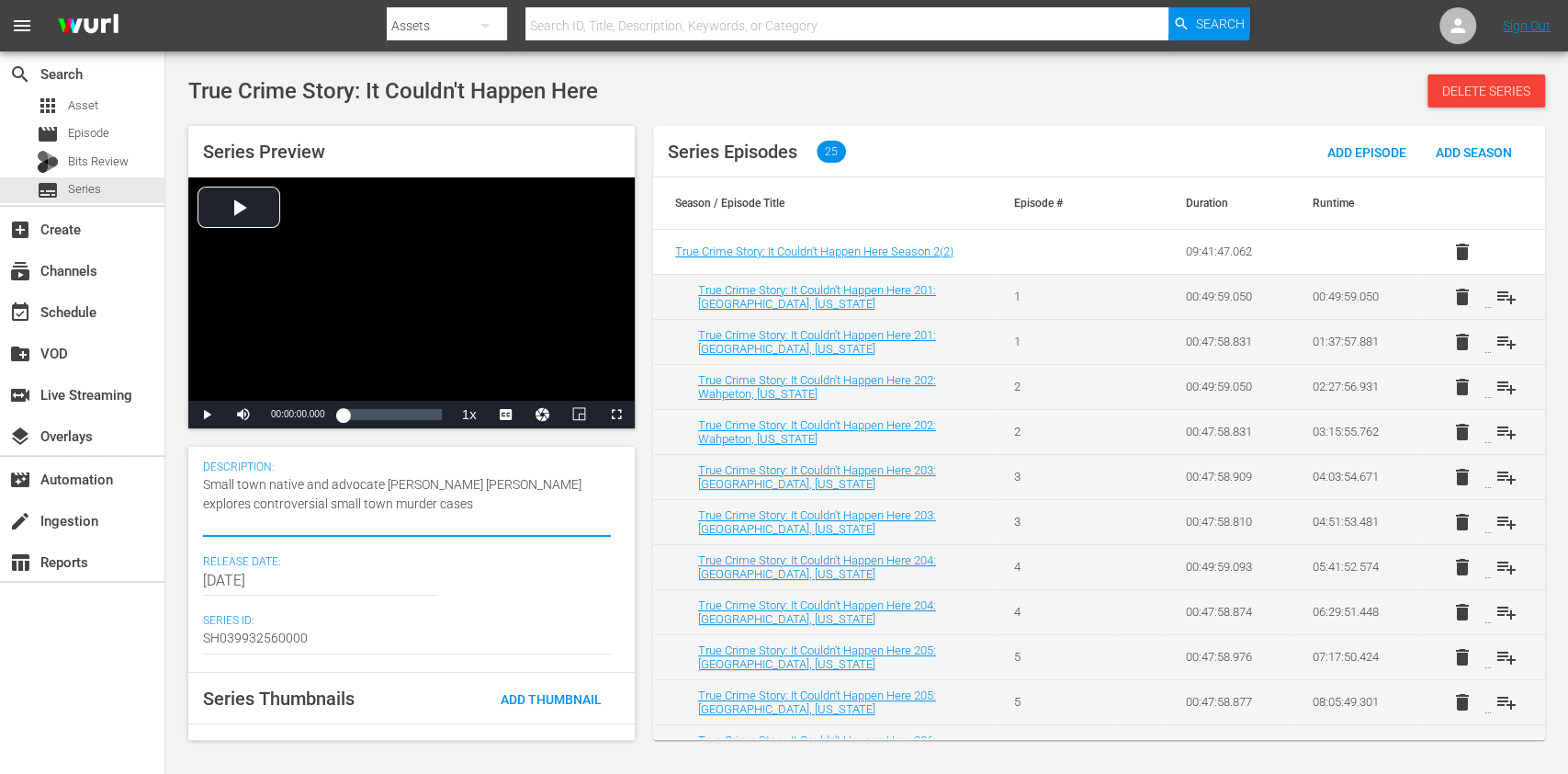
type textarea "Small town native and advocate [PERSON_NAME] [PERSON_NAME] explores controversi…"
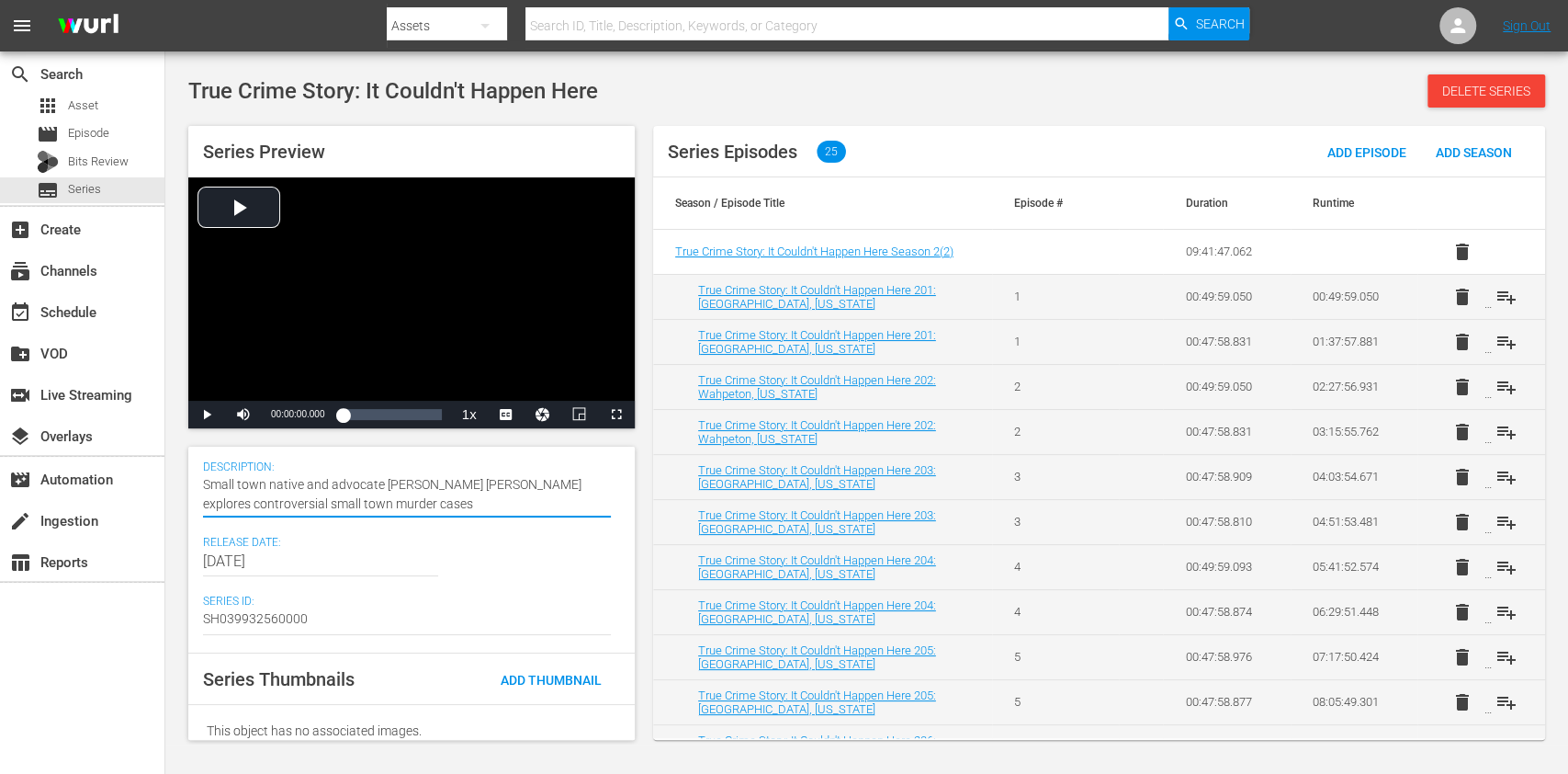
type textarea "Small town native and advocate [PERSON_NAME] [PERSON_NAME] explores controversi…"
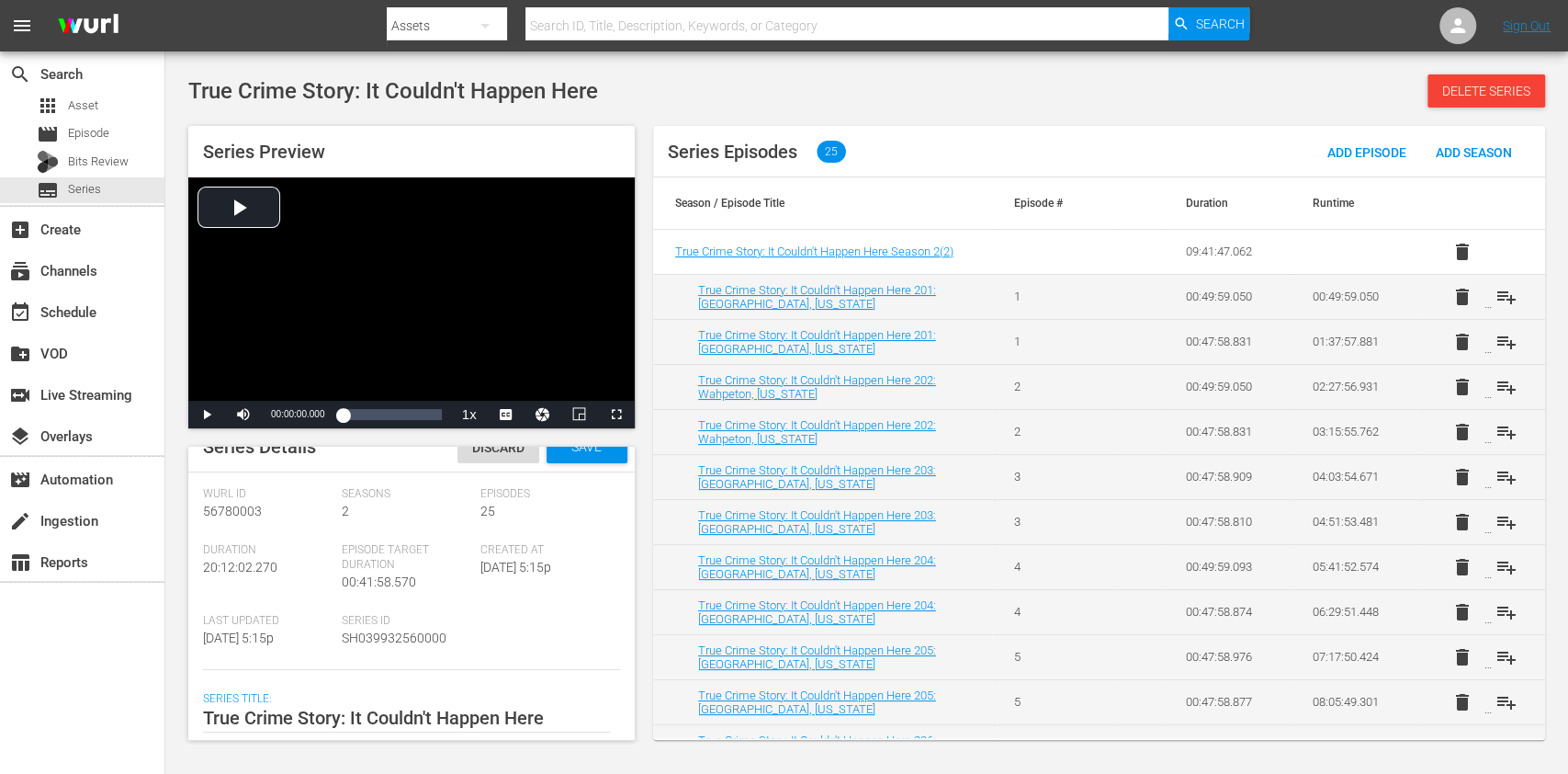
scroll to position [0, 0]
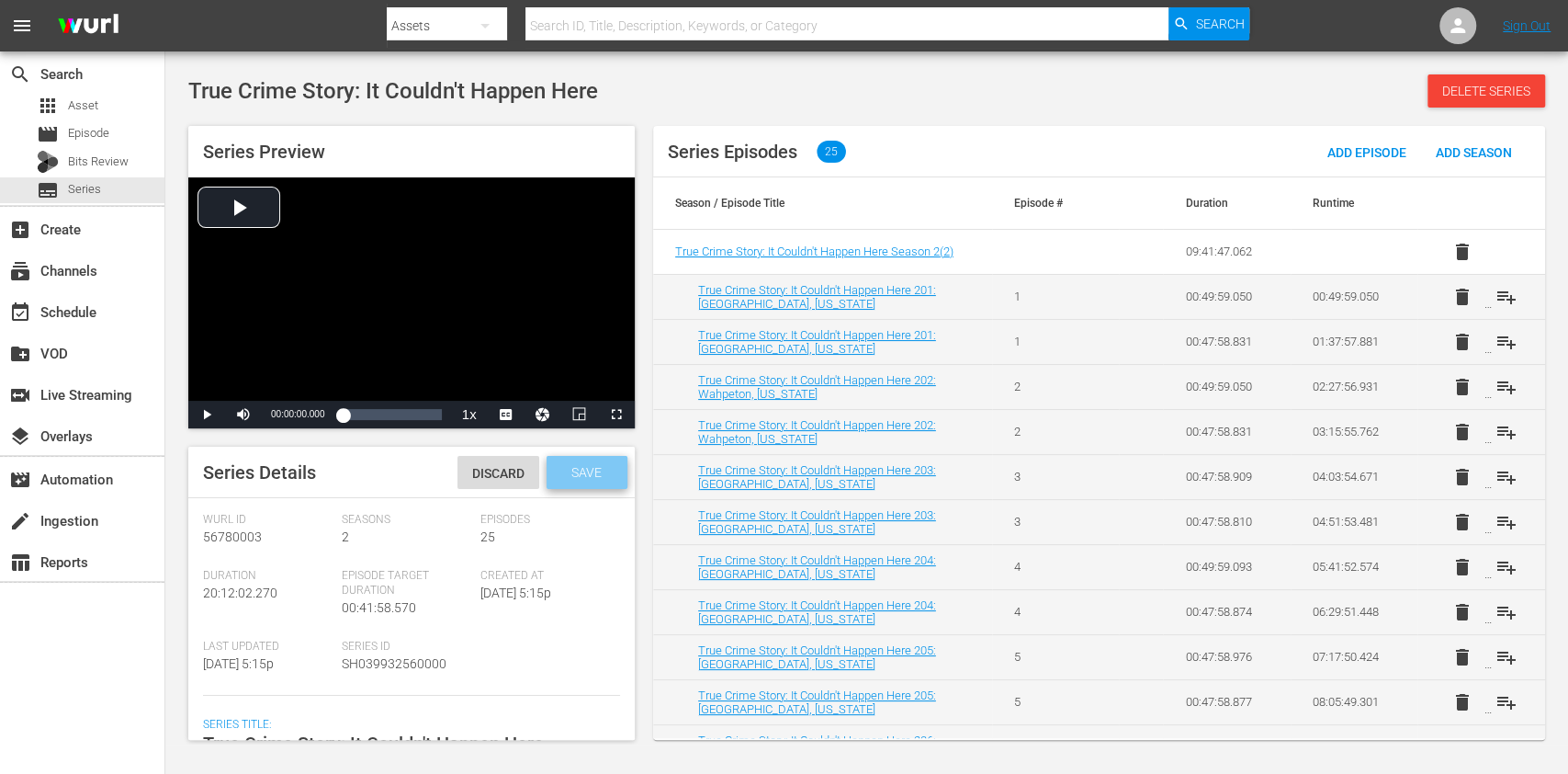
click at [586, 473] on span "Save" at bounding box center [586, 471] width 60 height 14
click at [22, 660] on div "search Search apps Asset movie Episode Bits Review subtitles Series add_box Cre…" at bounding box center [83, 438] width 166 height 774
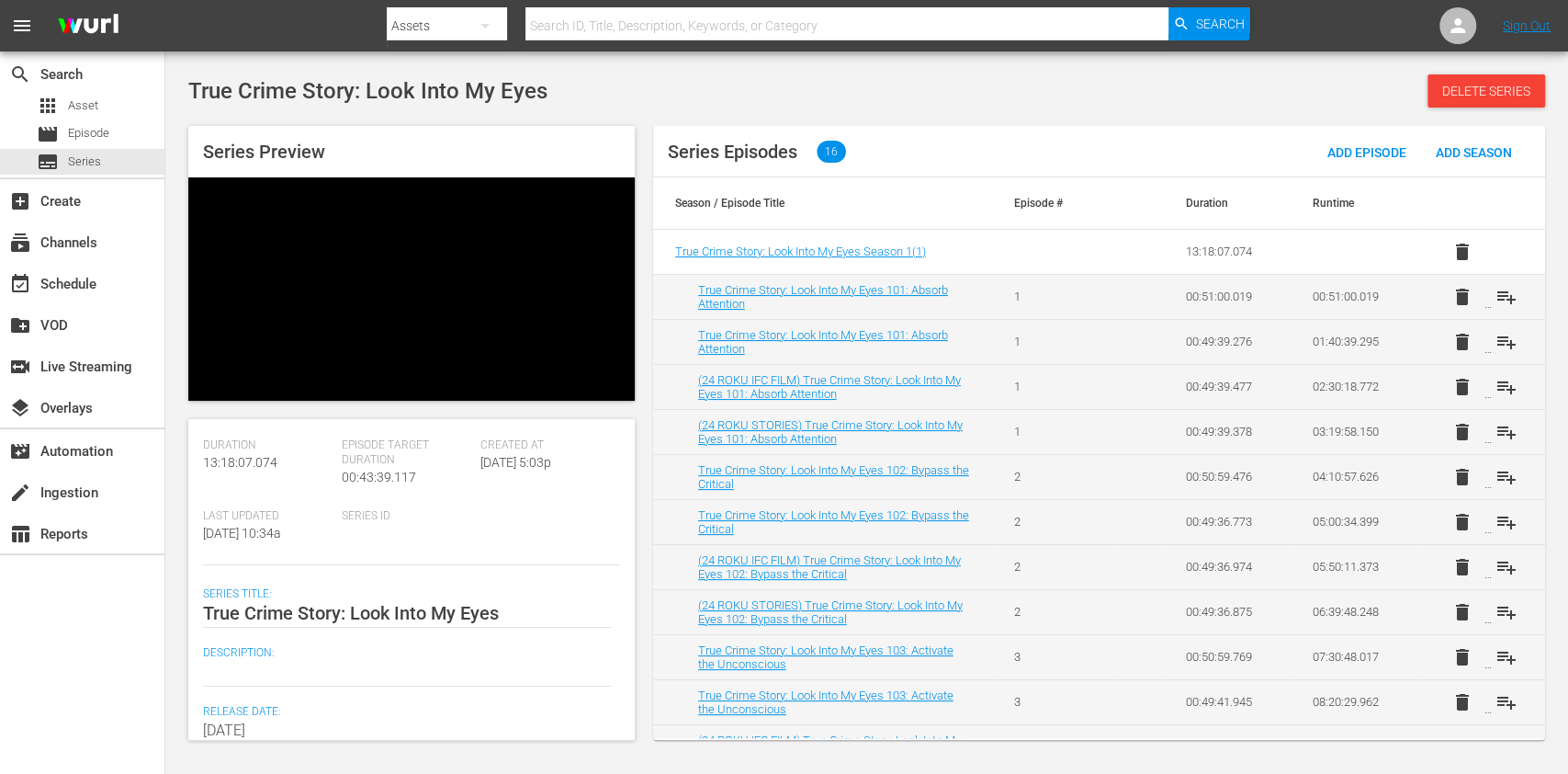
scroll to position [239, 0]
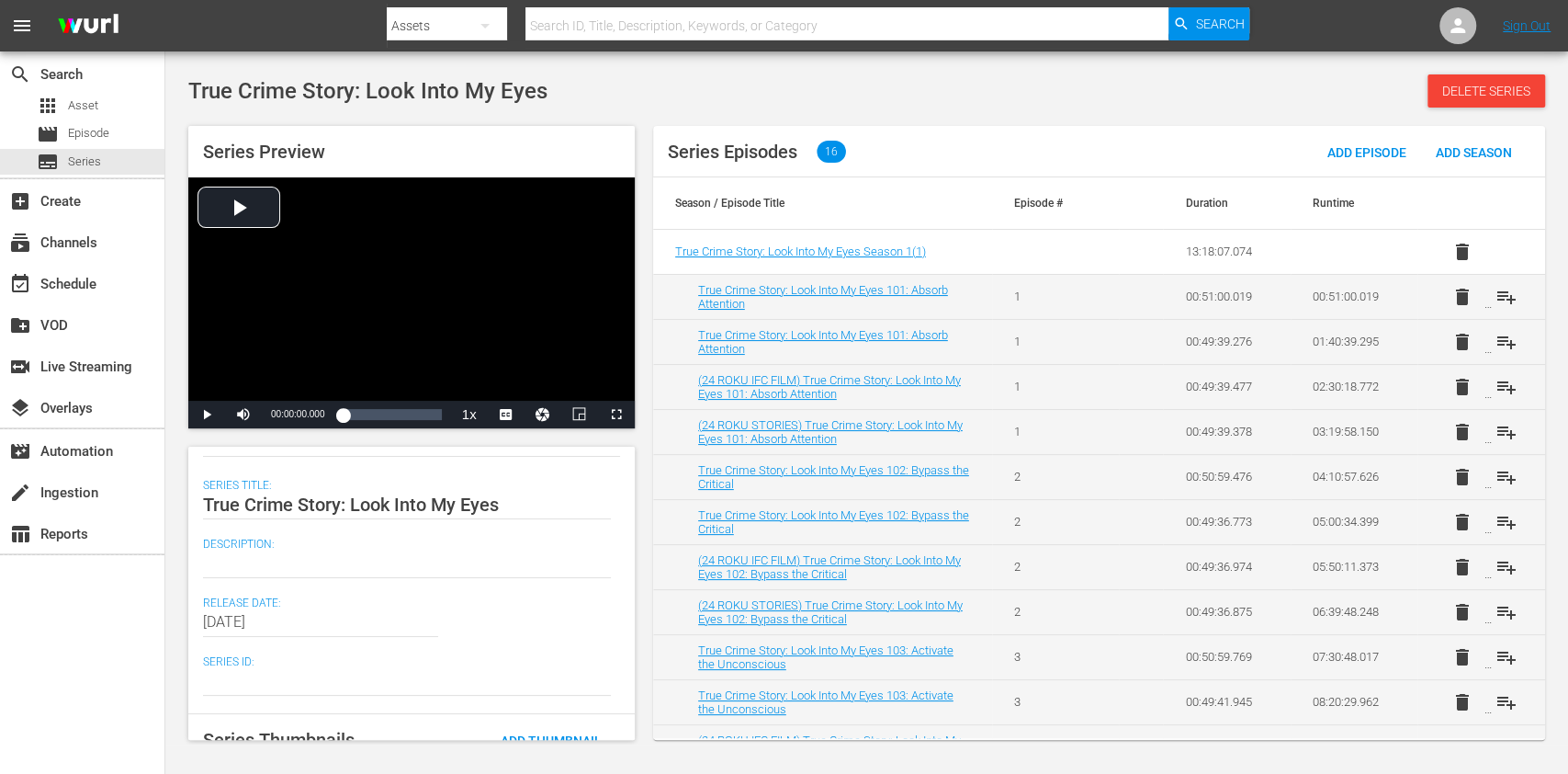
click at [18, 646] on div "search Search apps Asset movie Episode subtitles Series add_box Create subscrip…" at bounding box center [83, 438] width 166 height 774
click at [210, 570] on textarea at bounding box center [407, 563] width 408 height 22
paste textarea "Three high schoolers die after being hypnotized by their principal: Look Into M…"
type textarea "Three high schoolers die after being hypnotized by their principal: Look Into M…"
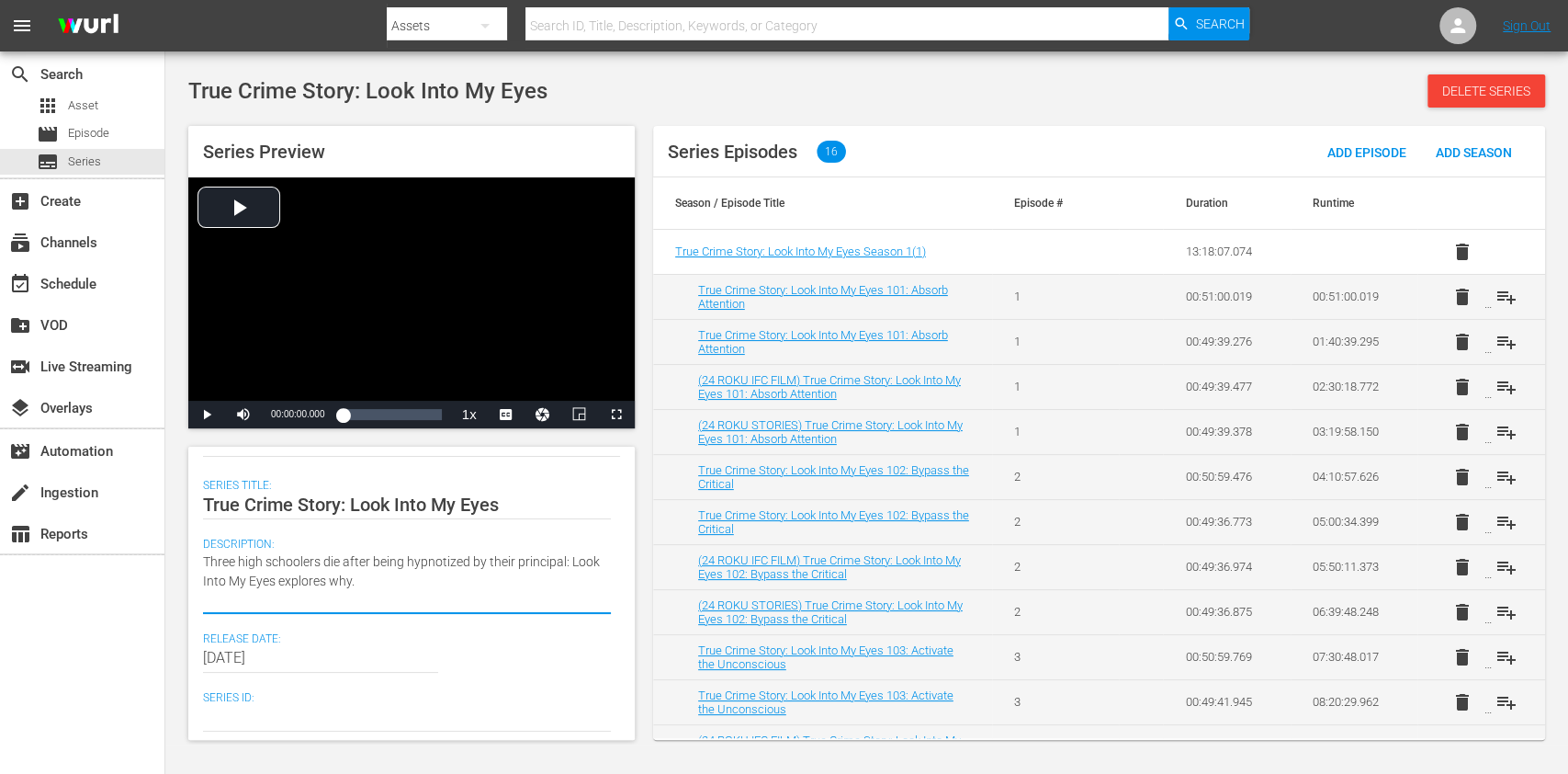
type textarea "Three high schoolers die after being hypnotized by their principal: Look Into M…"
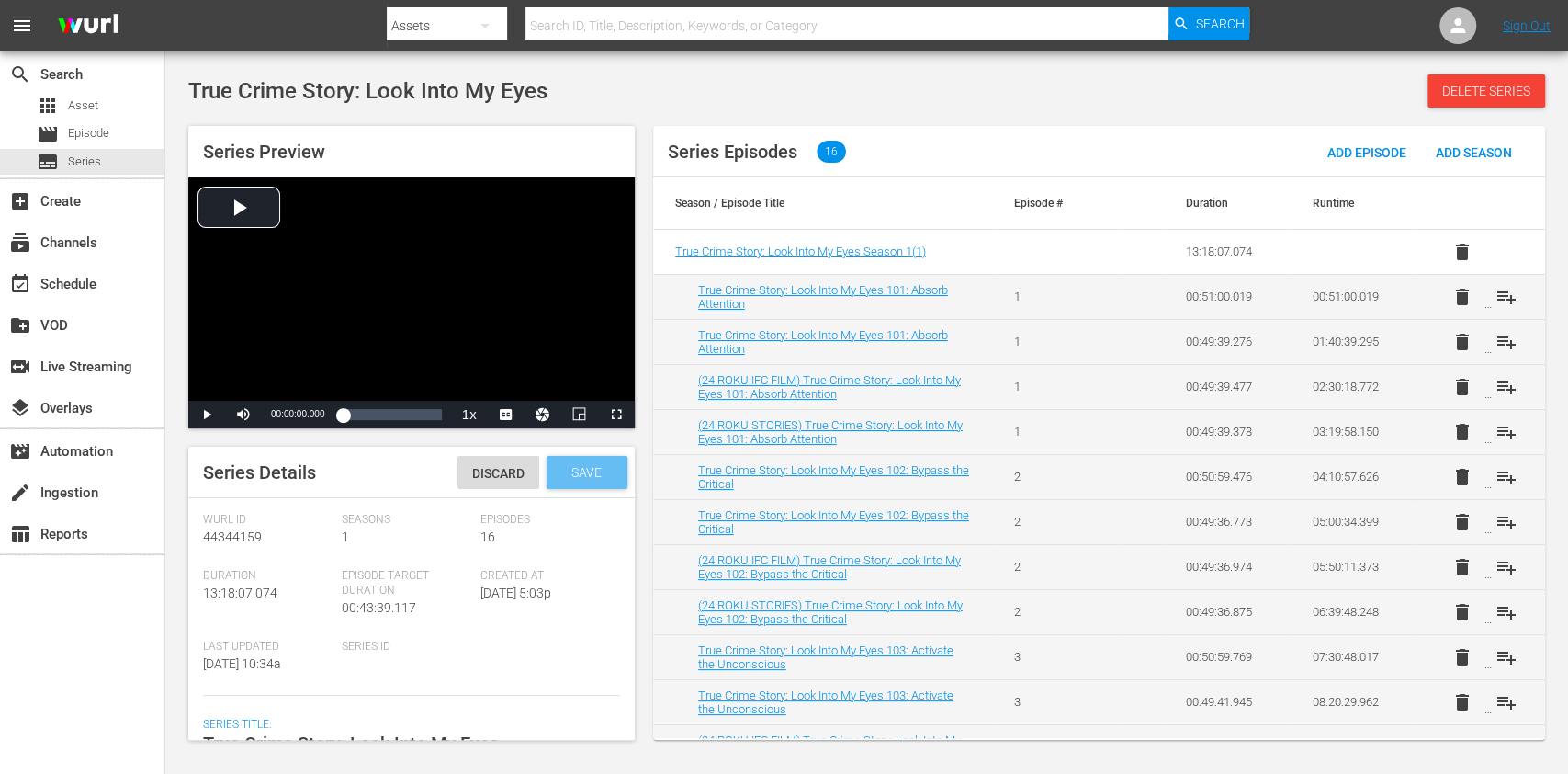
type textarea "Three high schoolers die after being hypnotized by their principal: Look Into M…"
click at [587, 471] on span "Save" at bounding box center [586, 471] width 60 height 14
drag, startPoint x: 28, startPoint y: 637, endPoint x: 140, endPoint y: 504, distance: 173.9
click at [28, 637] on div "search Search apps Asset movie Episode subtitles Series add_box Create subscrip…" at bounding box center [83, 438] width 166 height 774
drag, startPoint x: 124, startPoint y: 606, endPoint x: 136, endPoint y: 563, distance: 44.6
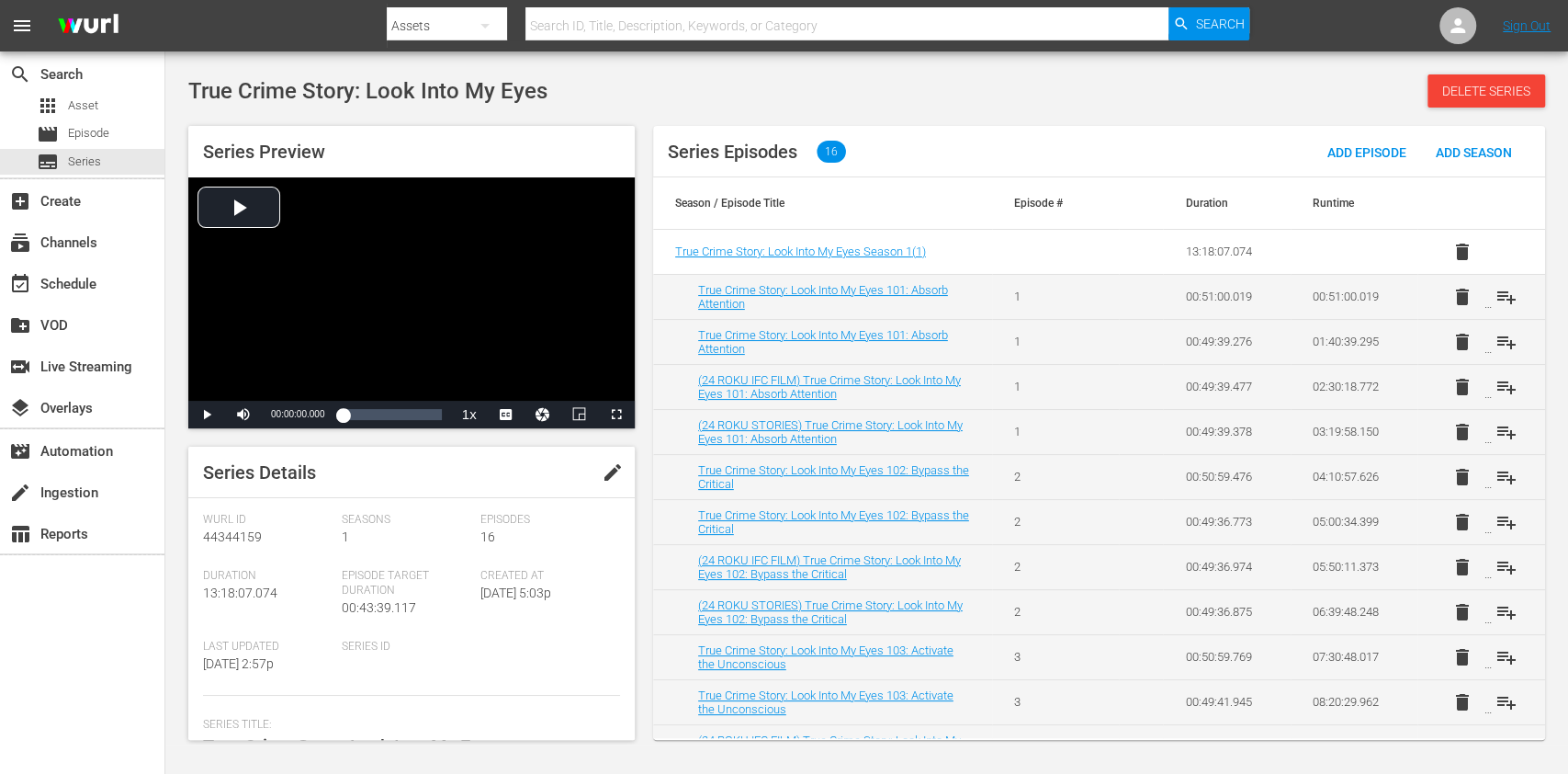
click at [124, 606] on div "search Search apps Asset movie Episode subtitles Series add_box Create subscrip…" at bounding box center [83, 438] width 166 height 774
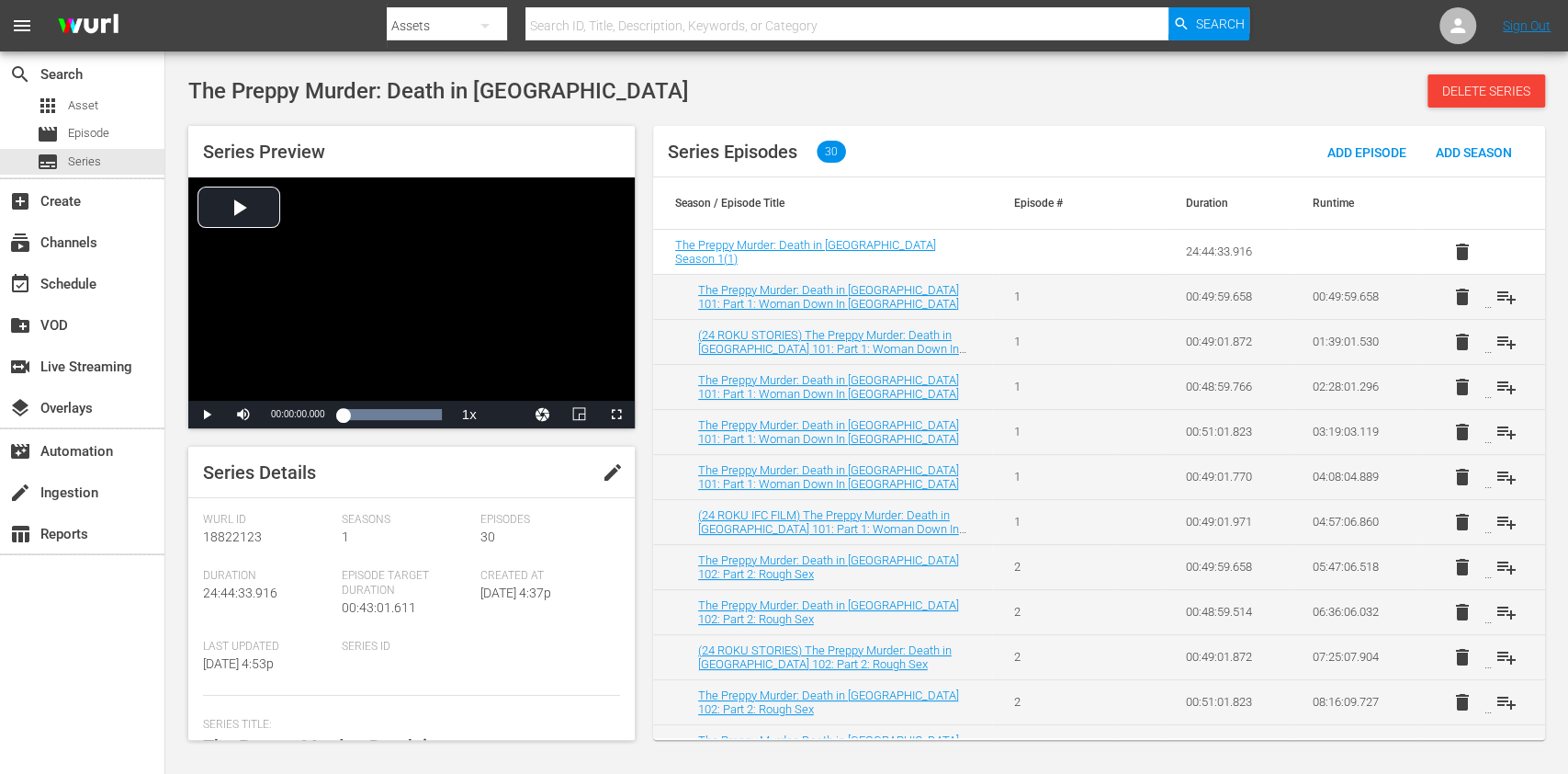
click at [606, 461] on span "edit" at bounding box center [612, 471] width 22 height 22
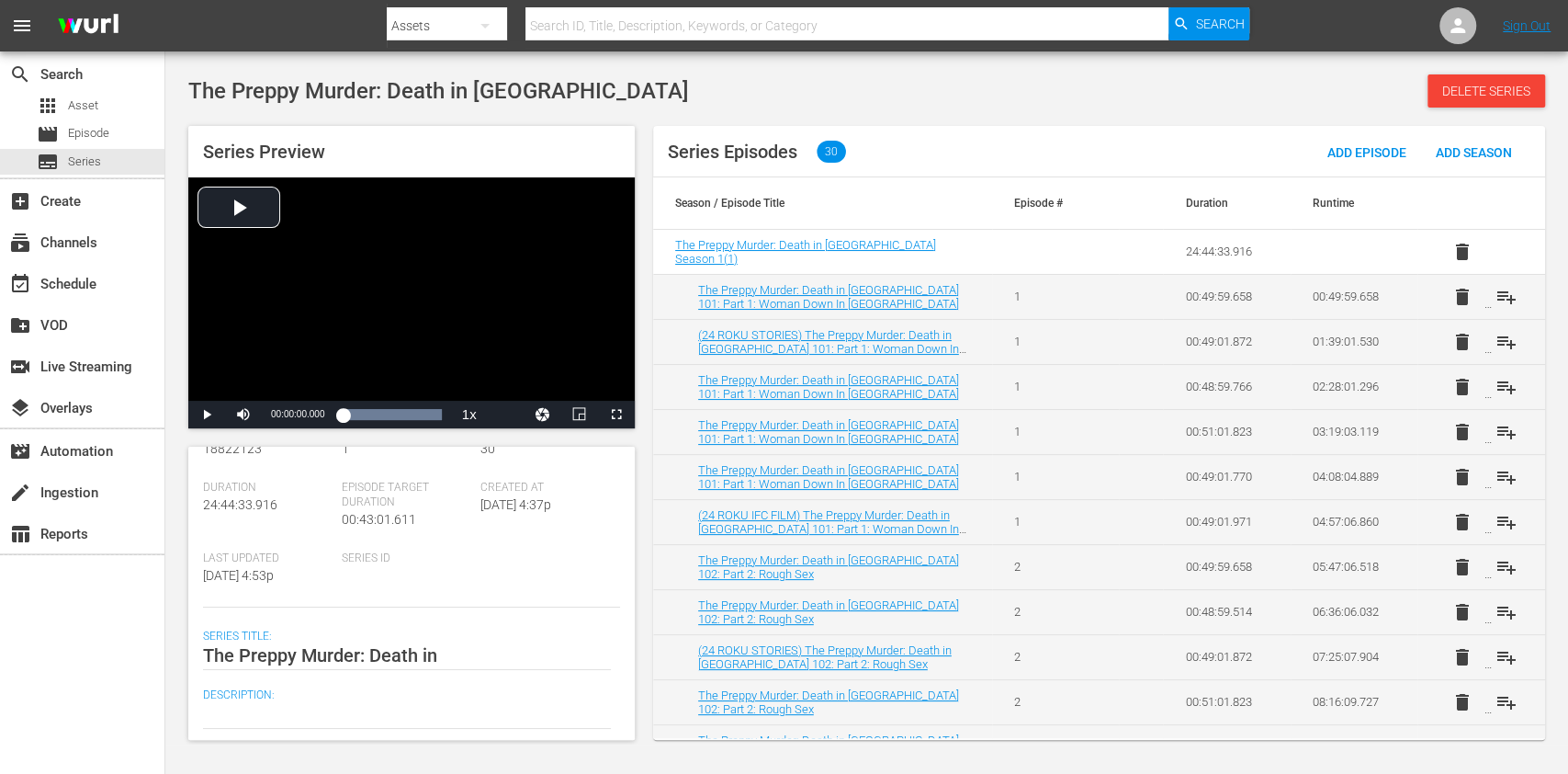
scroll to position [245, 0]
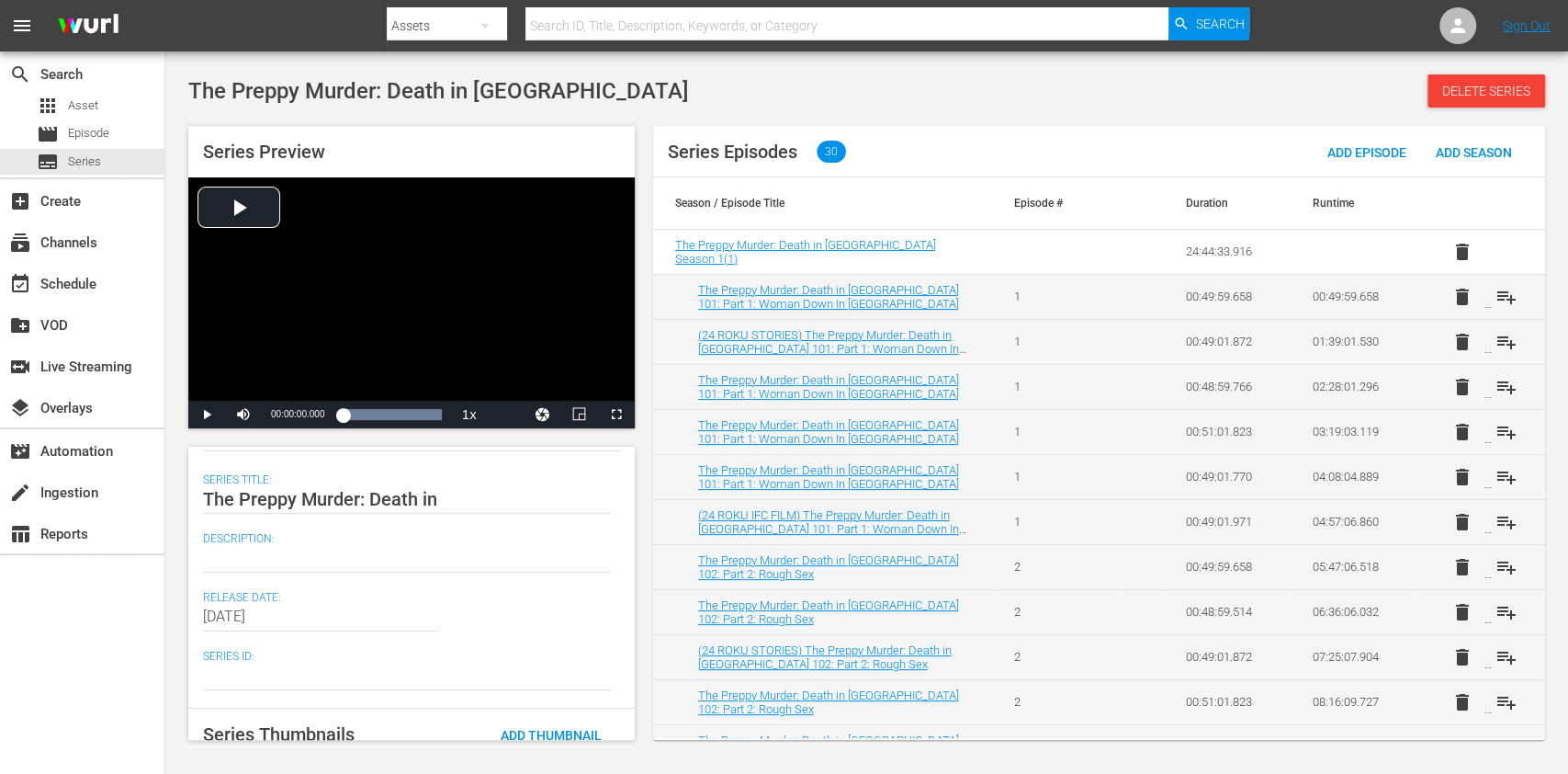
click at [85, 637] on div "search Search apps Asset movie Episode subtitles Series add_box Create subscrip…" at bounding box center [83, 438] width 166 height 774
click at [234, 547] on textarea at bounding box center [407, 557] width 408 height 22
paste textarea "The Preppy Murder: Death in Central Park will expose evidence that was inadmiss…"
type textarea "The Preppy Murder: Death in Central Park will expose evidence that was inadmiss…"
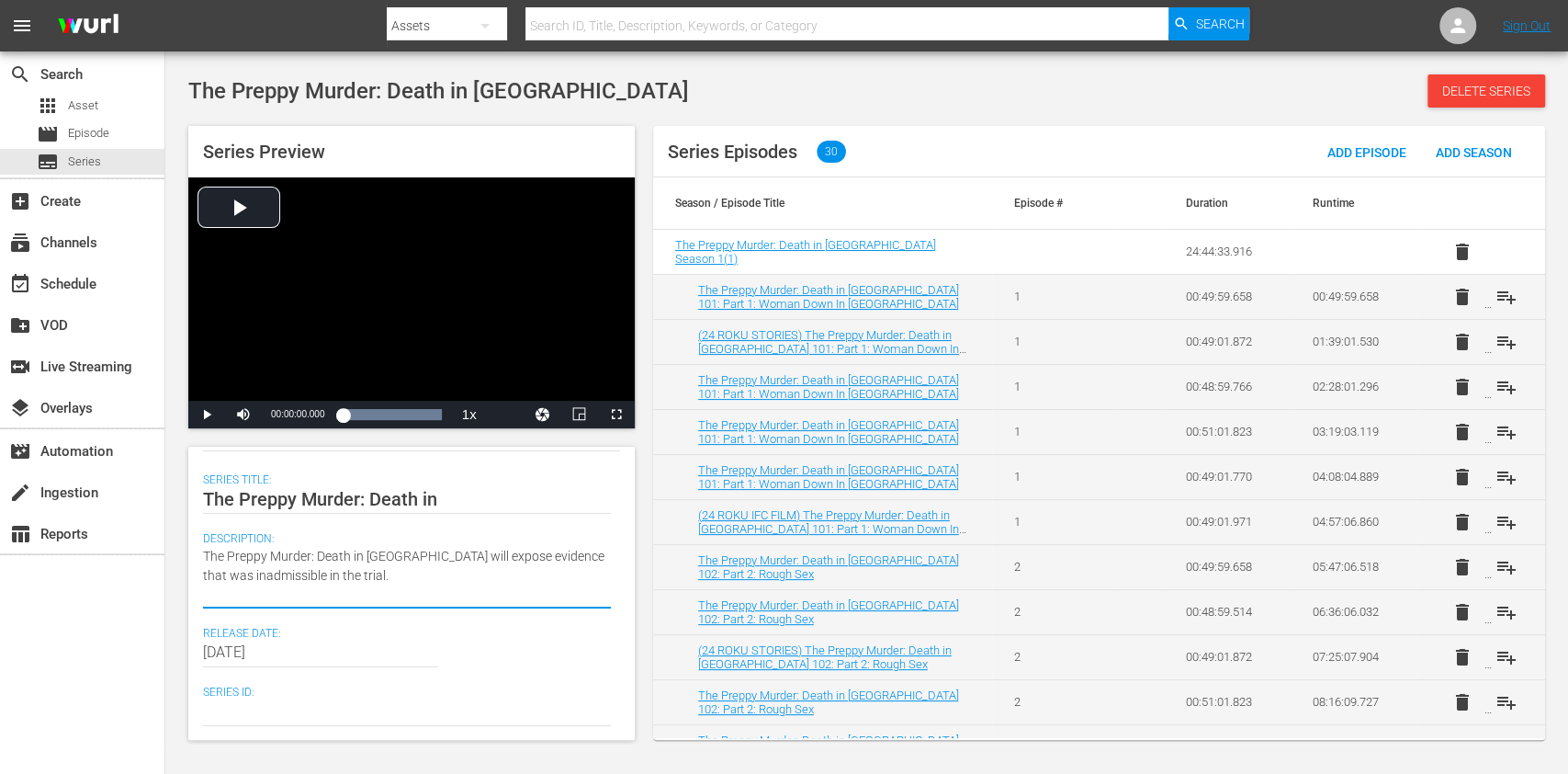
type textarea "The Preppy Murder: Death in Central Park will expose evidence that was inadmiss…"
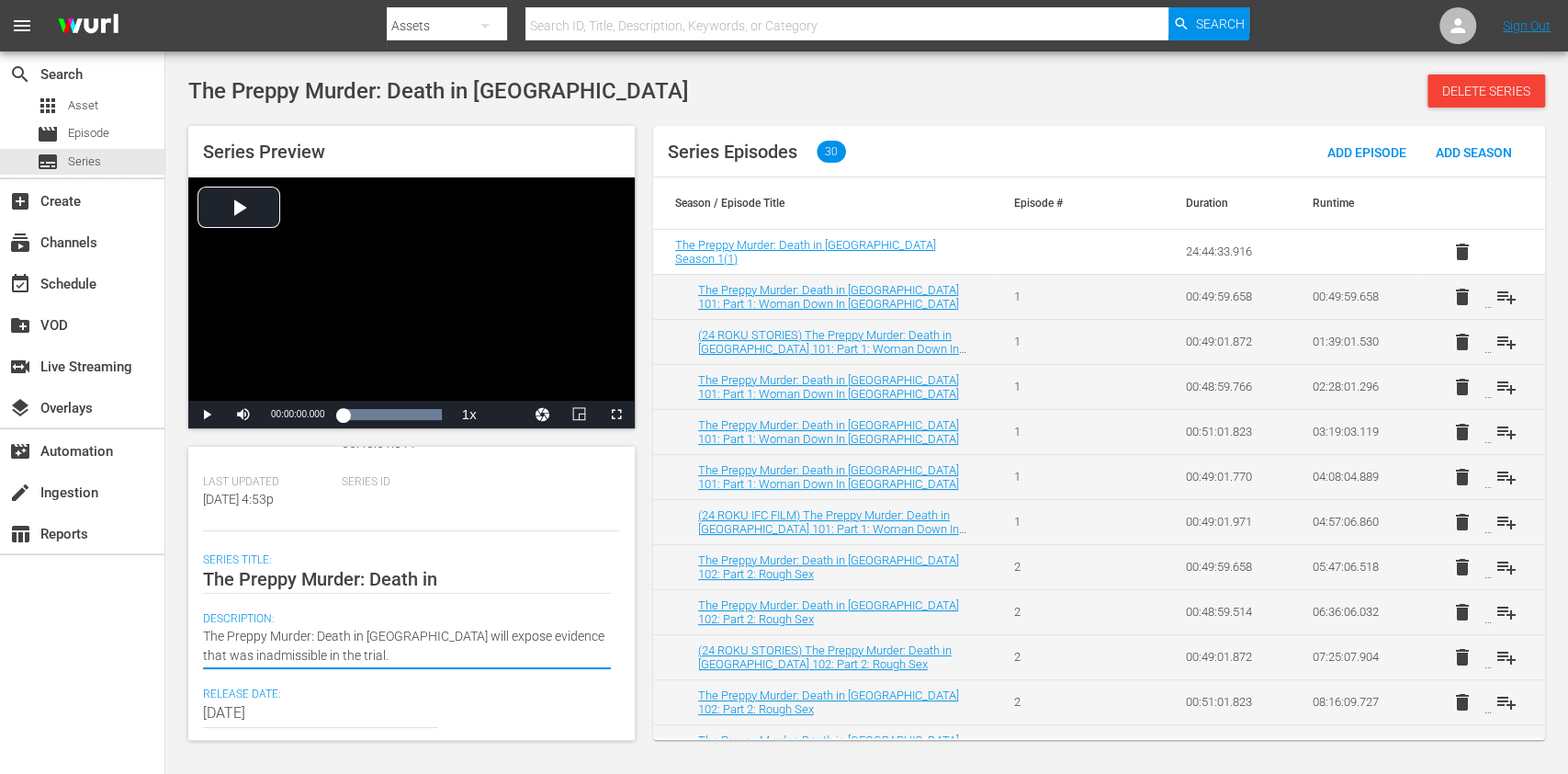
scroll to position [0, 0]
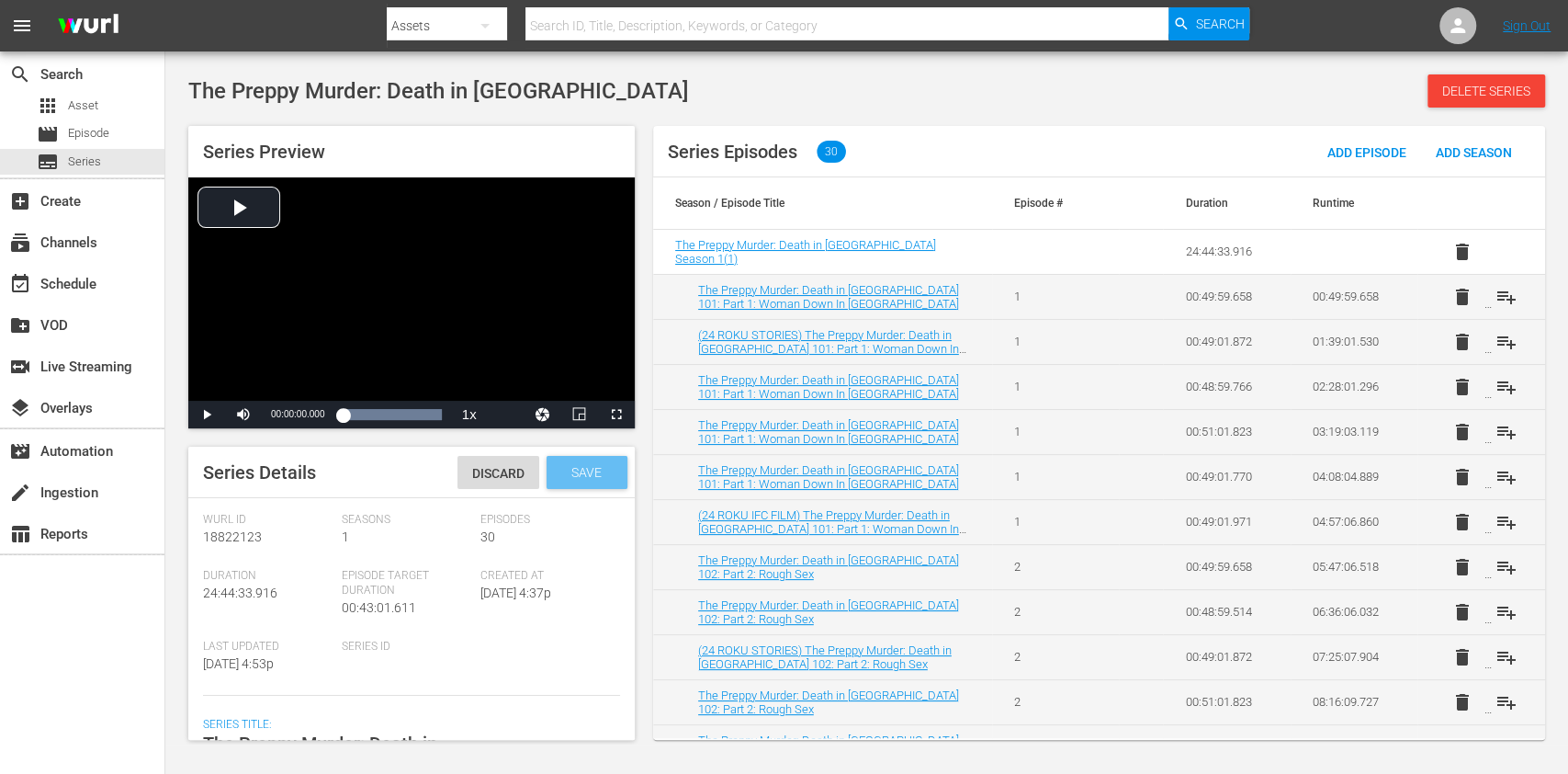
type textarea "The Preppy Murder: Death in Central Park will expose evidence that was inadmiss…"
click at [583, 467] on span "Save" at bounding box center [586, 471] width 60 height 14
drag, startPoint x: 86, startPoint y: 668, endPoint x: 156, endPoint y: 488, distance: 193.1
click at [86, 668] on div "search Search apps Asset movie Episode subtitles Series add_box Create subscrip…" at bounding box center [83, 438] width 166 height 774
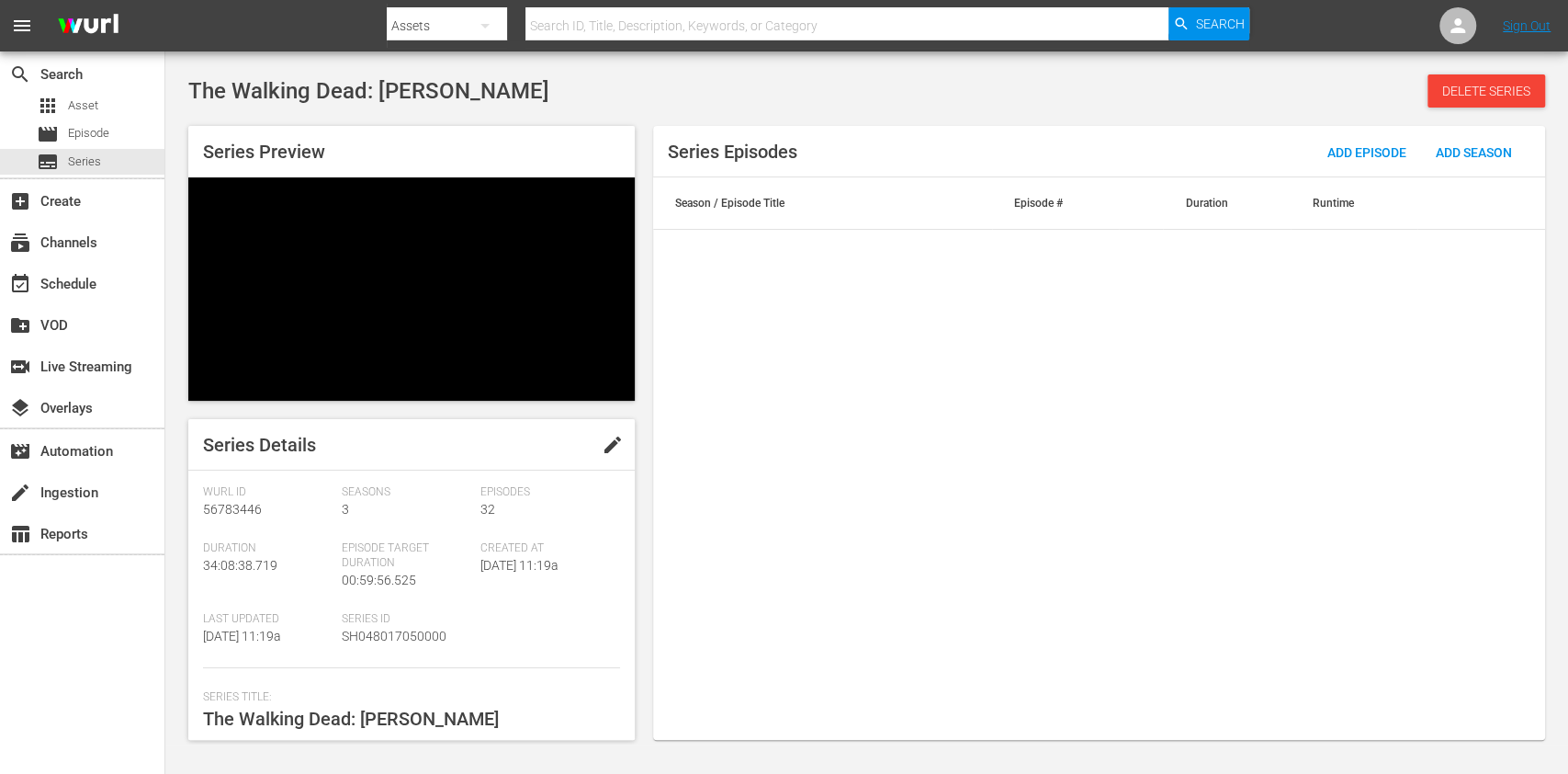
click at [605, 423] on button "edit" at bounding box center [613, 445] width 44 height 44
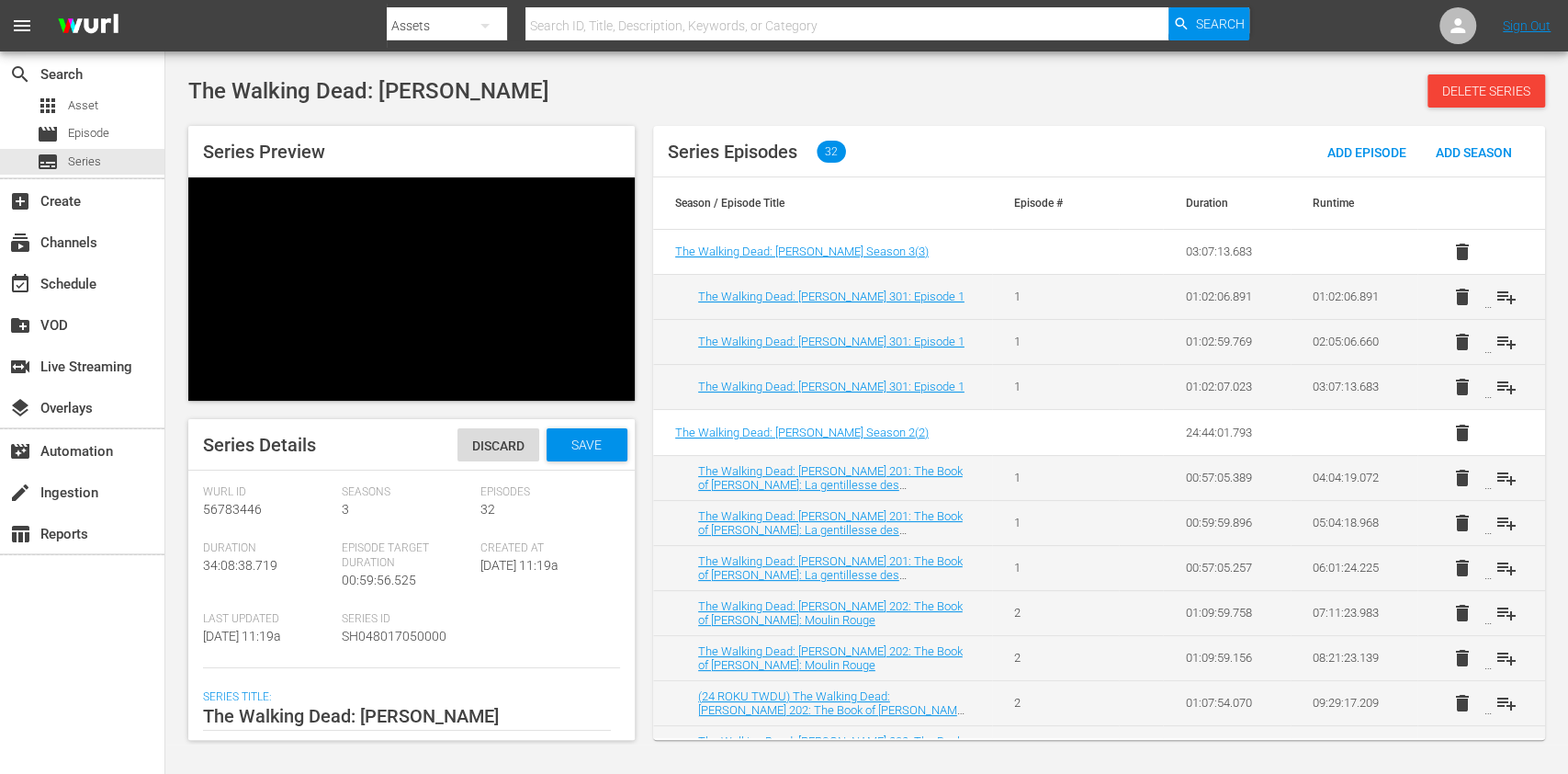
scroll to position [204, 0]
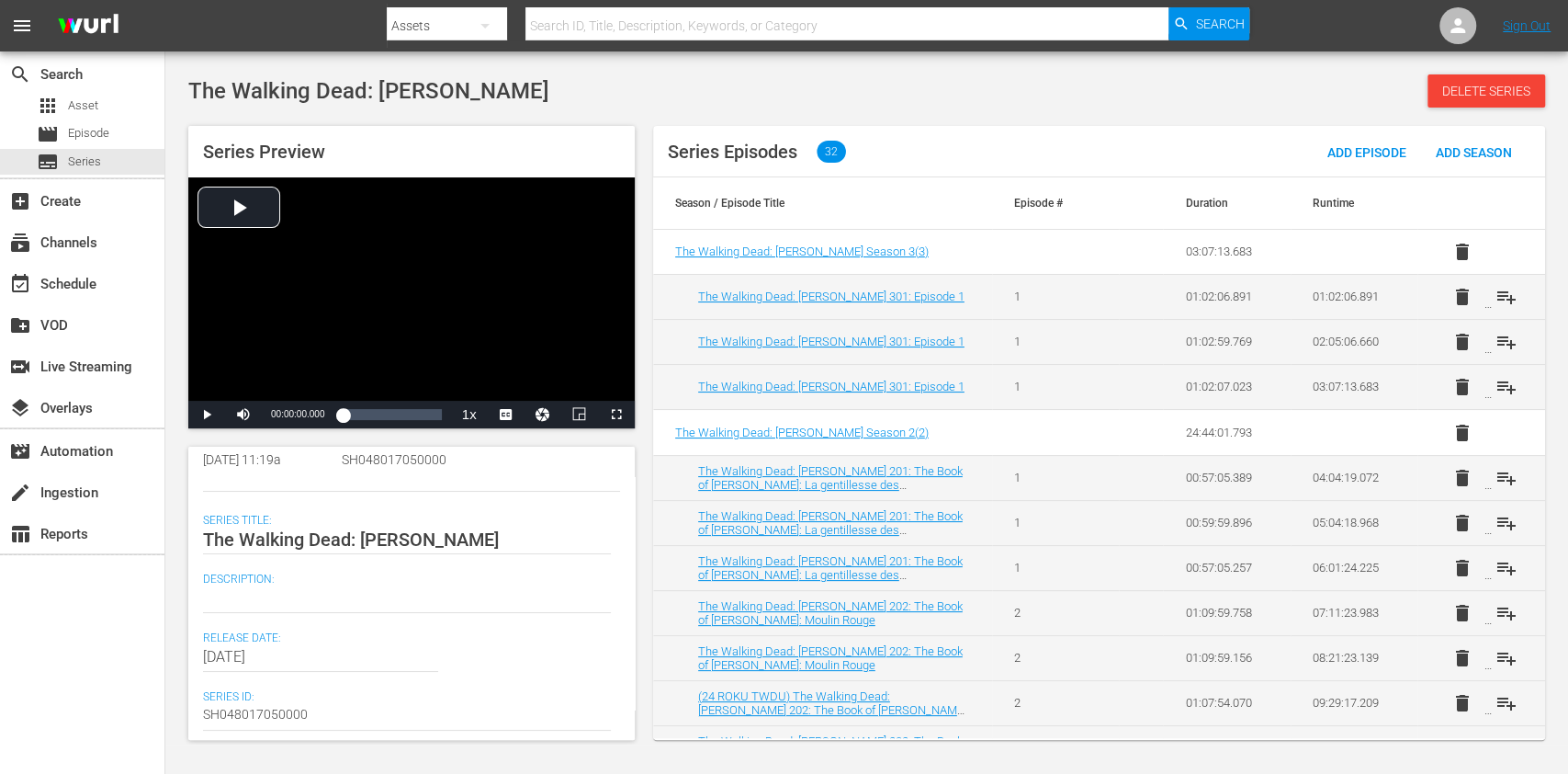
click at [49, 621] on div "search Search apps Asset movie Episode subtitles Series add_box Create subscrip…" at bounding box center [83, 438] width 166 height 774
click at [334, 592] on textarea at bounding box center [407, 598] width 408 height 22
paste textarea "A spin-off of THE WALKING DEAD that follows [PERSON_NAME] and [PERSON_NAME] reu…"
type textarea "A spin-off of THE WALKING DEAD that follows [PERSON_NAME] and [PERSON_NAME] reu…"
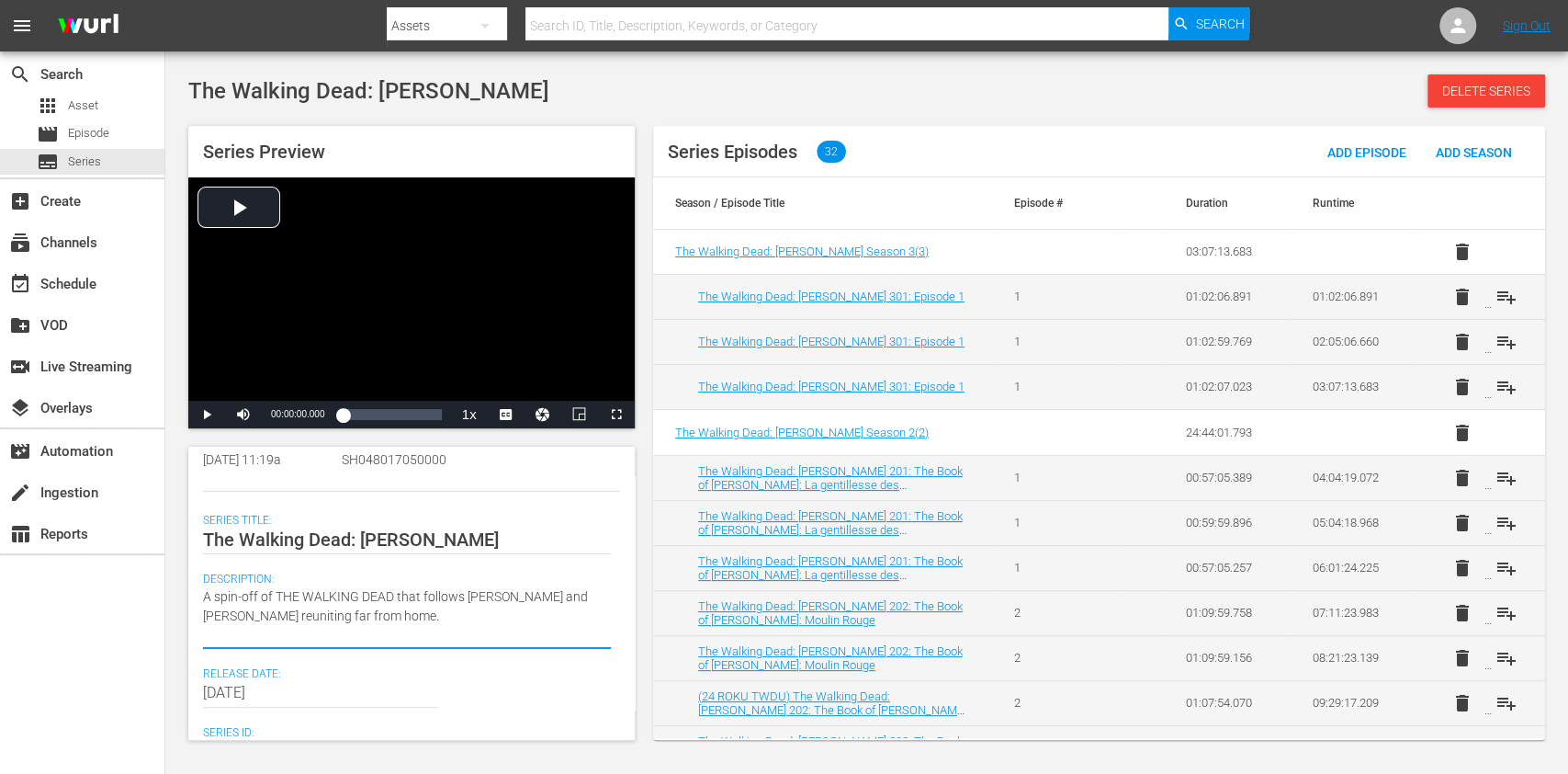
type textarea "A spin-off of THE WALKING DEAD that follows [PERSON_NAME] and [PERSON_NAME] reu…"
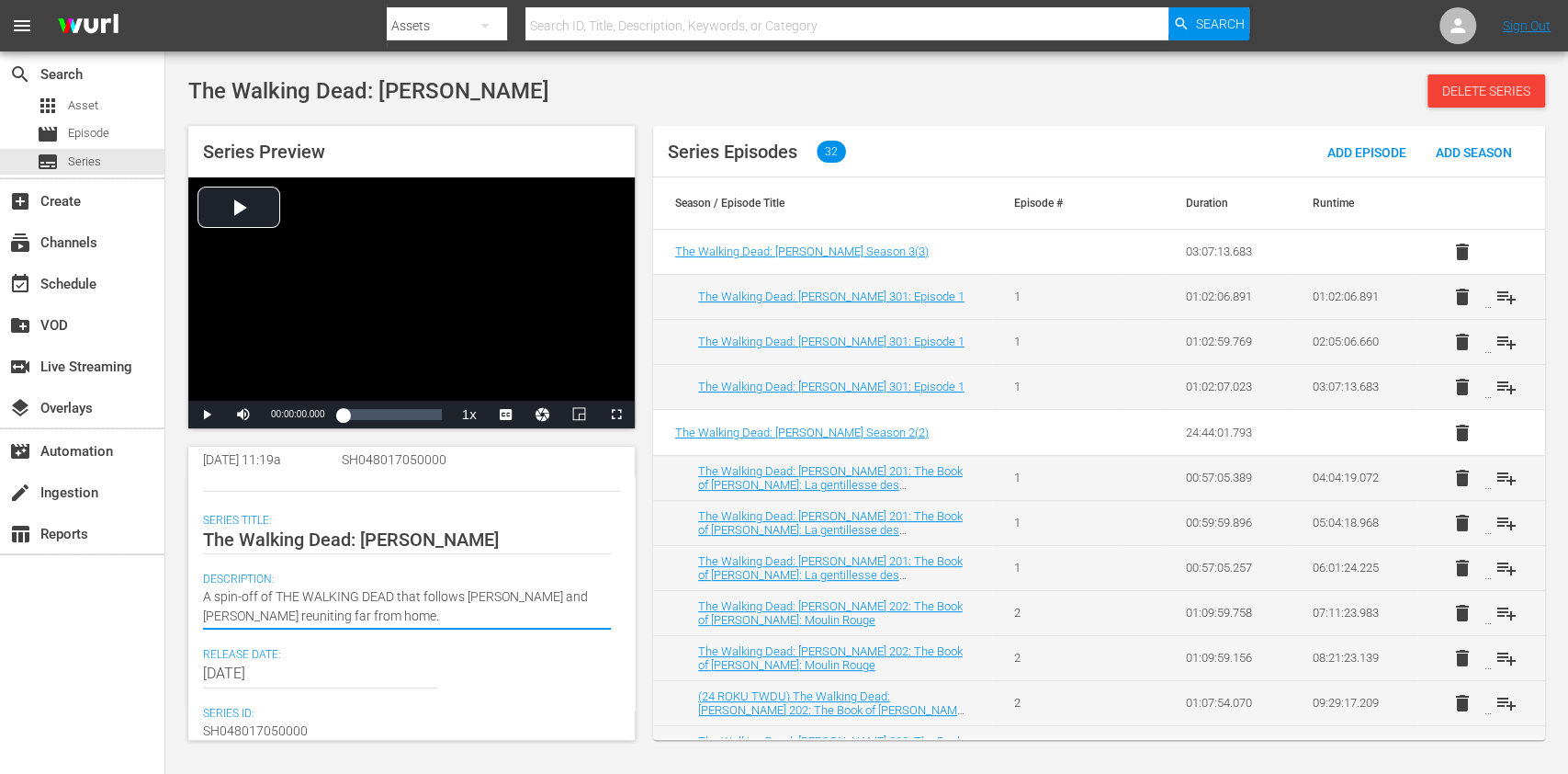
scroll to position [0, 0]
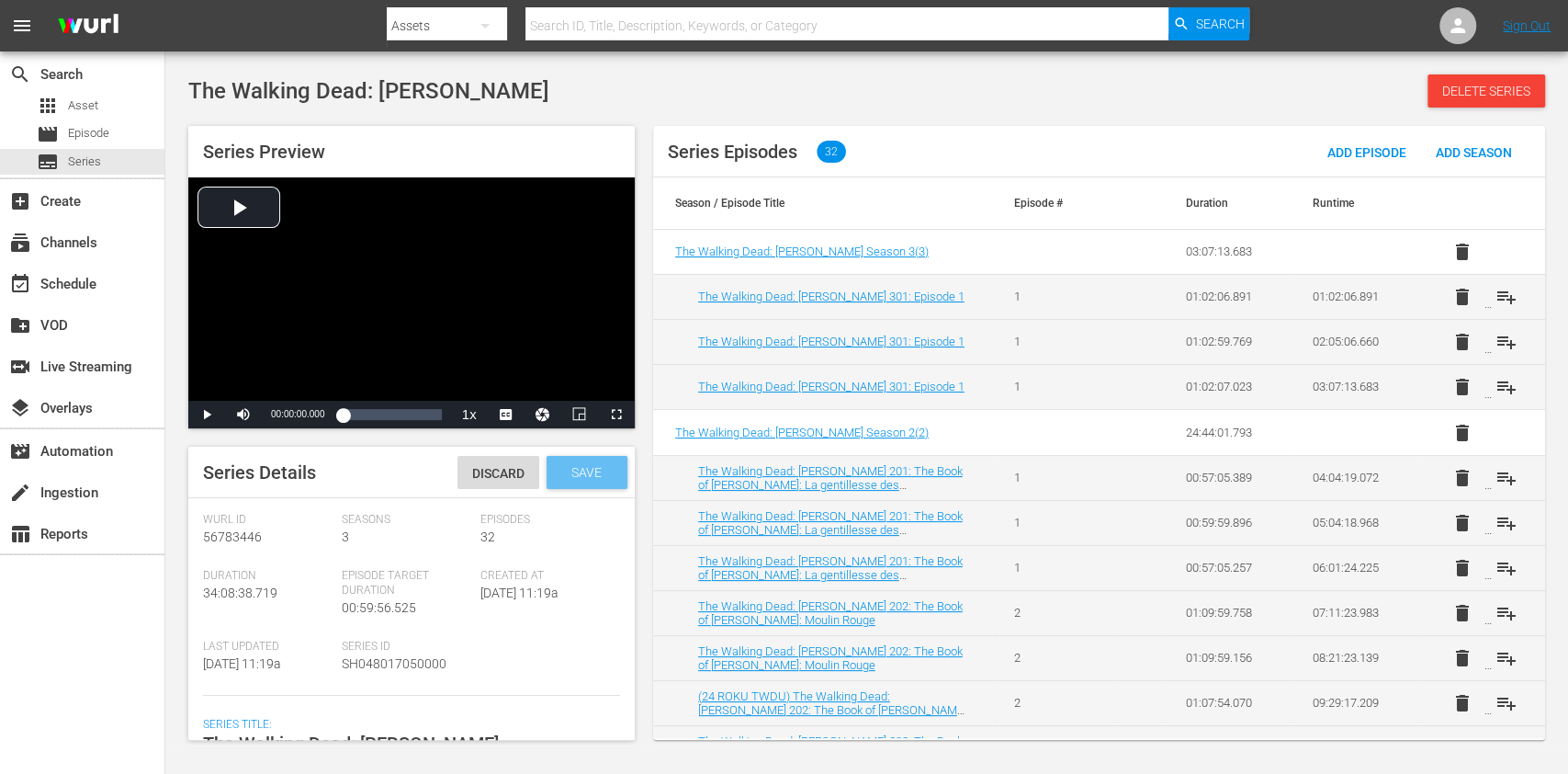
click at [585, 480] on div "Save" at bounding box center [586, 472] width 81 height 33
